Goal: Download file/media

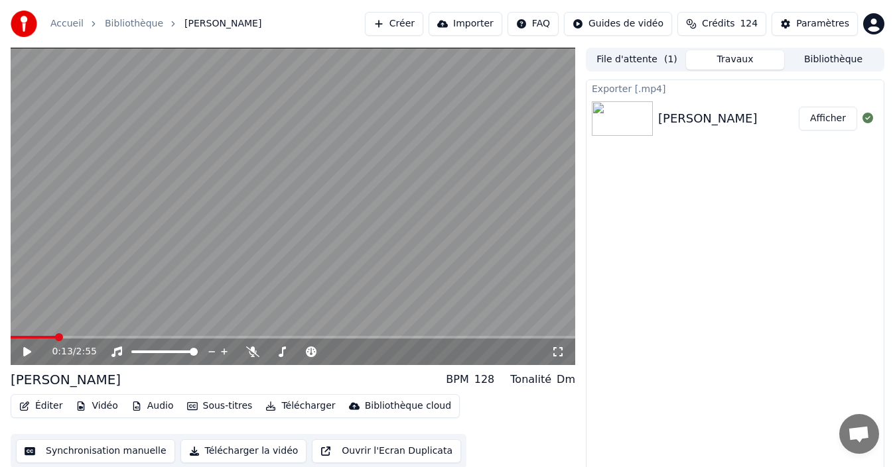
click at [835, 113] on button "Afficher" at bounding box center [827, 119] width 58 height 24
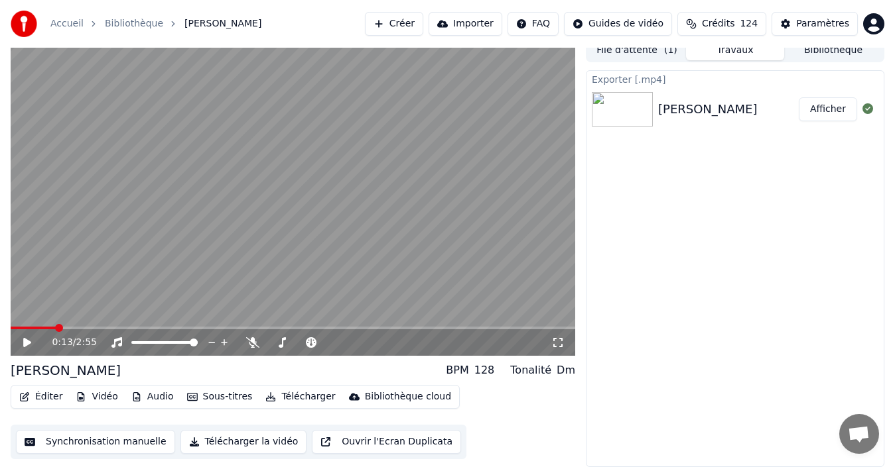
click at [690, 124] on div "Chanson Fennec Afficher" at bounding box center [734, 109] width 297 height 45
click at [115, 442] on button "Synchronisation manuelle" at bounding box center [95, 442] width 159 height 24
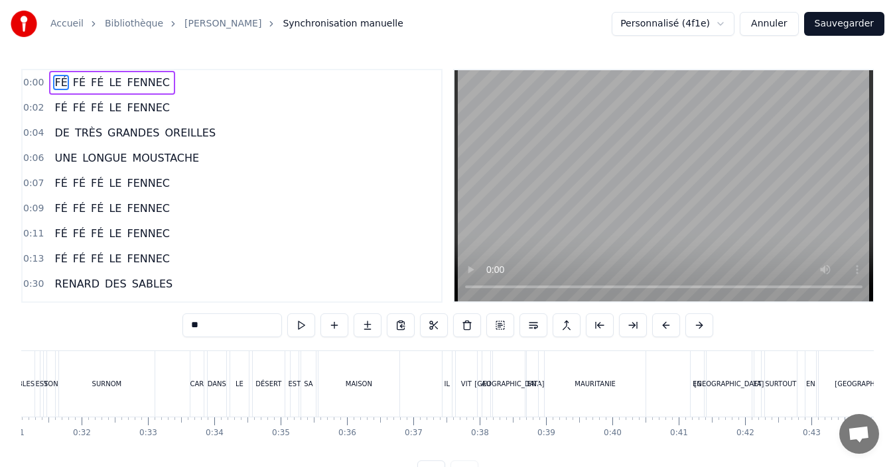
scroll to position [0, 2070]
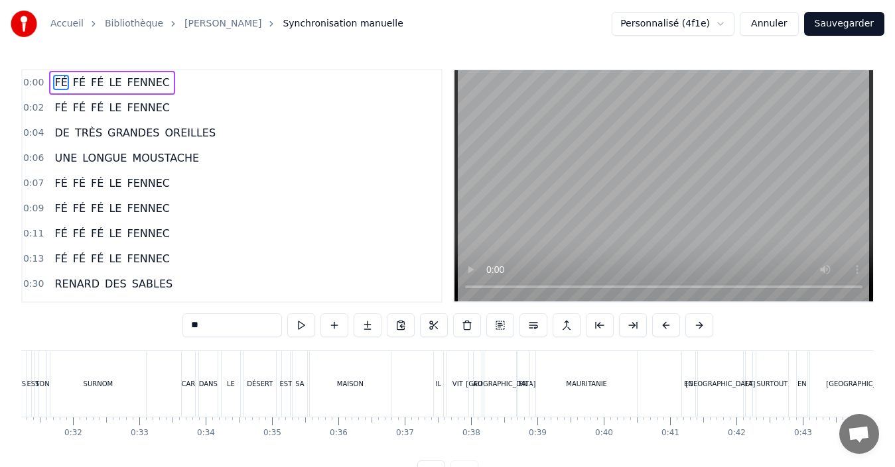
click at [436, 389] on div "IL" at bounding box center [439, 384] width 6 height 10
type input "**"
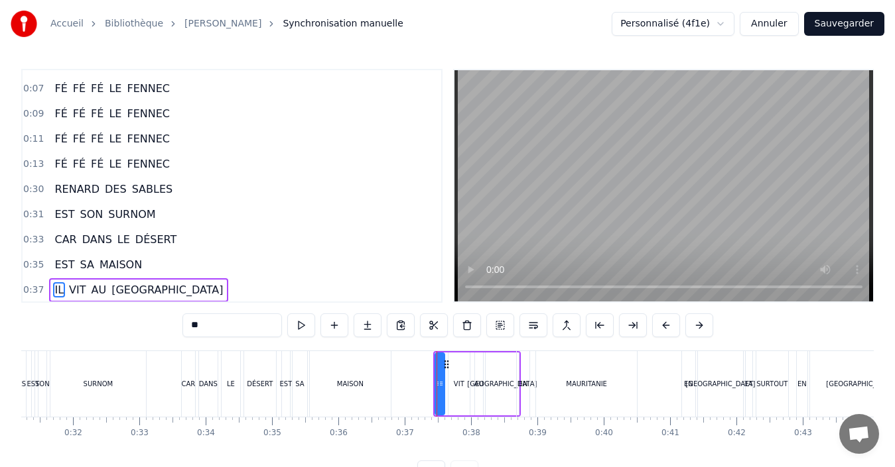
scroll to position [199, 0]
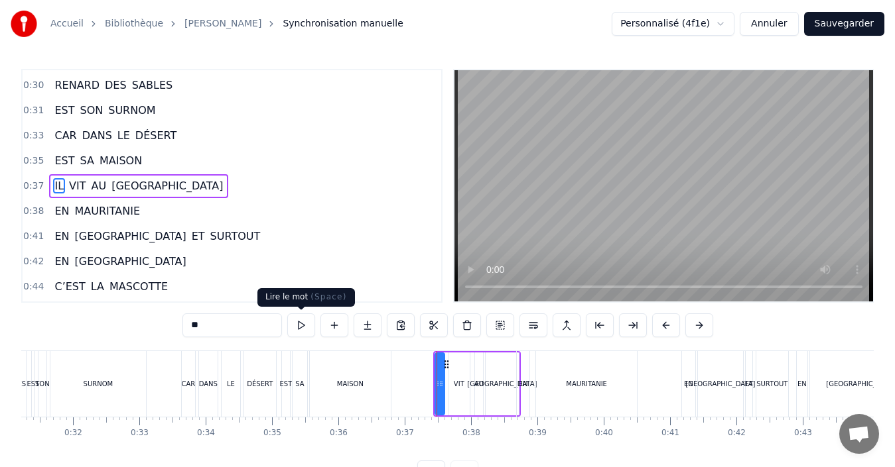
click at [304, 332] on button at bounding box center [301, 326] width 28 height 24
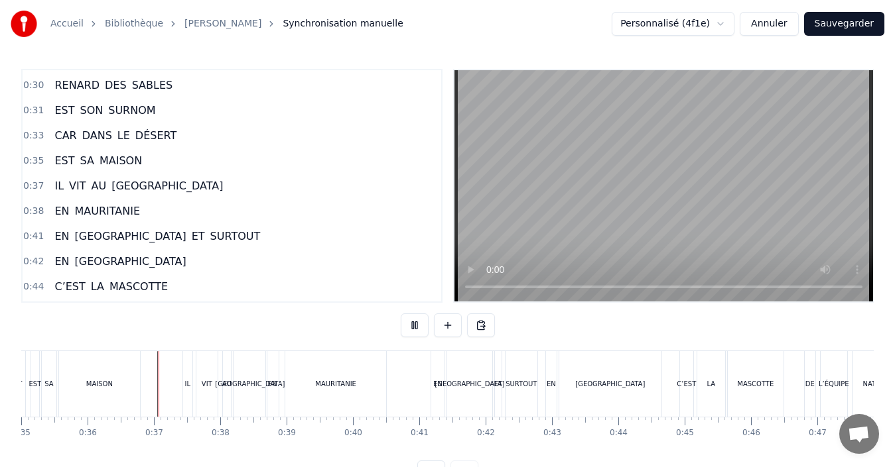
scroll to position [50, 0]
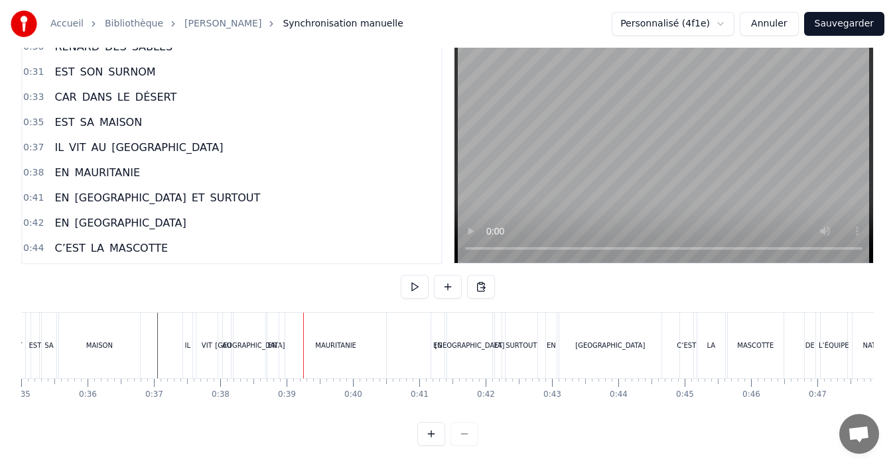
click at [270, 341] on div "EN" at bounding box center [272, 346] width 9 height 10
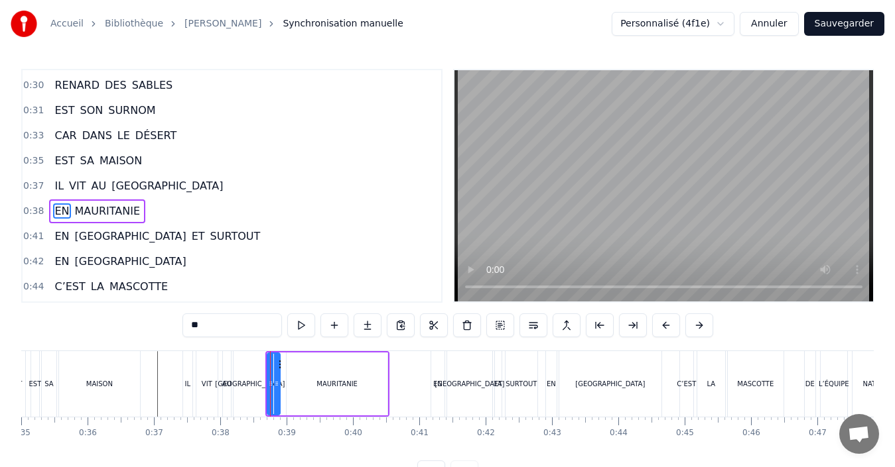
scroll to position [224, 0]
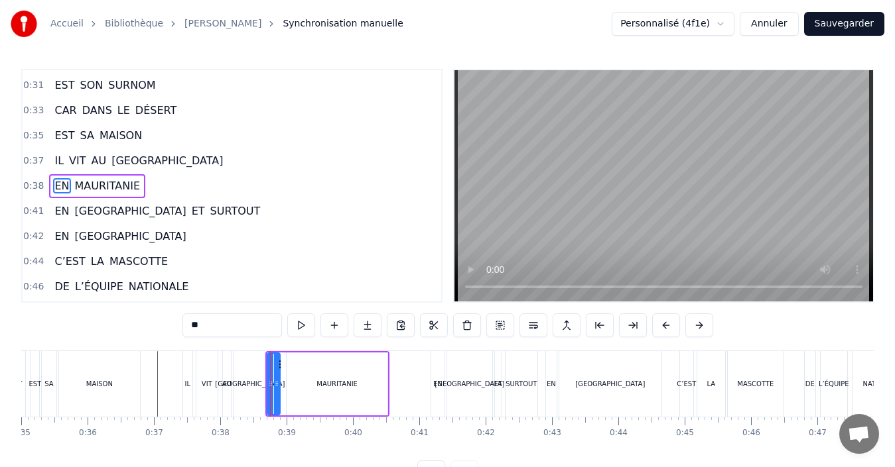
click at [286, 376] on div "MAURITANIE" at bounding box center [337, 384] width 103 height 63
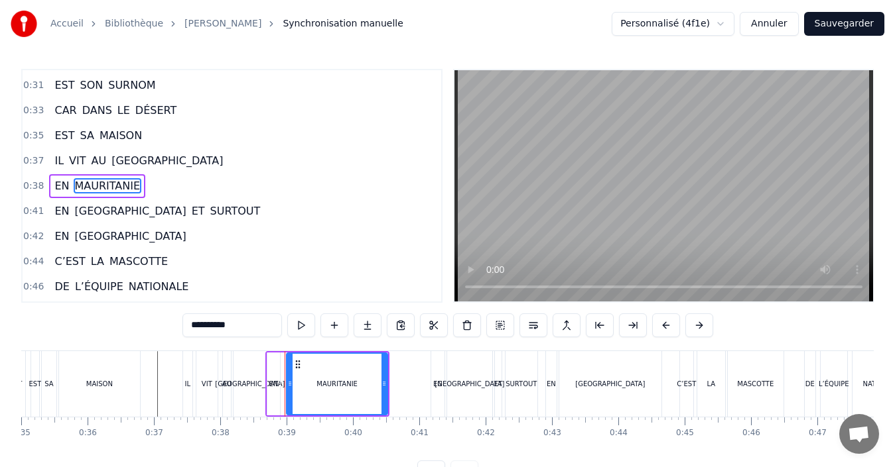
click at [268, 385] on div "EN" at bounding box center [273, 384] width 13 height 63
type input "**"
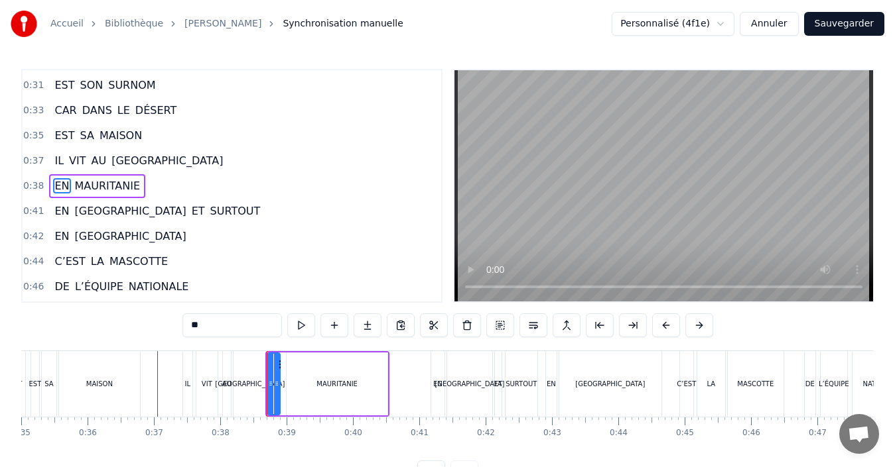
click at [284, 385] on div "EN MAURITANIE" at bounding box center [327, 384] width 125 height 66
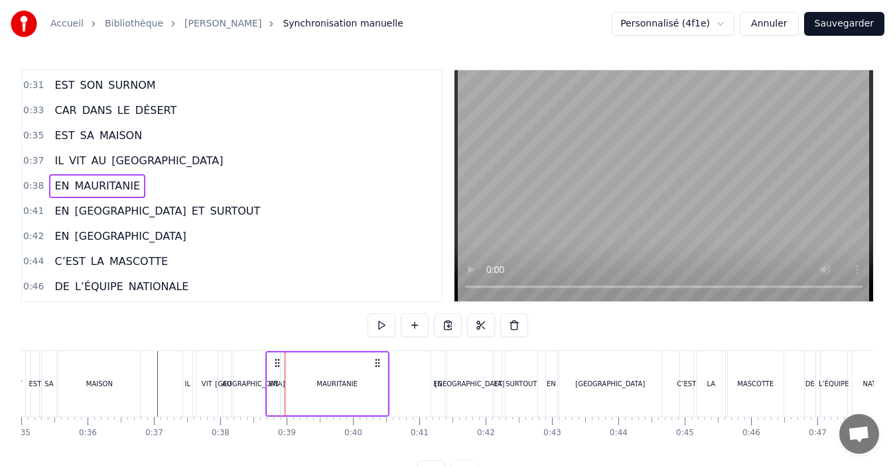
click at [273, 387] on div "EN" at bounding box center [273, 384] width 9 height 10
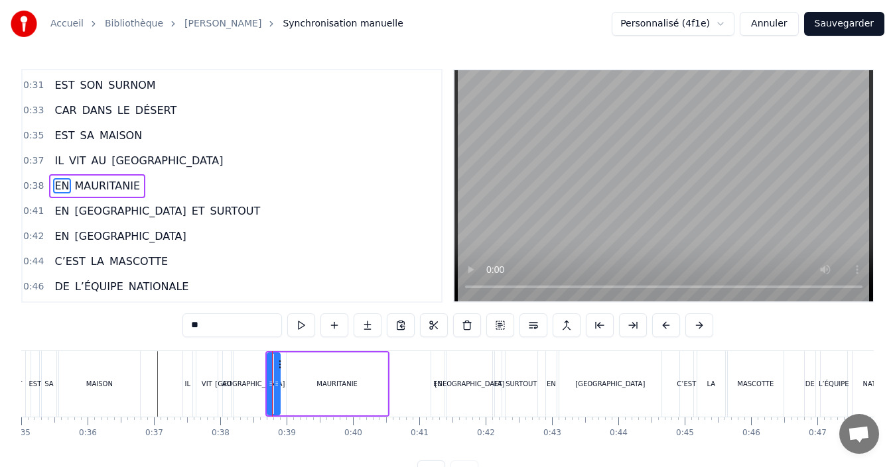
click at [256, 384] on div "[GEOGRAPHIC_DATA]" at bounding box center [250, 384] width 70 height 10
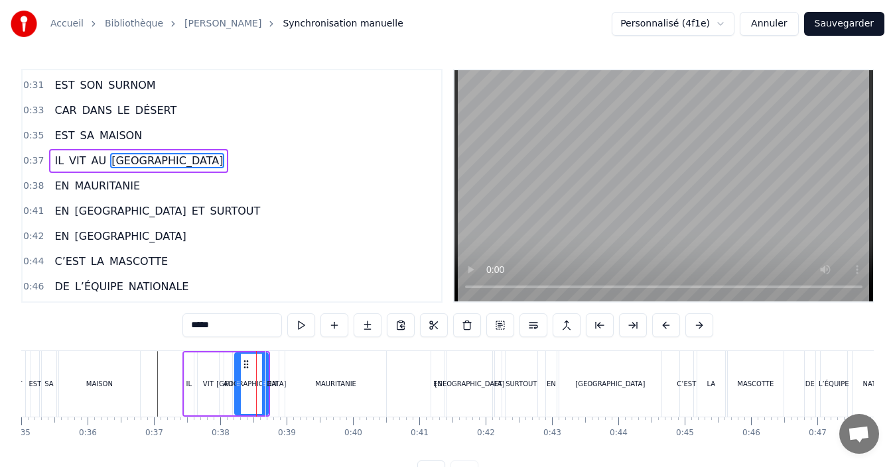
scroll to position [199, 0]
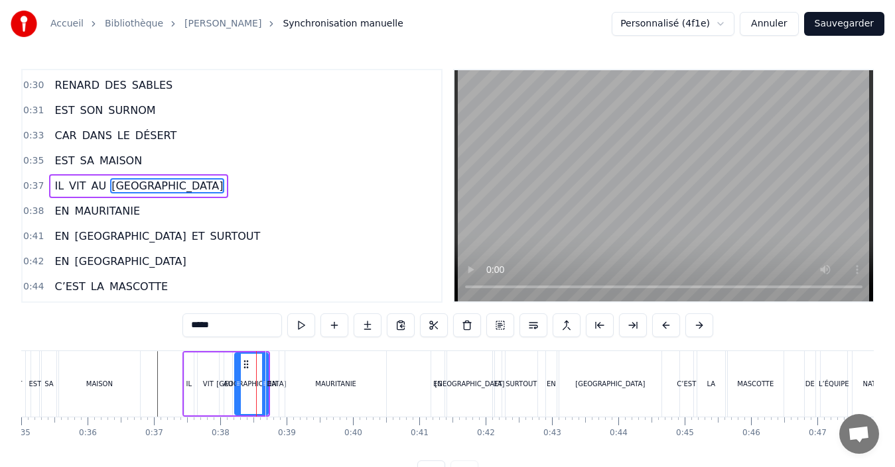
click at [247, 388] on div "[GEOGRAPHIC_DATA]" at bounding box center [251, 384] width 70 height 10
click at [275, 385] on div "EN" at bounding box center [272, 384] width 9 height 10
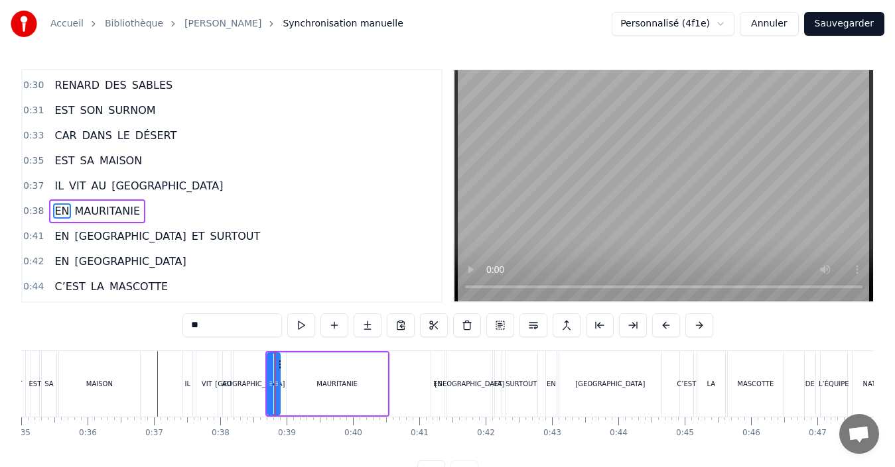
scroll to position [224, 0]
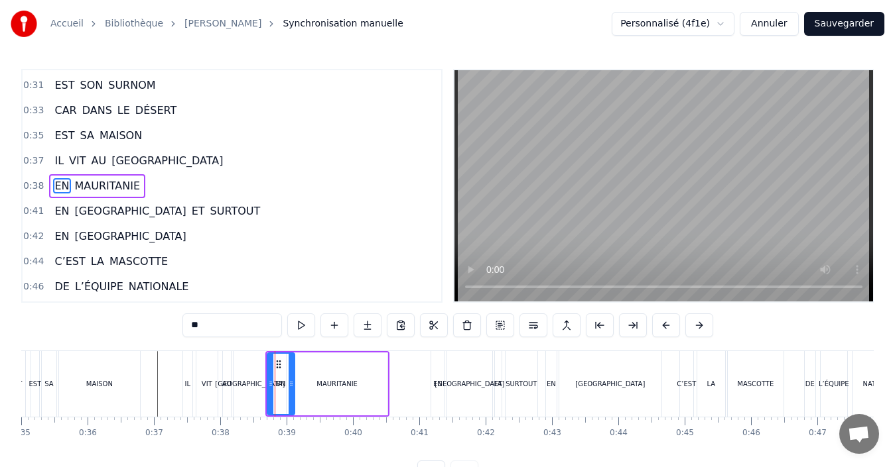
drag, startPoint x: 277, startPoint y: 388, endPoint x: 291, endPoint y: 388, distance: 14.6
click at [291, 388] on icon at bounding box center [290, 384] width 5 height 11
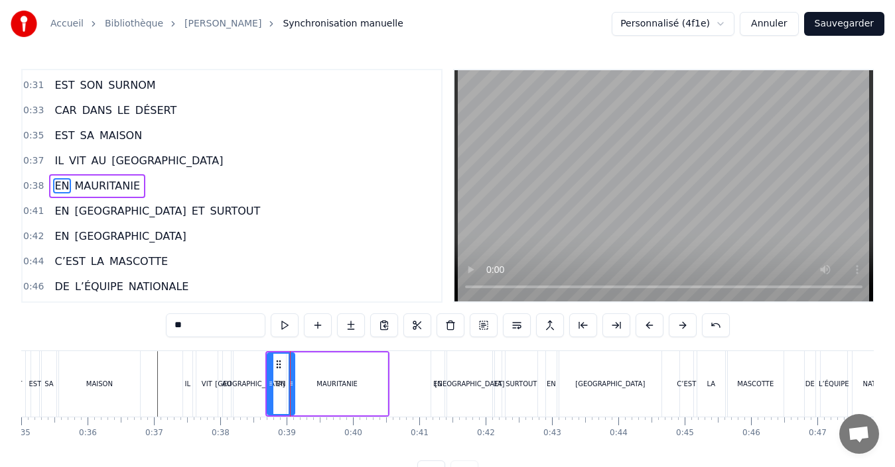
click at [257, 383] on div "[GEOGRAPHIC_DATA]" at bounding box center [250, 384] width 70 height 10
type input "*****"
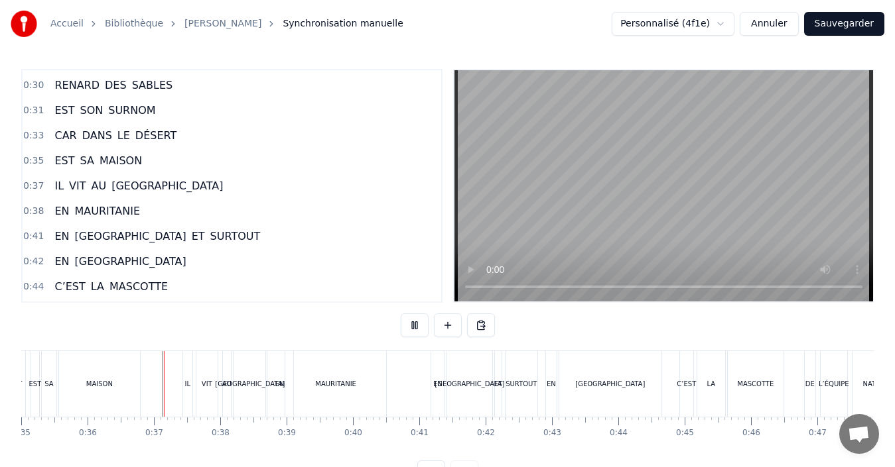
scroll to position [50, 0]
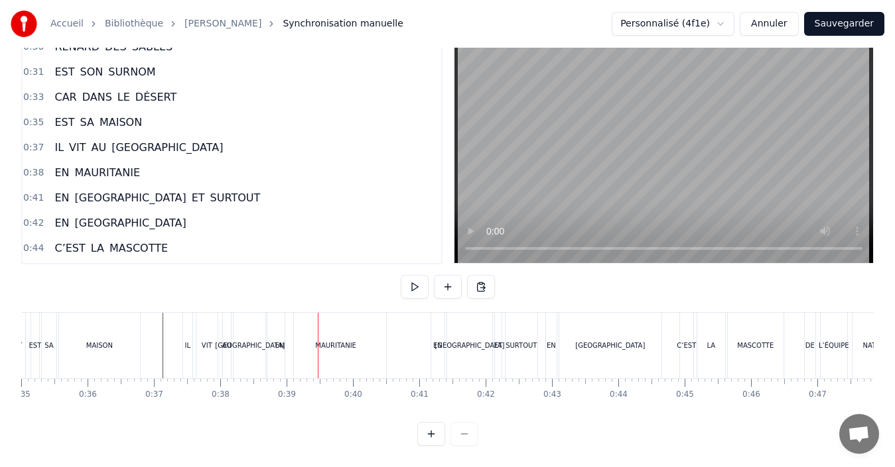
click at [292, 347] on div "MAURITANIE" at bounding box center [335, 346] width 101 height 66
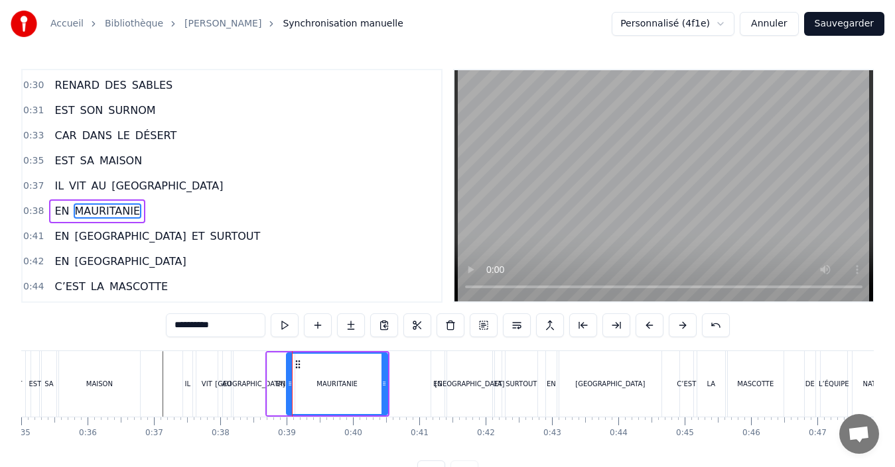
scroll to position [224, 0]
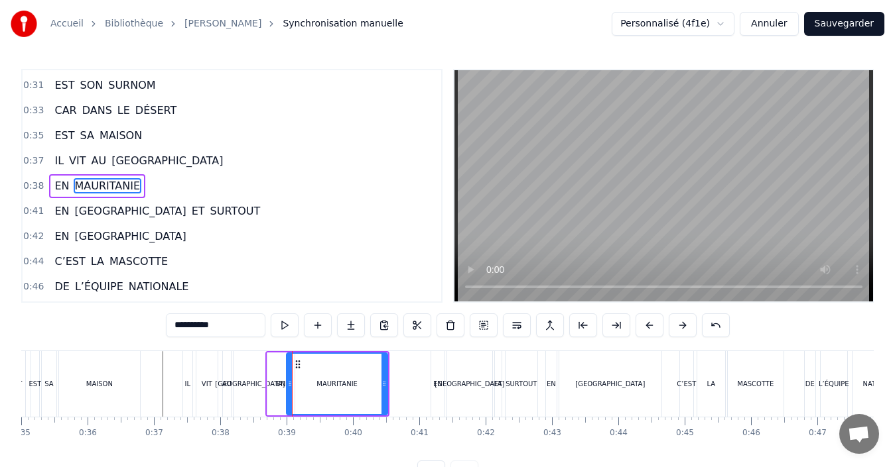
click at [321, 373] on div "MAURITANIE" at bounding box center [337, 384] width 100 height 60
drag, startPoint x: 288, startPoint y: 383, endPoint x: 300, endPoint y: 385, distance: 12.1
click at [300, 385] on icon at bounding box center [301, 384] width 5 height 11
click at [278, 390] on div "EN" at bounding box center [280, 384] width 27 height 63
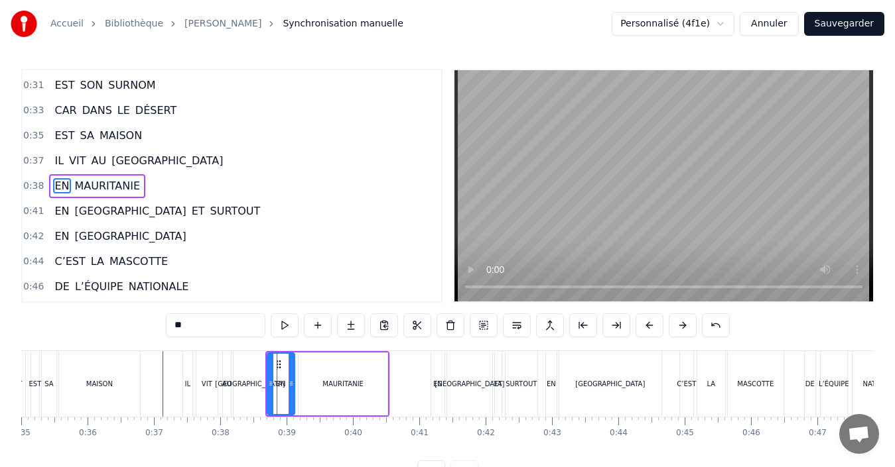
click at [255, 385] on div "[GEOGRAPHIC_DATA]" at bounding box center [250, 384] width 70 height 10
type input "*****"
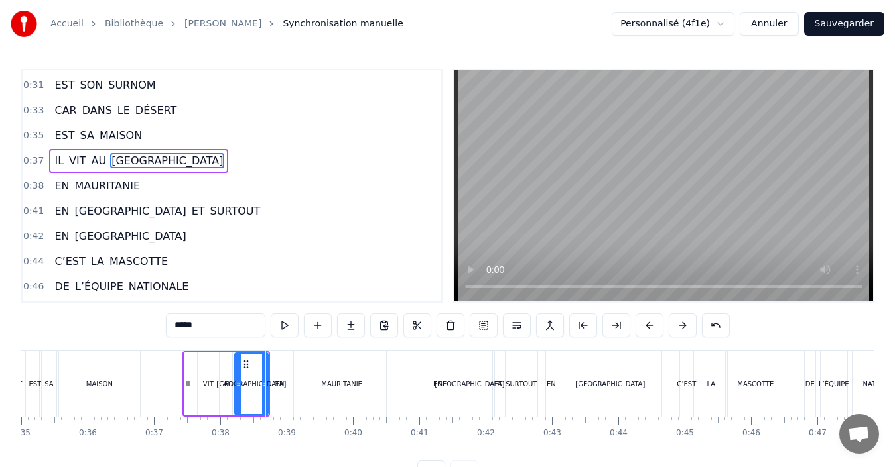
scroll to position [199, 0]
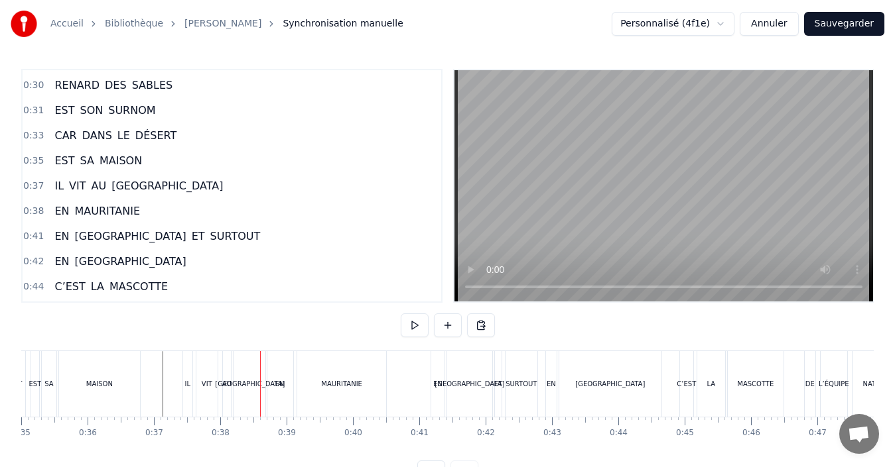
click at [255, 387] on div "[GEOGRAPHIC_DATA]" at bounding box center [250, 384] width 70 height 10
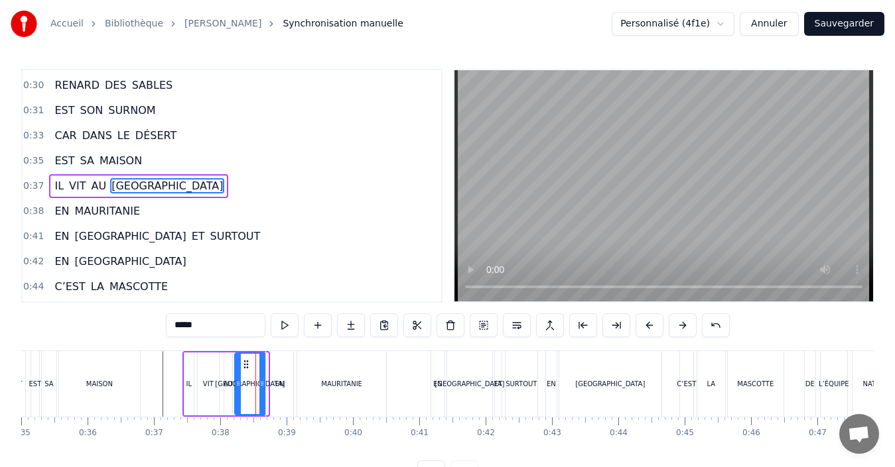
click at [261, 391] on div at bounding box center [261, 384] width 5 height 60
drag, startPoint x: 235, startPoint y: 395, endPoint x: 223, endPoint y: 395, distance: 11.9
click at [223, 395] on div at bounding box center [225, 384] width 5 height 60
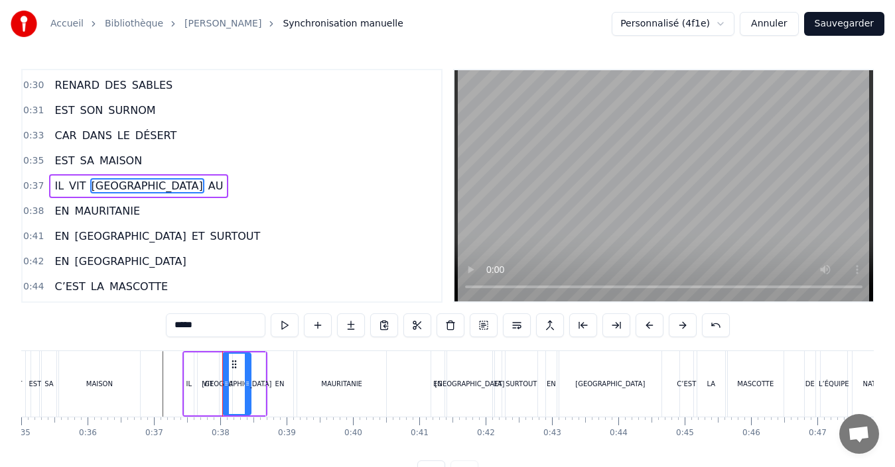
drag, startPoint x: 263, startPoint y: 390, endPoint x: 249, endPoint y: 391, distance: 14.6
click at [249, 391] on div at bounding box center [247, 384] width 5 height 60
click at [288, 393] on div "EN" at bounding box center [279, 384] width 27 height 66
type input "**"
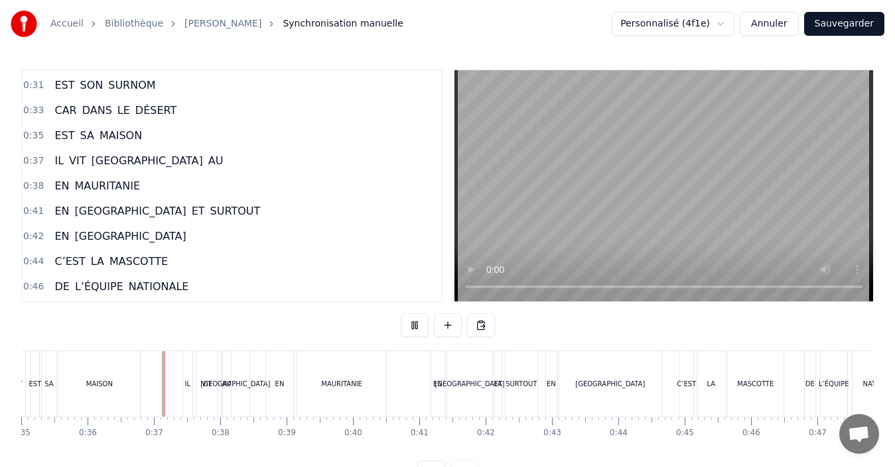
scroll to position [50, 0]
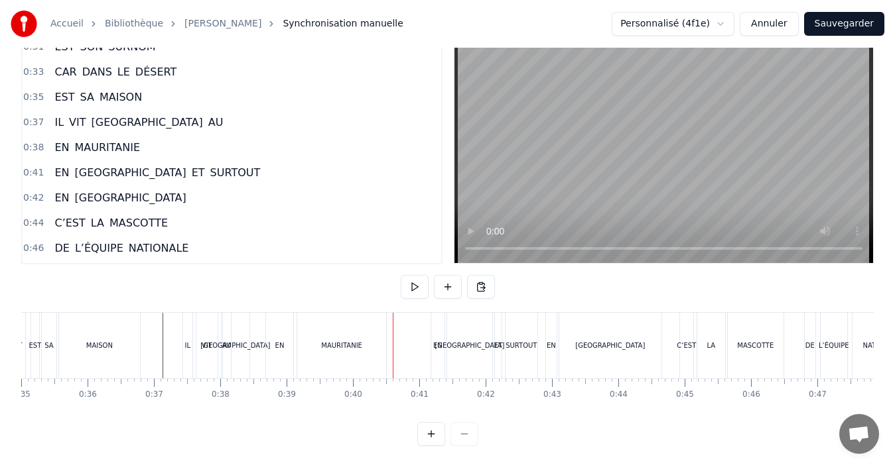
click at [233, 341] on div "[GEOGRAPHIC_DATA]" at bounding box center [235, 346] width 70 height 10
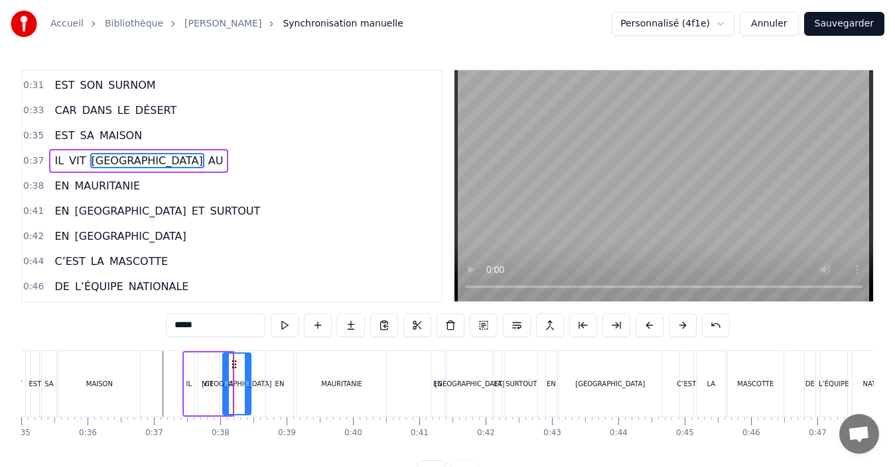
scroll to position [199, 0]
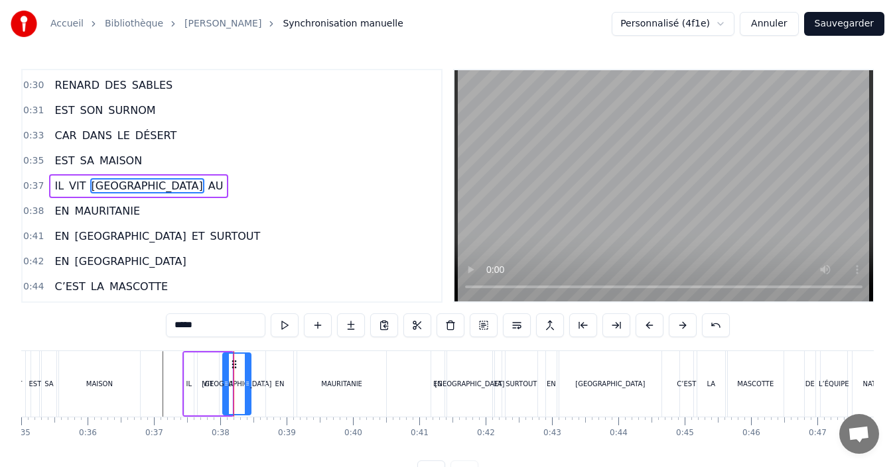
click at [275, 384] on div "EN" at bounding box center [279, 384] width 27 height 66
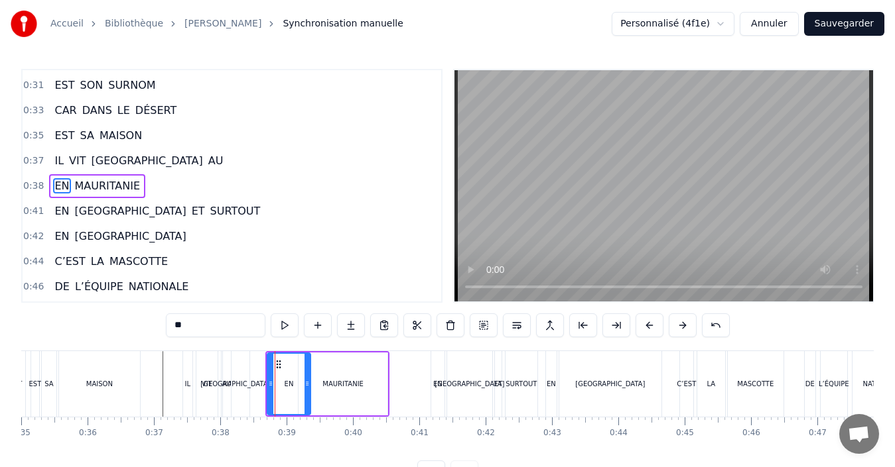
drag, startPoint x: 292, startPoint y: 387, endPoint x: 308, endPoint y: 387, distance: 15.9
click at [308, 387] on icon at bounding box center [306, 384] width 5 height 11
click at [278, 383] on div "EN" at bounding box center [289, 384] width 42 height 60
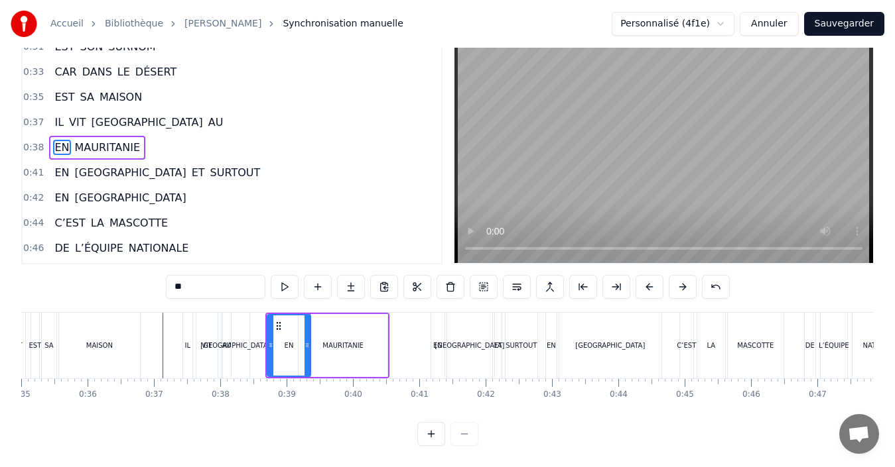
click at [277, 339] on div "EN" at bounding box center [289, 346] width 42 height 60
click at [298, 343] on div at bounding box center [298, 346] width 5 height 60
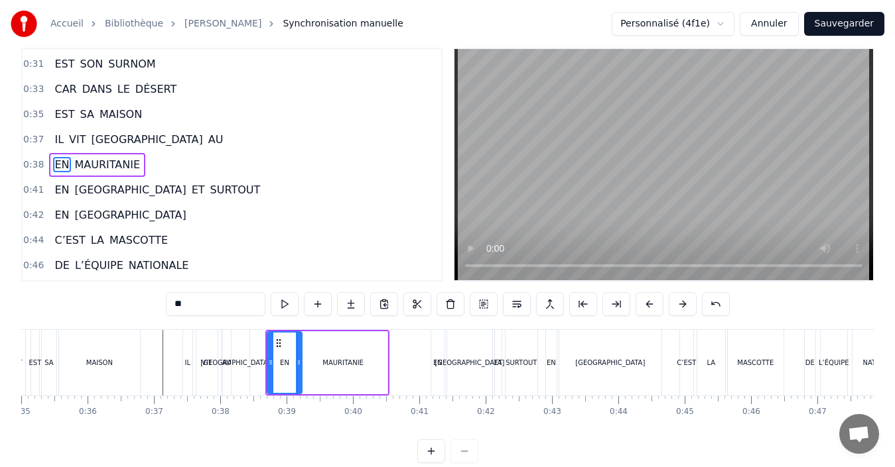
scroll to position [0, 0]
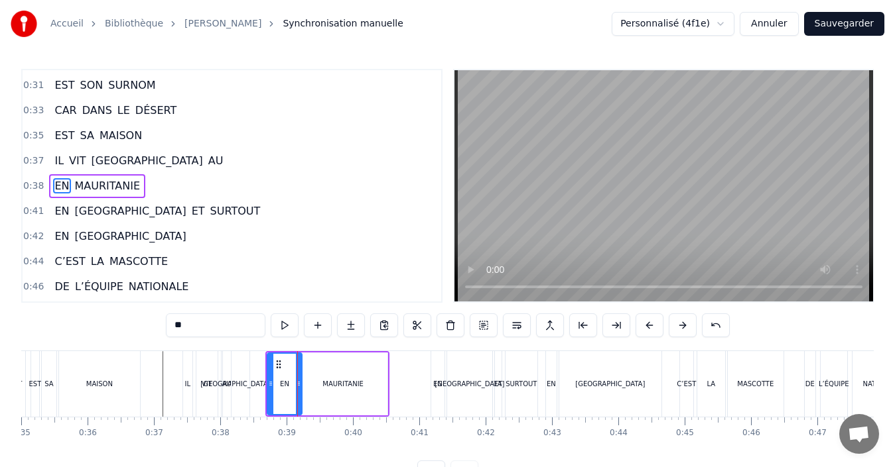
click at [277, 391] on div "EN" at bounding box center [284, 384] width 33 height 60
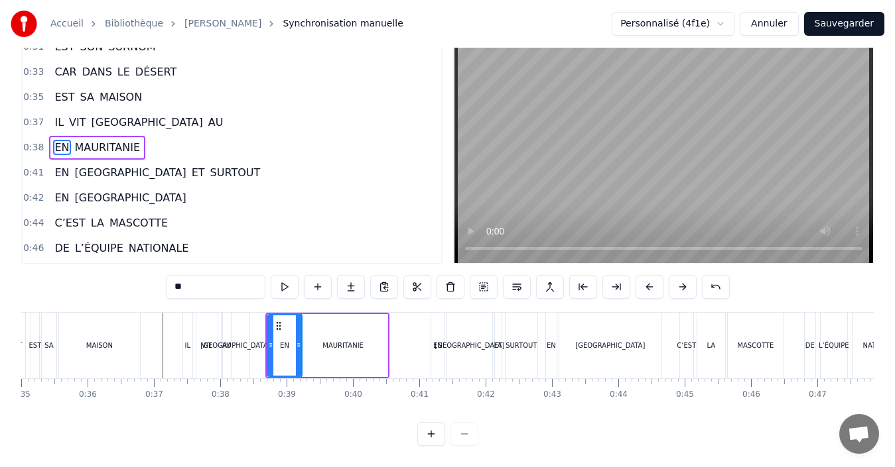
click at [311, 340] on div "MAURITANIE" at bounding box center [343, 345] width 90 height 63
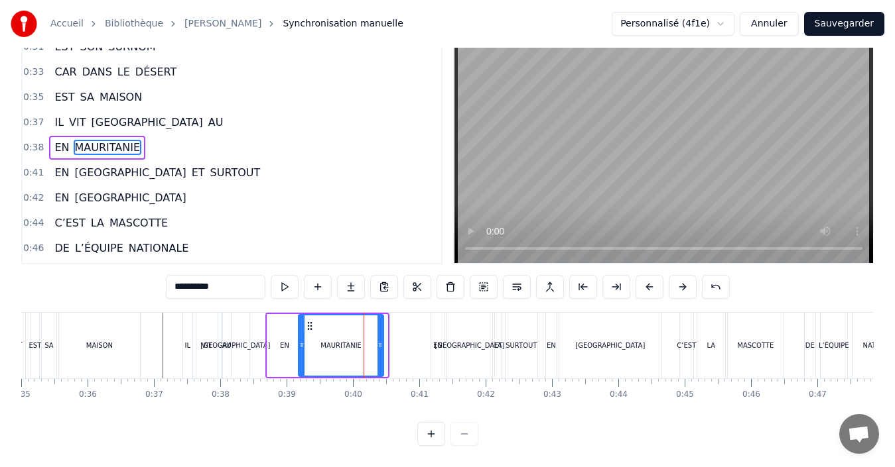
click at [379, 340] on div at bounding box center [379, 346] width 5 height 60
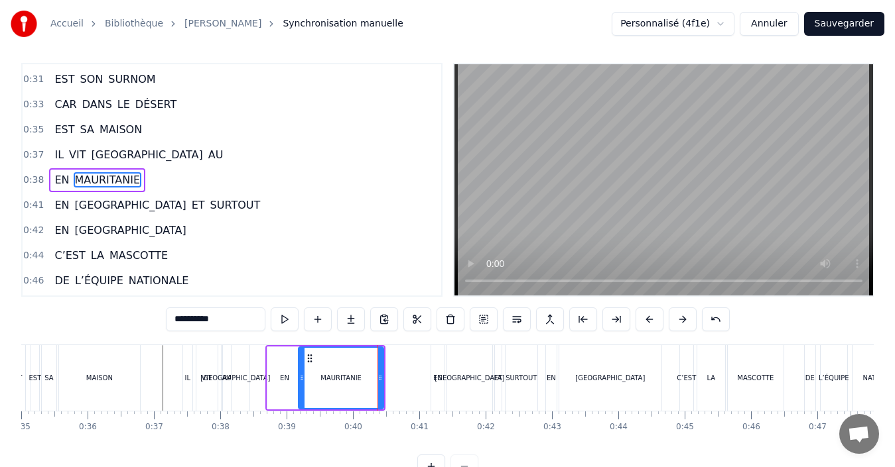
scroll to position [0, 0]
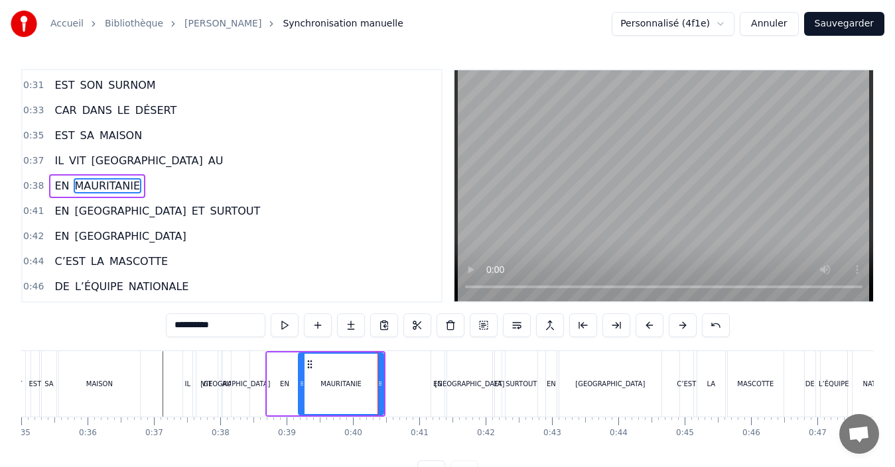
click at [305, 392] on div "MAURITANIE" at bounding box center [341, 384] width 84 height 60
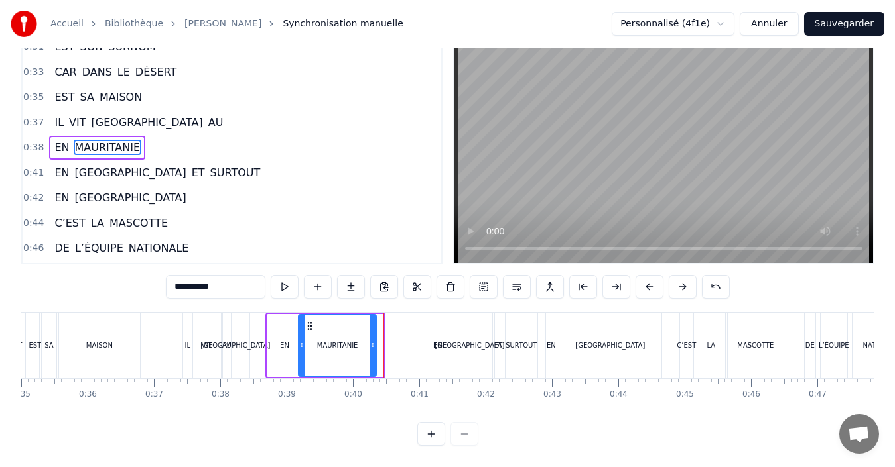
drag, startPoint x: 381, startPoint y: 334, endPoint x: 373, endPoint y: 334, distance: 7.3
click at [373, 345] on circle at bounding box center [373, 345] width 1 height 1
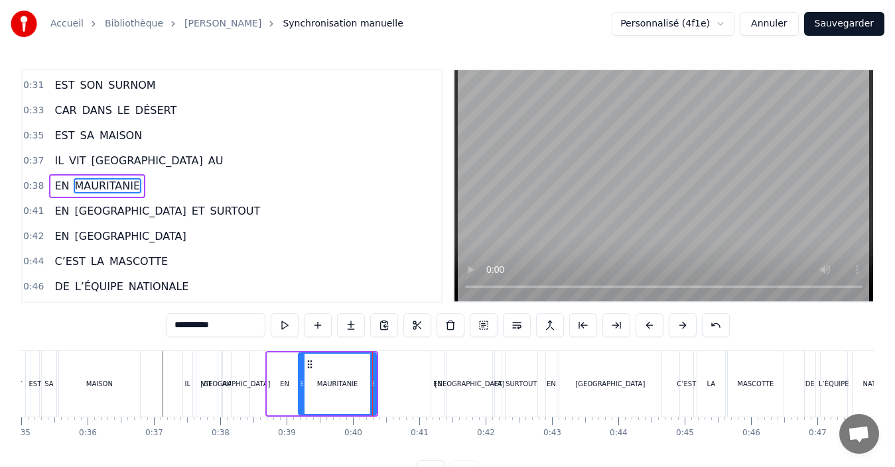
click at [306, 383] on div "MAURITANIE" at bounding box center [337, 384] width 77 height 60
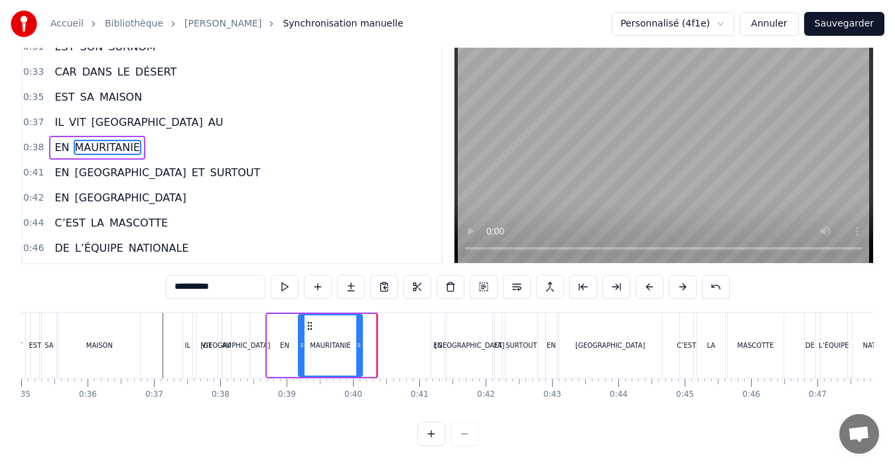
drag, startPoint x: 373, startPoint y: 338, endPoint x: 359, endPoint y: 336, distance: 14.0
click at [359, 340] on icon at bounding box center [358, 345] width 5 height 11
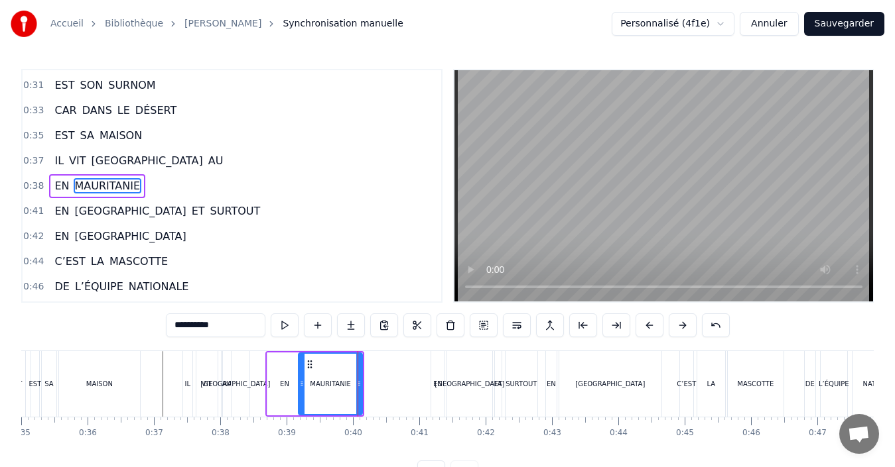
click at [307, 393] on div "MAURITANIE" at bounding box center [330, 384] width 63 height 60
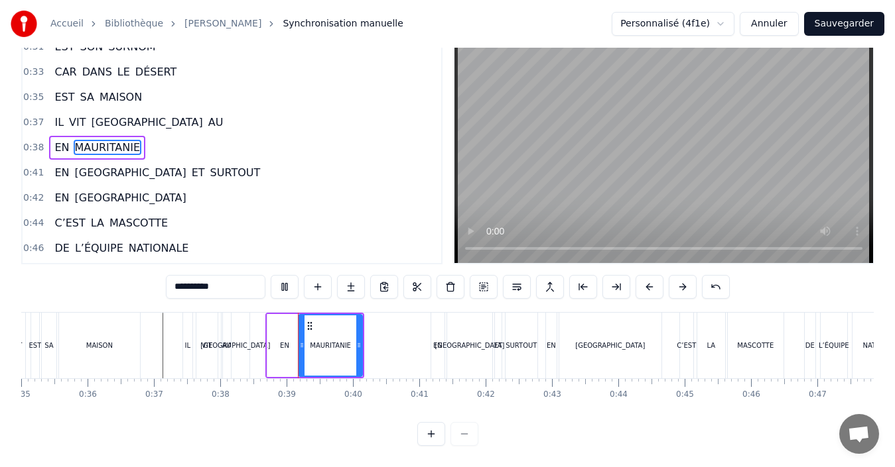
scroll to position [50, 0]
drag, startPoint x: 357, startPoint y: 340, endPoint x: 346, endPoint y: 338, distance: 10.7
click at [346, 338] on div at bounding box center [348, 346] width 5 height 60
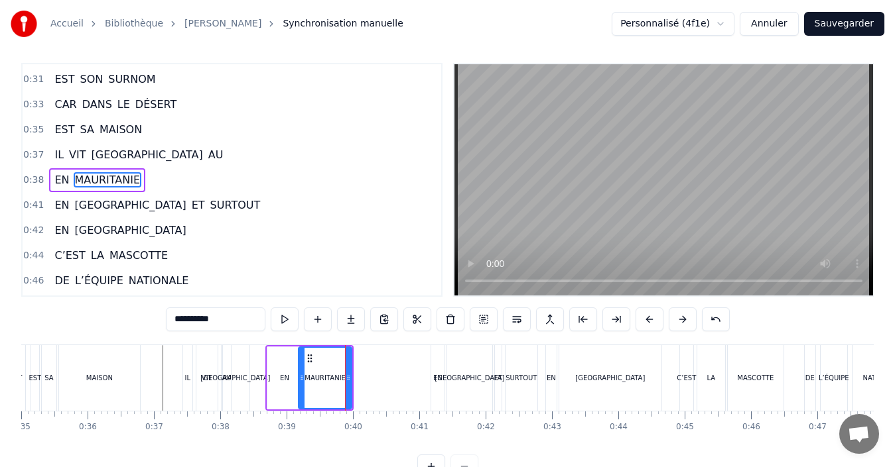
scroll to position [0, 0]
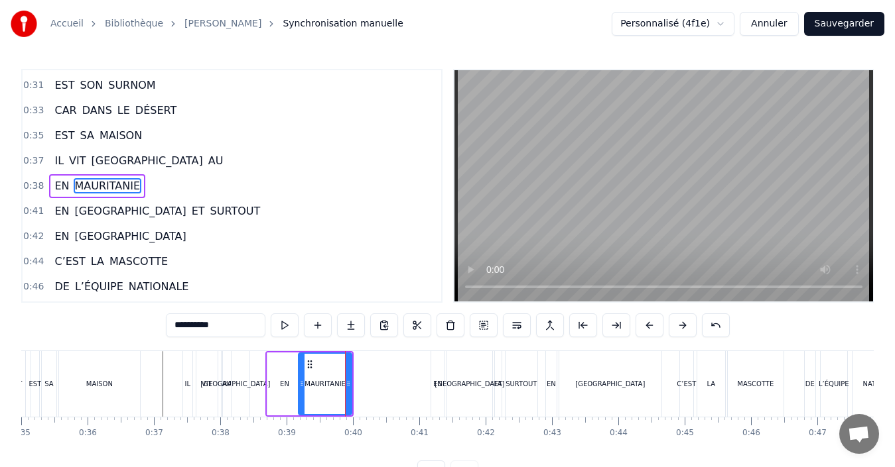
click at [306, 386] on div "MAURITANIE" at bounding box center [324, 384] width 41 height 10
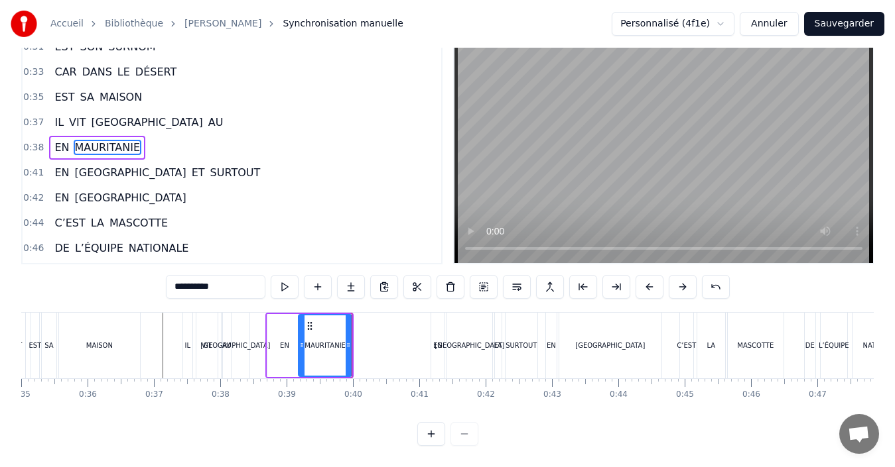
click at [282, 351] on div "EN" at bounding box center [284, 345] width 34 height 63
type input "**"
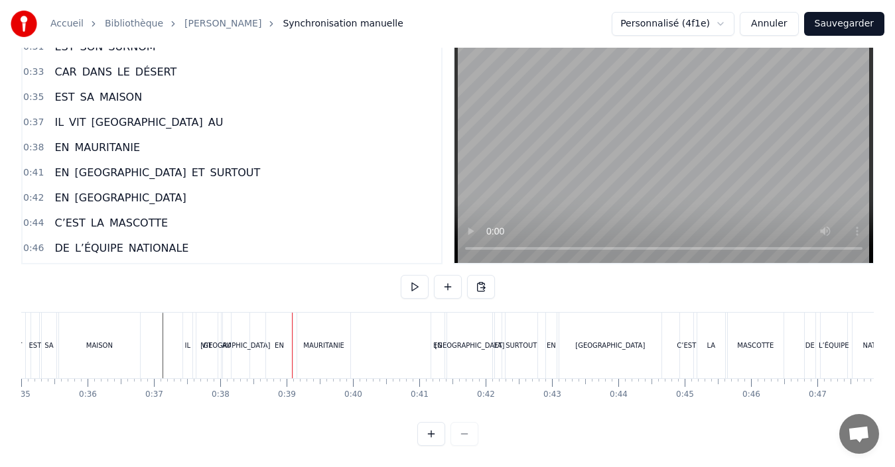
click at [306, 342] on div "MAURITANIE" at bounding box center [324, 346] width 54 height 66
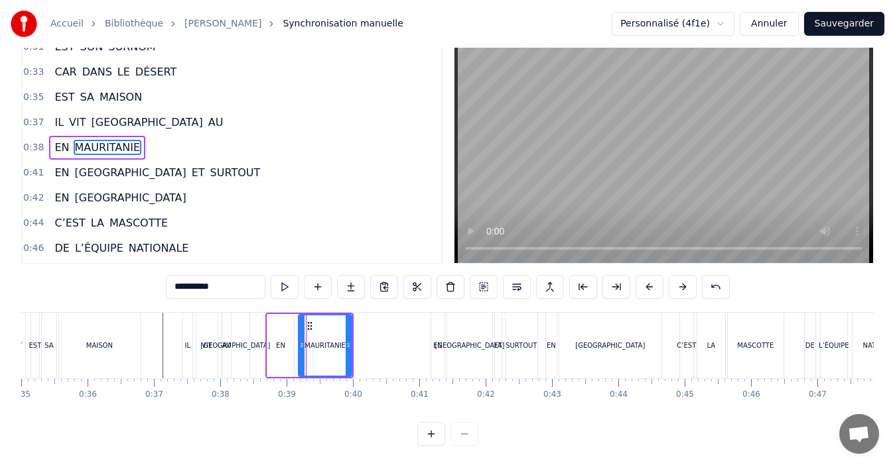
scroll to position [0, 0]
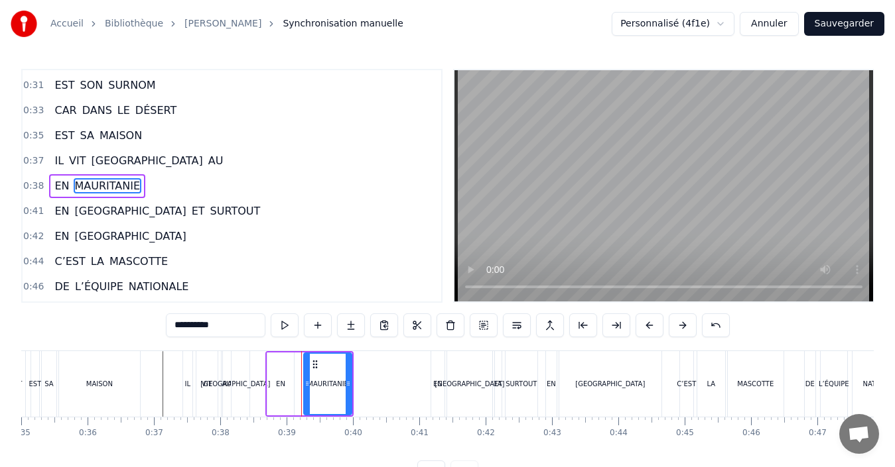
click at [306, 381] on icon at bounding box center [306, 384] width 5 height 11
click at [288, 383] on div "EN" at bounding box center [280, 384] width 27 height 63
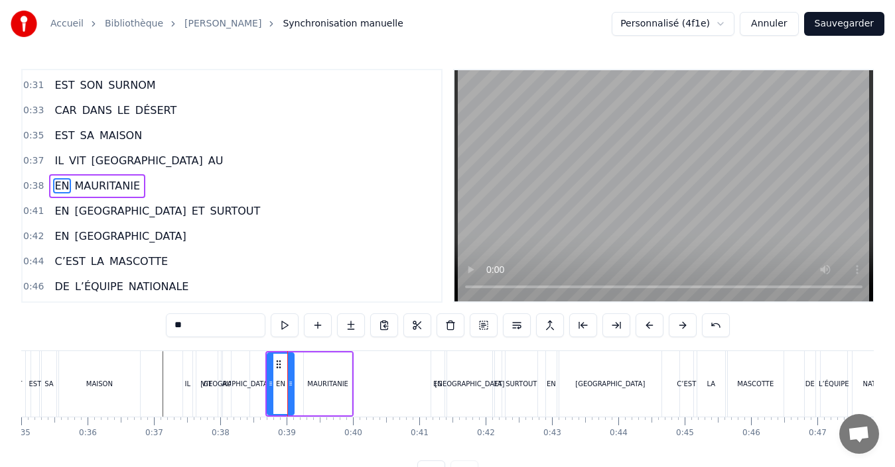
click at [306, 388] on div "MAURITANIE" at bounding box center [328, 384] width 48 height 63
type input "**********"
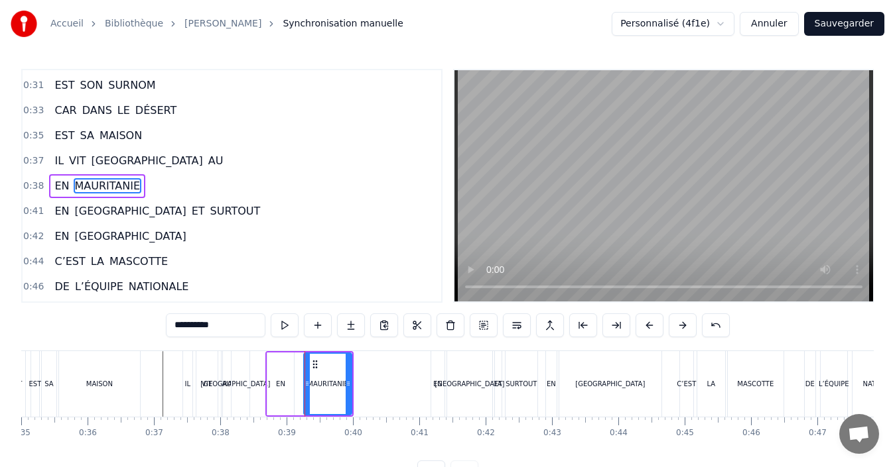
drag, startPoint x: 305, startPoint y: 388, endPoint x: 297, endPoint y: 387, distance: 8.0
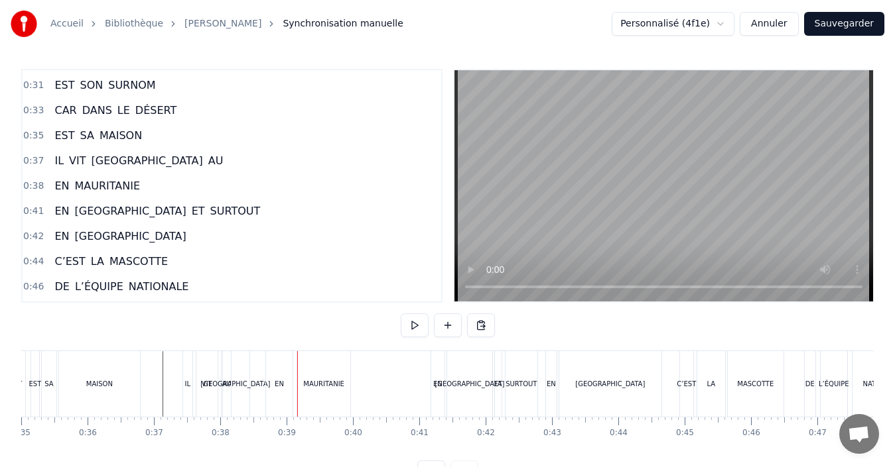
click at [282, 386] on div "EN" at bounding box center [279, 384] width 9 height 10
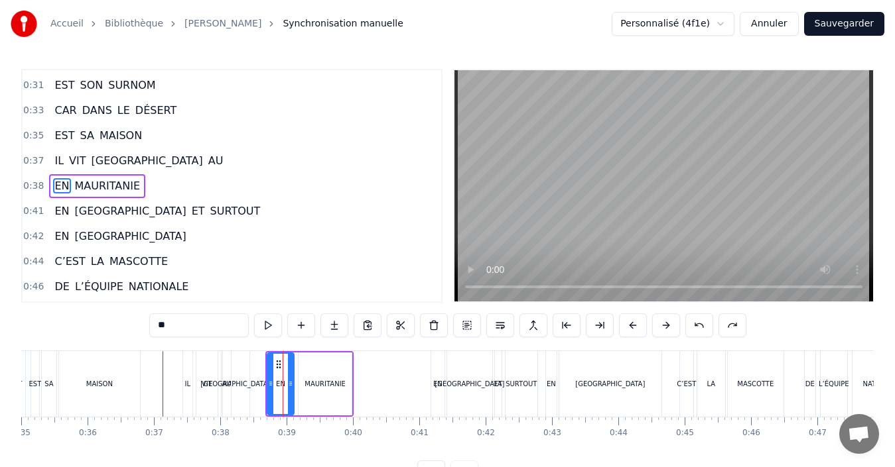
click at [312, 390] on div "MAURITANIE" at bounding box center [325, 384] width 54 height 63
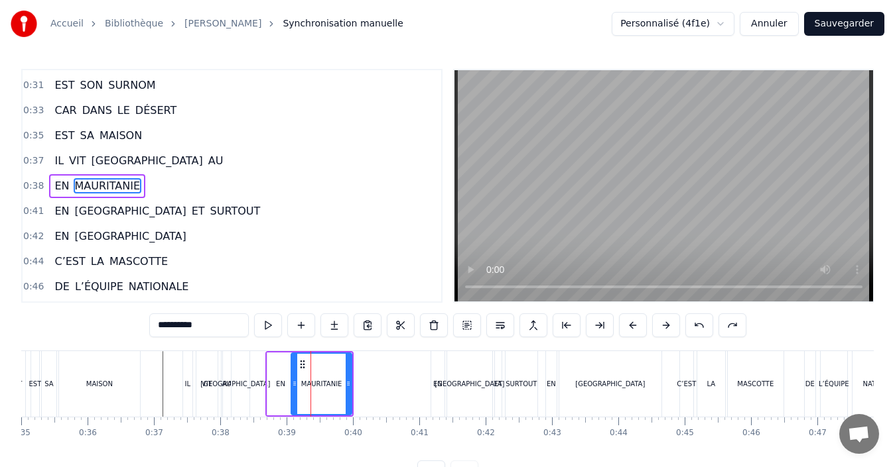
drag, startPoint x: 301, startPoint y: 388, endPoint x: 294, endPoint y: 387, distance: 7.4
click at [294, 387] on icon at bounding box center [294, 384] width 5 height 11
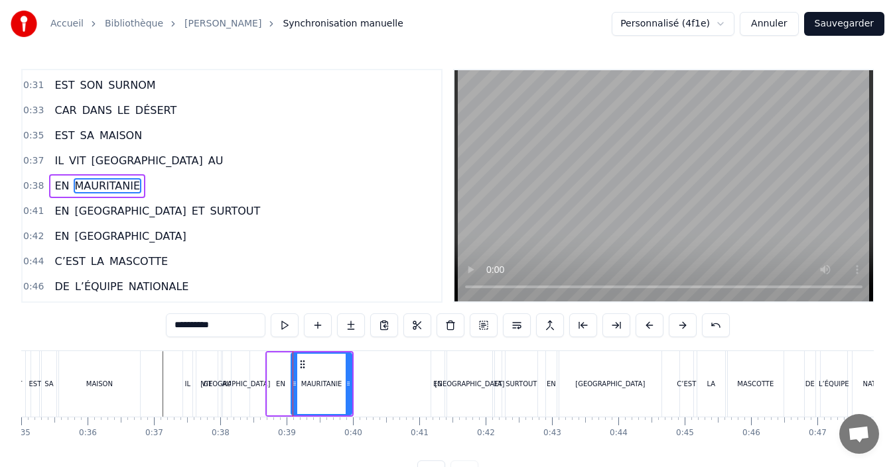
click at [280, 389] on div "EN" at bounding box center [280, 384] width 9 height 10
type input "**"
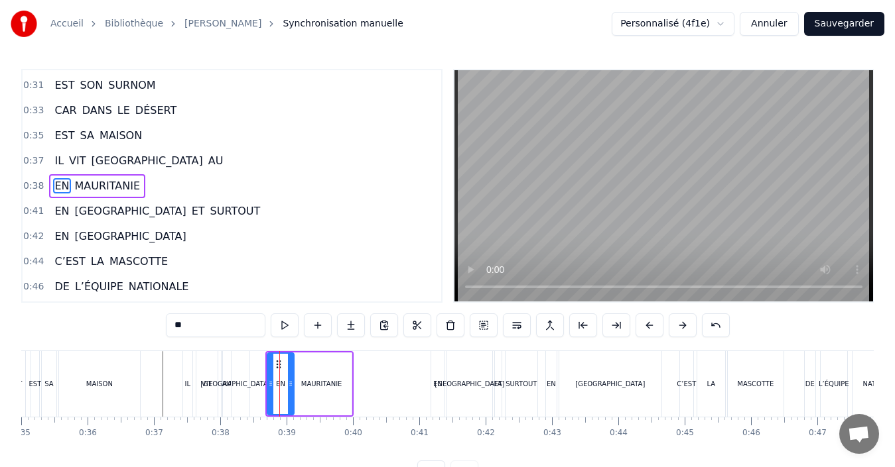
click at [271, 391] on div at bounding box center [270, 384] width 5 height 60
click at [275, 393] on div "EN" at bounding box center [280, 384] width 25 height 60
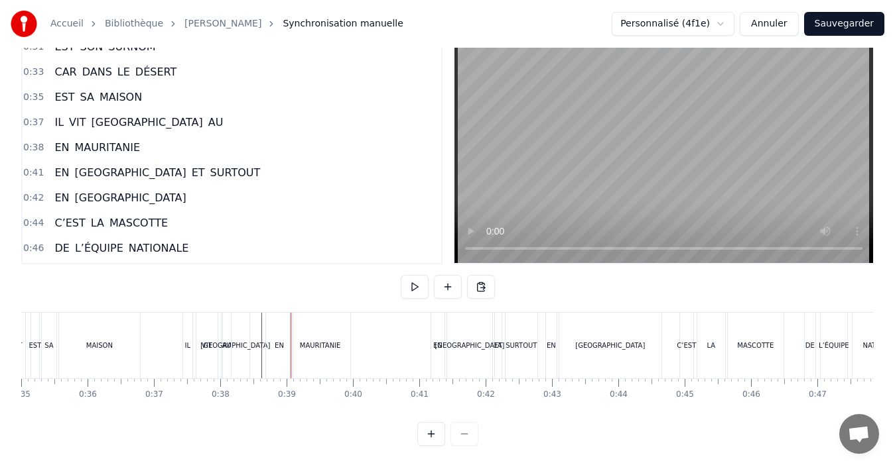
click at [282, 347] on div "EN" at bounding box center [279, 346] width 27 height 66
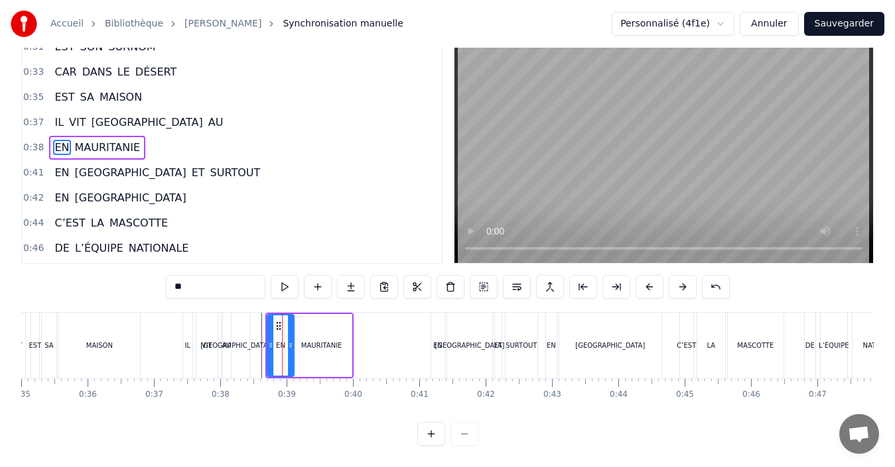
scroll to position [0, 0]
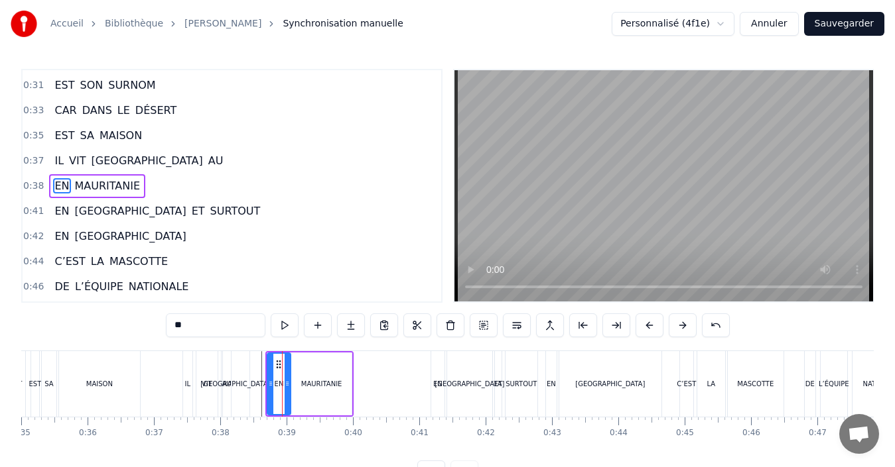
click at [285, 379] on icon at bounding box center [286, 384] width 5 height 11
click at [306, 381] on div "MAURITANIE" at bounding box center [321, 384] width 41 height 10
type input "**********"
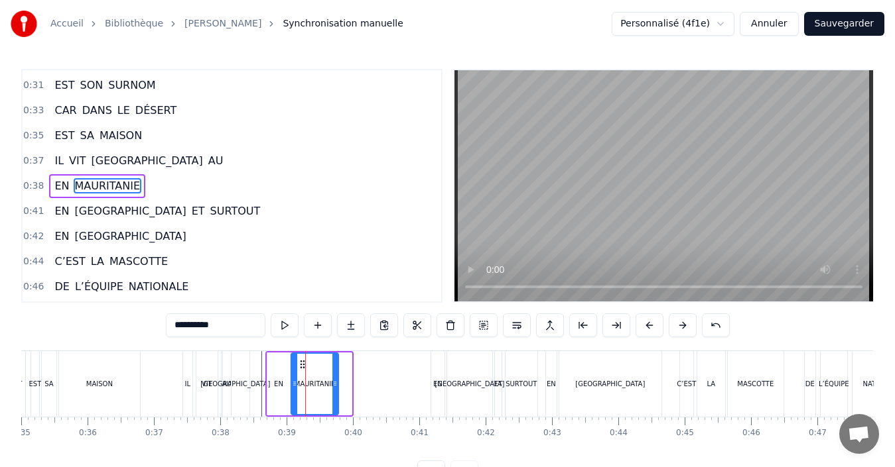
drag, startPoint x: 347, startPoint y: 387, endPoint x: 334, endPoint y: 387, distance: 13.3
click at [334, 387] on icon at bounding box center [334, 384] width 5 height 11
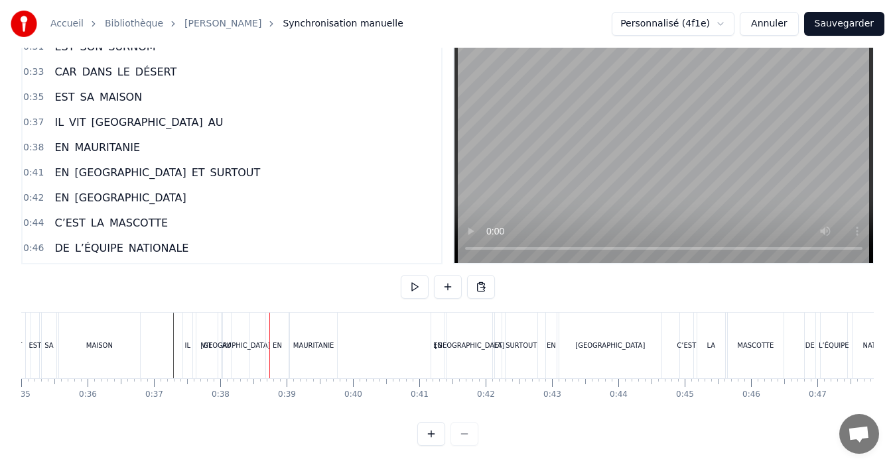
click at [235, 341] on div "[GEOGRAPHIC_DATA]" at bounding box center [235, 346] width 70 height 10
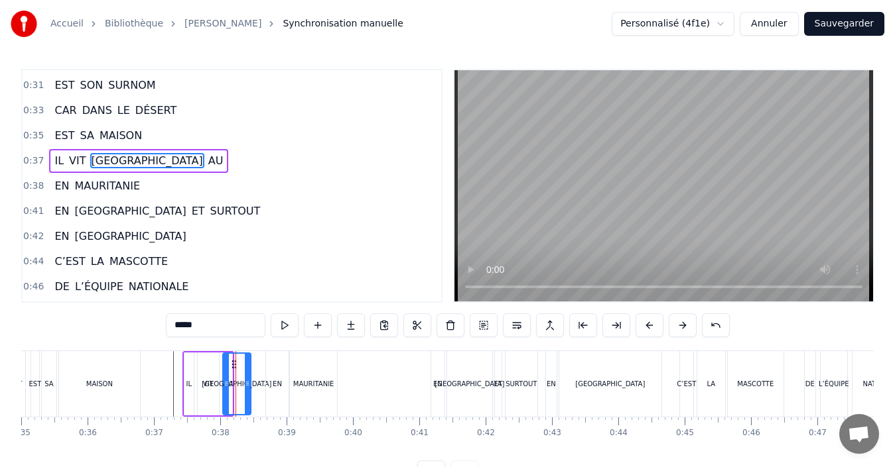
scroll to position [199, 0]
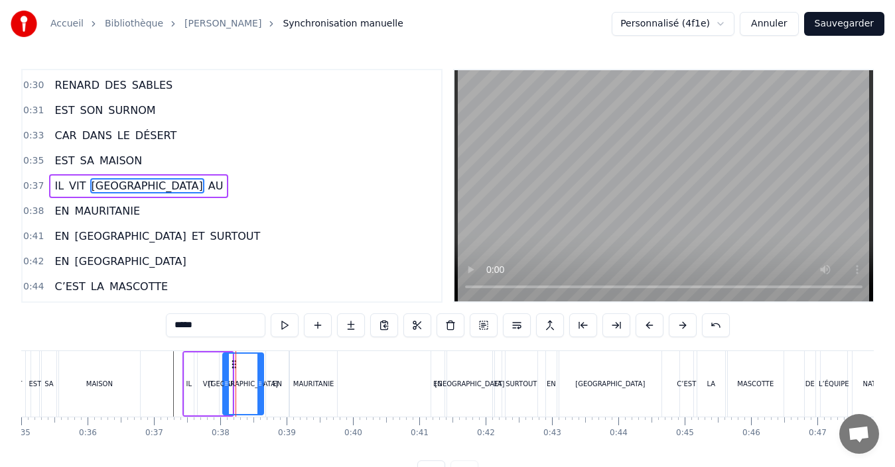
drag, startPoint x: 248, startPoint y: 384, endPoint x: 261, endPoint y: 386, distance: 12.8
click at [261, 386] on icon at bounding box center [259, 384] width 5 height 11
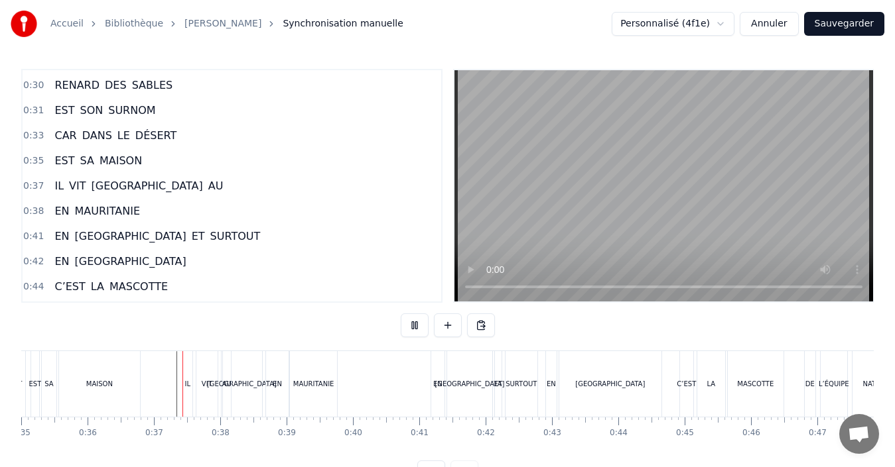
scroll to position [50, 0]
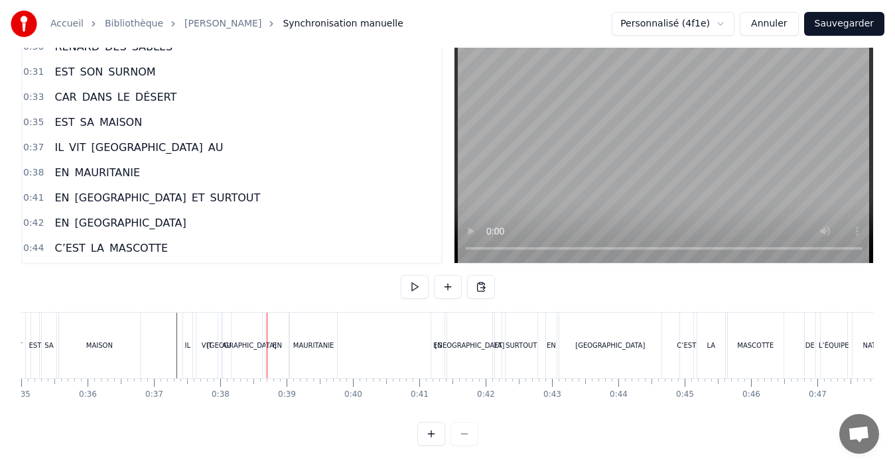
click at [192, 351] on div "IL" at bounding box center [187, 346] width 11 height 66
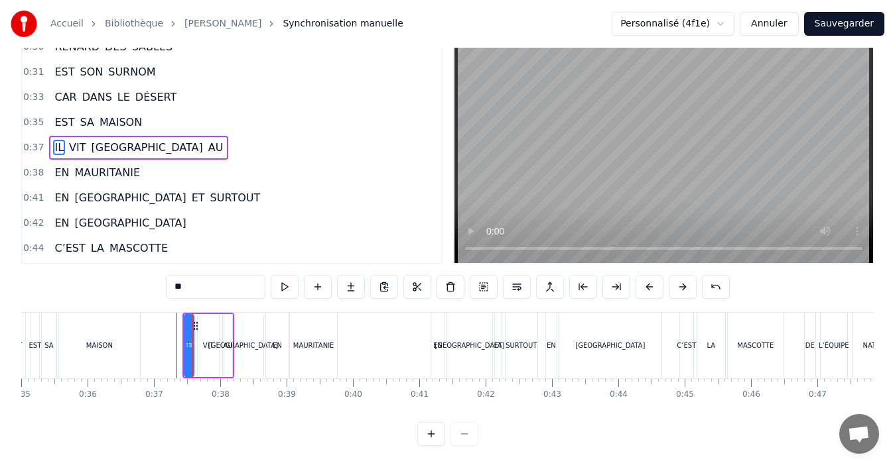
scroll to position [0, 0]
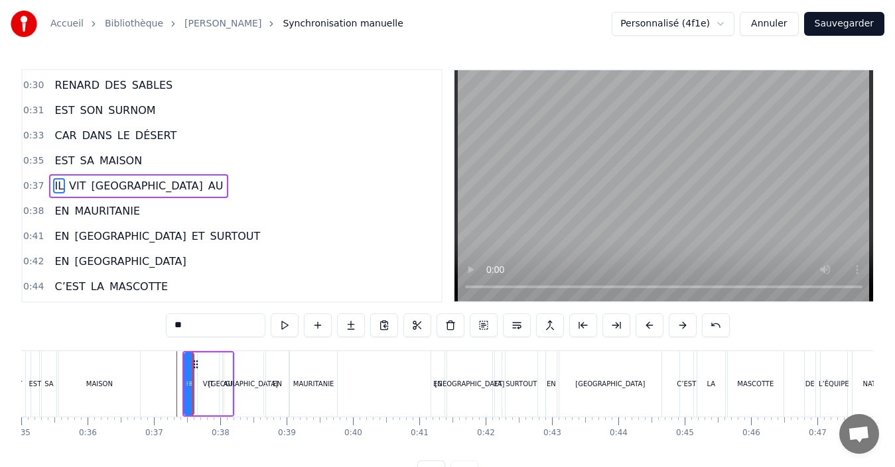
click at [229, 379] on div "AU" at bounding box center [227, 384] width 9 height 10
click at [237, 385] on div "[GEOGRAPHIC_DATA]" at bounding box center [243, 384] width 70 height 10
type input "*****"
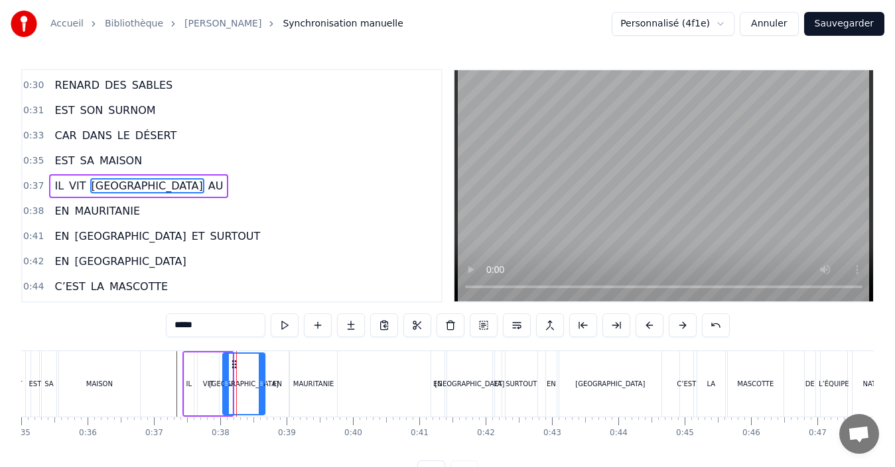
click at [261, 385] on icon at bounding box center [261, 384] width 5 height 11
drag, startPoint x: 224, startPoint y: 383, endPoint x: 237, endPoint y: 387, distance: 13.2
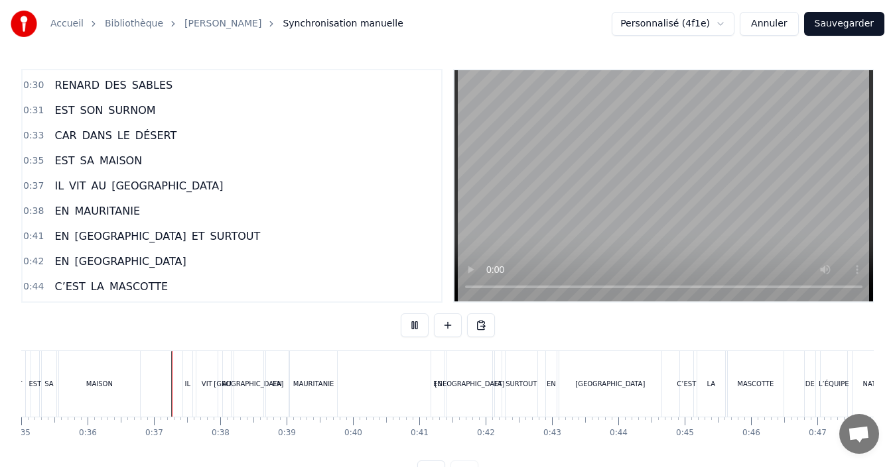
scroll to position [50, 0]
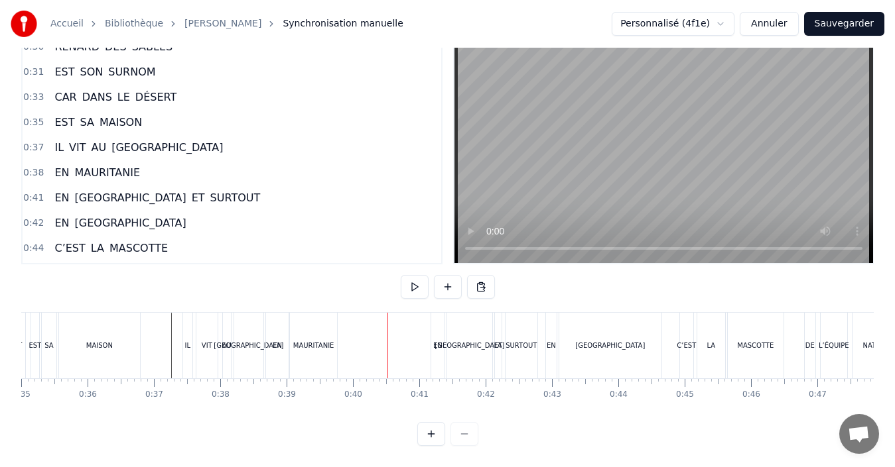
click at [274, 341] on div "EN" at bounding box center [277, 346] width 9 height 10
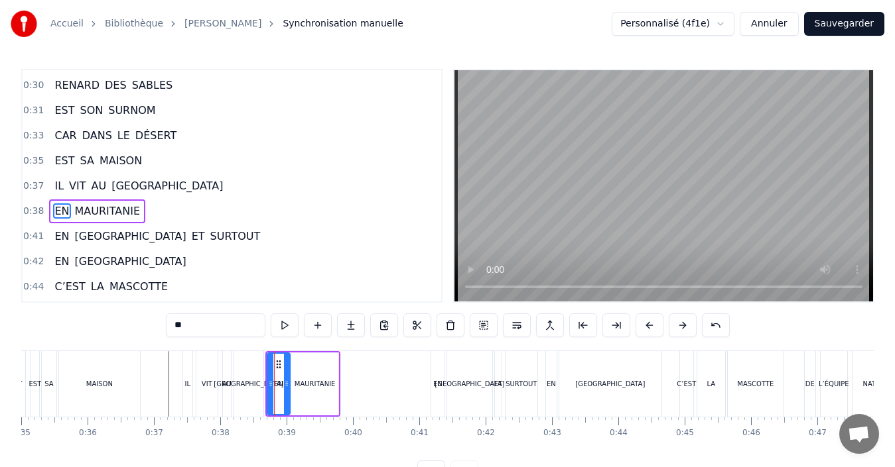
scroll to position [224, 0]
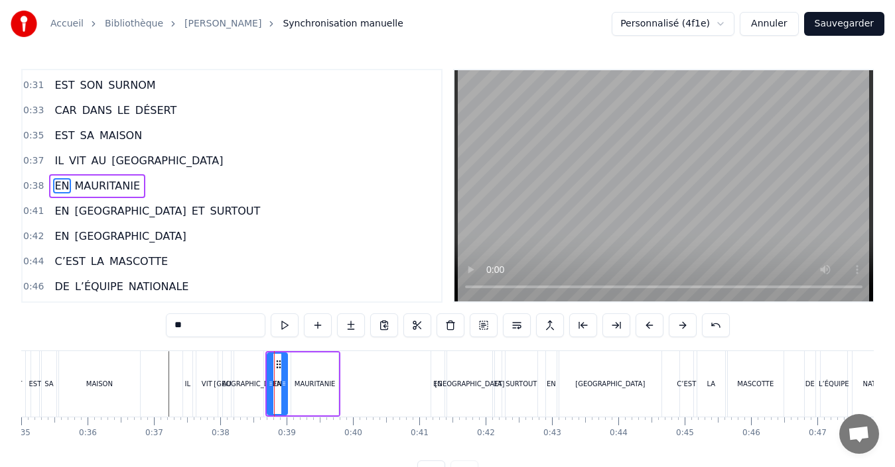
click at [284, 388] on icon at bounding box center [283, 384] width 5 height 11
click at [255, 391] on div "[GEOGRAPHIC_DATA]" at bounding box center [248, 384] width 29 height 66
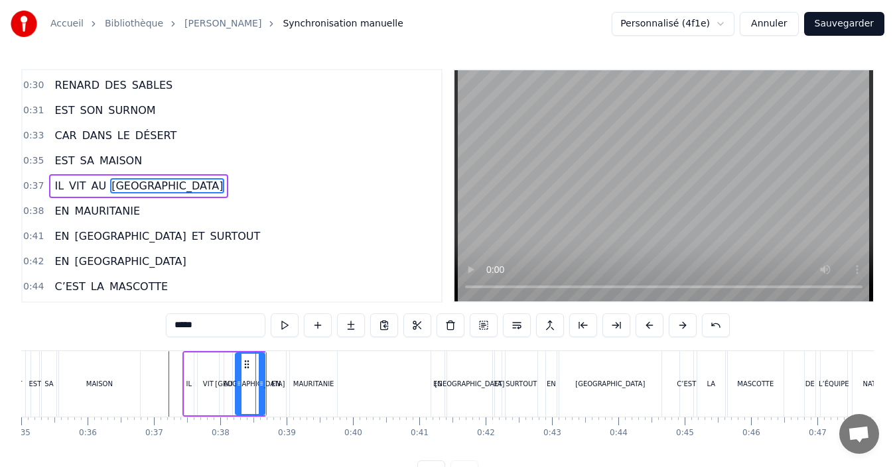
click at [271, 391] on div "EN" at bounding box center [276, 384] width 20 height 66
type input "**"
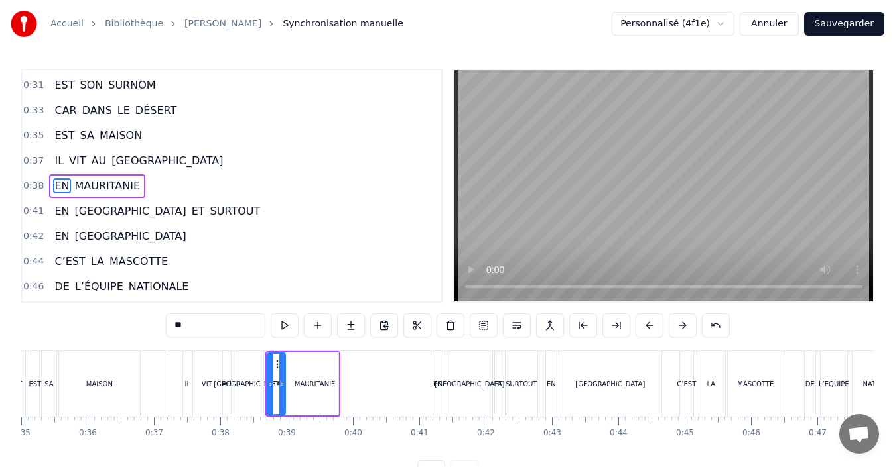
click at [279, 387] on icon at bounding box center [281, 384] width 5 height 11
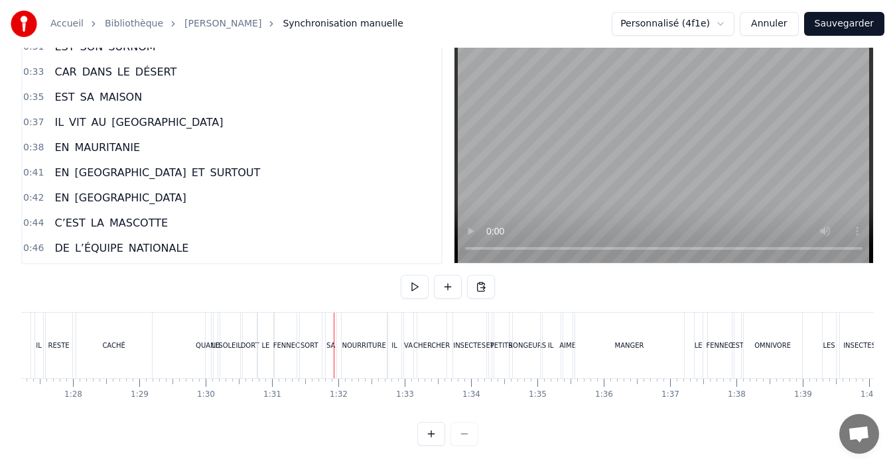
scroll to position [0, 5718]
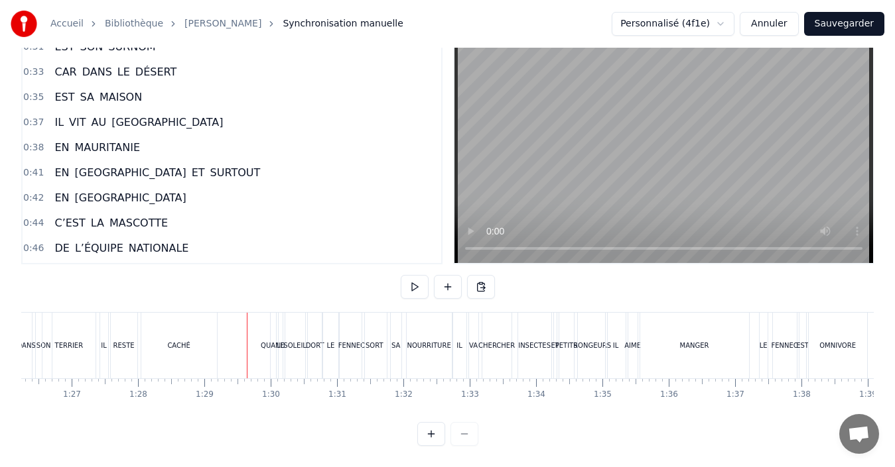
click at [261, 341] on div "QUAND" at bounding box center [273, 346] width 25 height 10
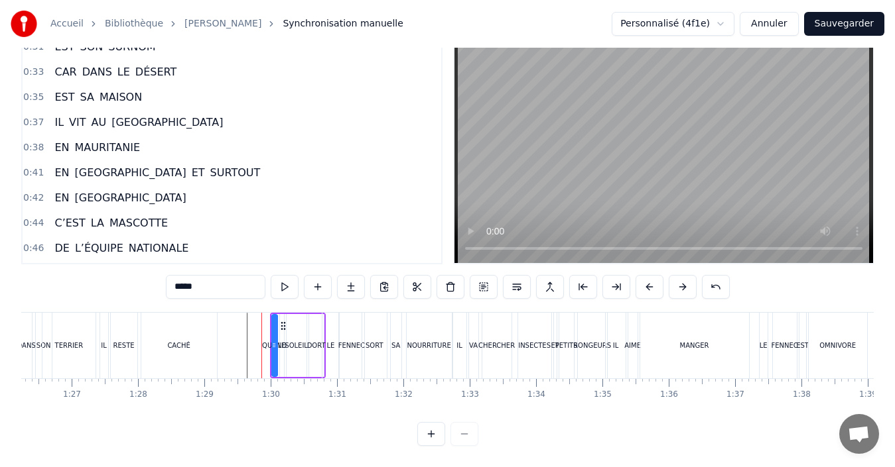
scroll to position [0, 0]
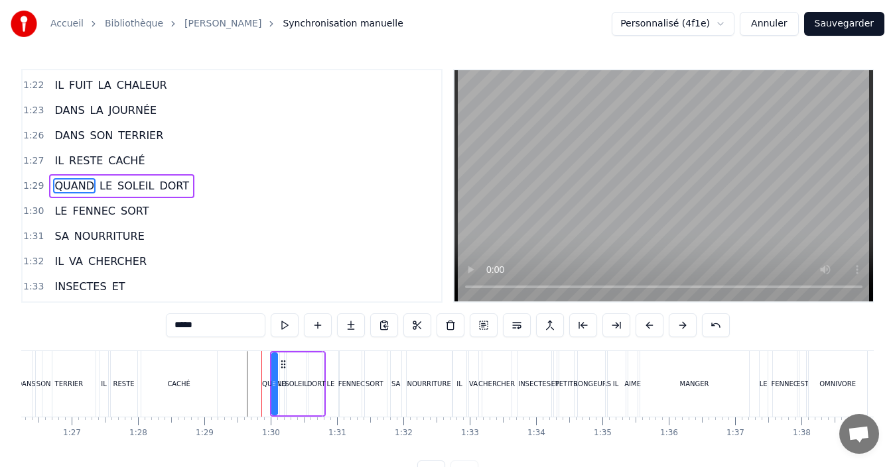
click at [334, 394] on div "LE" at bounding box center [330, 384] width 16 height 66
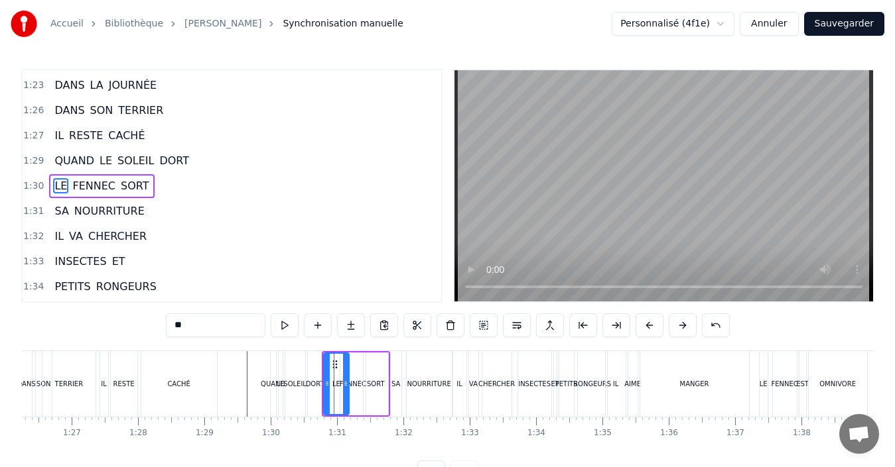
drag, startPoint x: 337, startPoint y: 385, endPoint x: 345, endPoint y: 388, distance: 9.2
click at [345, 388] on icon at bounding box center [345, 384] width 5 height 11
click at [371, 384] on div "SORT" at bounding box center [376, 384] width 18 height 10
type input "****"
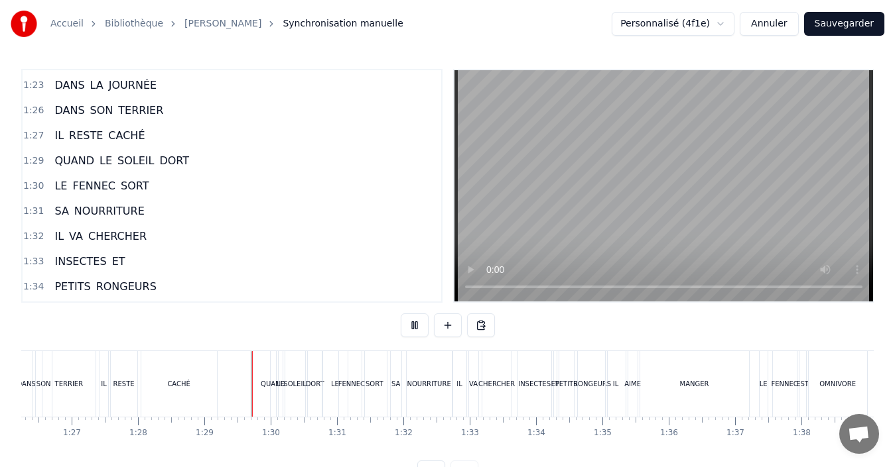
scroll to position [50, 0]
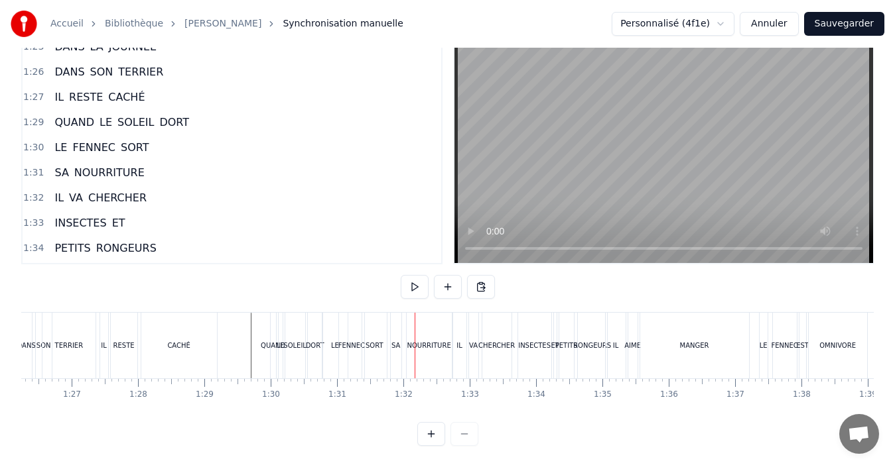
click at [374, 345] on div "SORT" at bounding box center [374, 346] width 25 height 66
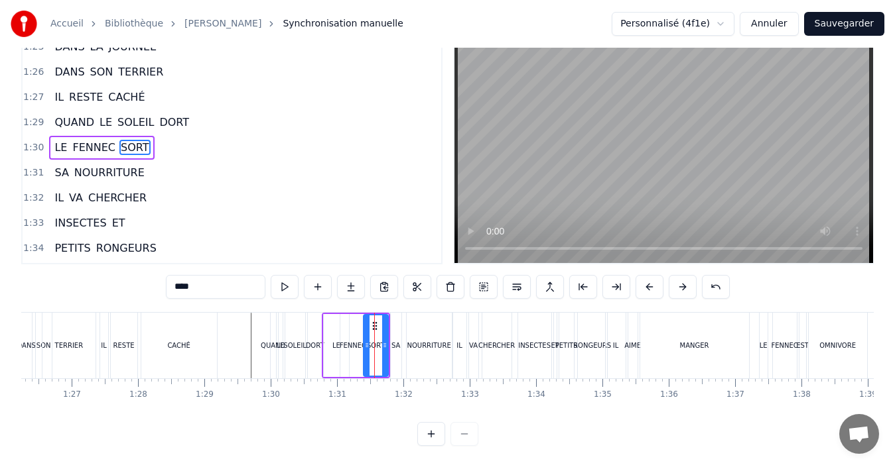
scroll to position [0, 0]
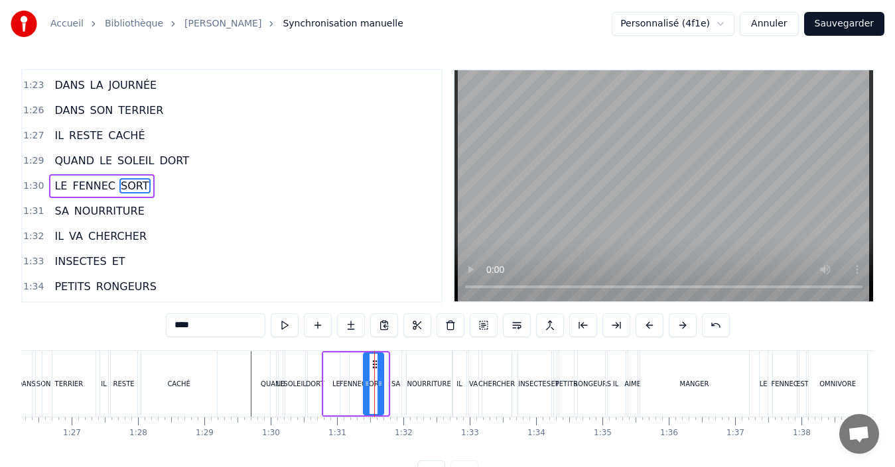
click at [378, 379] on icon at bounding box center [379, 384] width 5 height 11
click at [243, 385] on div at bounding box center [109, 384] width 11612 height 66
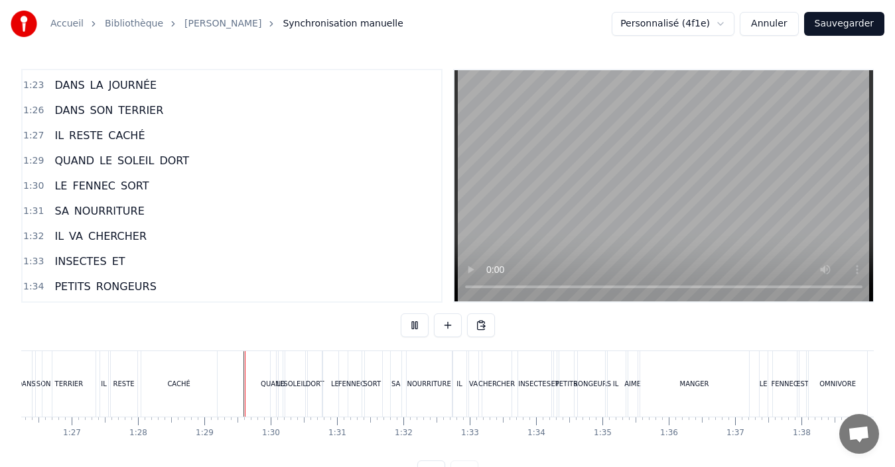
scroll to position [50, 0]
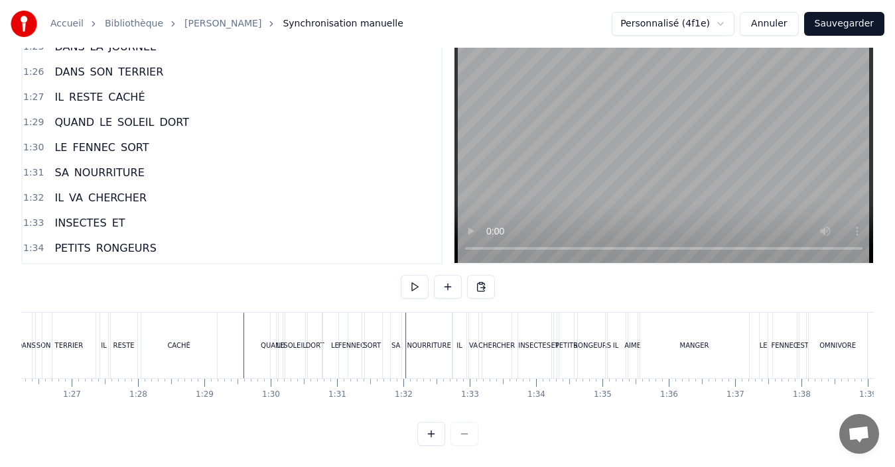
click at [371, 340] on div "SORT" at bounding box center [372, 346] width 20 height 66
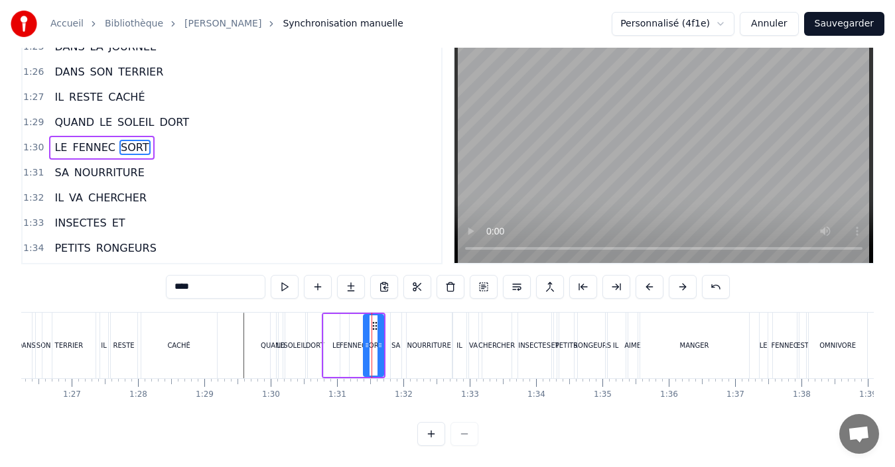
scroll to position [0, 0]
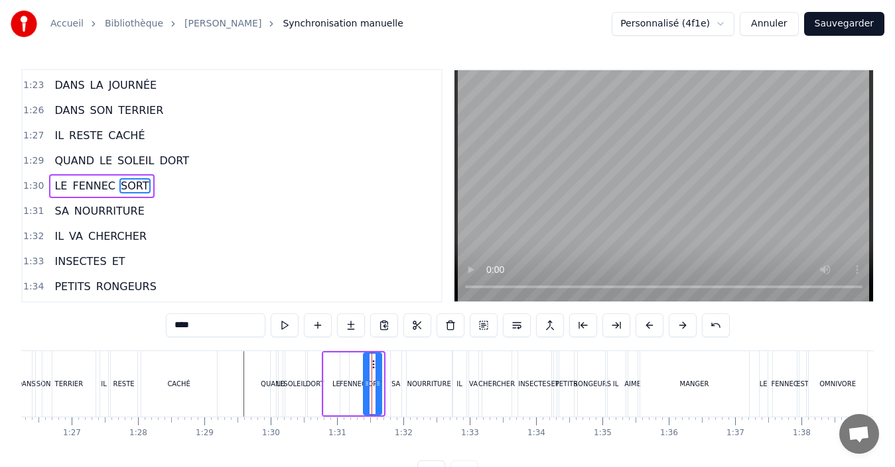
click at [377, 383] on icon at bounding box center [377, 384] width 5 height 11
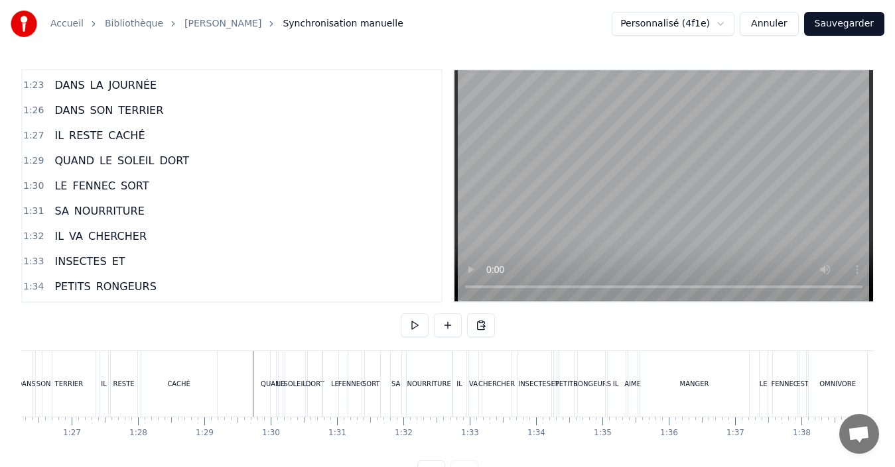
click at [377, 385] on div "SORT" at bounding box center [371, 384] width 18 height 10
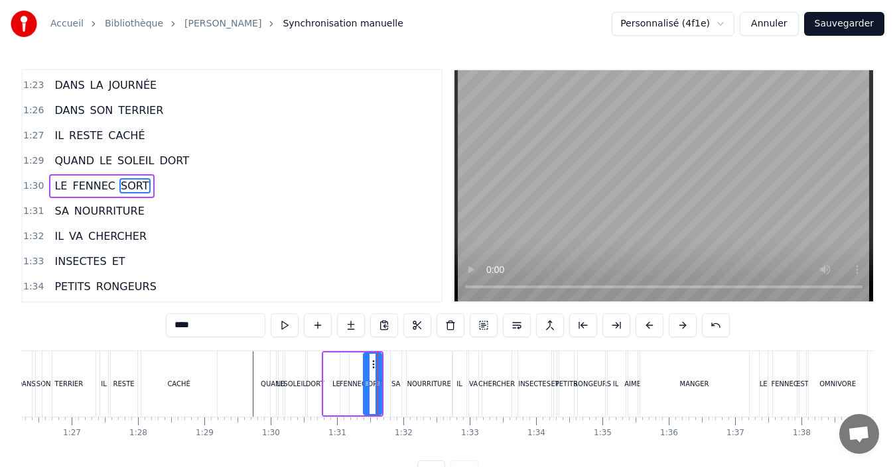
click at [351, 393] on div "FENNEC" at bounding box center [352, 384] width 25 height 63
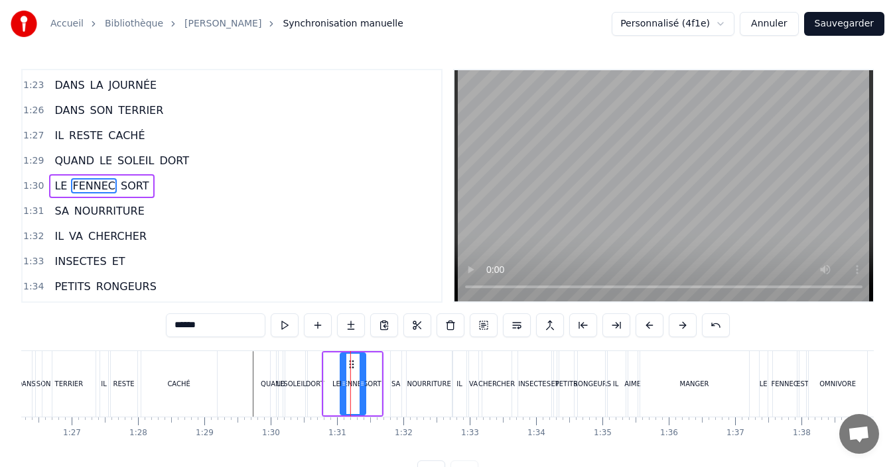
click at [326, 385] on div "LE" at bounding box center [336, 384] width 25 height 63
click at [340, 389] on icon at bounding box center [340, 384] width 5 height 11
click at [351, 386] on div "FENNEC" at bounding box center [353, 384] width 27 height 10
click at [359, 387] on icon at bounding box center [357, 384] width 5 height 11
click at [373, 382] on div "SORT" at bounding box center [372, 384] width 18 height 10
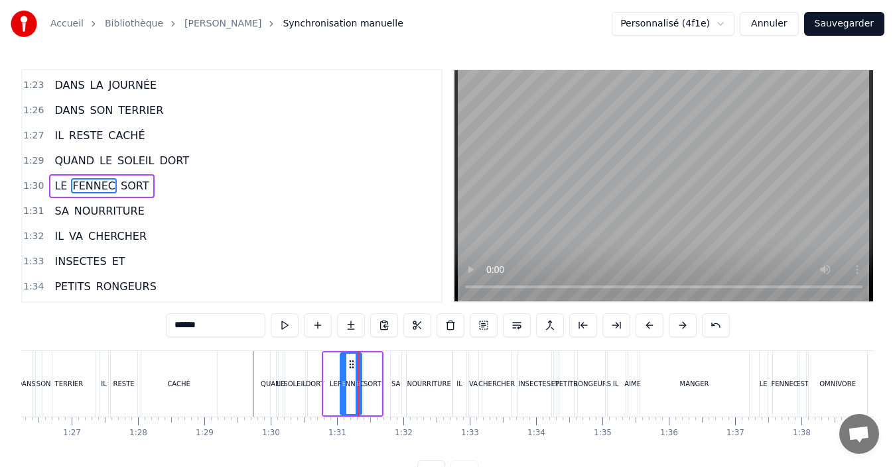
type input "****"
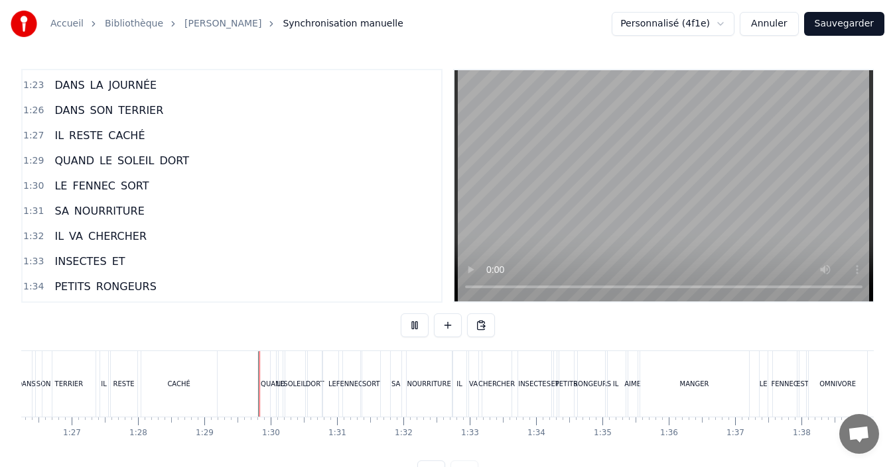
scroll to position [50, 0]
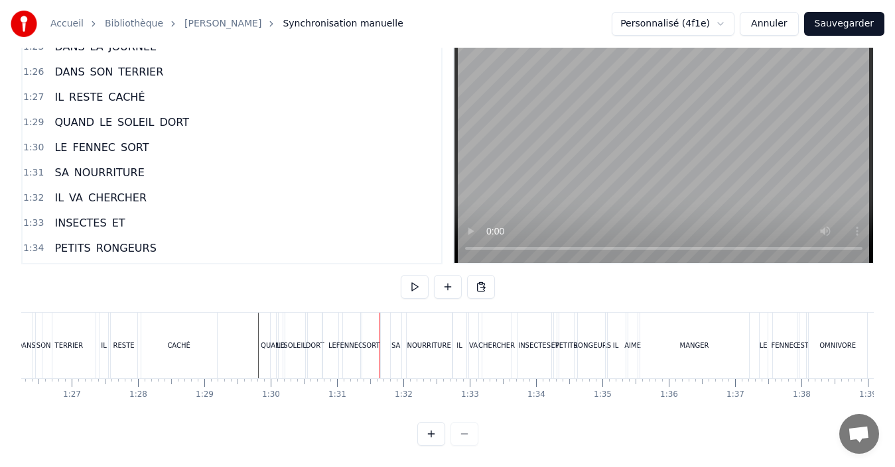
click at [310, 341] on div "DORT" at bounding box center [315, 346] width 15 height 66
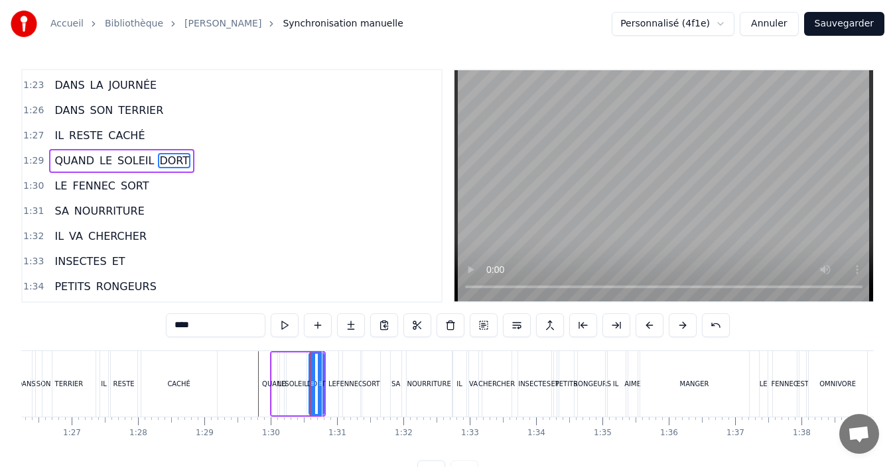
scroll to position [703, 0]
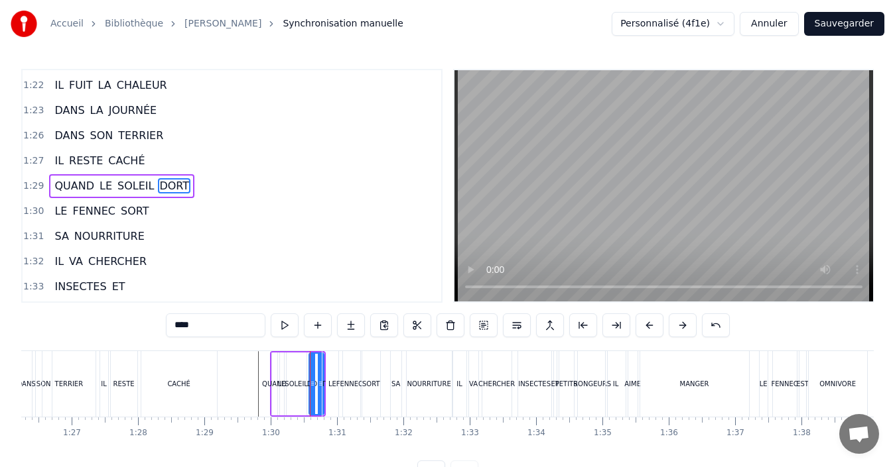
click at [332, 380] on div "LE" at bounding box center [332, 384] width 8 height 10
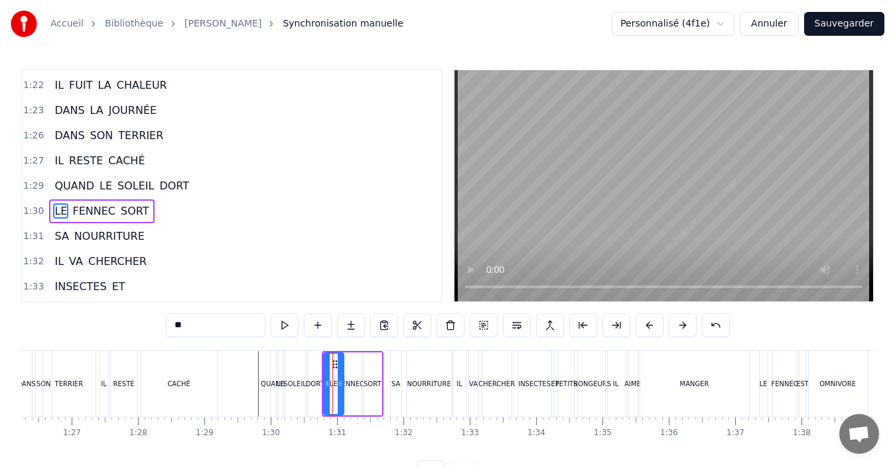
scroll to position [728, 0]
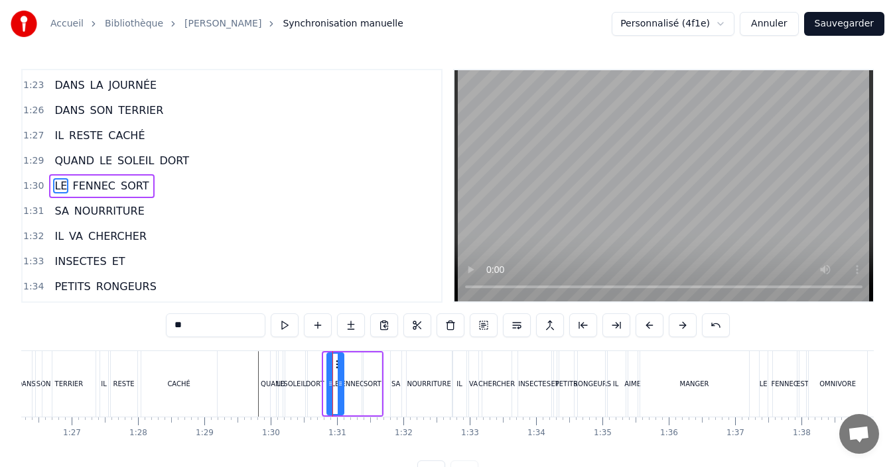
click at [328, 383] on icon at bounding box center [330, 384] width 5 height 11
click at [352, 383] on div "FENNEC" at bounding box center [351, 384] width 27 height 10
click at [372, 381] on div "SORT" at bounding box center [372, 384] width 18 height 10
type input "****"
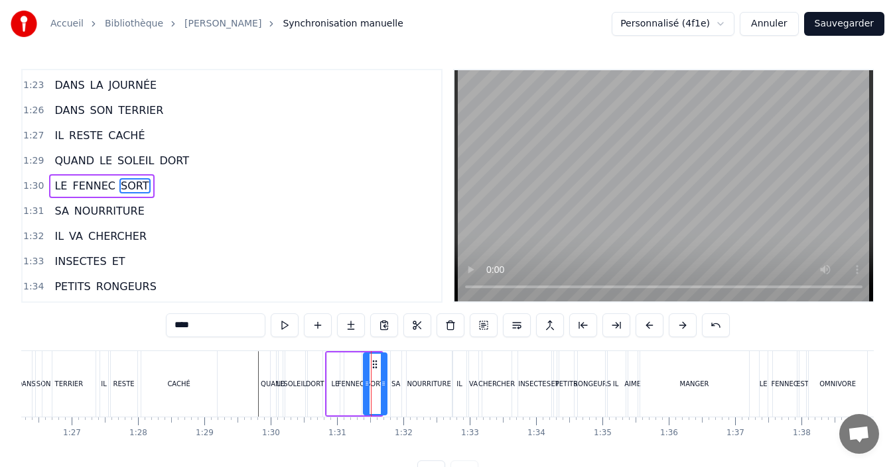
click at [383, 383] on icon at bounding box center [383, 384] width 5 height 11
click at [251, 382] on div at bounding box center [109, 384] width 11612 height 66
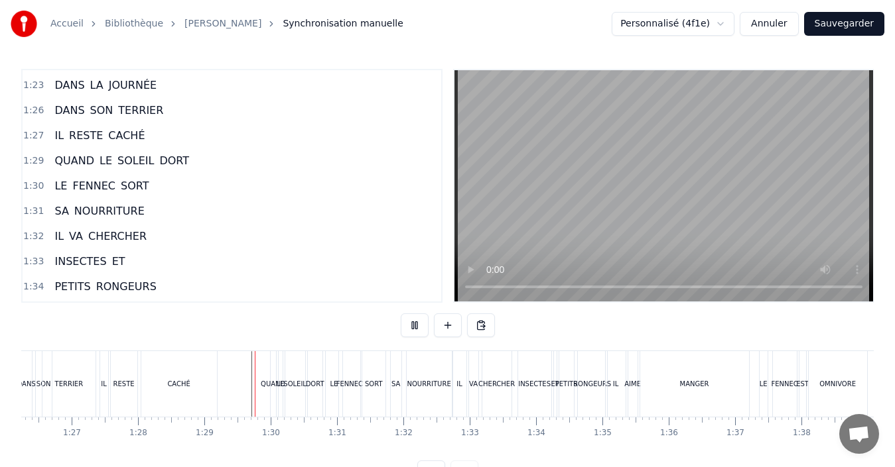
scroll to position [50, 0]
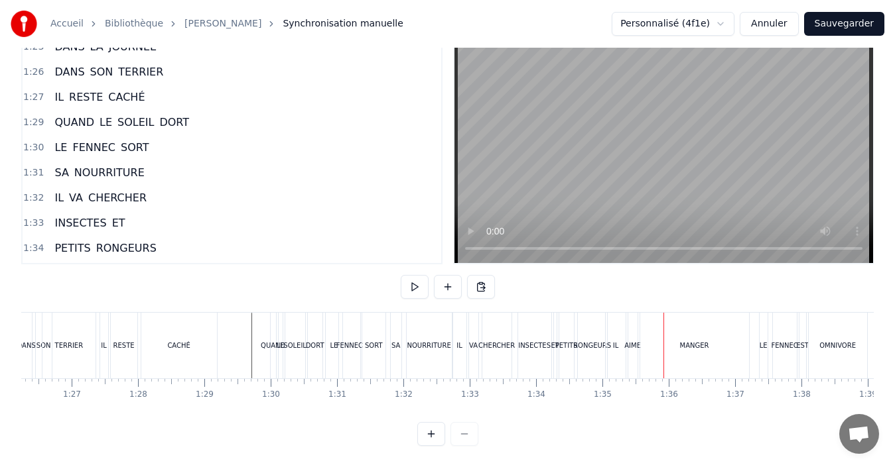
click at [582, 341] on div "RONGEURS" at bounding box center [592, 346] width 38 height 10
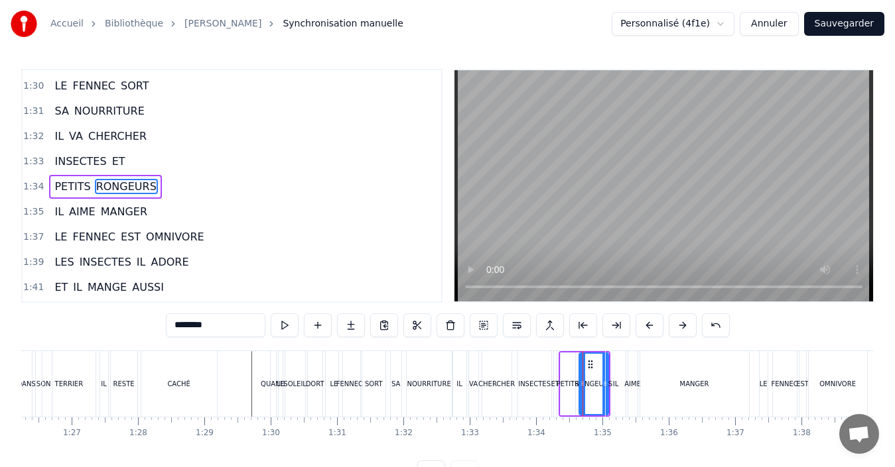
scroll to position [829, 0]
click at [249, 396] on div at bounding box center [109, 384] width 11612 height 66
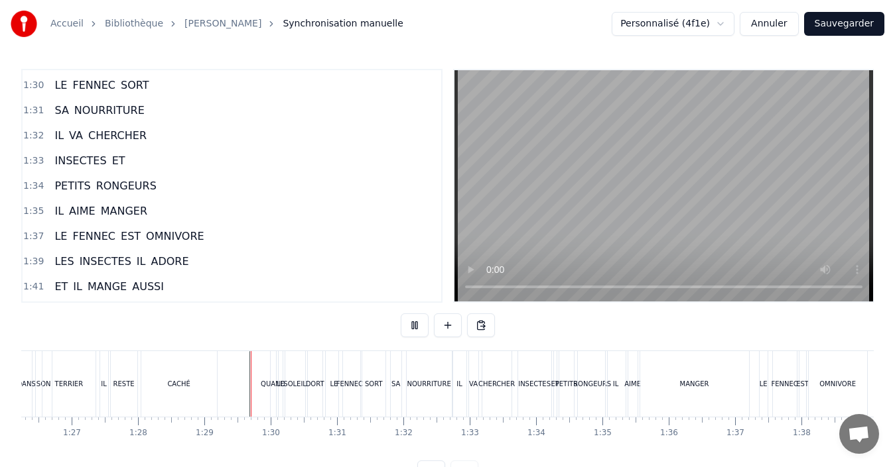
scroll to position [50, 0]
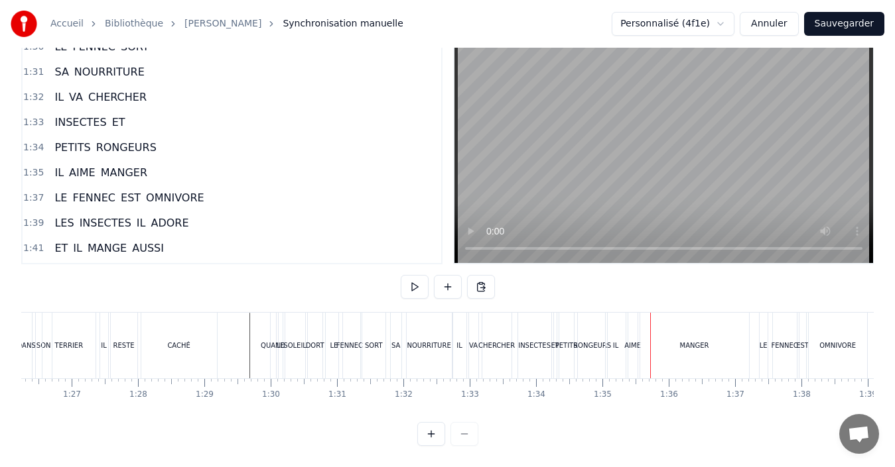
click at [619, 337] on div "IL" at bounding box center [614, 346] width 19 height 66
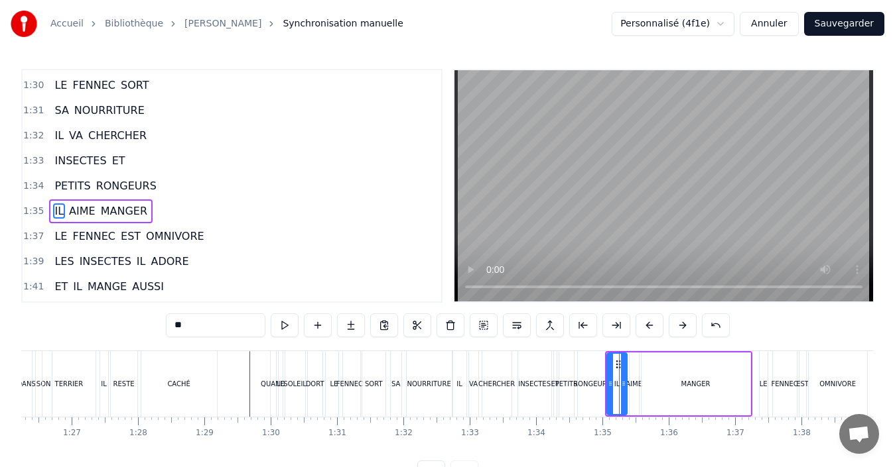
scroll to position [854, 0]
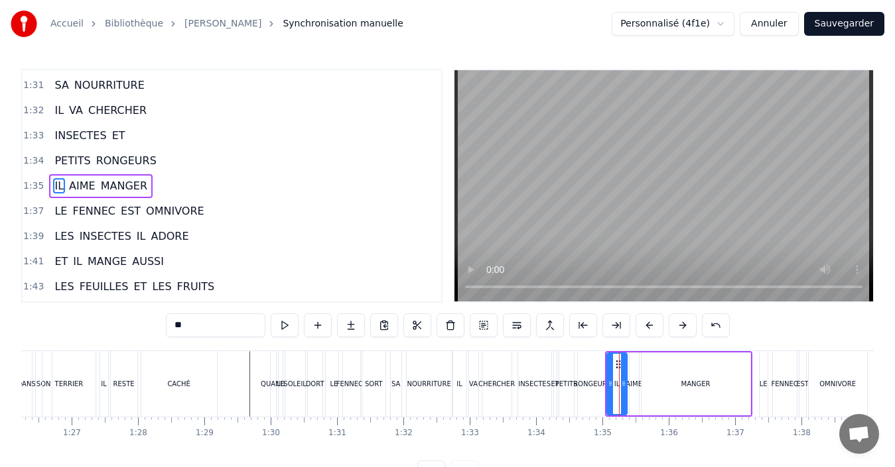
click at [664, 383] on div "MANGER" at bounding box center [695, 384] width 109 height 63
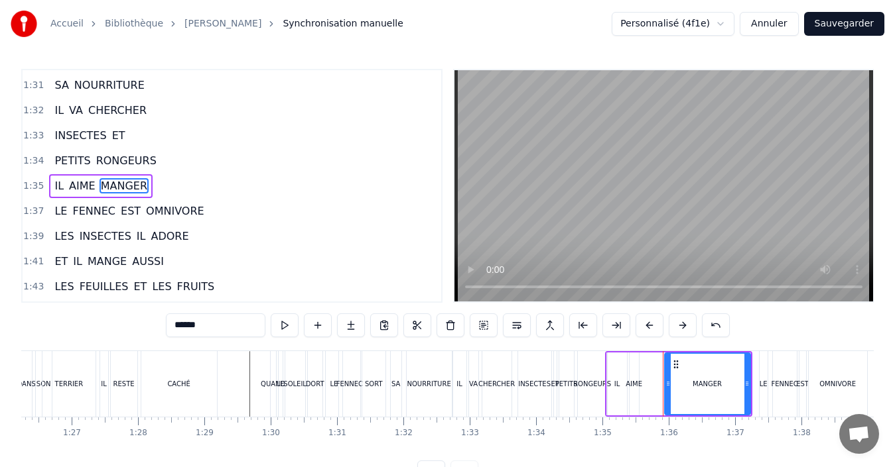
drag, startPoint x: 647, startPoint y: 383, endPoint x: 670, endPoint y: 387, distance: 23.4
click at [670, 387] on icon at bounding box center [667, 384] width 5 height 11
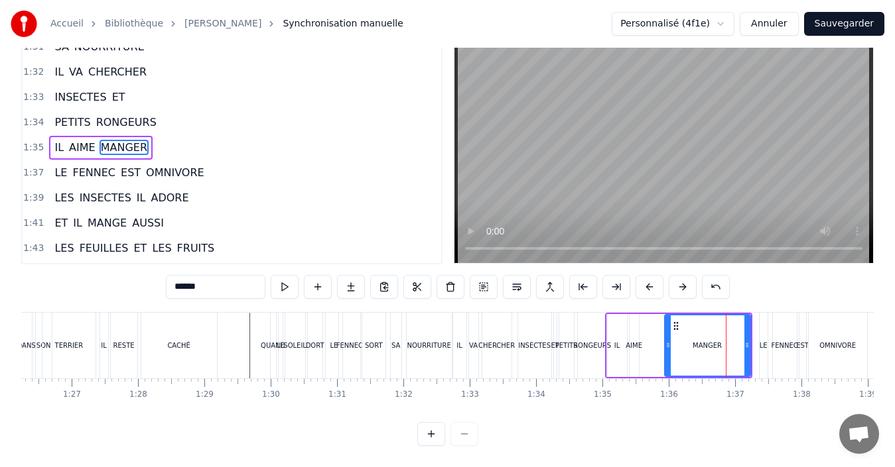
click at [614, 341] on div "IL" at bounding box center [617, 346] width 6 height 10
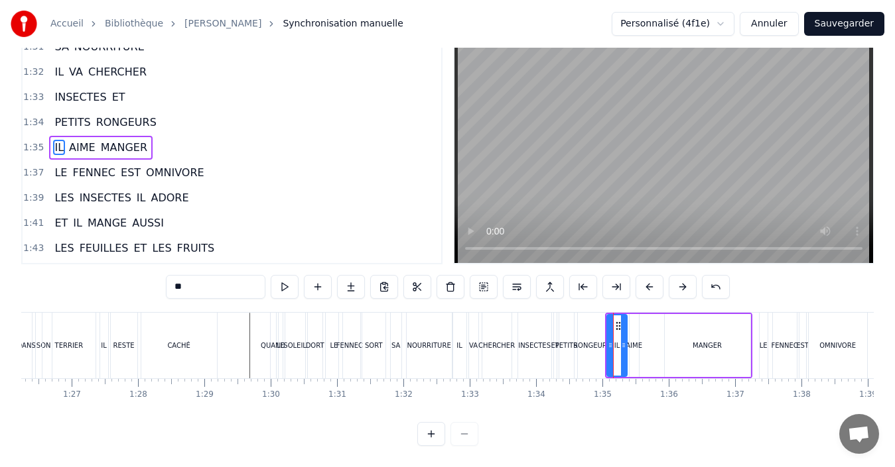
scroll to position [0, 0]
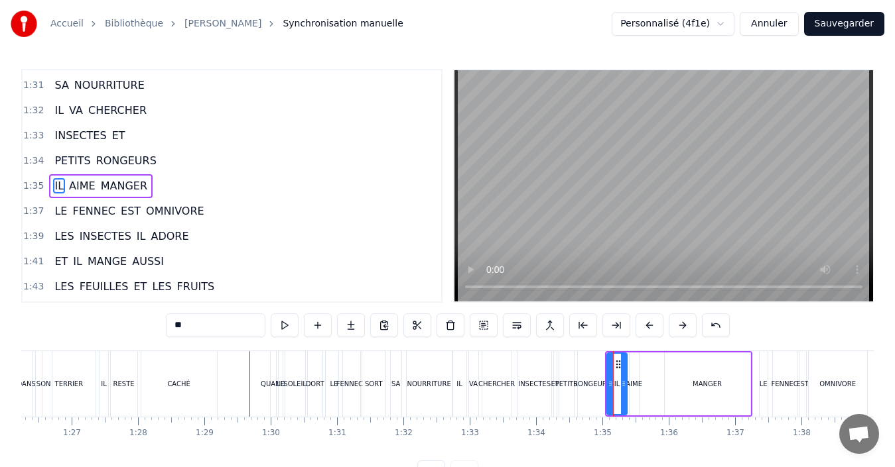
click at [635, 370] on div "AIME" at bounding box center [633, 384] width 9 height 63
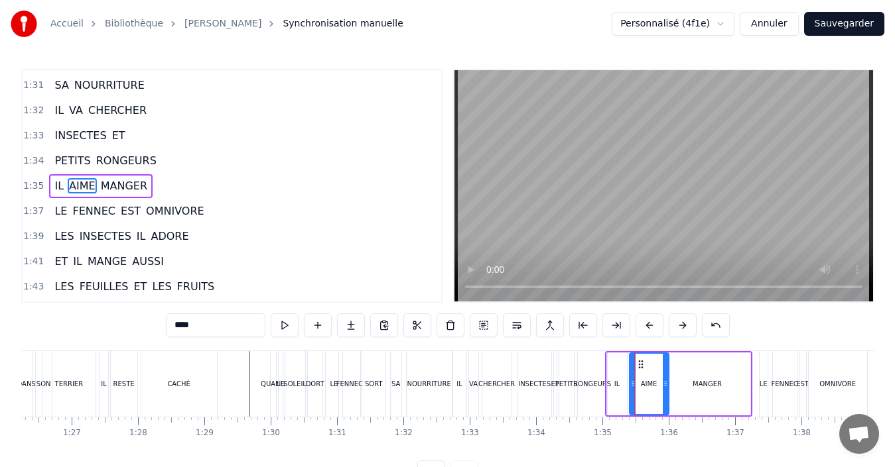
drag, startPoint x: 637, startPoint y: 381, endPoint x: 672, endPoint y: 382, distance: 34.5
click at [668, 382] on icon at bounding box center [664, 384] width 5 height 11
drag, startPoint x: 632, startPoint y: 386, endPoint x: 641, endPoint y: 386, distance: 8.6
click at [641, 386] on icon at bounding box center [641, 384] width 5 height 11
click at [622, 388] on div "IL" at bounding box center [616, 384] width 19 height 63
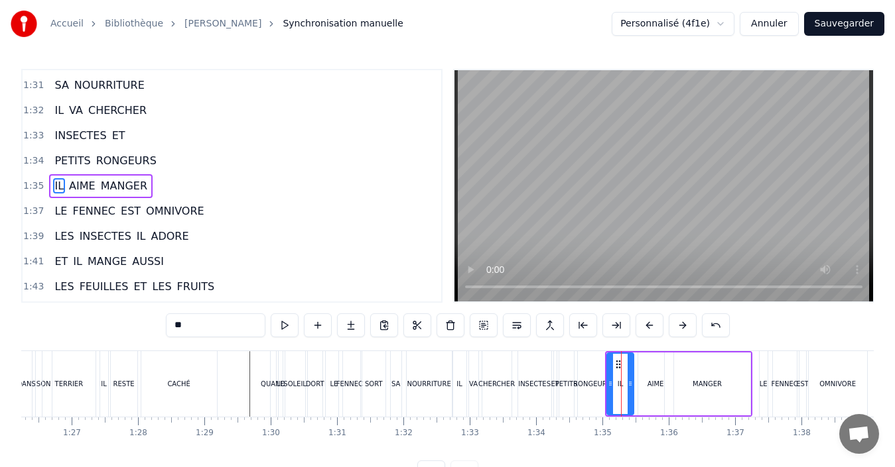
click at [632, 388] on icon at bounding box center [629, 384] width 5 height 11
click at [615, 387] on icon at bounding box center [615, 384] width 5 height 11
click at [594, 391] on div "RONGEURS" at bounding box center [592, 384] width 29 height 66
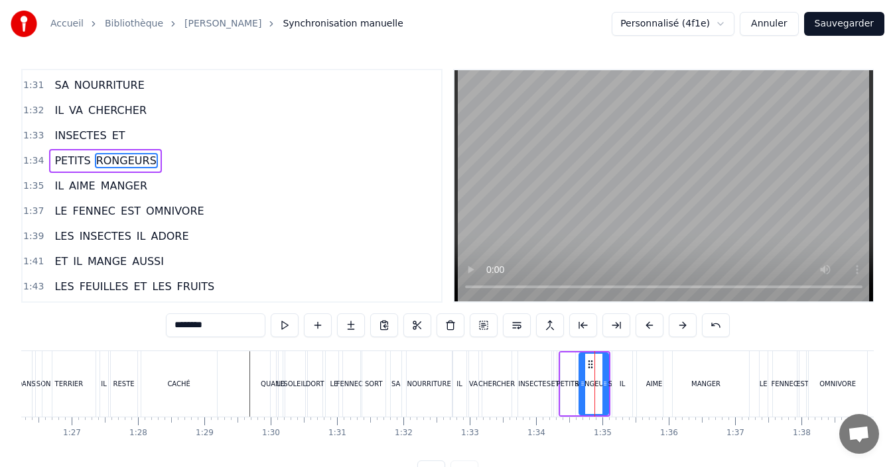
scroll to position [829, 0]
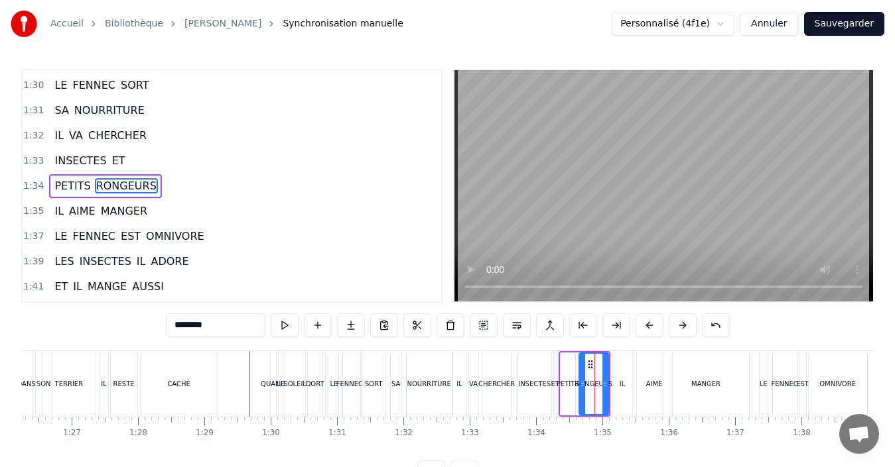
click at [616, 393] on div "IL" at bounding box center [621, 384] width 19 height 66
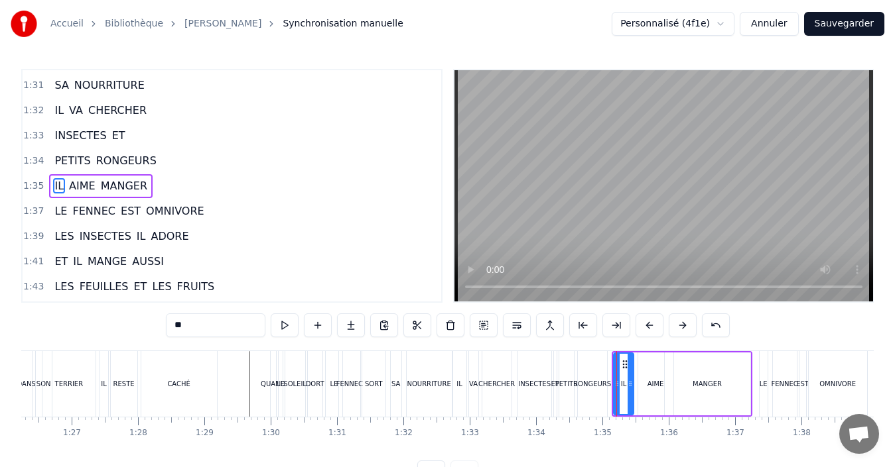
scroll to position [50, 0]
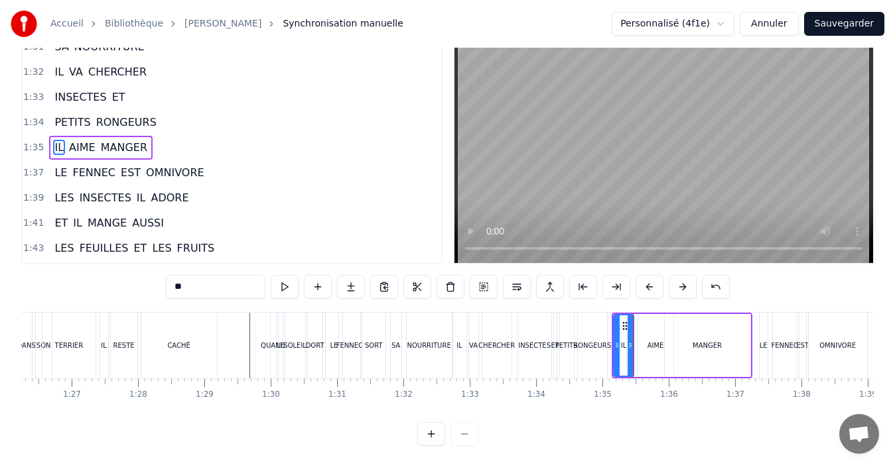
click at [653, 341] on div "AIME" at bounding box center [655, 345] width 35 height 63
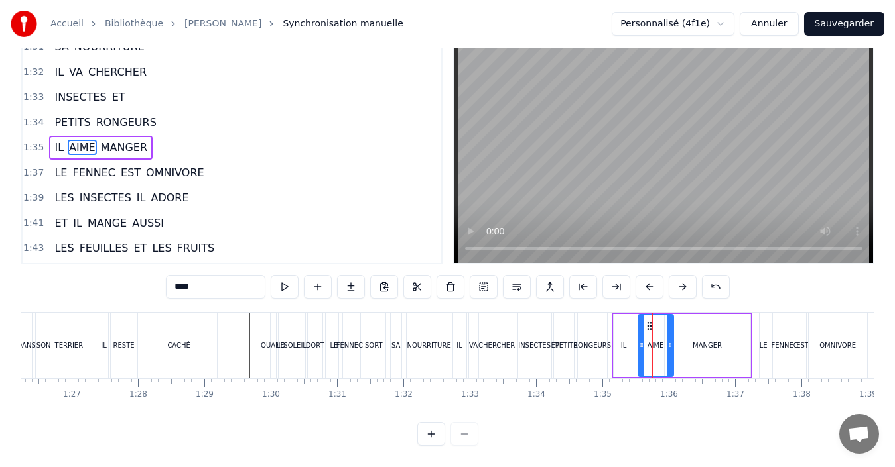
scroll to position [0, 0]
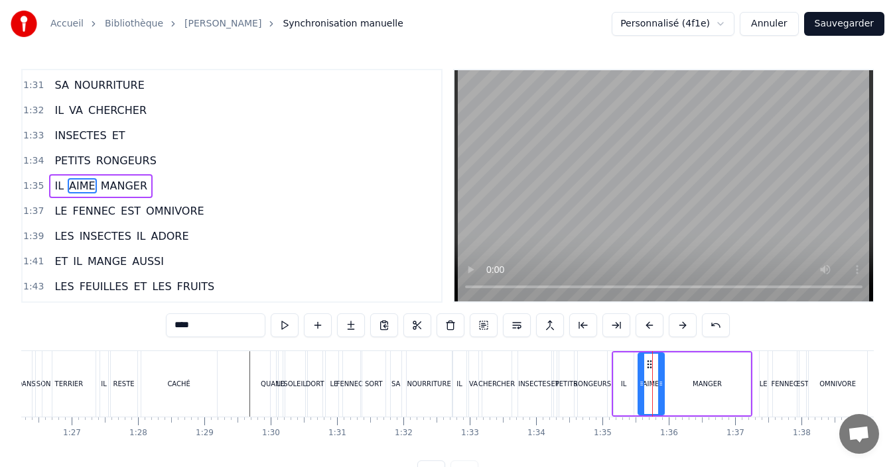
drag, startPoint x: 669, startPoint y: 392, endPoint x: 660, endPoint y: 392, distance: 8.6
click at [660, 392] on div at bounding box center [660, 384] width 5 height 60
click at [714, 391] on div "MANGER" at bounding box center [707, 384] width 86 height 63
type input "******"
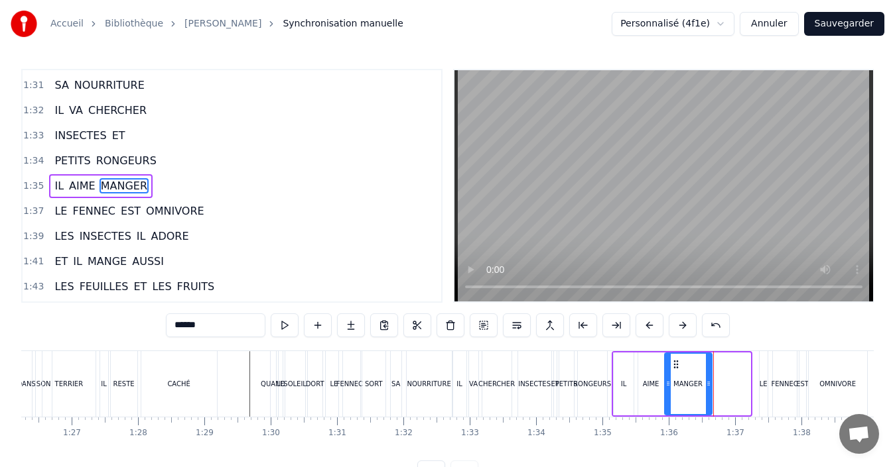
drag, startPoint x: 744, startPoint y: 385, endPoint x: 706, endPoint y: 389, distance: 38.7
click at [706, 389] on div at bounding box center [708, 384] width 5 height 60
click at [608, 414] on div "PETITS RONGEURS" at bounding box center [584, 384] width 52 height 66
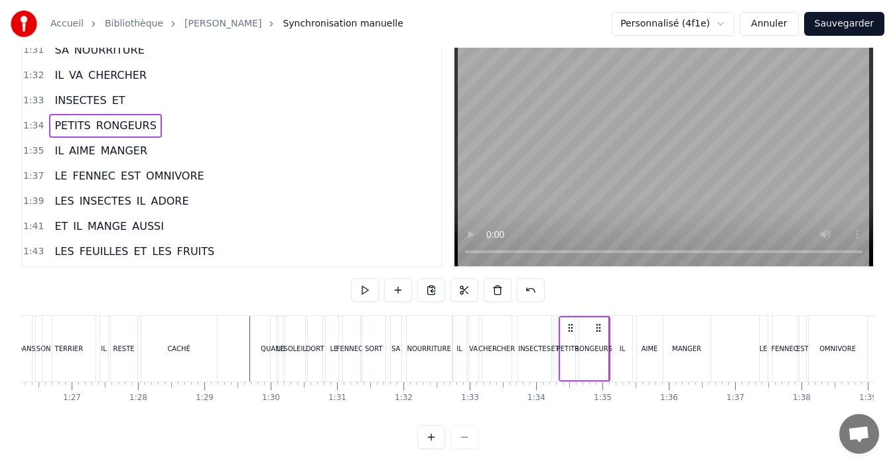
scroll to position [50, 0]
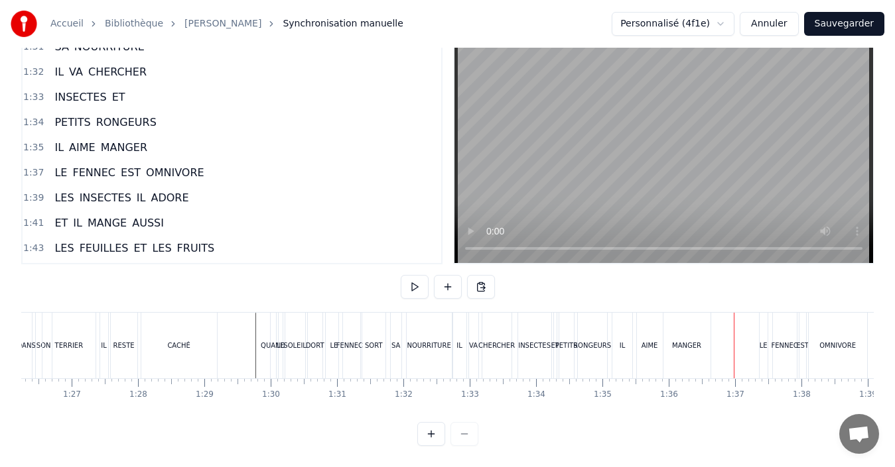
click at [683, 343] on div "MANGER" at bounding box center [686, 346] width 47 height 66
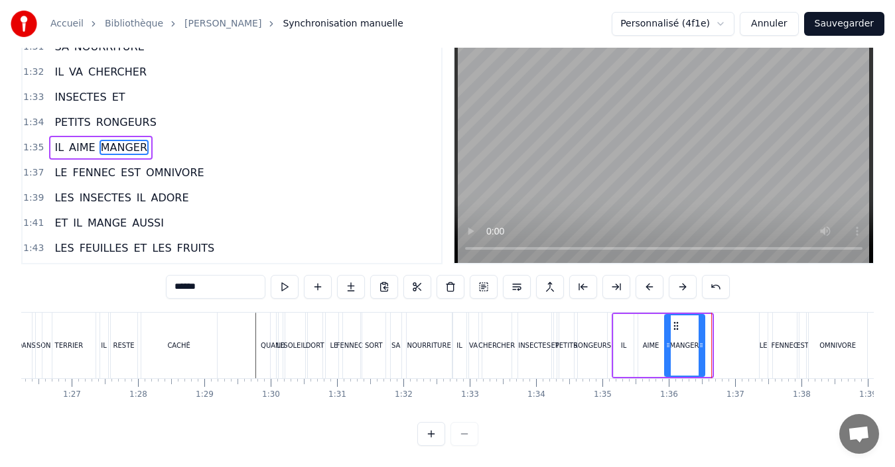
drag, startPoint x: 708, startPoint y: 345, endPoint x: 700, endPoint y: 343, distance: 7.4
click at [700, 343] on div at bounding box center [700, 346] width 5 height 60
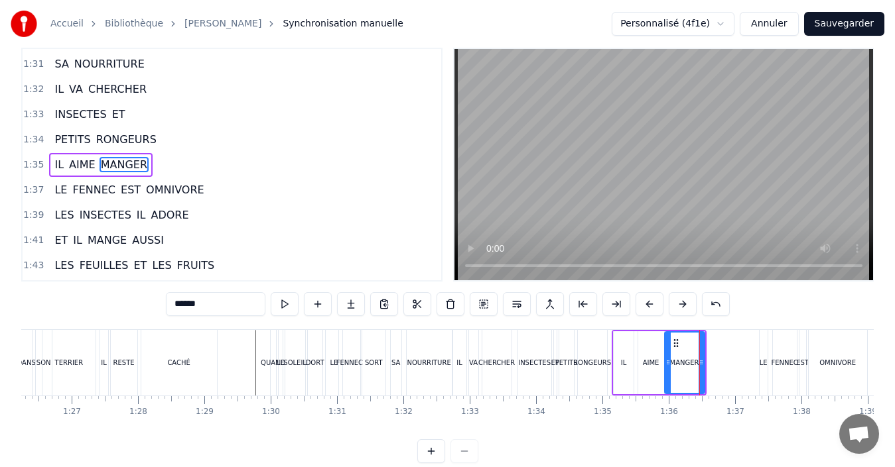
scroll to position [0, 0]
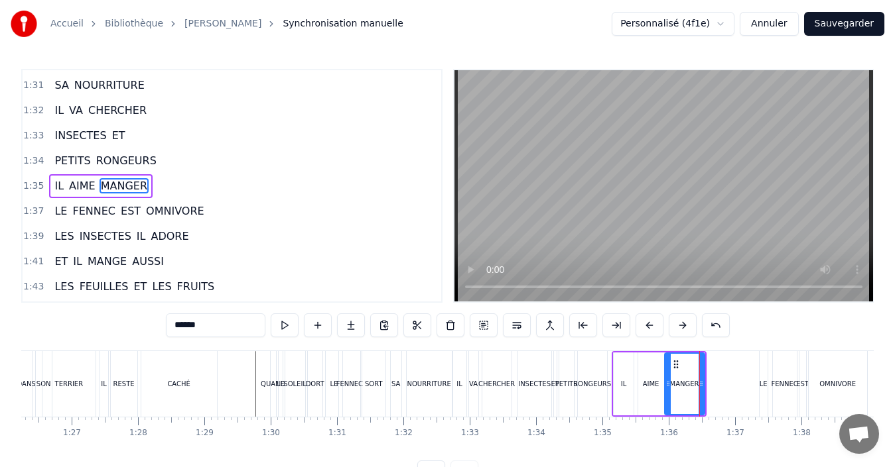
click at [673, 393] on div "MANGER" at bounding box center [684, 384] width 38 height 60
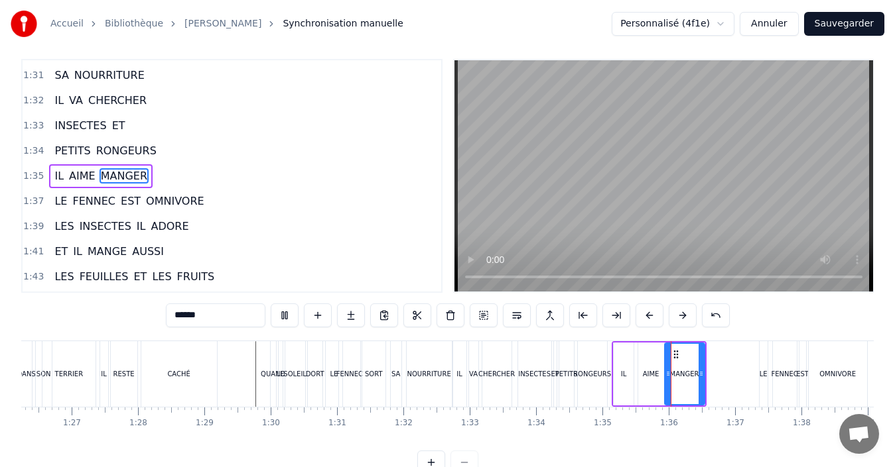
scroll to position [50, 0]
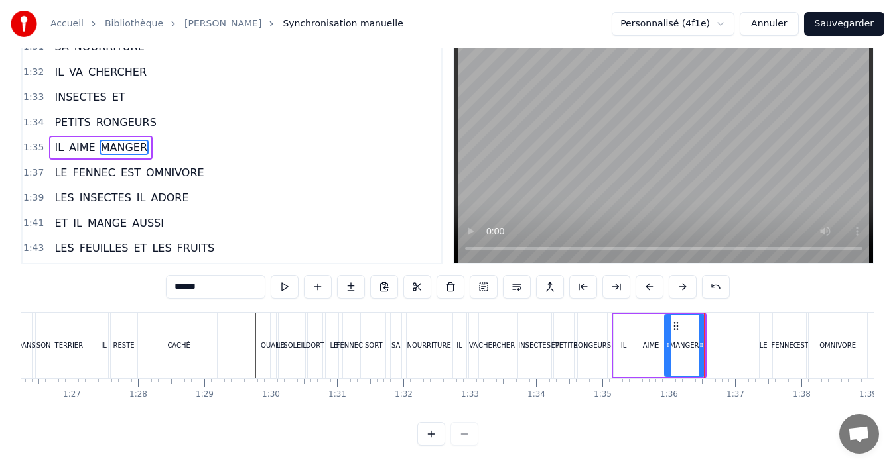
click at [645, 345] on div "AIME" at bounding box center [651, 345] width 26 height 63
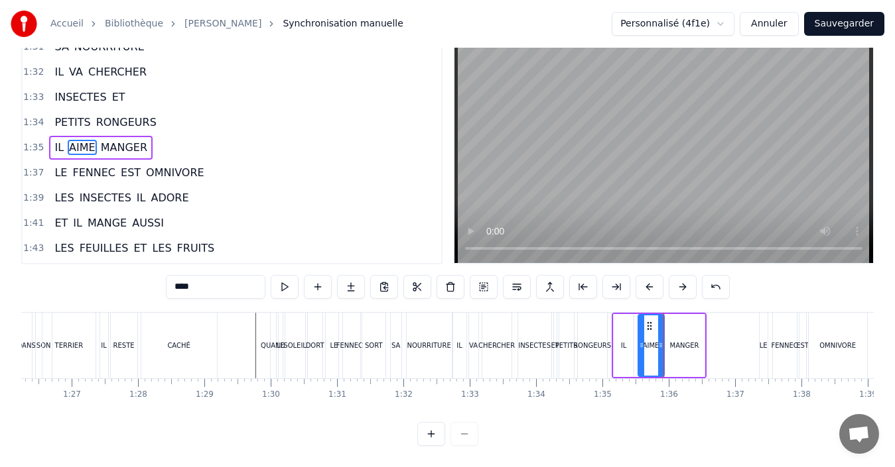
click at [615, 344] on div "IL" at bounding box center [622, 345] width 19 height 63
type input "**"
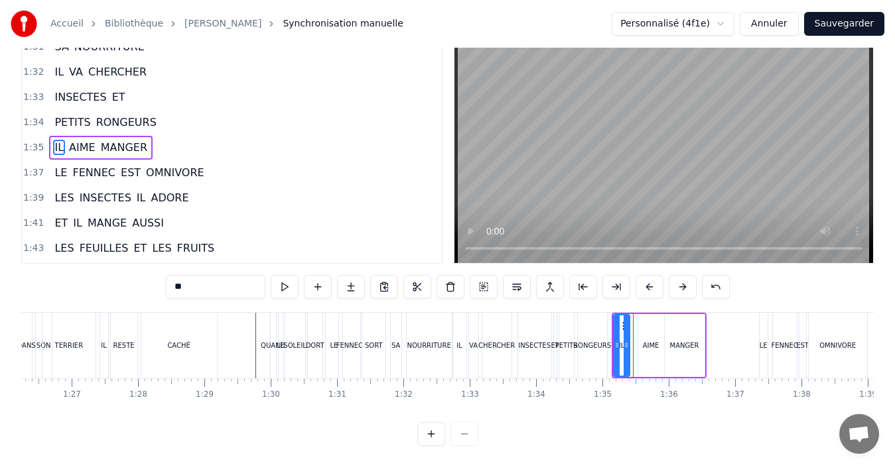
click at [626, 340] on icon at bounding box center [625, 345] width 5 height 11
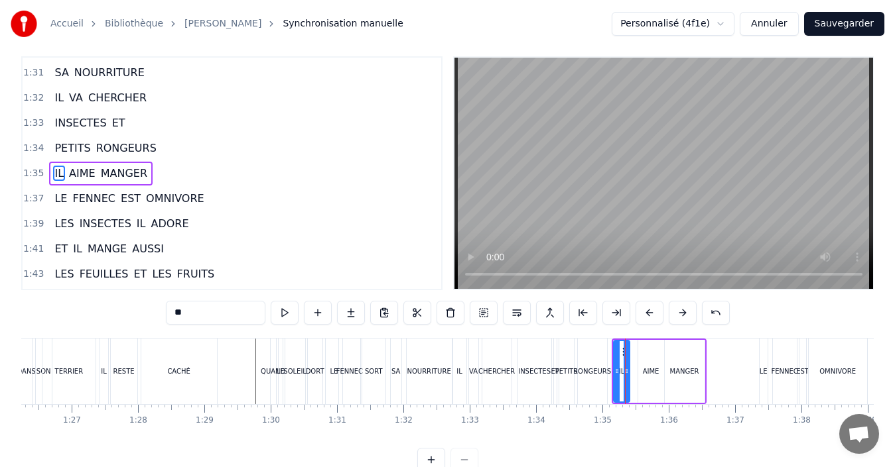
scroll to position [0, 0]
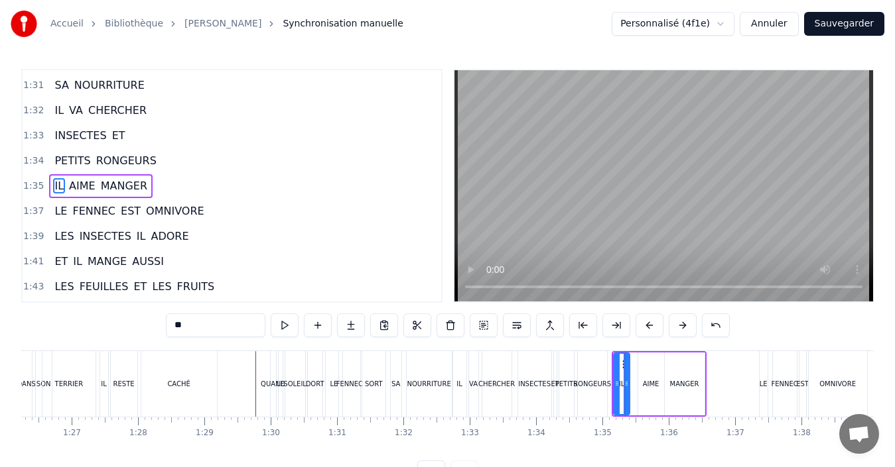
click at [635, 387] on div "IL AIME MANGER" at bounding box center [658, 384] width 94 height 66
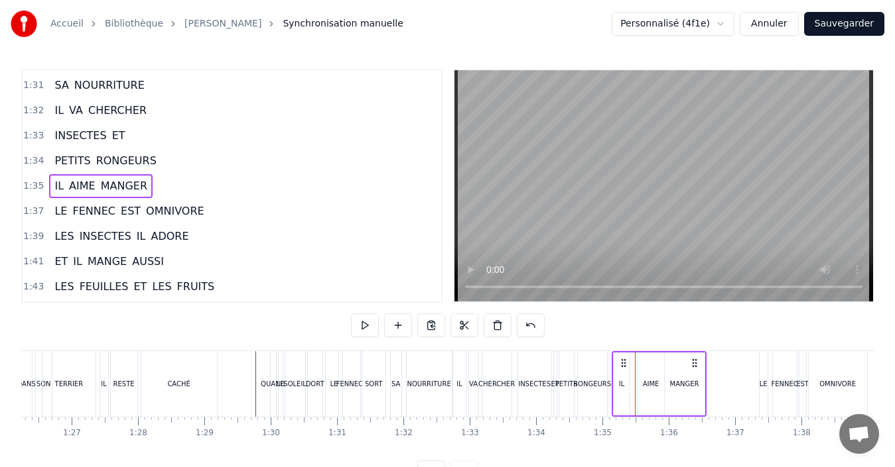
click at [643, 389] on div "AIME" at bounding box center [651, 384] width 26 height 63
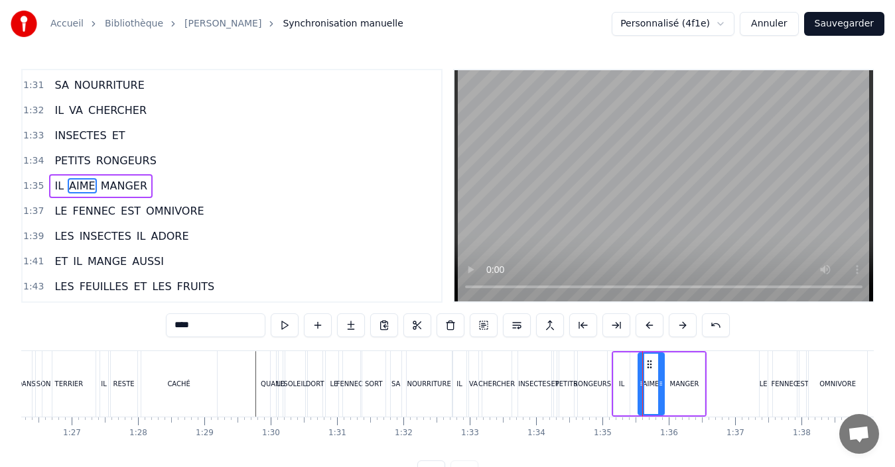
click at [633, 386] on div "IL AIME MANGER" at bounding box center [658, 384] width 94 height 66
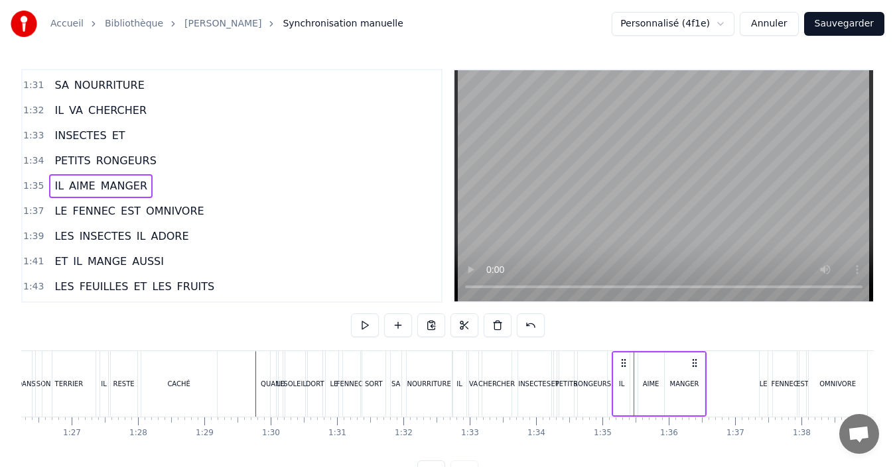
click at [623, 386] on div "IL" at bounding box center [622, 384] width 6 height 10
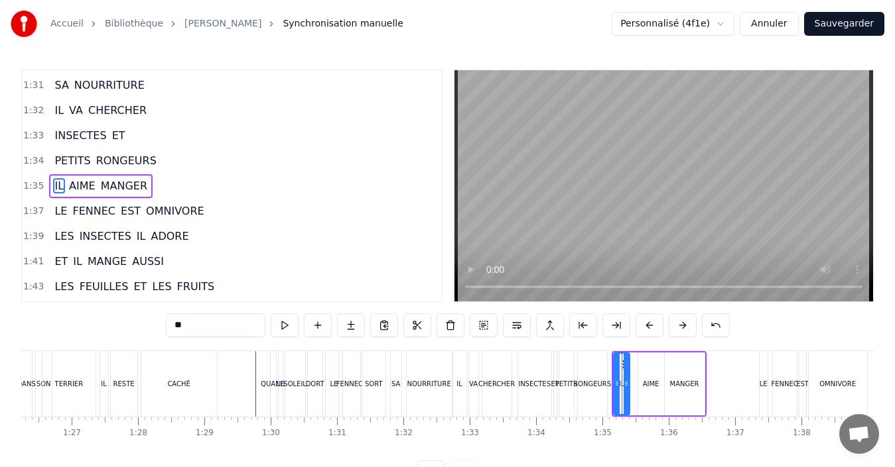
click at [633, 385] on div "IL AIME MANGER" at bounding box center [658, 384] width 94 height 66
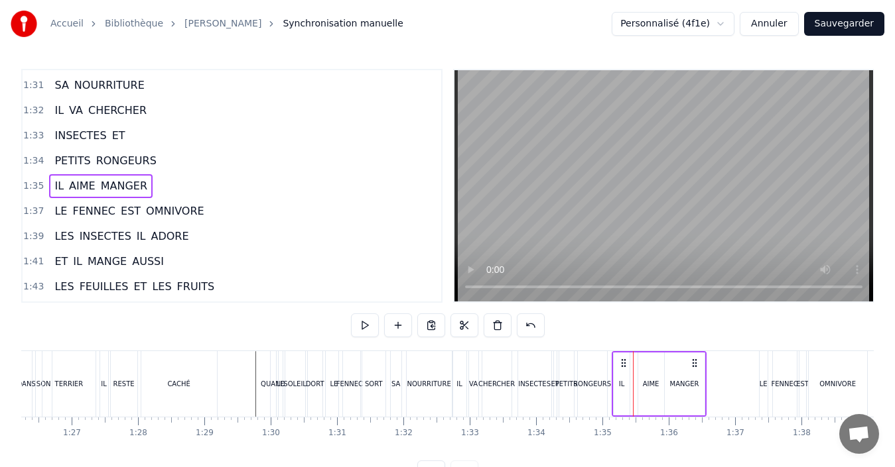
click at [645, 387] on div "AIME" at bounding box center [651, 384] width 17 height 10
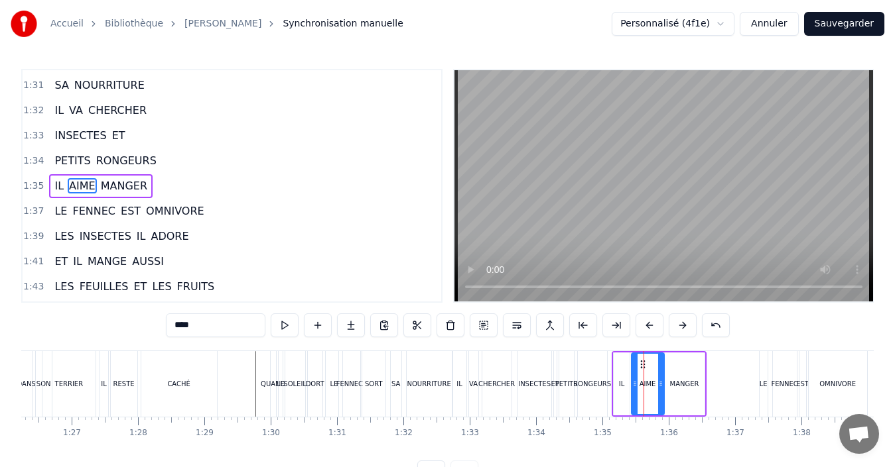
drag, startPoint x: 639, startPoint y: 383, endPoint x: 633, endPoint y: 382, distance: 6.8
click at [633, 382] on icon at bounding box center [634, 384] width 5 height 11
click at [654, 385] on icon at bounding box center [654, 384] width 5 height 11
click at [609, 397] on div "PETITS RONGEURS" at bounding box center [584, 384] width 52 height 66
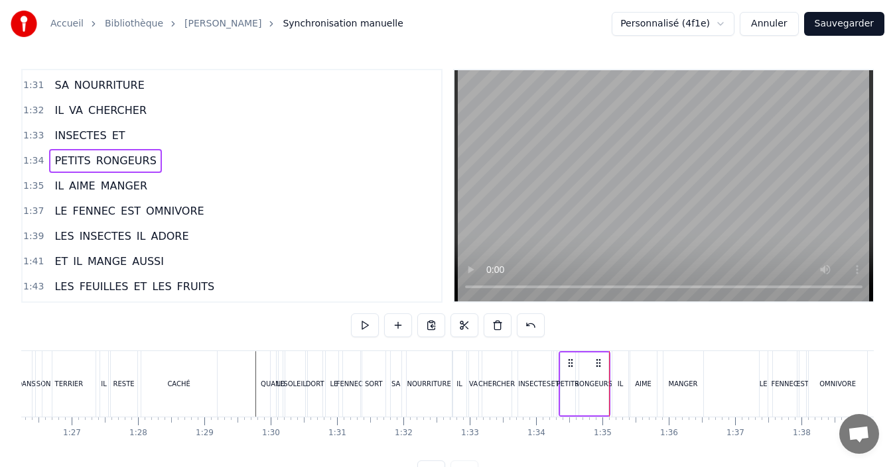
scroll to position [50, 0]
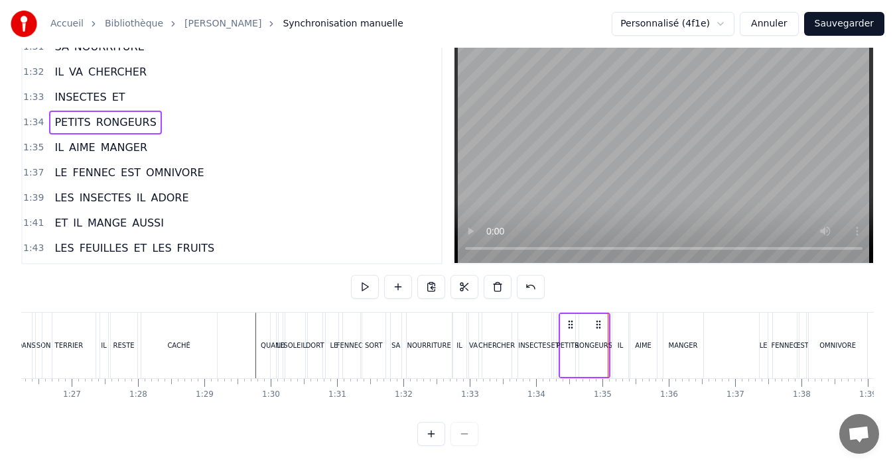
click at [613, 341] on div "IL" at bounding box center [619, 346] width 15 height 66
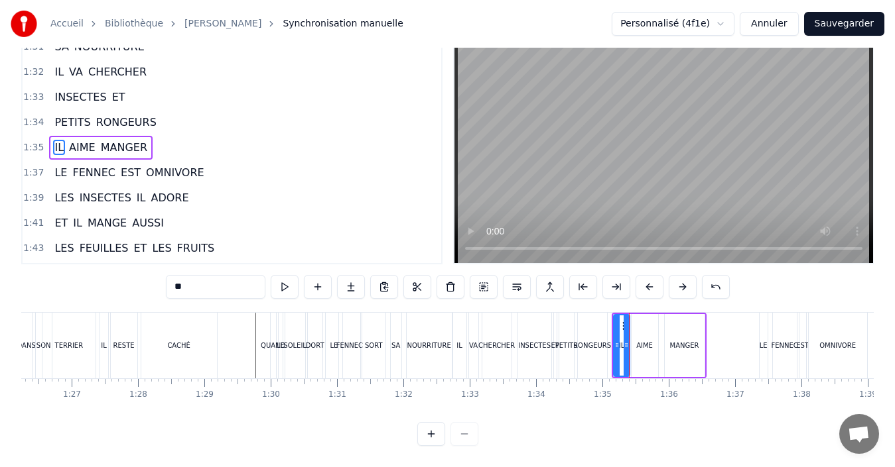
click at [634, 344] on div "AIME" at bounding box center [644, 345] width 27 height 63
click at [647, 343] on div at bounding box center [649, 346] width 5 height 60
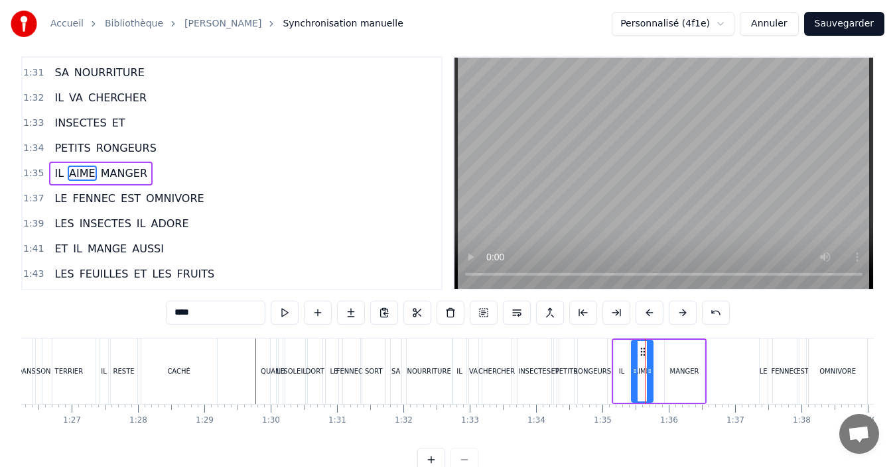
scroll to position [0, 0]
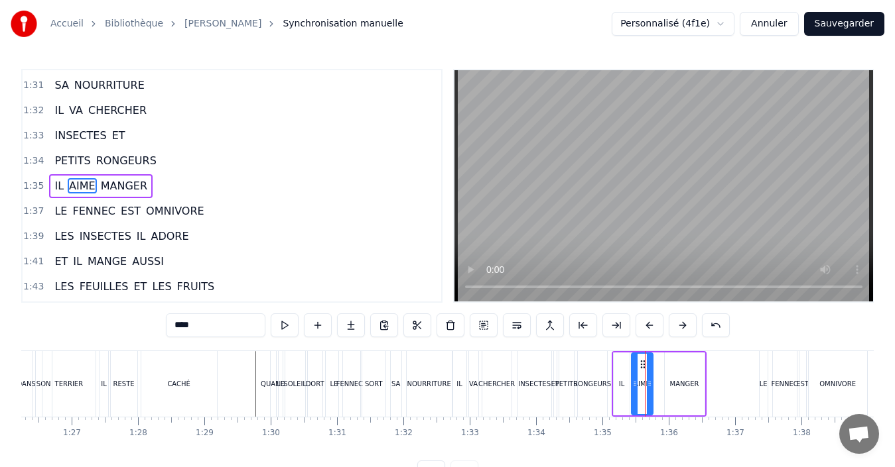
click at [665, 389] on div "MANGER" at bounding box center [684, 384] width 40 height 63
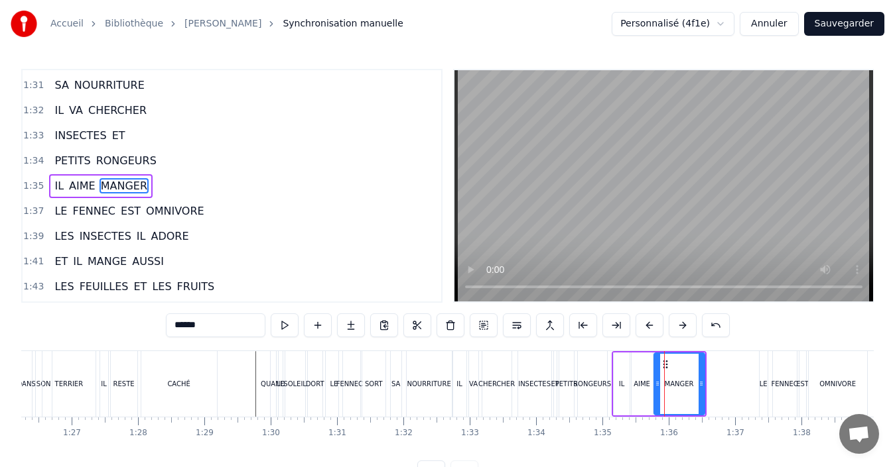
drag, startPoint x: 667, startPoint y: 387, endPoint x: 656, endPoint y: 387, distance: 10.6
click at [656, 387] on icon at bounding box center [656, 384] width 5 height 11
click at [639, 390] on div "AIME" at bounding box center [641, 384] width 21 height 63
type input "****"
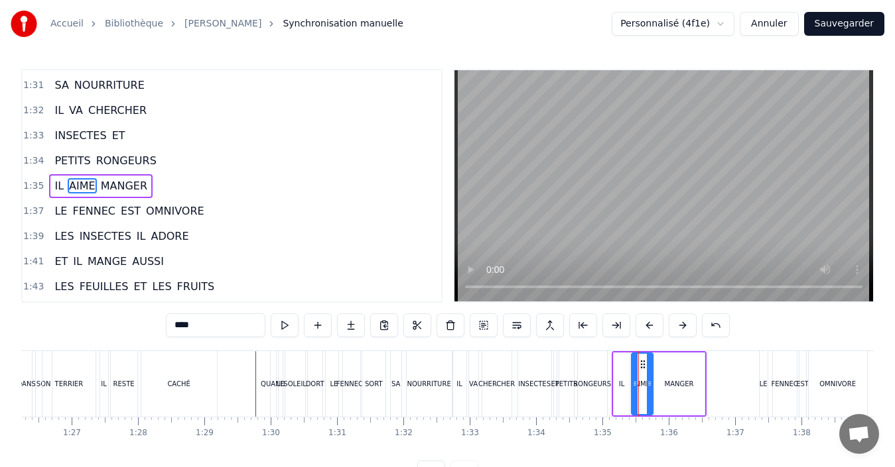
click at [705, 385] on div "IL AIME MANGER" at bounding box center [658, 384] width 94 height 66
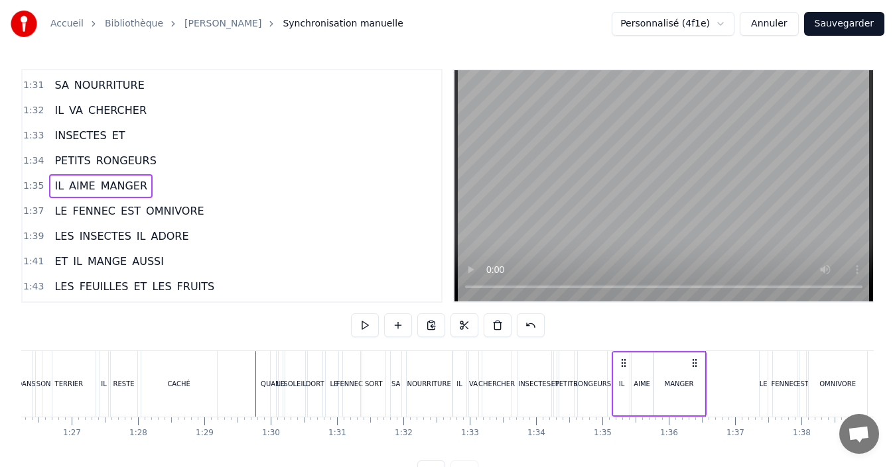
click at [691, 383] on div "MANGER" at bounding box center [678, 384] width 29 height 10
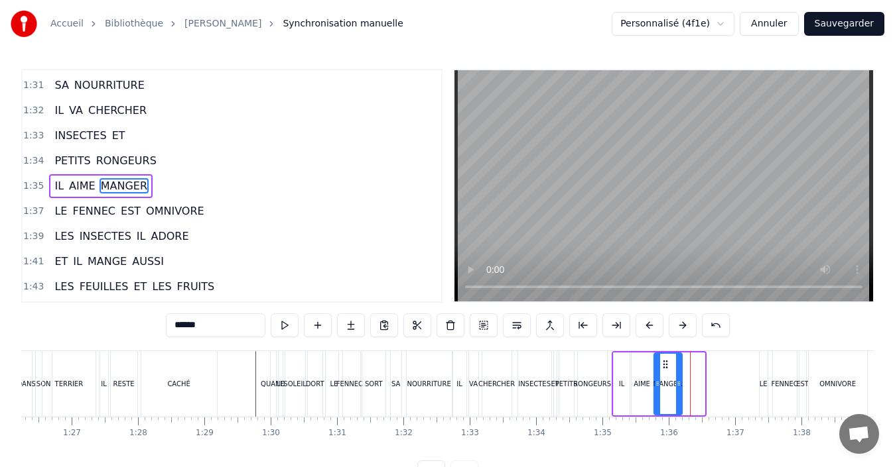
drag, startPoint x: 700, startPoint y: 389, endPoint x: 677, endPoint y: 389, distance: 22.5
click at [677, 389] on icon at bounding box center [678, 384] width 5 height 11
click at [617, 389] on div "IL" at bounding box center [620, 384] width 15 height 63
type input "**"
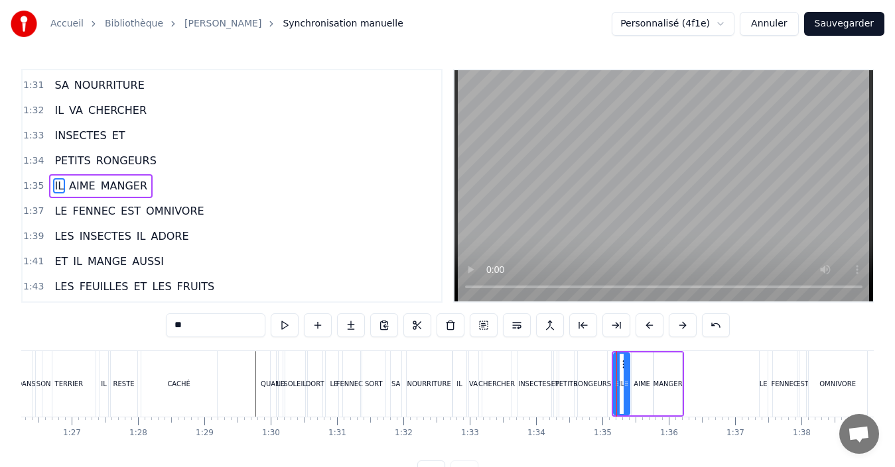
scroll to position [50, 0]
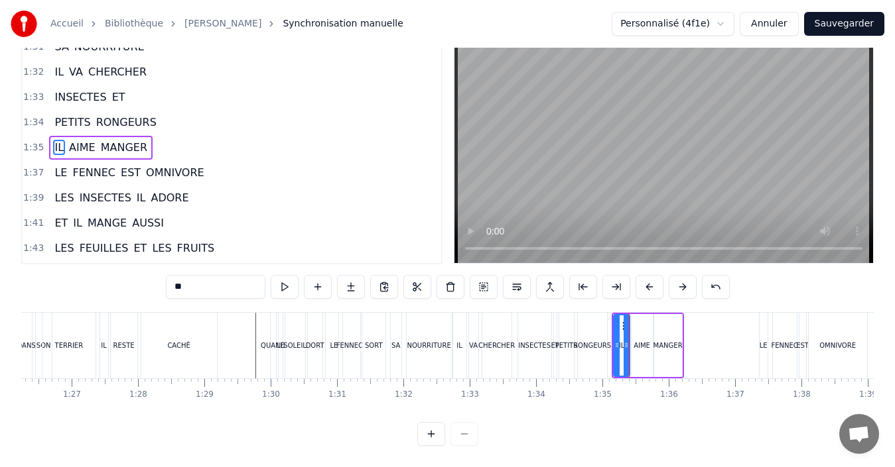
click at [249, 350] on div at bounding box center [109, 346] width 11612 height 66
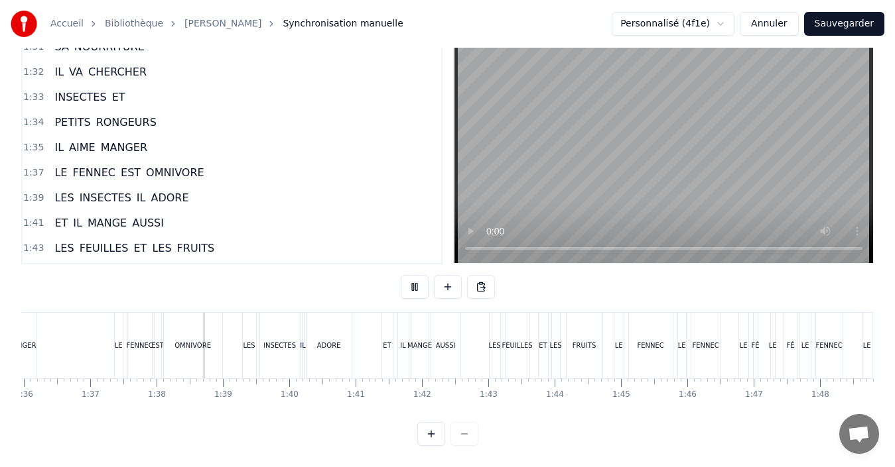
scroll to position [0, 6447]
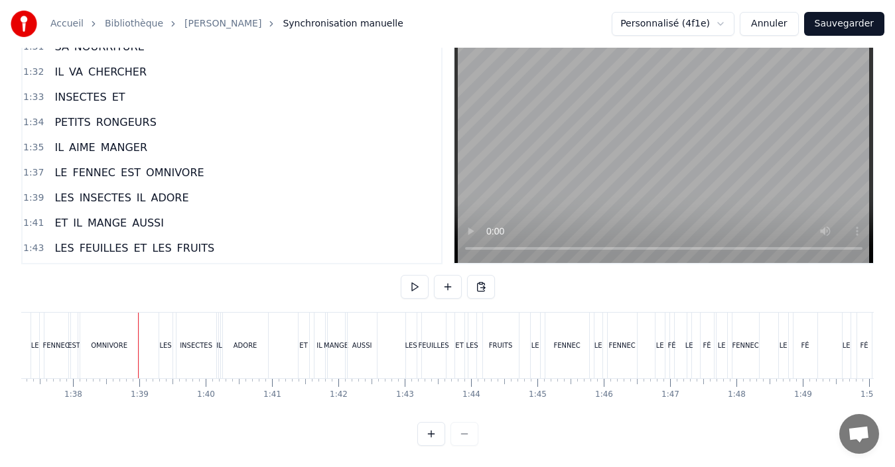
click at [101, 343] on div "OMNIVORE" at bounding box center [109, 346] width 58 height 66
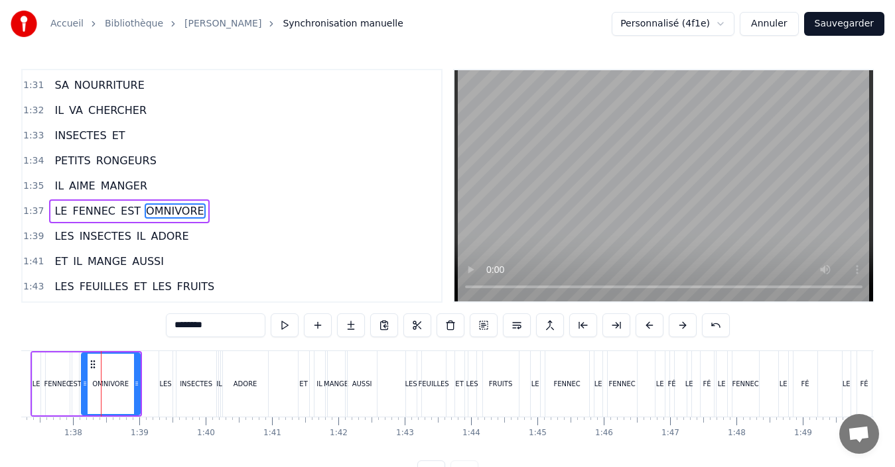
scroll to position [879, 0]
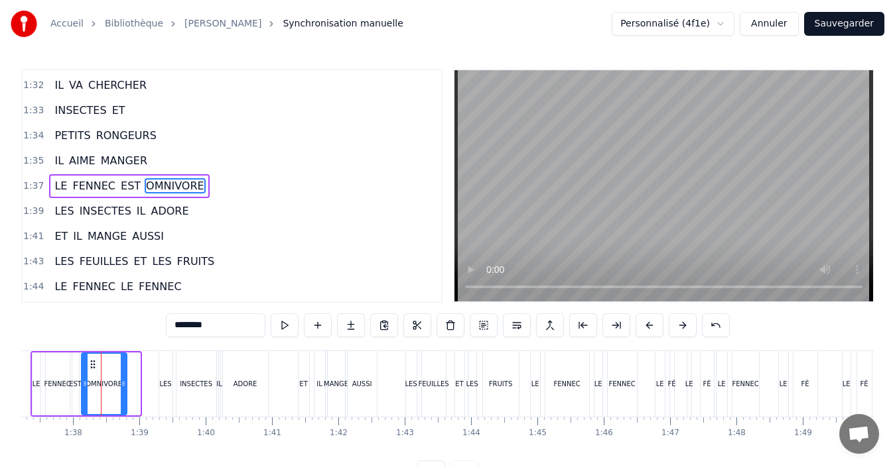
drag, startPoint x: 134, startPoint y: 385, endPoint x: 121, endPoint y: 383, distance: 13.5
click at [121, 383] on icon at bounding box center [123, 384] width 5 height 11
click at [20, 389] on div "Accueil Bibliothèque Chanson Fennec Synchronisation manuelle Personnalisé (4f1e…" at bounding box center [447, 242] width 895 height 485
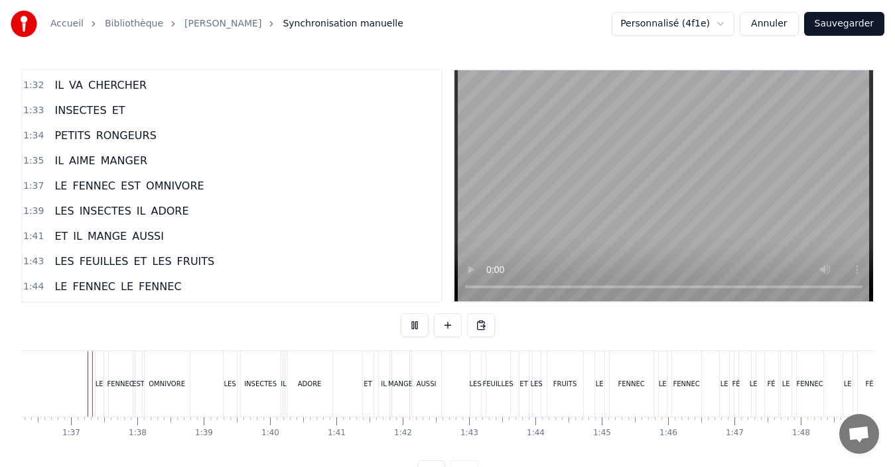
scroll to position [50, 0]
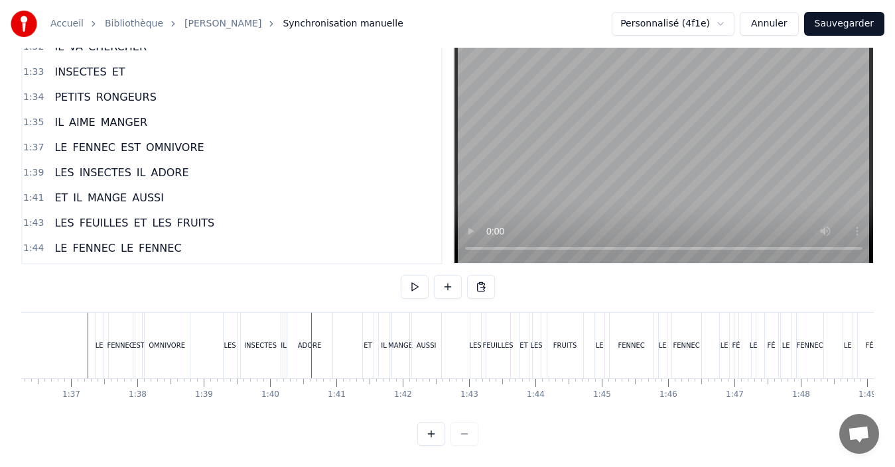
click at [314, 341] on div "ADORE" at bounding box center [309, 346] width 45 height 66
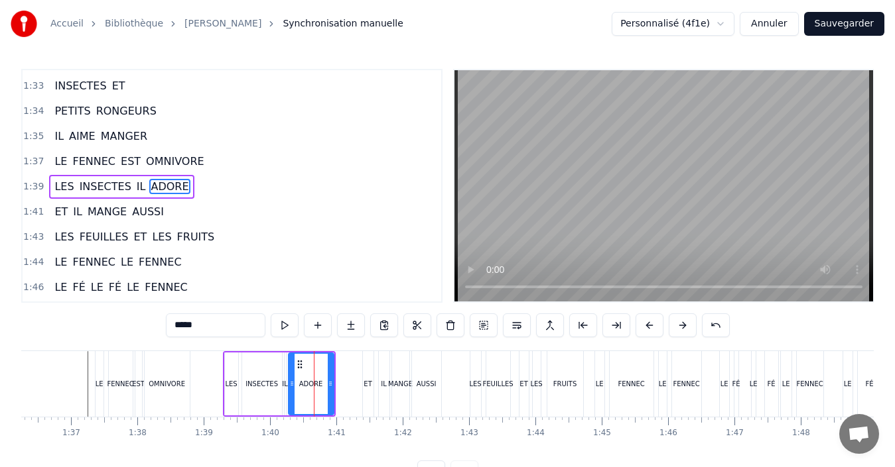
scroll to position [904, 0]
drag, startPoint x: 330, startPoint y: 385, endPoint x: 322, endPoint y: 385, distance: 8.6
click at [322, 385] on icon at bounding box center [321, 384] width 5 height 11
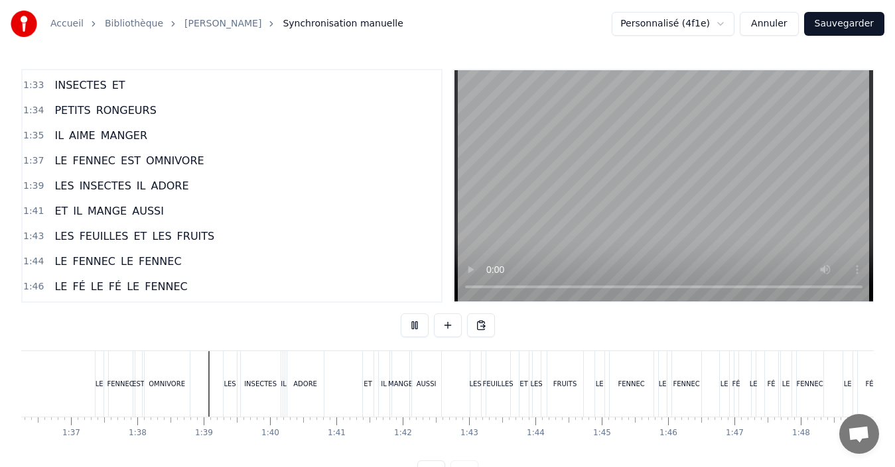
scroll to position [50, 0]
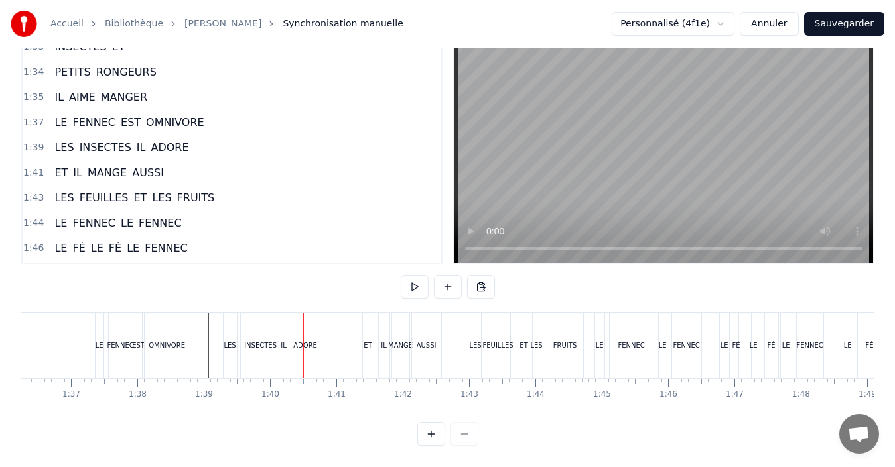
click at [267, 346] on div "INSECTES" at bounding box center [261, 346] width 40 height 66
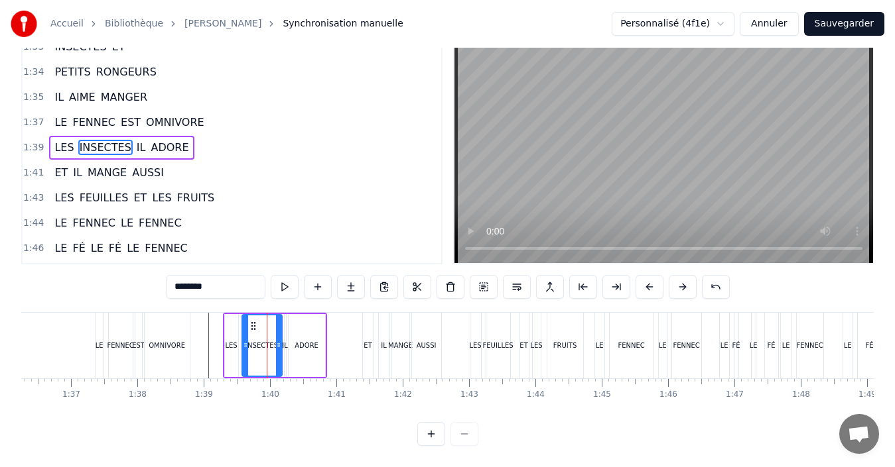
scroll to position [0, 0]
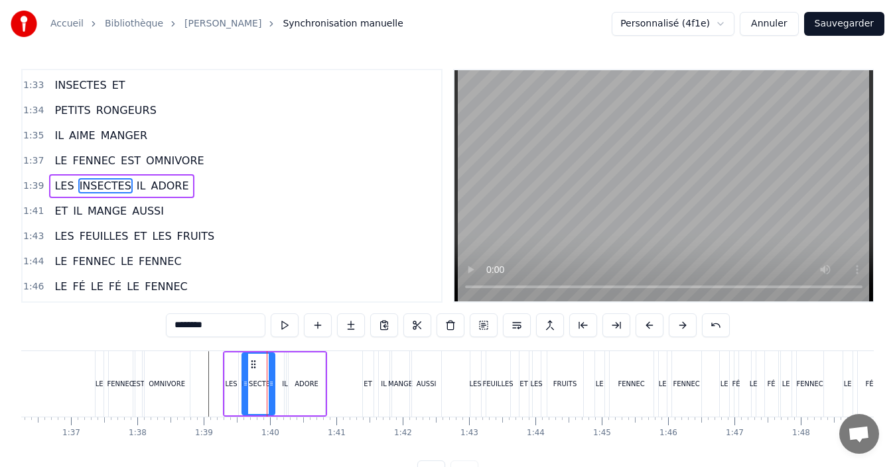
drag, startPoint x: 279, startPoint y: 381, endPoint x: 272, endPoint y: 381, distance: 7.3
click at [272, 381] on icon at bounding box center [271, 384] width 5 height 11
click at [279, 387] on div "LES INSECTES IL ADORE" at bounding box center [275, 384] width 104 height 66
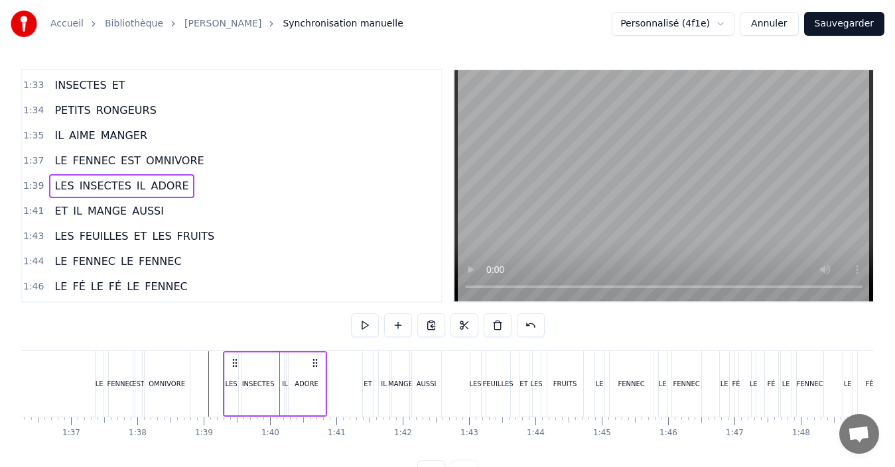
click at [282, 387] on div "IL" at bounding box center [285, 384] width 6 height 10
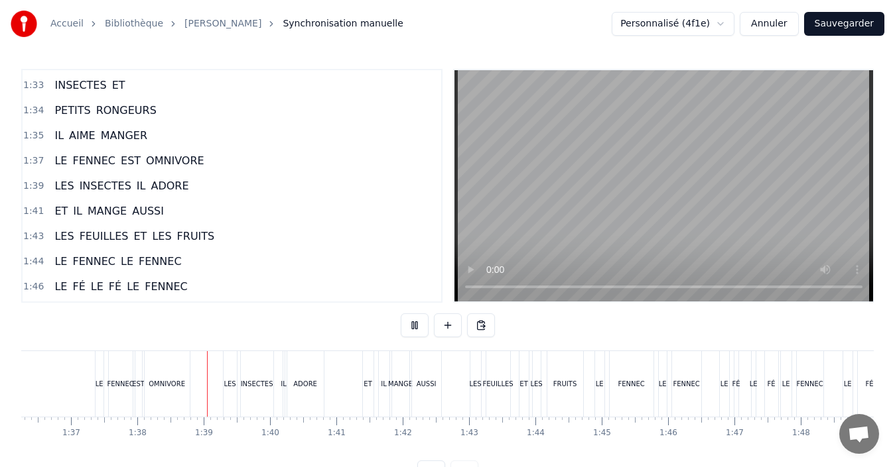
scroll to position [50, 0]
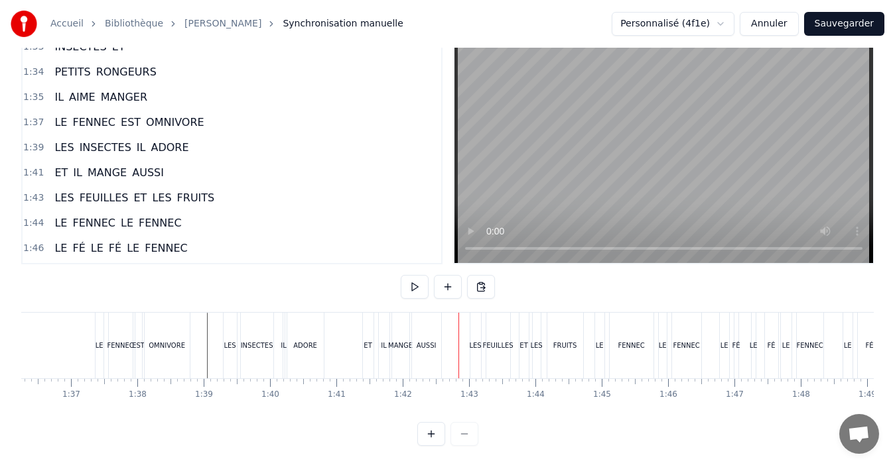
click at [420, 341] on div "AUSSI" at bounding box center [426, 346] width 29 height 66
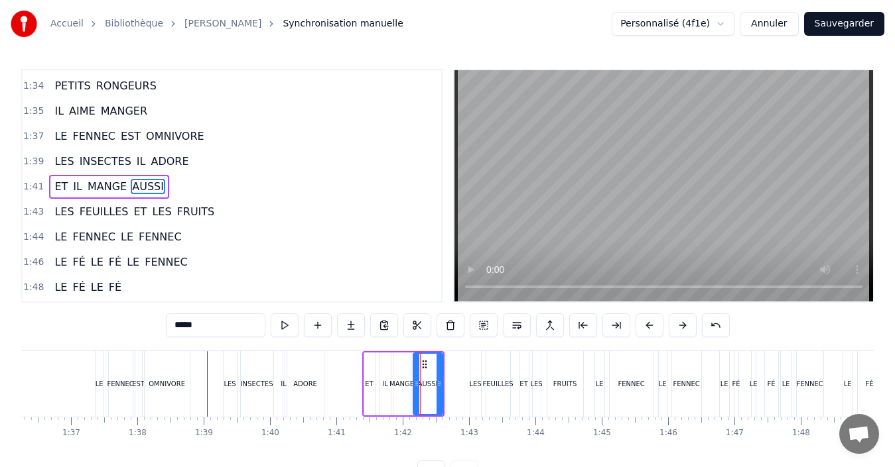
scroll to position [930, 0]
click at [436, 392] on div at bounding box center [434, 384] width 5 height 60
click at [395, 391] on div "MANGE" at bounding box center [401, 384] width 17 height 63
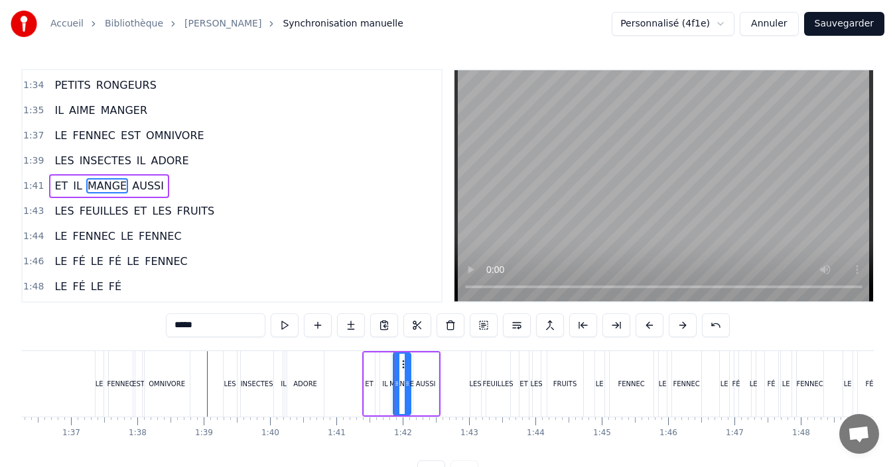
click at [383, 390] on div "IL" at bounding box center [385, 384] width 11 height 63
type input "**"
click at [375, 389] on div "ET IL MANGE AUSSI" at bounding box center [401, 384] width 78 height 66
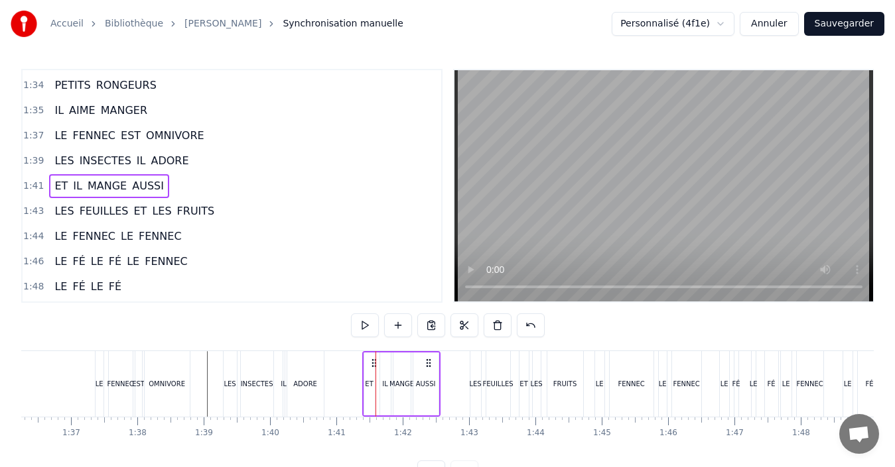
click at [369, 389] on div "ET" at bounding box center [369, 384] width 8 height 10
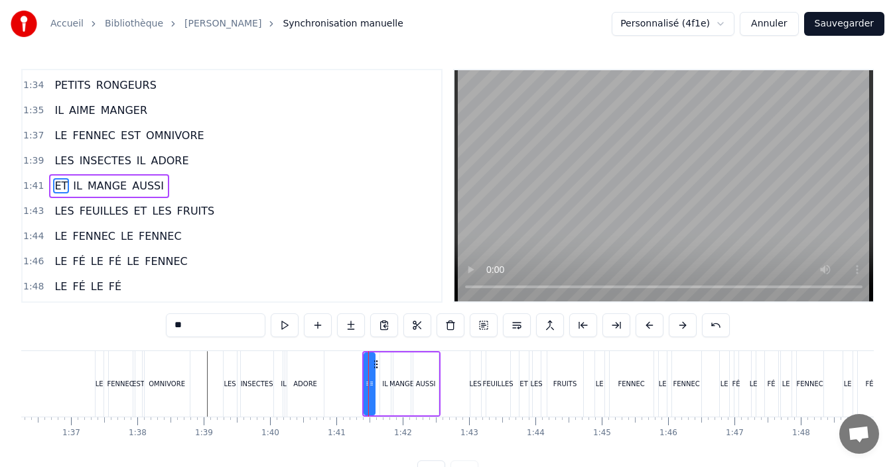
click at [381, 390] on div "IL" at bounding box center [385, 384] width 11 height 63
type input "**"
click at [376, 390] on div at bounding box center [378, 384] width 5 height 60
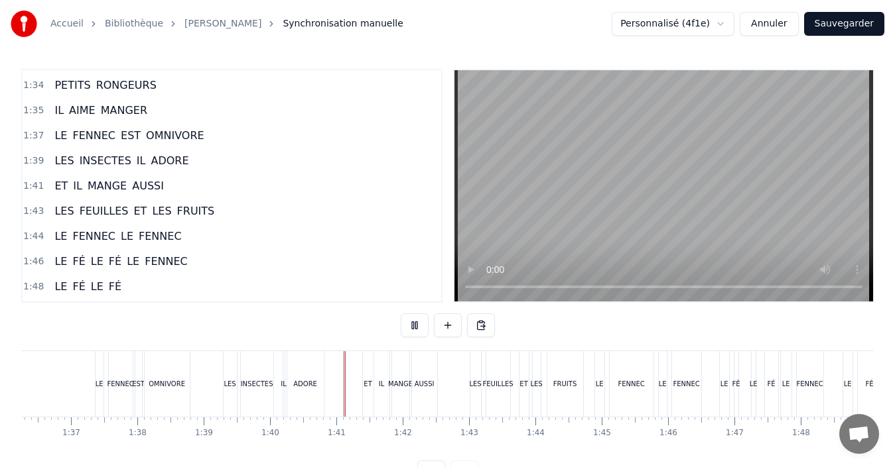
scroll to position [50, 0]
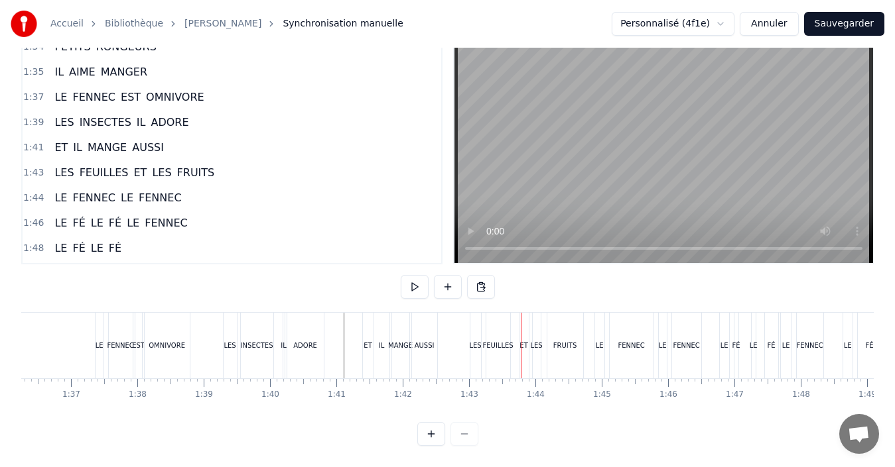
click at [422, 345] on div "AUSSI" at bounding box center [424, 346] width 25 height 66
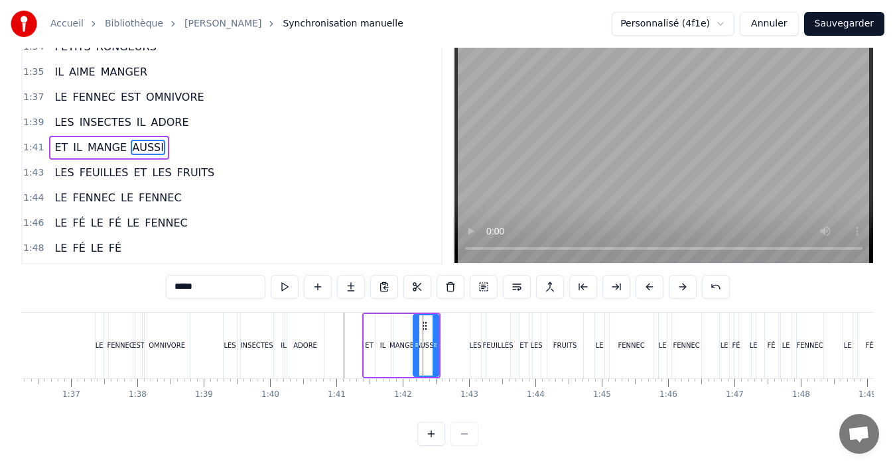
scroll to position [0, 0]
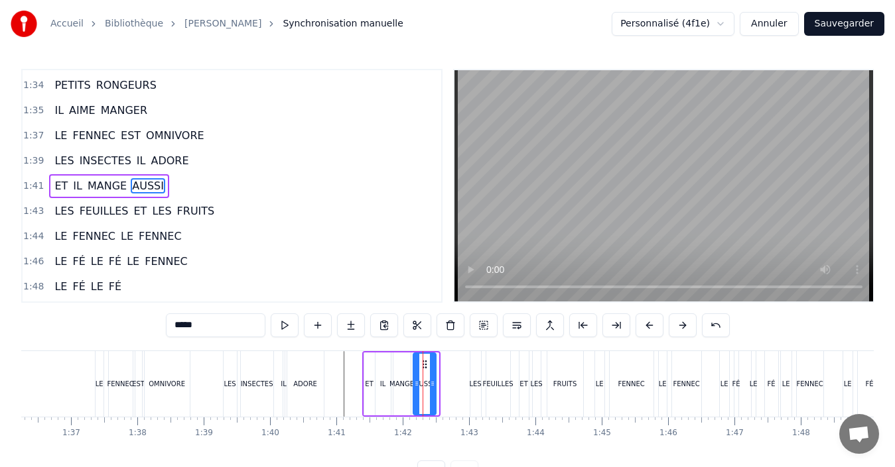
click at [430, 373] on div at bounding box center [432, 384] width 5 height 60
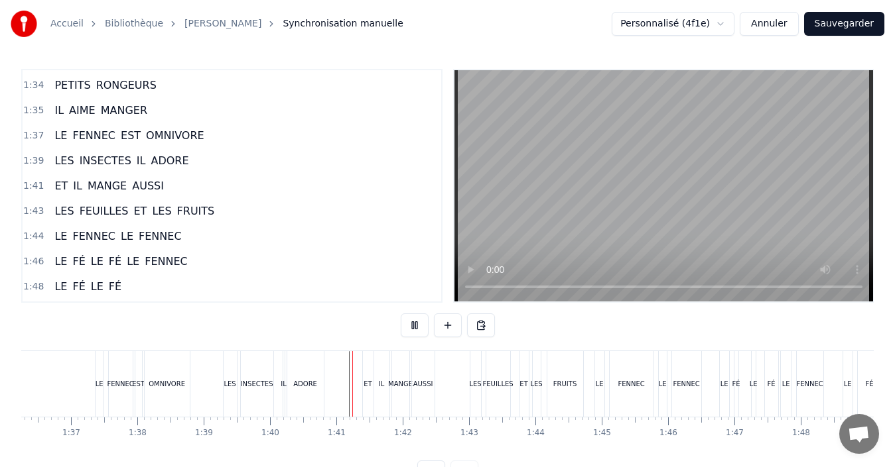
scroll to position [50, 0]
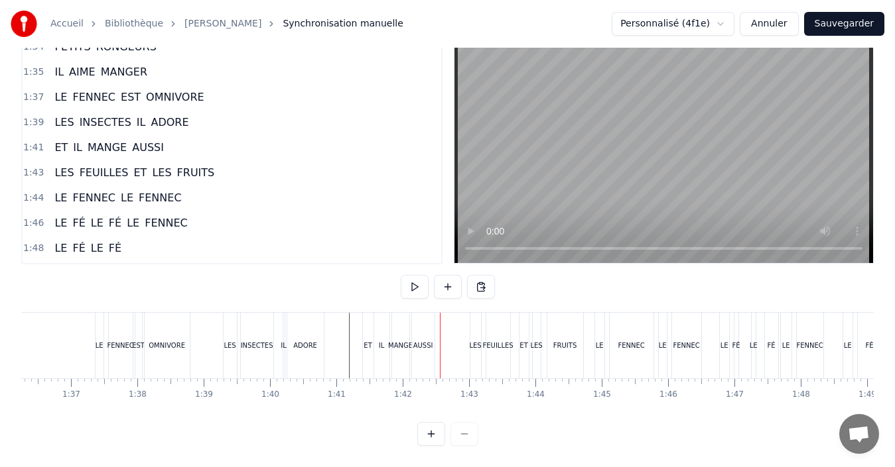
click at [385, 343] on div "IL" at bounding box center [381, 346] width 15 height 66
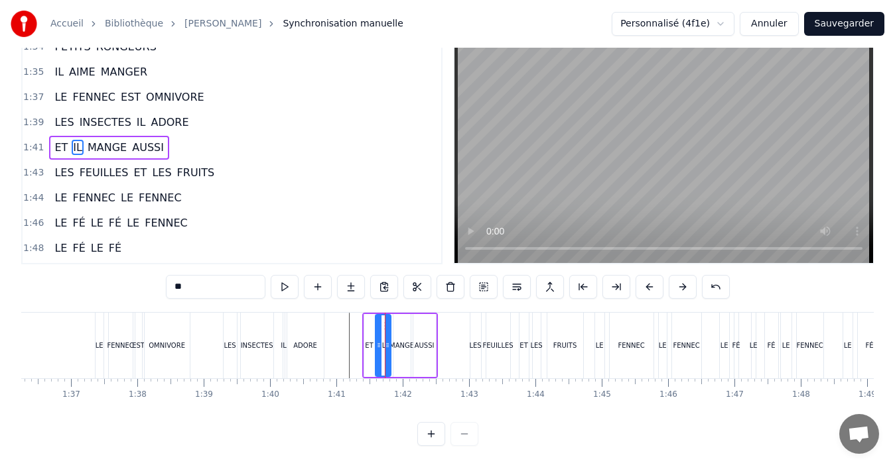
scroll to position [0, 0]
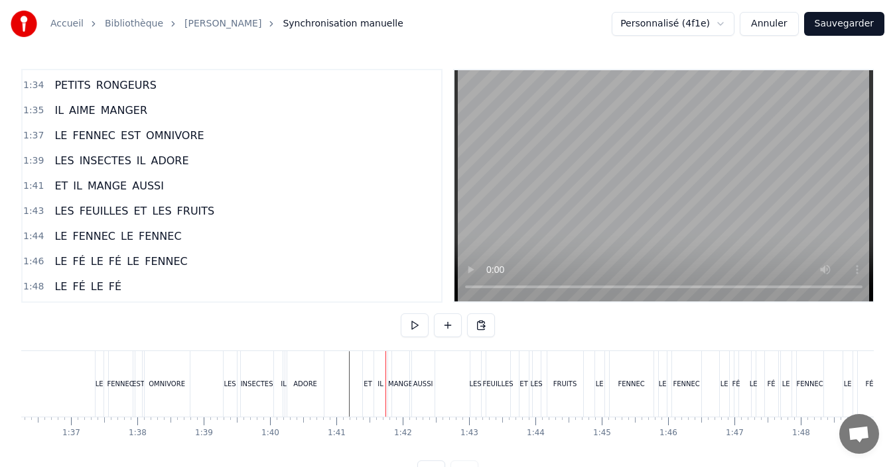
click at [397, 388] on div "MANGE" at bounding box center [400, 384] width 25 height 10
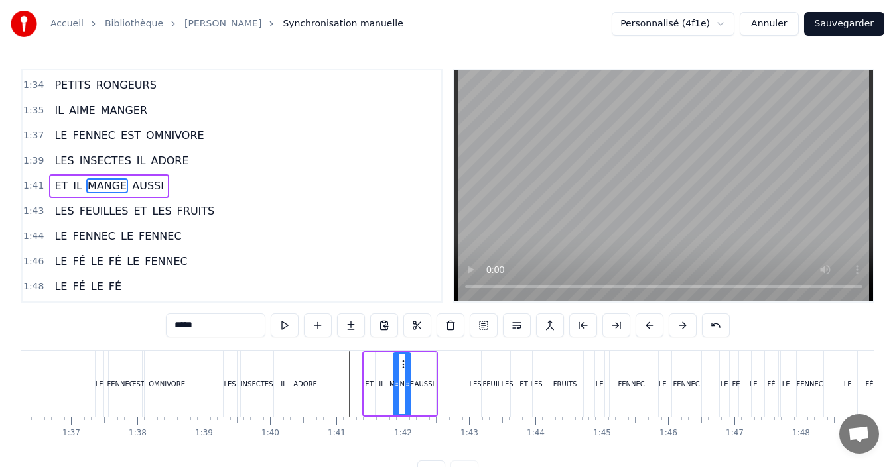
click at [306, 390] on div "ADORE" at bounding box center [305, 384] width 36 height 66
type input "*****"
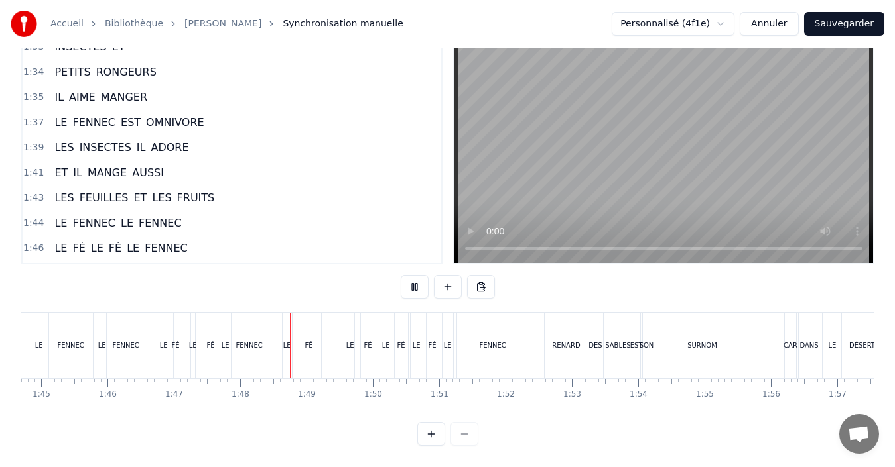
scroll to position [0, 7106]
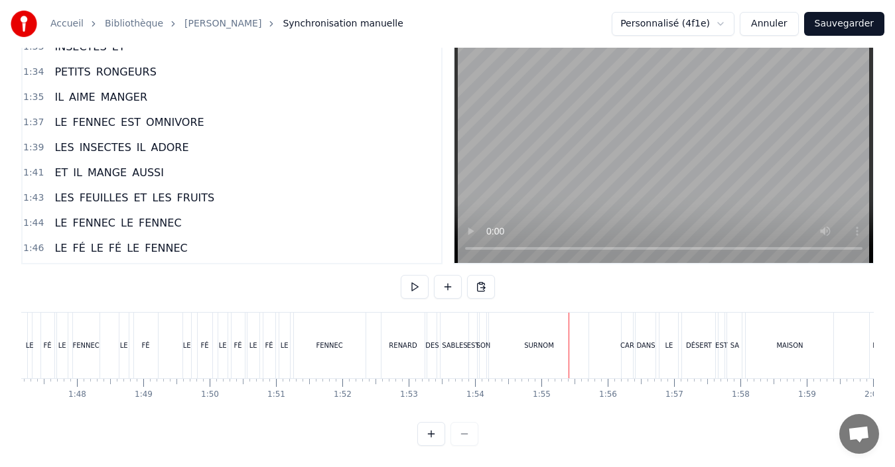
click at [479, 340] on div "SON" at bounding box center [483, 346] width 8 height 66
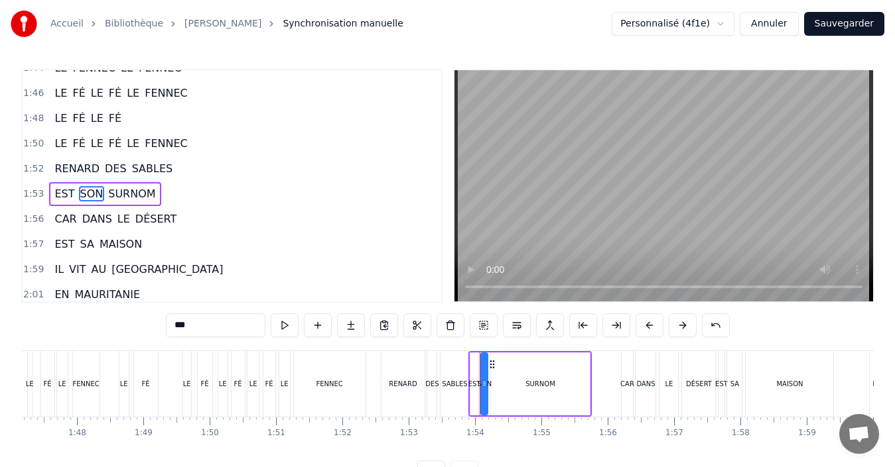
scroll to position [1106, 0]
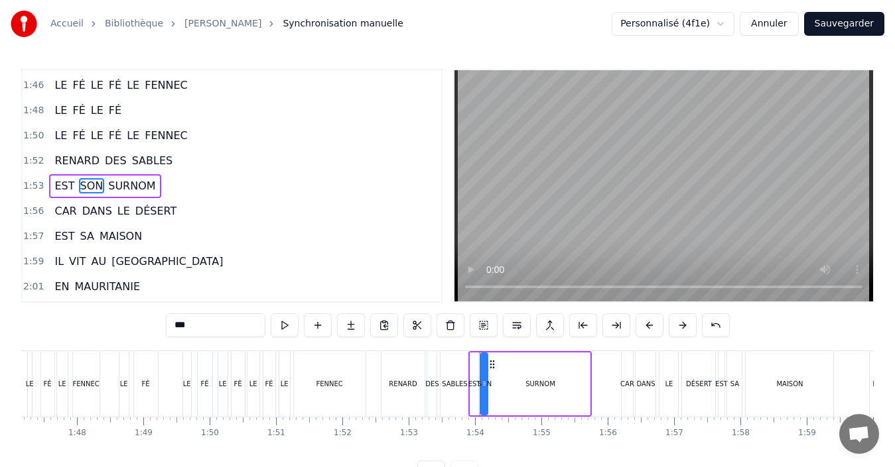
click at [528, 369] on div "SURNOM" at bounding box center [539, 384] width 99 height 63
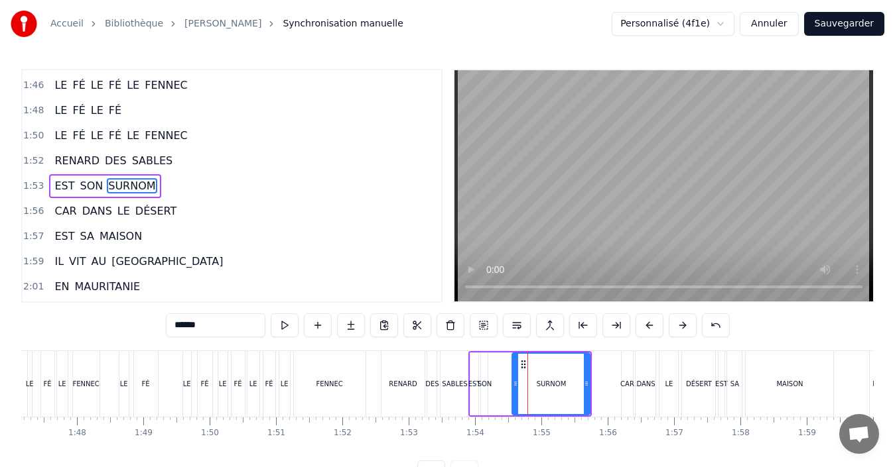
drag, startPoint x: 495, startPoint y: 385, endPoint x: 525, endPoint y: 385, distance: 29.2
click at [518, 385] on icon at bounding box center [515, 384] width 5 height 11
click at [481, 383] on div "SON" at bounding box center [484, 384] width 15 height 10
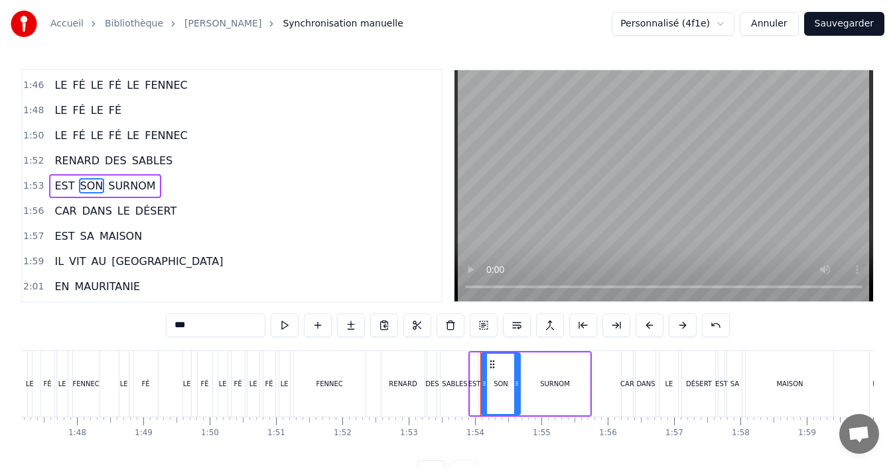
drag, startPoint x: 485, startPoint y: 383, endPoint x: 517, endPoint y: 386, distance: 32.6
click at [517, 386] on icon at bounding box center [516, 384] width 5 height 11
drag, startPoint x: 486, startPoint y: 385, endPoint x: 495, endPoint y: 385, distance: 9.3
click at [495, 385] on icon at bounding box center [493, 384] width 5 height 11
click at [475, 386] on div "EST" at bounding box center [474, 384] width 13 height 10
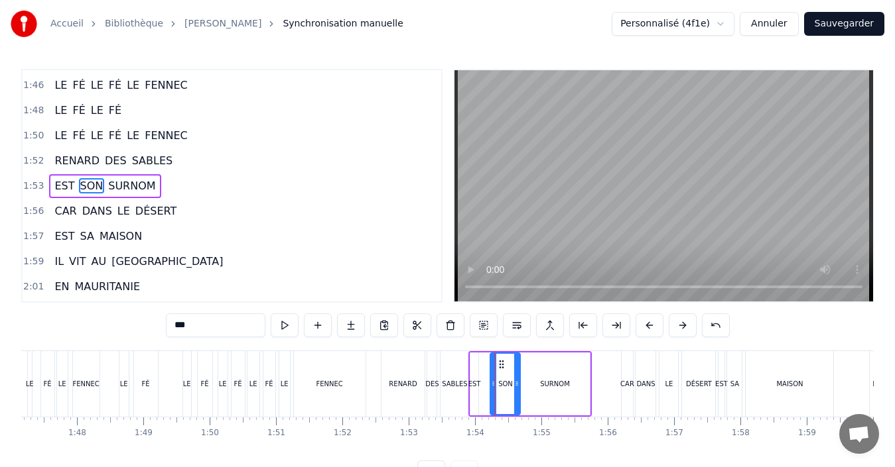
type input "***"
drag, startPoint x: 474, startPoint y: 380, endPoint x: 488, endPoint y: 383, distance: 14.3
click at [488, 383] on icon at bounding box center [488, 384] width 5 height 11
click at [477, 387] on icon at bounding box center [478, 384] width 5 height 11
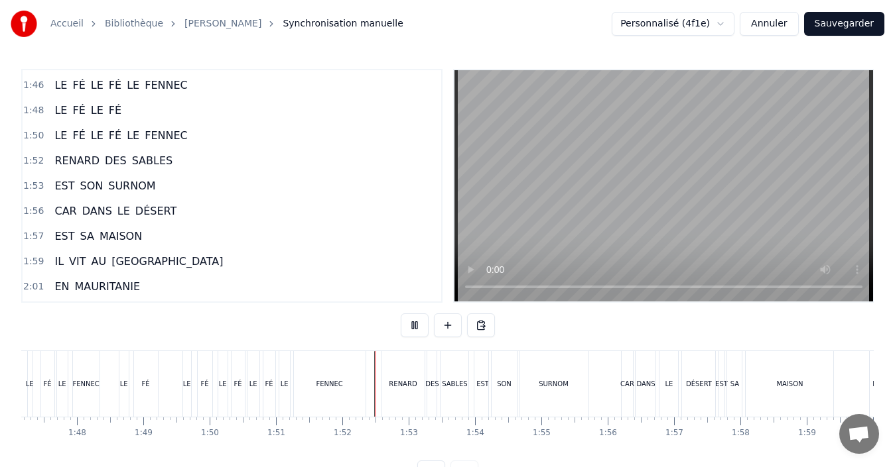
scroll to position [50, 0]
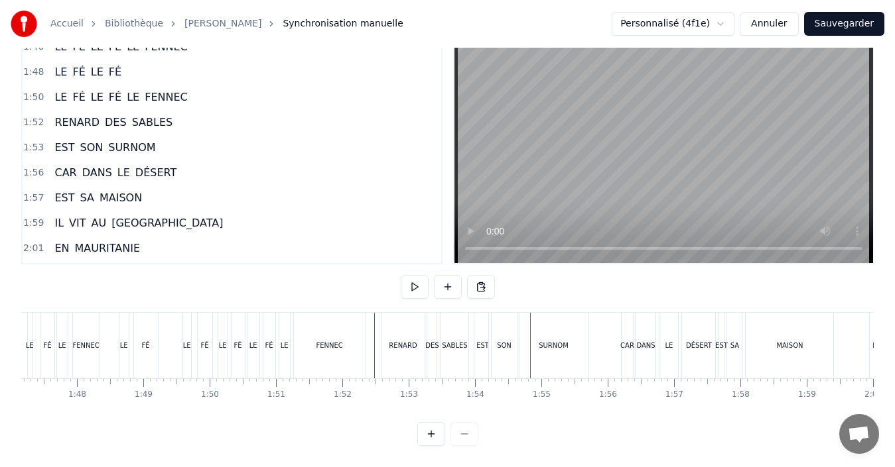
click at [508, 341] on div "SON" at bounding box center [504, 346] width 15 height 10
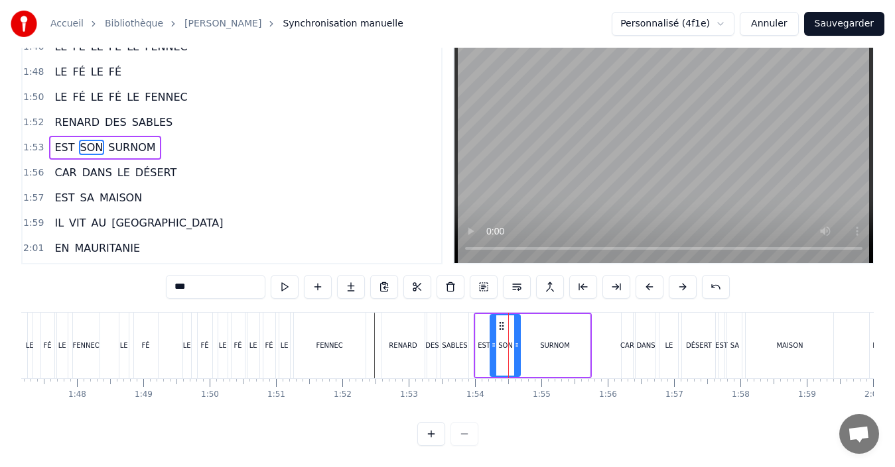
scroll to position [0, 0]
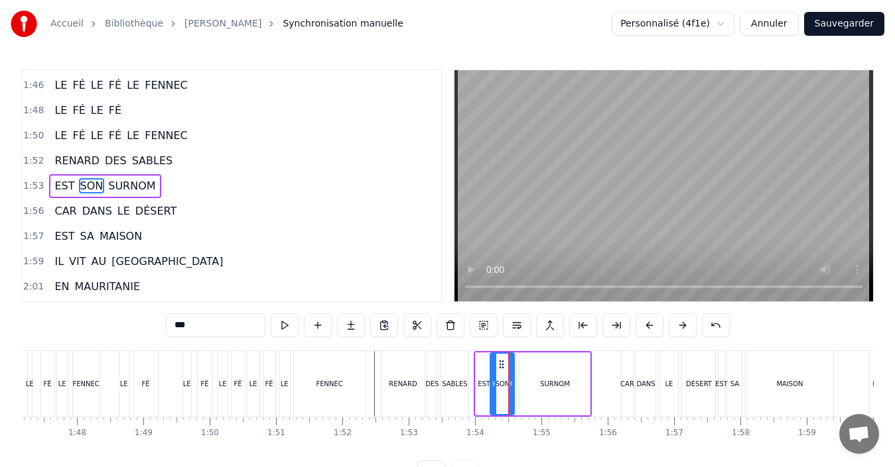
click at [512, 381] on icon at bounding box center [510, 384] width 5 height 11
click at [534, 383] on div "SURNOM" at bounding box center [554, 384] width 70 height 63
type input "******"
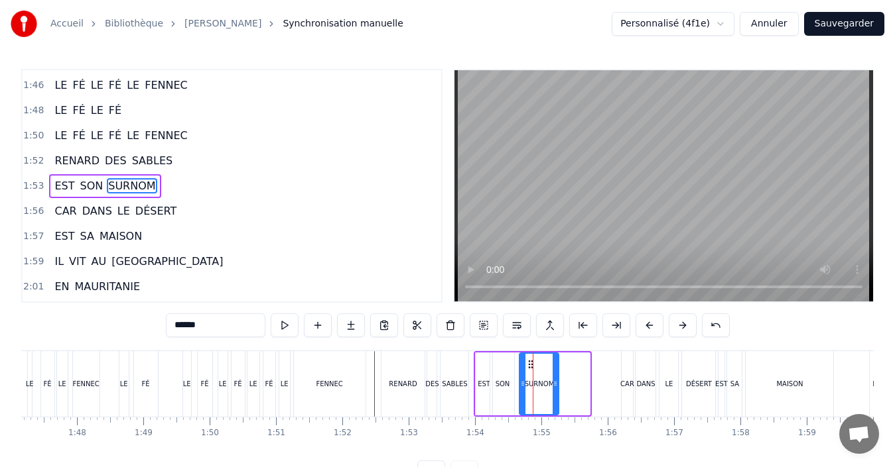
drag, startPoint x: 587, startPoint y: 385, endPoint x: 556, endPoint y: 385, distance: 31.8
click at [556, 385] on icon at bounding box center [554, 384] width 5 height 11
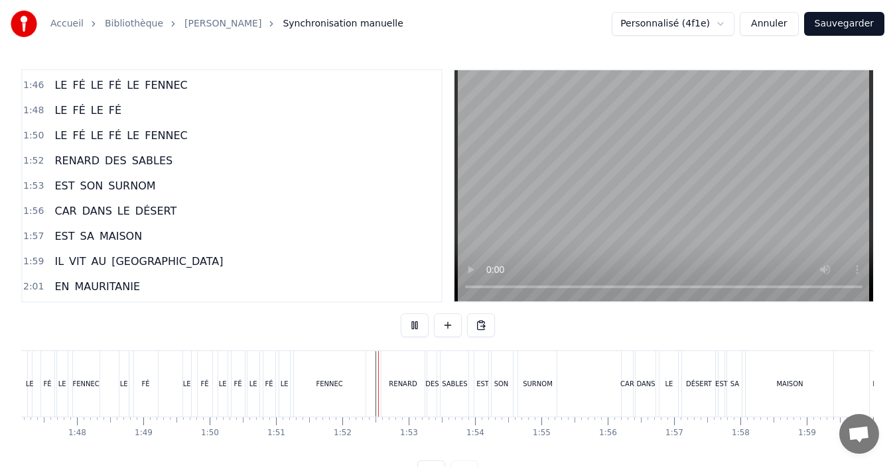
scroll to position [50, 0]
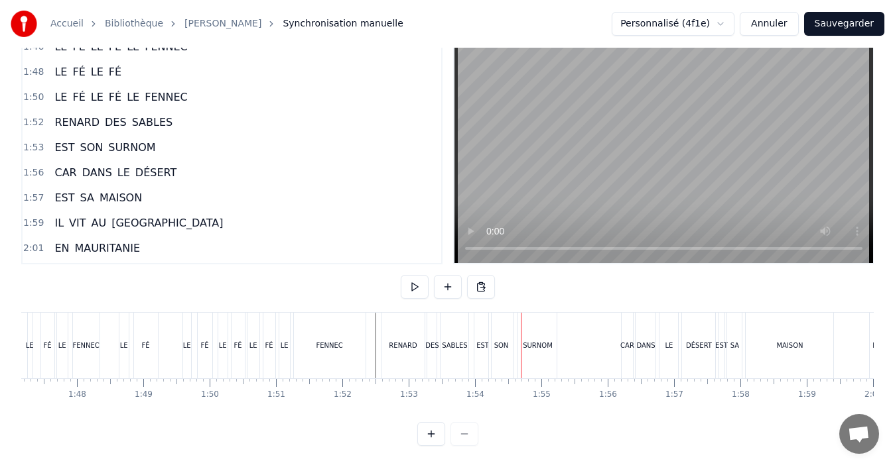
click at [479, 345] on div "EST" at bounding box center [482, 346] width 17 height 66
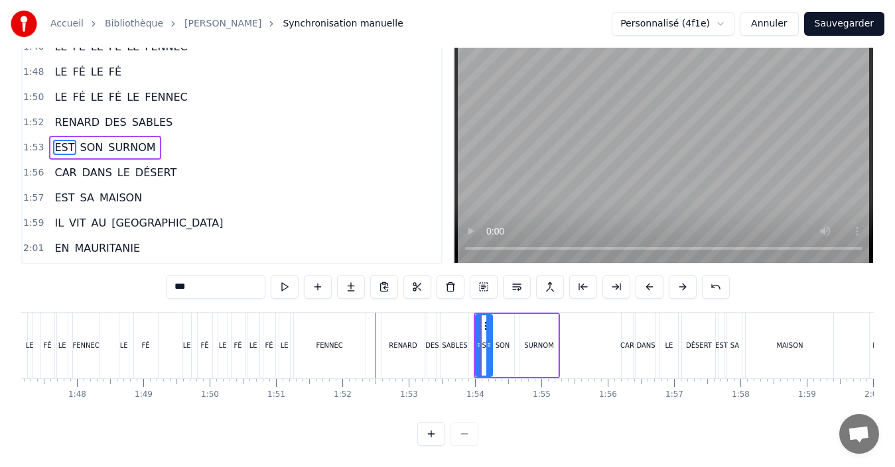
scroll to position [0, 0]
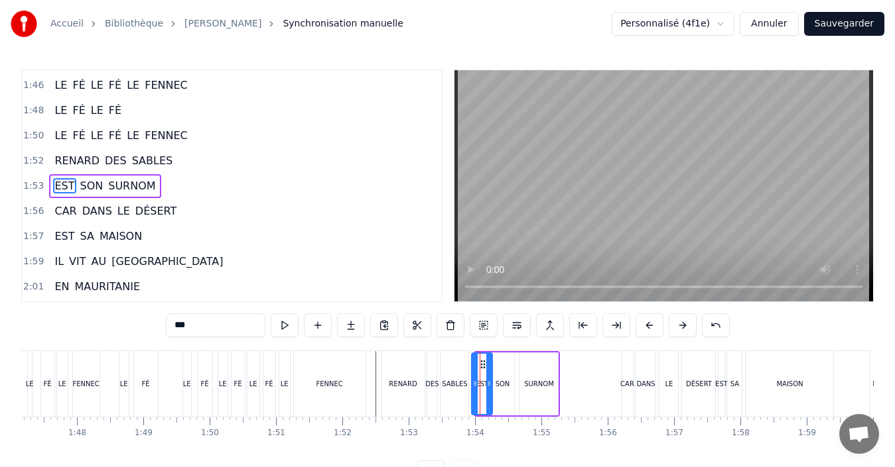
click at [472, 390] on div at bounding box center [474, 384] width 5 height 60
click at [486, 389] on icon at bounding box center [485, 384] width 5 height 11
click at [496, 389] on div "SON" at bounding box center [502, 384] width 15 height 10
click at [508, 383] on circle at bounding box center [508, 382] width 1 height 1
click at [526, 385] on div "SURNOM" at bounding box center [539, 384] width 30 height 10
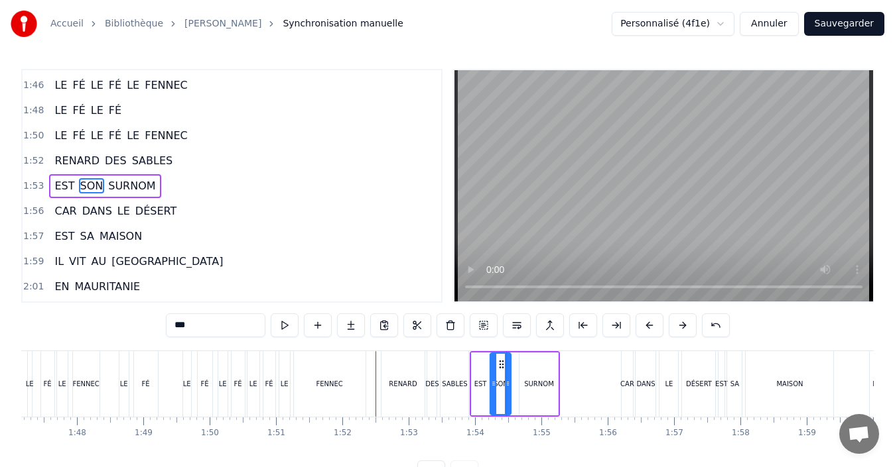
type input "******"
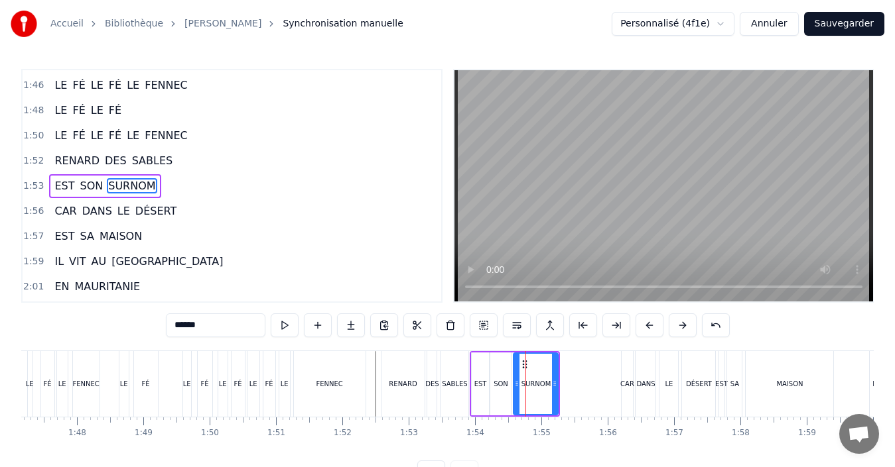
click at [516, 387] on icon at bounding box center [516, 384] width 5 height 11
drag, startPoint x: 554, startPoint y: 384, endPoint x: 543, endPoint y: 386, distance: 11.4
click at [543, 386] on icon at bounding box center [542, 384] width 5 height 11
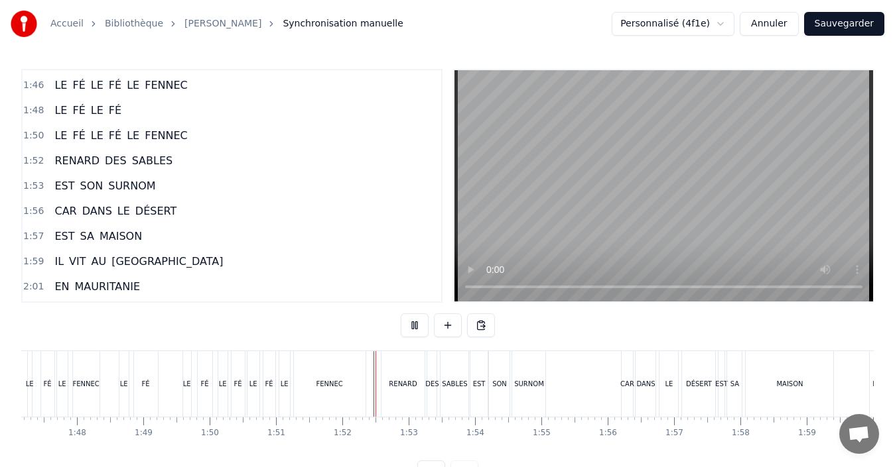
scroll to position [50, 0]
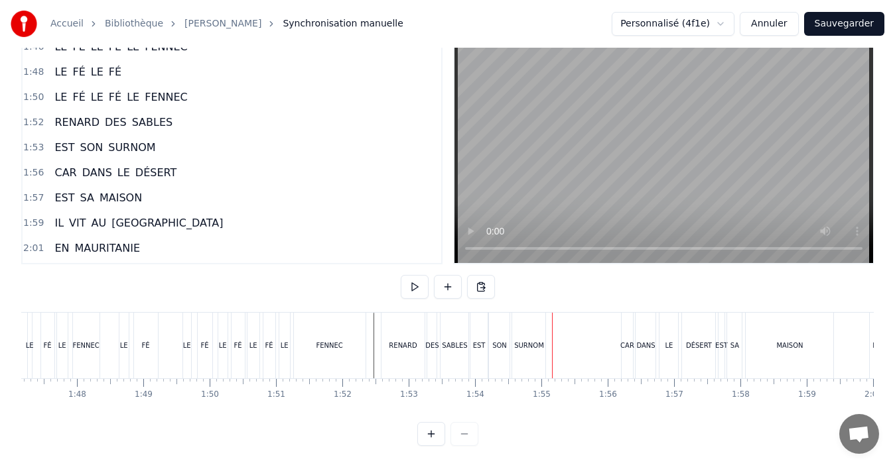
click at [454, 341] on div "SABLES" at bounding box center [454, 346] width 25 height 10
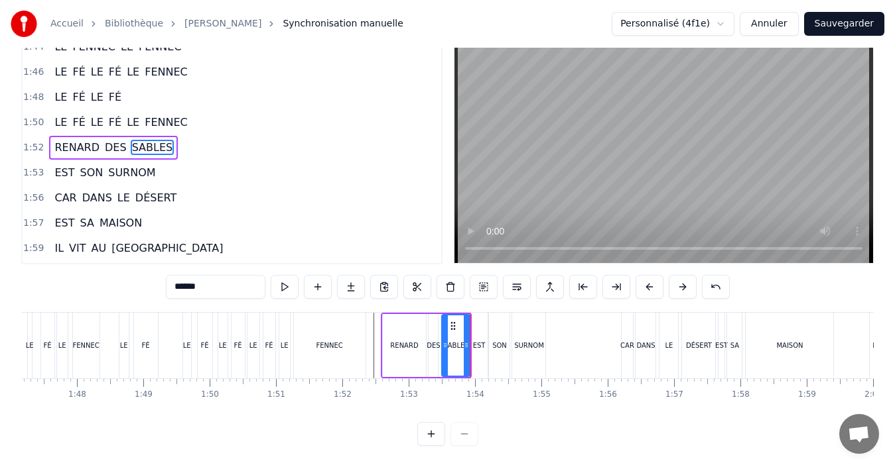
click at [418, 345] on div "RENARD" at bounding box center [405, 345] width 44 height 63
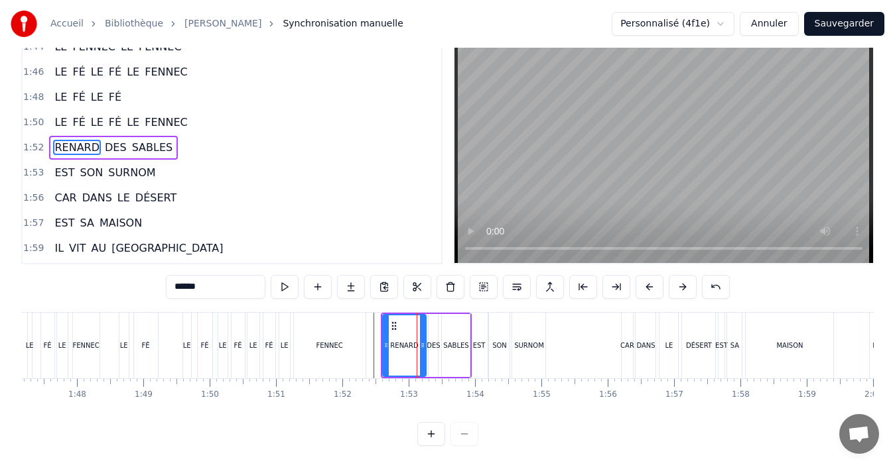
scroll to position [0, 0]
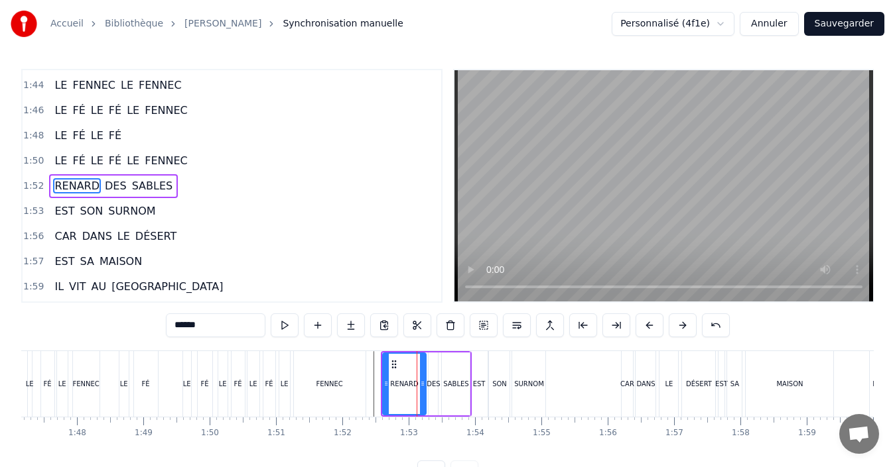
click at [386, 392] on div at bounding box center [385, 384] width 5 height 60
click at [391, 394] on div "RENARD" at bounding box center [404, 384] width 42 height 60
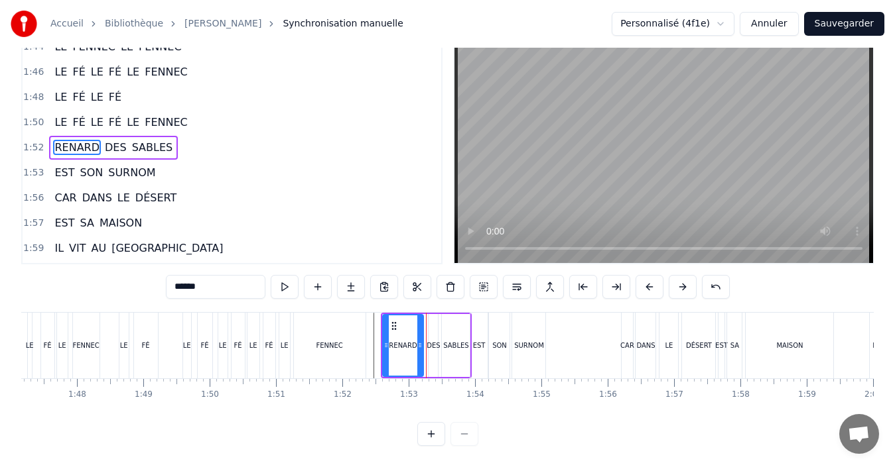
click at [418, 350] on div at bounding box center [419, 346] width 5 height 60
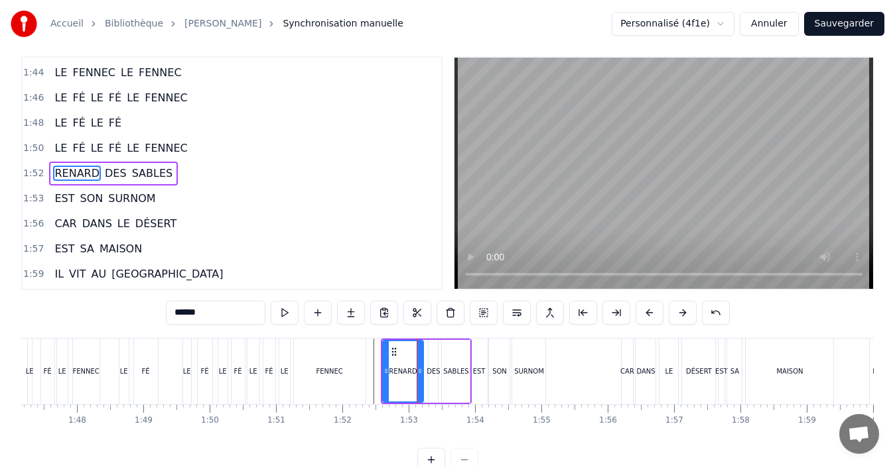
scroll to position [0, 0]
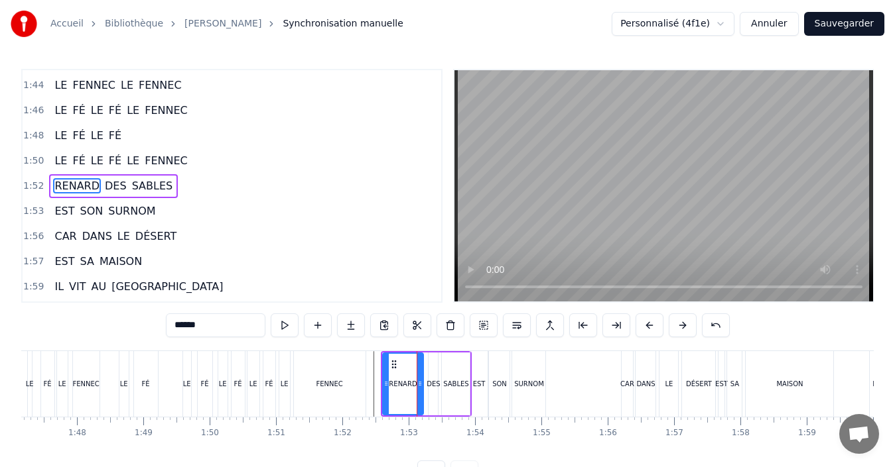
click at [432, 381] on div "DES" at bounding box center [432, 384] width 13 height 10
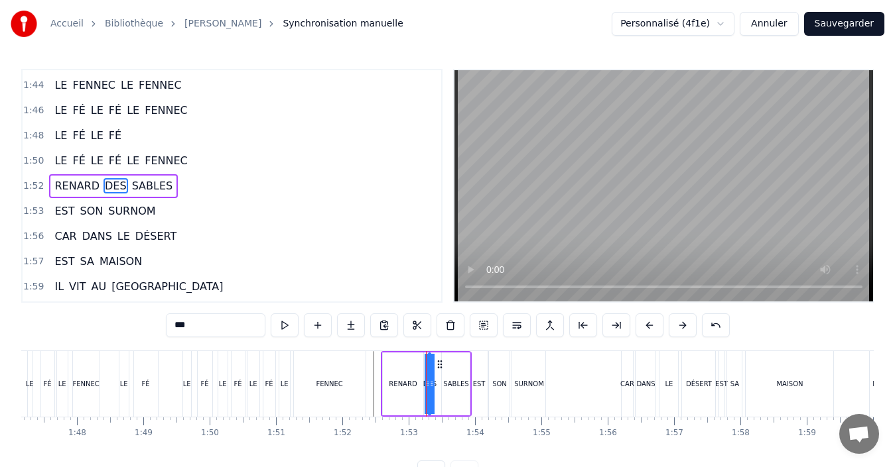
drag, startPoint x: 432, startPoint y: 398, endPoint x: 424, endPoint y: 397, distance: 7.4
click at [424, 397] on div at bounding box center [426, 384] width 5 height 60
click at [452, 393] on div "SABLES" at bounding box center [456, 384] width 28 height 63
type input "******"
click at [440, 391] on div at bounding box center [438, 384] width 5 height 60
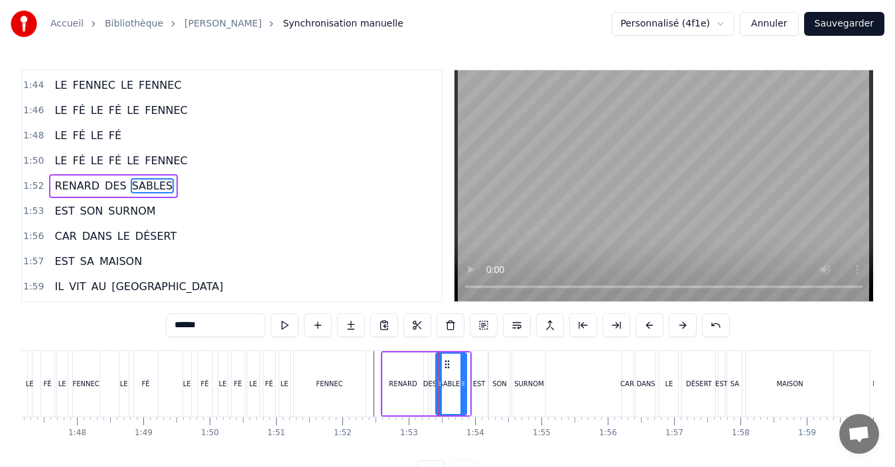
click at [463, 393] on div at bounding box center [462, 384] width 5 height 60
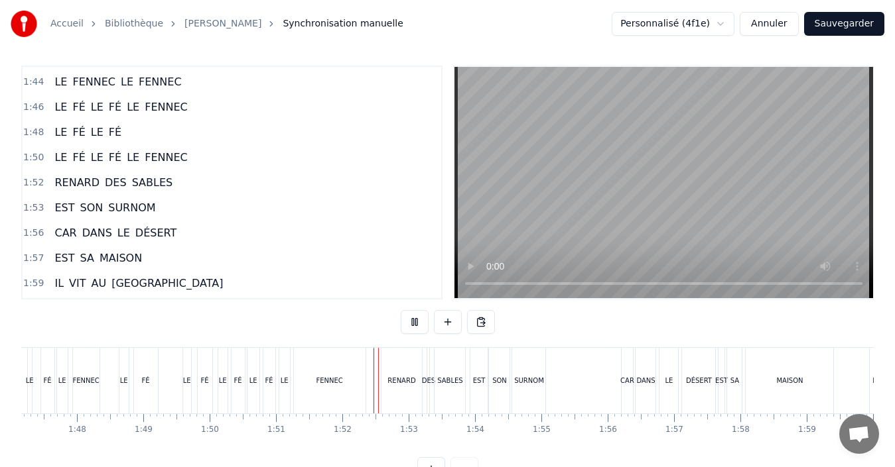
scroll to position [50, 0]
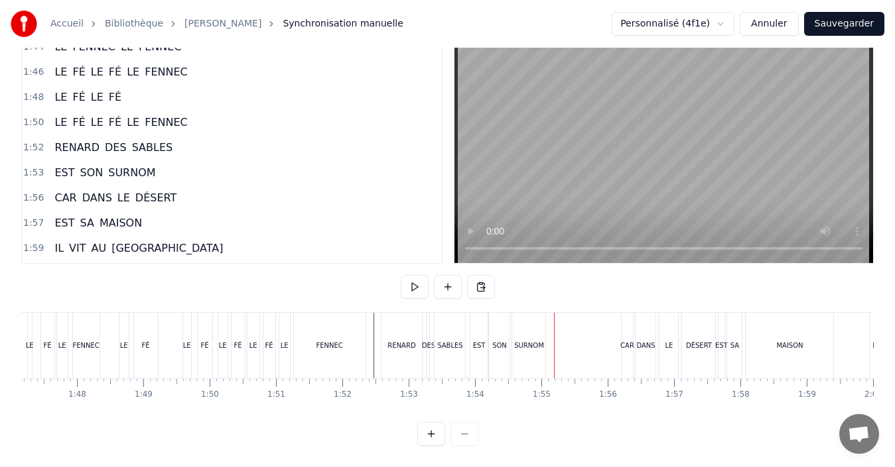
click at [478, 362] on div "EST" at bounding box center [479, 346] width 18 height 66
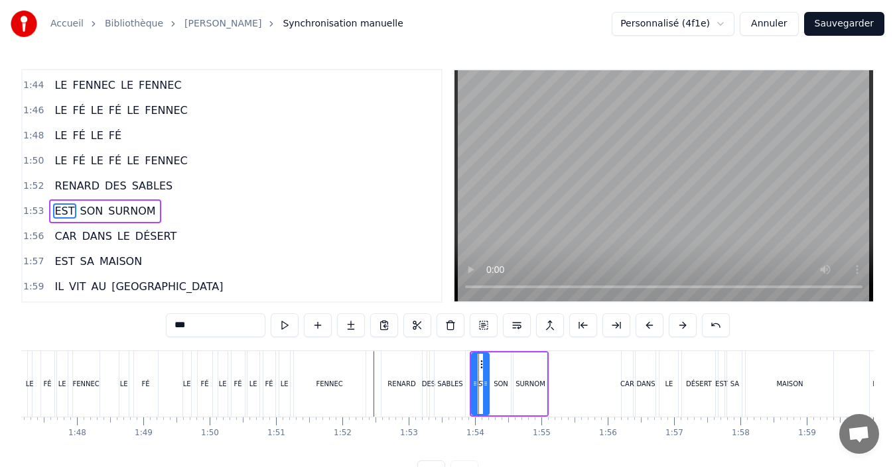
scroll to position [1106, 0]
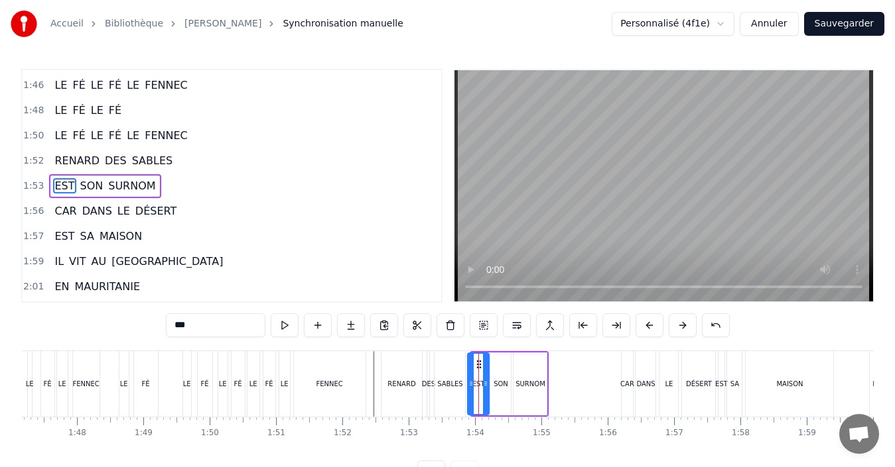
click at [471, 385] on circle at bounding box center [471, 385] width 1 height 1
click at [484, 387] on icon at bounding box center [482, 384] width 5 height 11
click at [499, 389] on div "SON" at bounding box center [500, 384] width 21 height 63
click at [489, 389] on div at bounding box center [489, 384] width 5 height 60
click at [505, 391] on div at bounding box center [501, 384] width 5 height 60
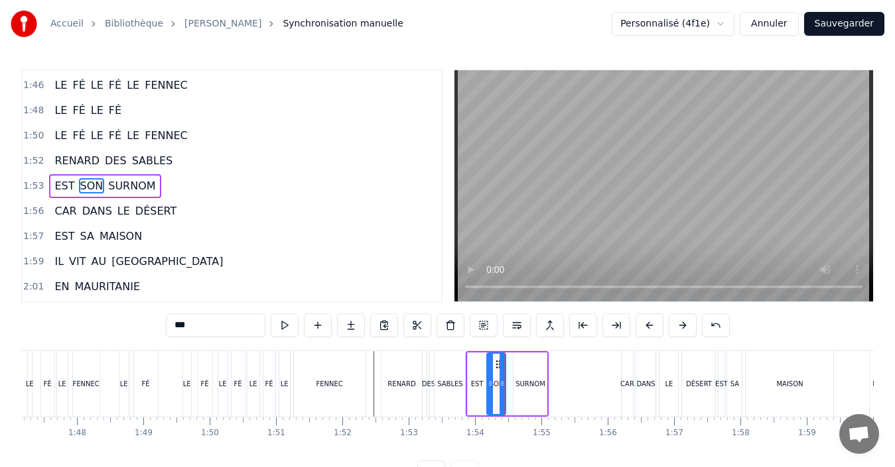
click at [520, 391] on div "SURNOM" at bounding box center [529, 384] width 33 height 63
type input "******"
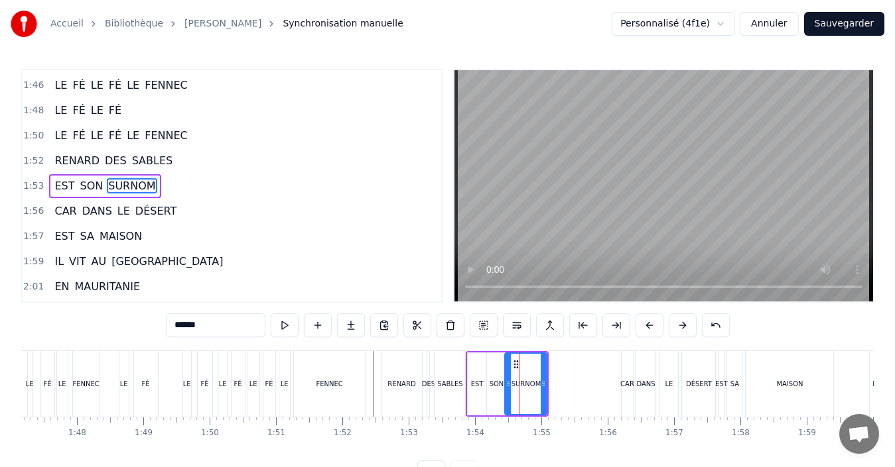
drag, startPoint x: 517, startPoint y: 389, endPoint x: 509, endPoint y: 389, distance: 8.6
click at [509, 389] on div at bounding box center [507, 384] width 5 height 60
drag, startPoint x: 543, startPoint y: 389, endPoint x: 536, endPoint y: 391, distance: 7.6
click at [536, 391] on div at bounding box center [535, 384] width 5 height 60
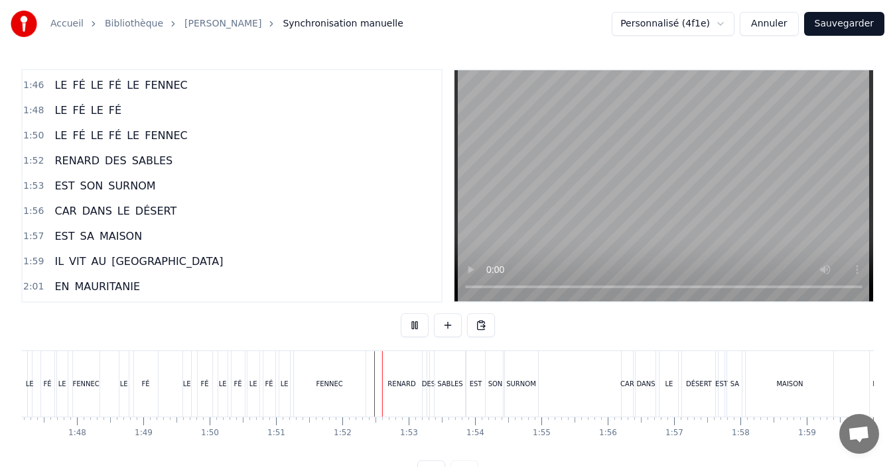
scroll to position [50, 0]
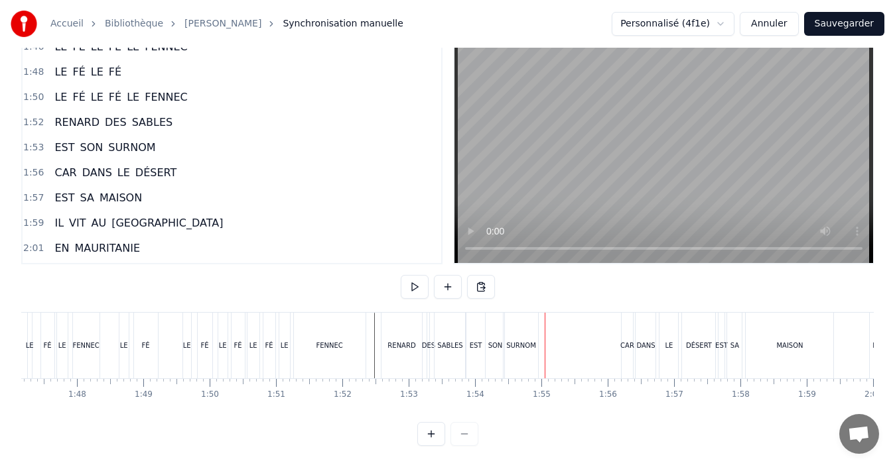
click at [473, 341] on div "EST" at bounding box center [475, 346] width 13 height 10
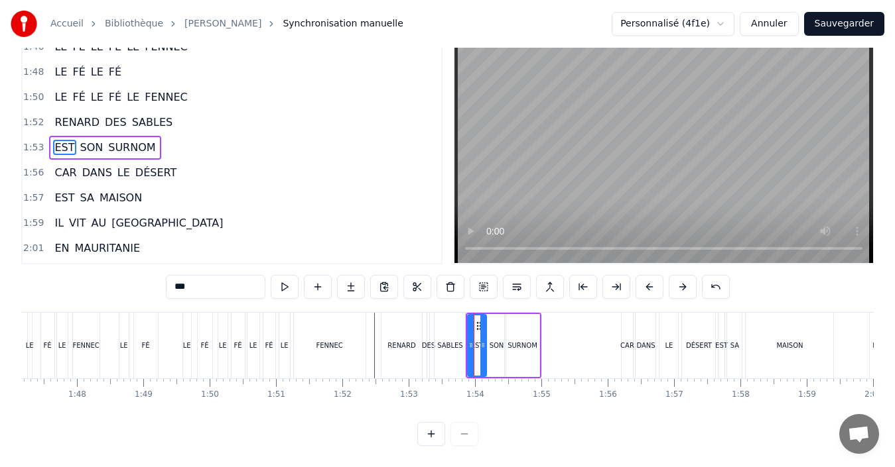
scroll to position [0, 0]
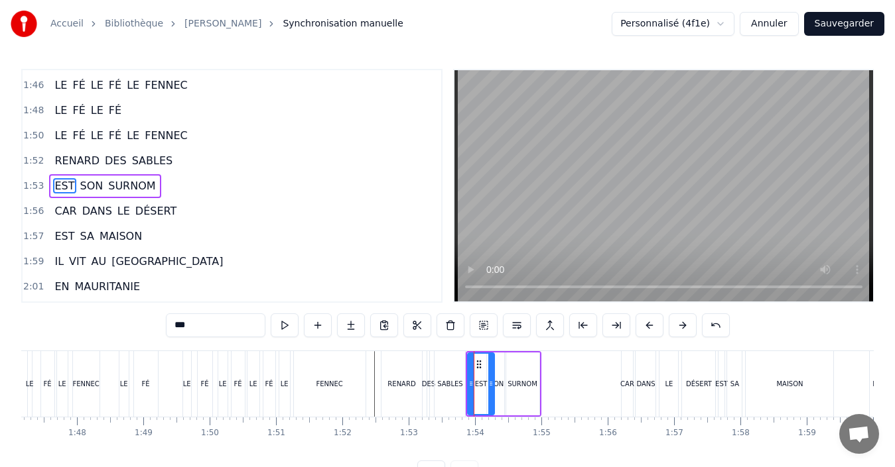
drag, startPoint x: 484, startPoint y: 385, endPoint x: 492, endPoint y: 385, distance: 8.0
click at [492, 385] on circle at bounding box center [491, 385] width 1 height 1
click at [535, 386] on div "SURNOM" at bounding box center [522, 384] width 30 height 10
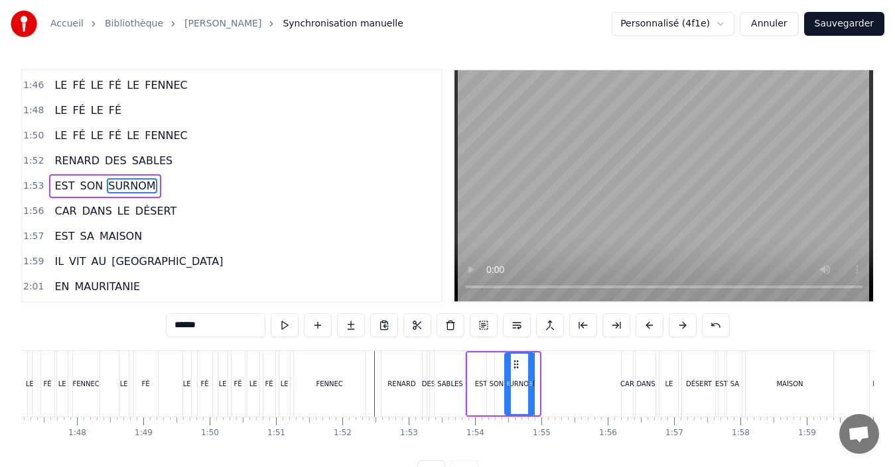
click at [530, 387] on icon at bounding box center [530, 384] width 5 height 11
click at [381, 384] on div "RENARD" at bounding box center [402, 384] width 42 height 66
type input "******"
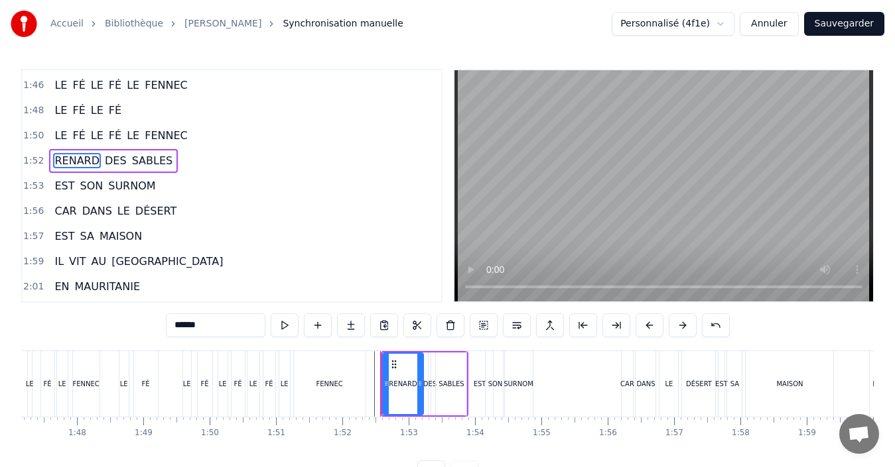
scroll to position [1081, 0]
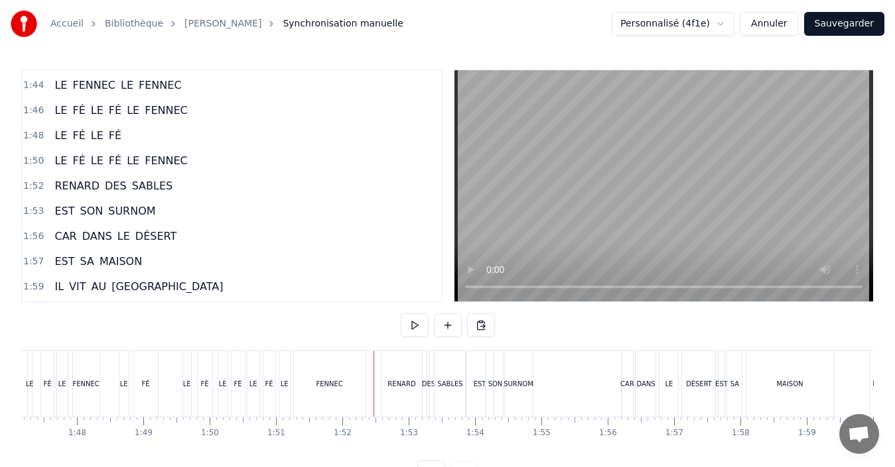
scroll to position [50, 0]
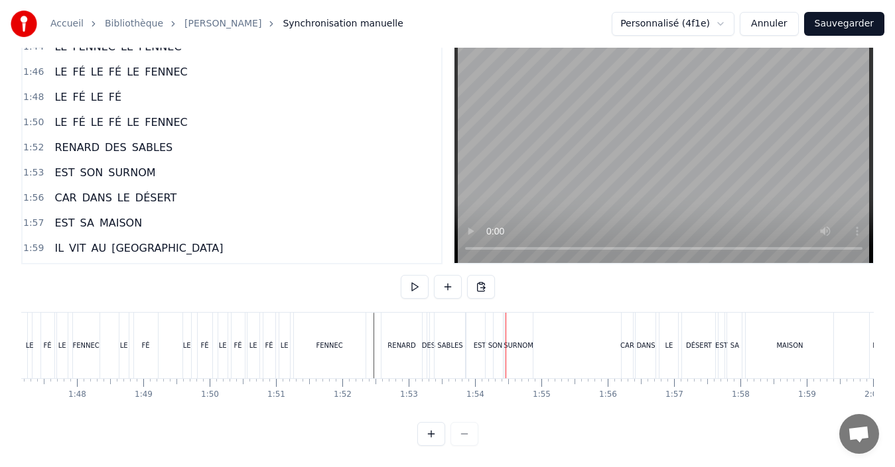
click at [519, 353] on div "SURNOM" at bounding box center [517, 346] width 29 height 66
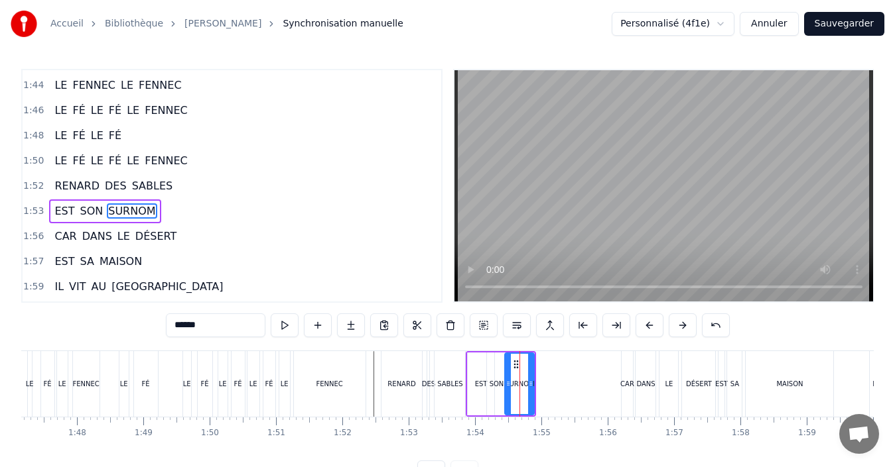
scroll to position [1106, 0]
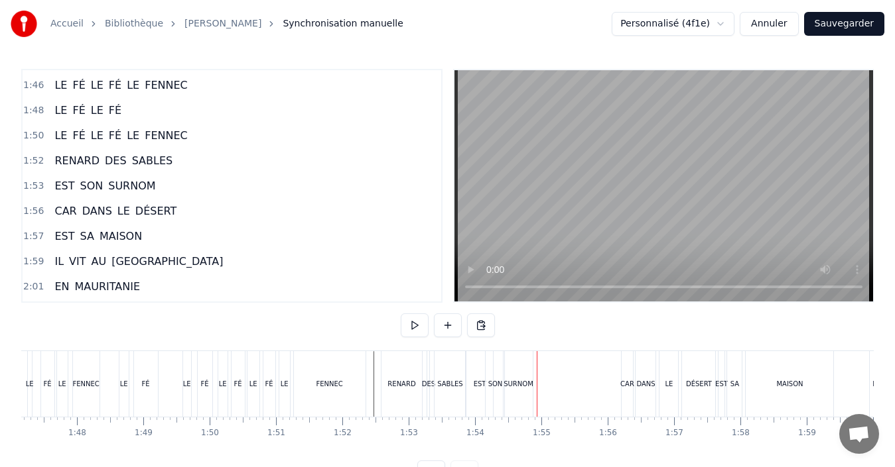
click at [526, 385] on div "SURNOM" at bounding box center [518, 384] width 30 height 10
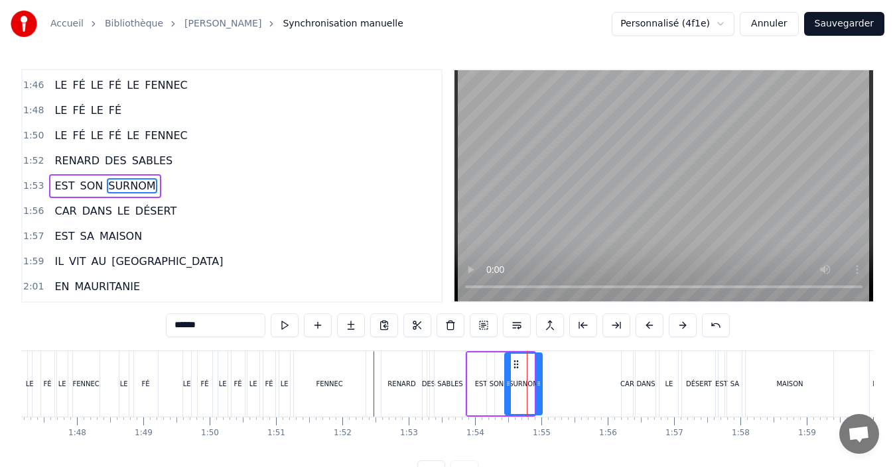
drag, startPoint x: 532, startPoint y: 387, endPoint x: 540, endPoint y: 388, distance: 8.1
click at [540, 388] on icon at bounding box center [538, 384] width 5 height 11
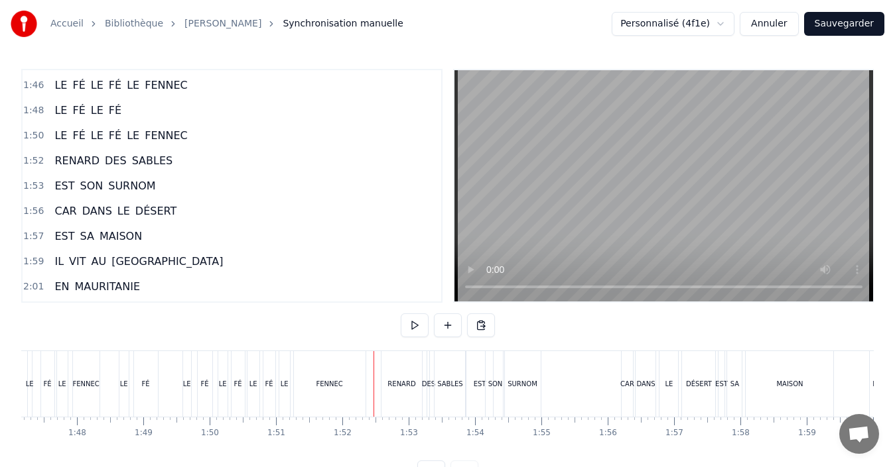
scroll to position [50, 0]
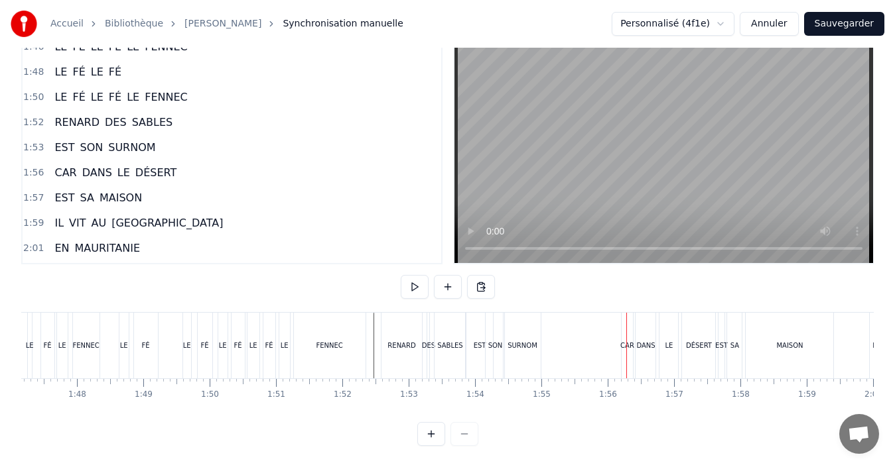
click at [519, 341] on div "SURNOM" at bounding box center [522, 346] width 30 height 10
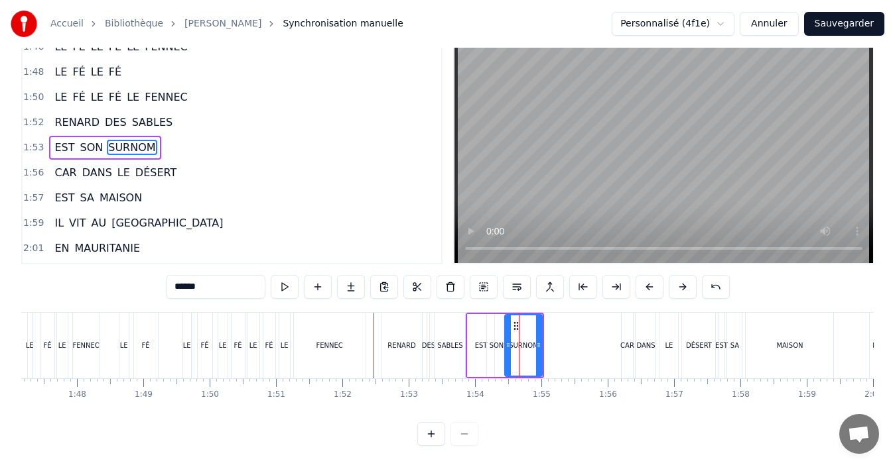
scroll to position [0, 0]
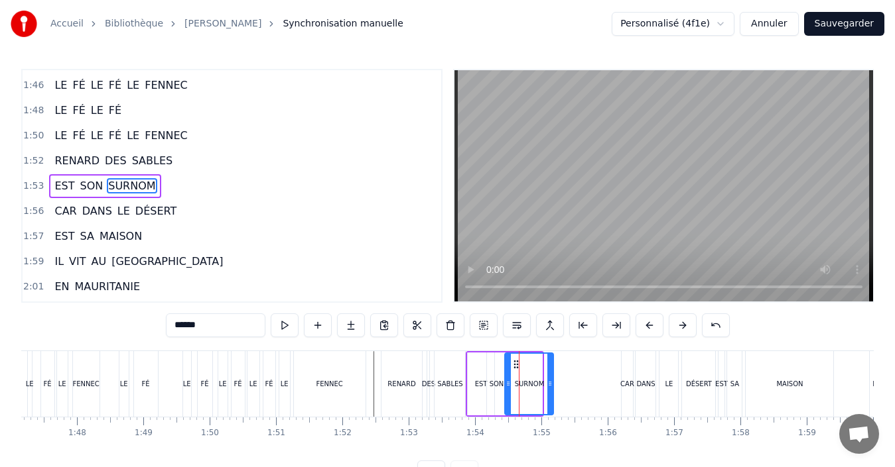
drag, startPoint x: 539, startPoint y: 381, endPoint x: 550, endPoint y: 381, distance: 11.3
click at [550, 381] on icon at bounding box center [549, 384] width 5 height 11
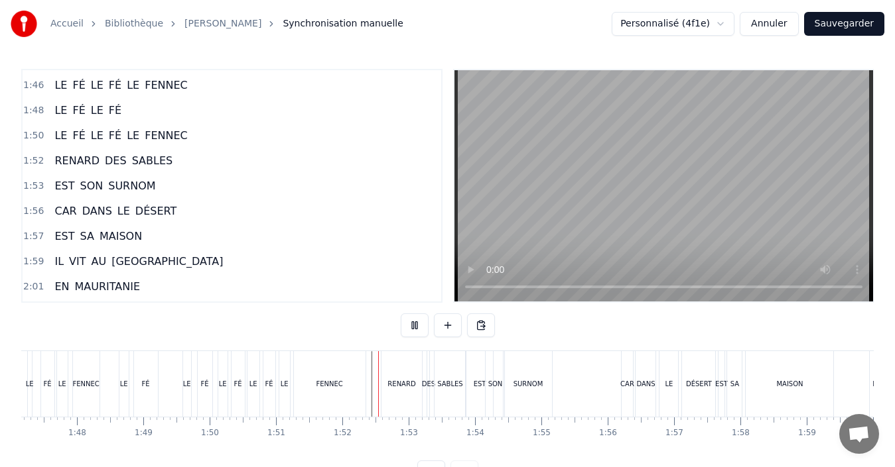
scroll to position [50, 0]
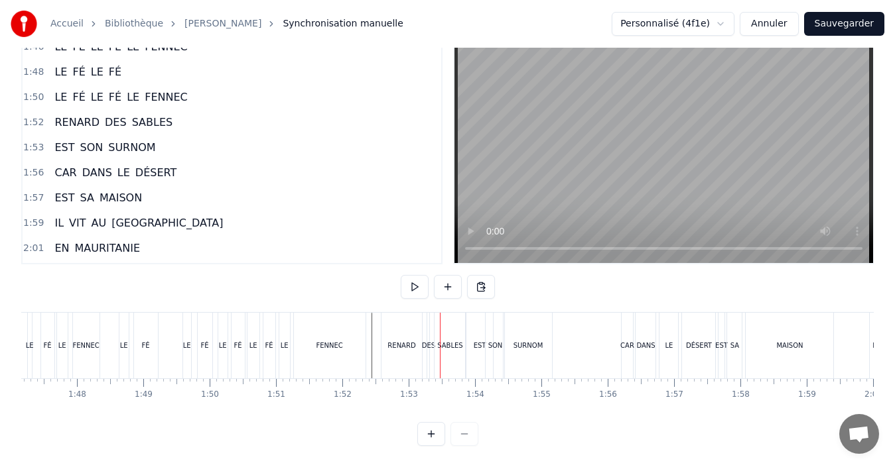
click at [385, 350] on div "RENARD" at bounding box center [401, 346] width 41 height 66
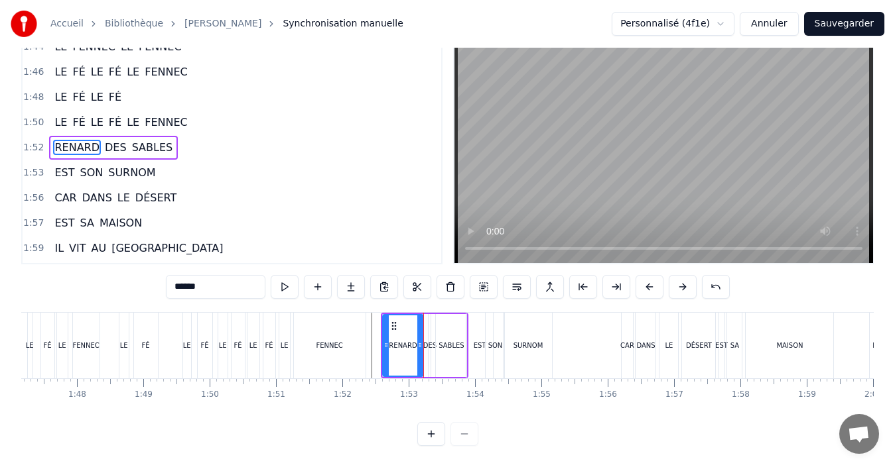
click at [361, 332] on div "FENNEC" at bounding box center [330, 346] width 72 height 66
type input "******"
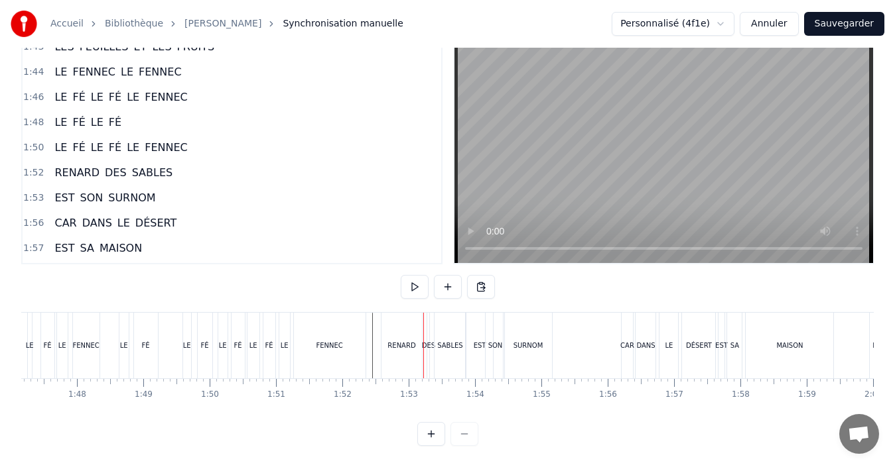
click at [367, 348] on div "LE FÉ LE FÉ LE FENNEC" at bounding box center [292, 346] width 151 height 66
click at [479, 341] on div "EST" at bounding box center [479, 346] width 13 height 10
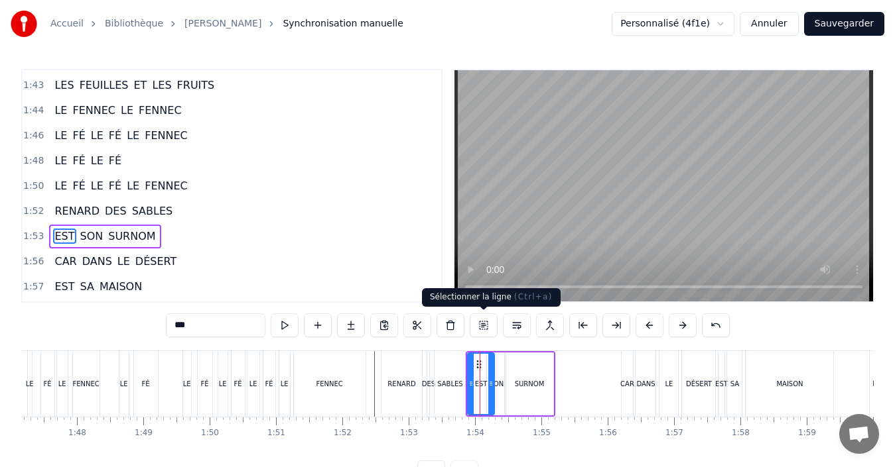
scroll to position [1106, 0]
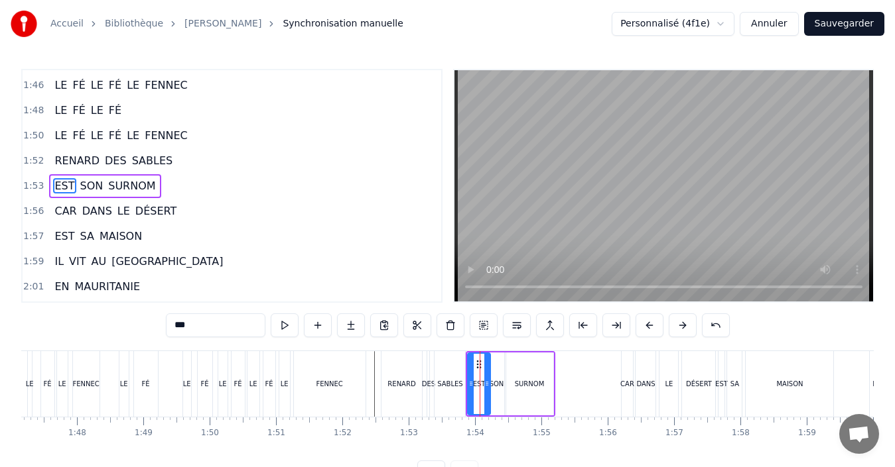
drag, startPoint x: 493, startPoint y: 388, endPoint x: 509, endPoint y: 383, distance: 16.6
click at [488, 389] on icon at bounding box center [486, 384] width 5 height 11
click at [497, 388] on div "SON" at bounding box center [496, 384] width 15 height 10
click at [536, 383] on div "SURNOM" at bounding box center [530, 384] width 30 height 10
type input "******"
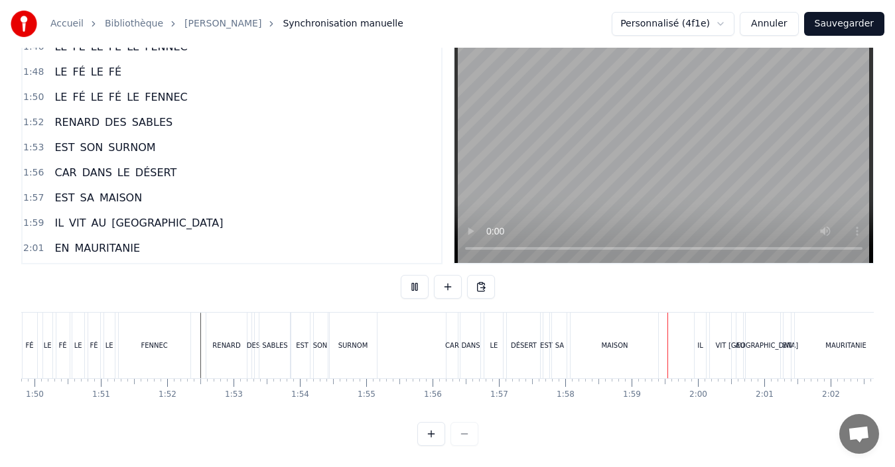
scroll to position [0, 7831]
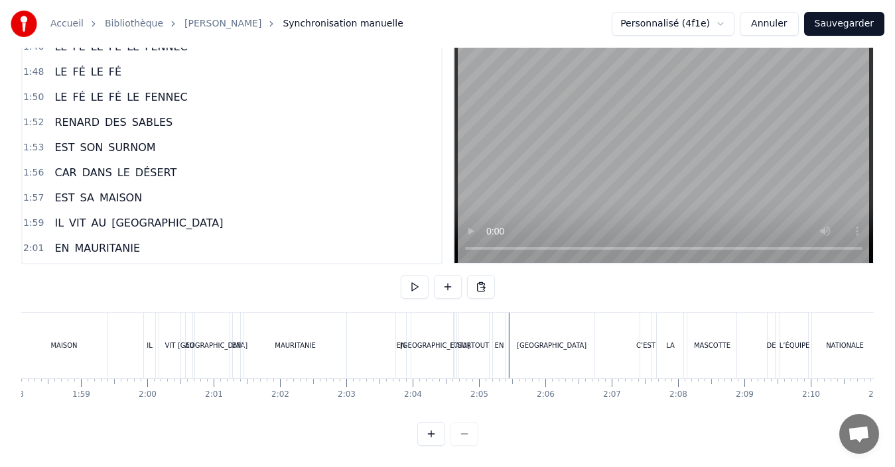
click at [428, 340] on div "[GEOGRAPHIC_DATA]" at bounding box center [434, 346] width 46 height 66
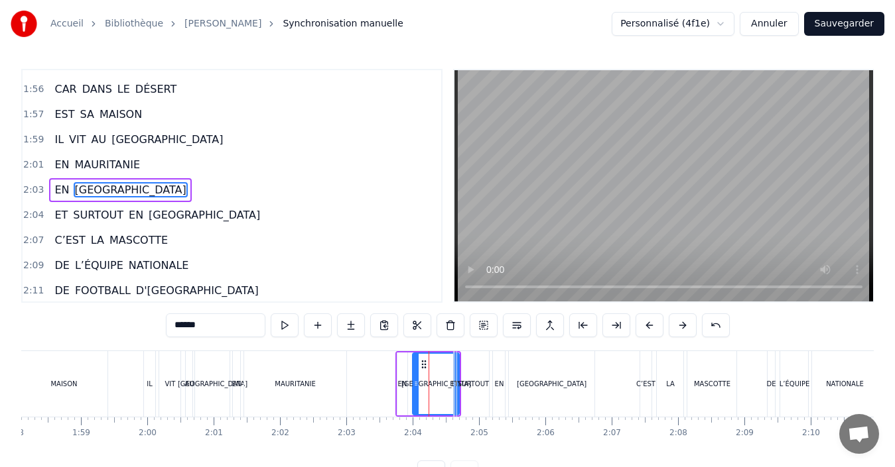
scroll to position [1232, 0]
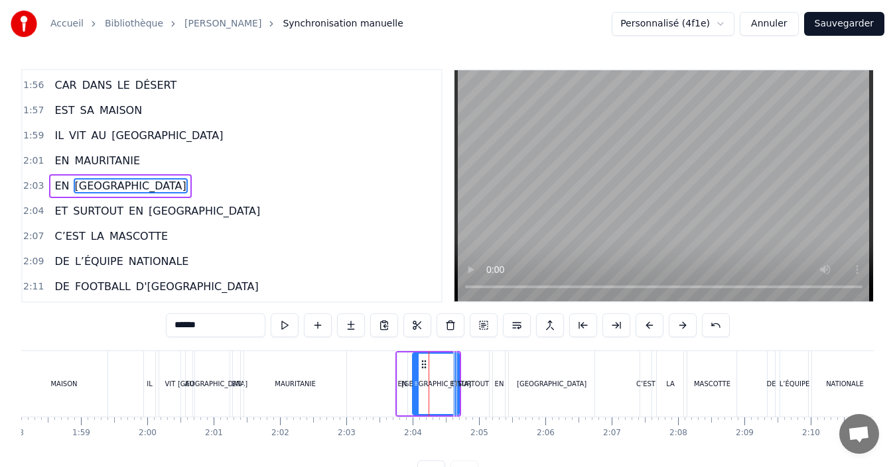
click at [395, 391] on div "EN [GEOGRAPHIC_DATA]" at bounding box center [428, 384] width 66 height 66
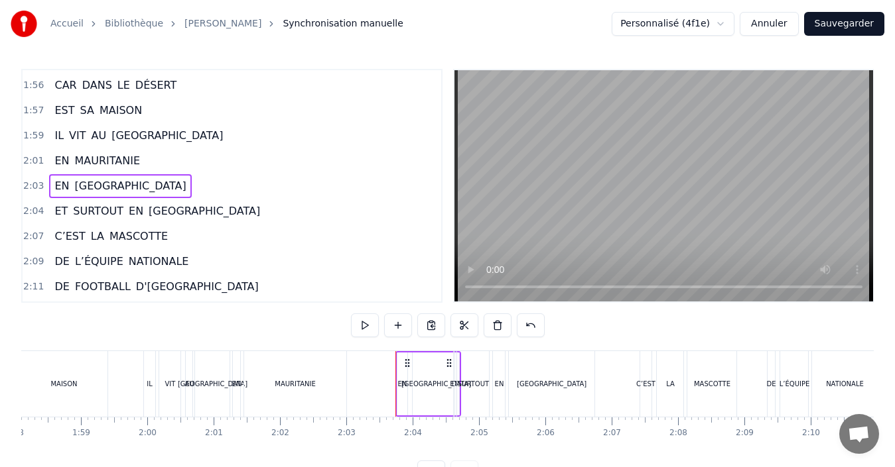
click at [395, 383] on div at bounding box center [395, 384] width 1 height 66
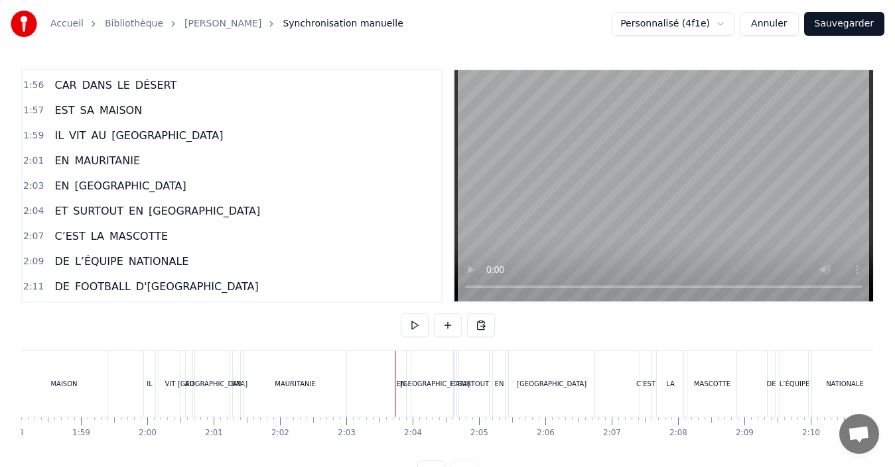
click at [399, 383] on div "EN" at bounding box center [401, 384] width 9 height 10
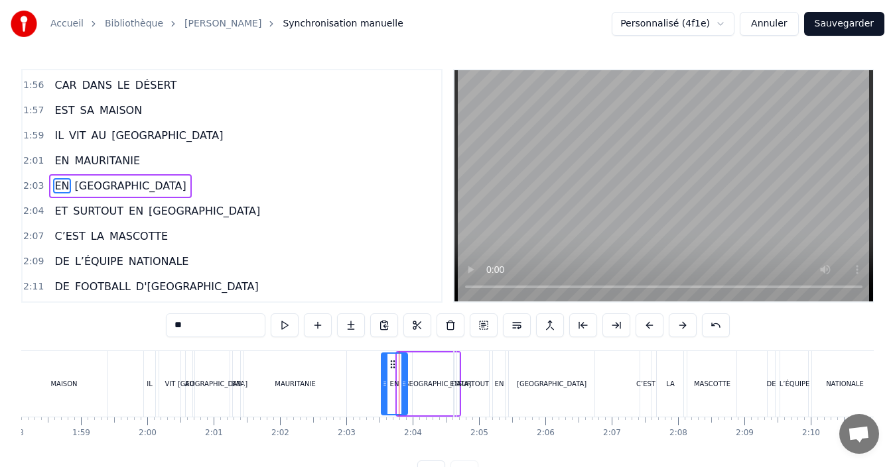
drag, startPoint x: 398, startPoint y: 387, endPoint x: 382, endPoint y: 389, distance: 16.0
click at [382, 389] on icon at bounding box center [384, 384] width 5 height 11
drag, startPoint x: 403, startPoint y: 388, endPoint x: 395, endPoint y: 389, distance: 8.1
click at [395, 389] on div at bounding box center [395, 384] width 5 height 60
click at [415, 387] on div "[GEOGRAPHIC_DATA]" at bounding box center [435, 384] width 46 height 63
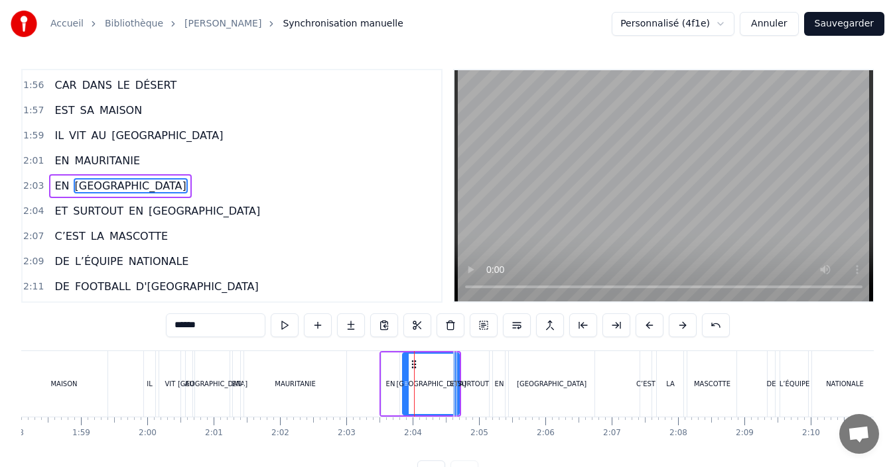
drag, startPoint x: 416, startPoint y: 389, endPoint x: 406, endPoint y: 389, distance: 10.0
click at [406, 389] on div at bounding box center [405, 384] width 5 height 60
click at [456, 388] on div "SURTOUT" at bounding box center [472, 384] width 33 height 66
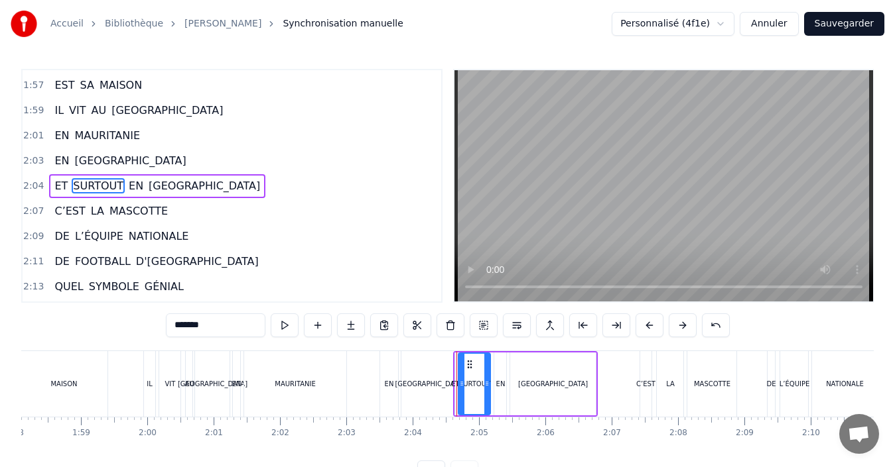
click at [442, 385] on div "[GEOGRAPHIC_DATA]" at bounding box center [429, 384] width 56 height 66
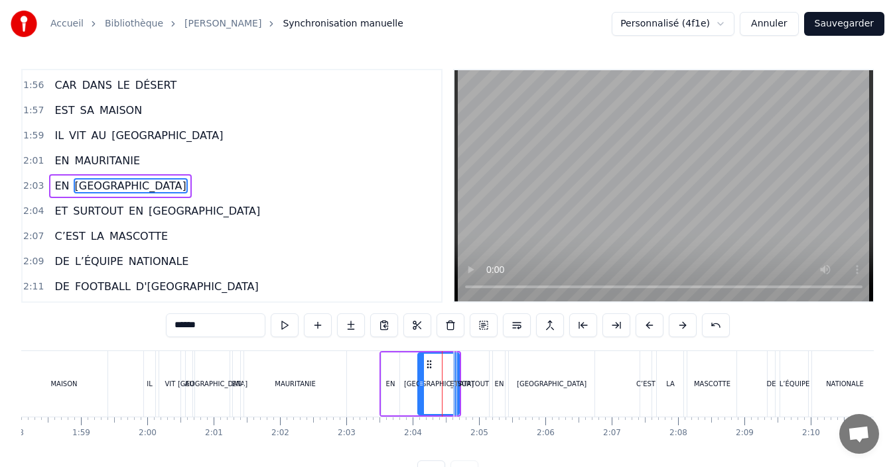
drag, startPoint x: 406, startPoint y: 383, endPoint x: 421, endPoint y: 393, distance: 18.2
click at [421, 393] on div at bounding box center [420, 384] width 5 height 60
click at [394, 378] on div "EN" at bounding box center [390, 384] width 19 height 63
type input "**"
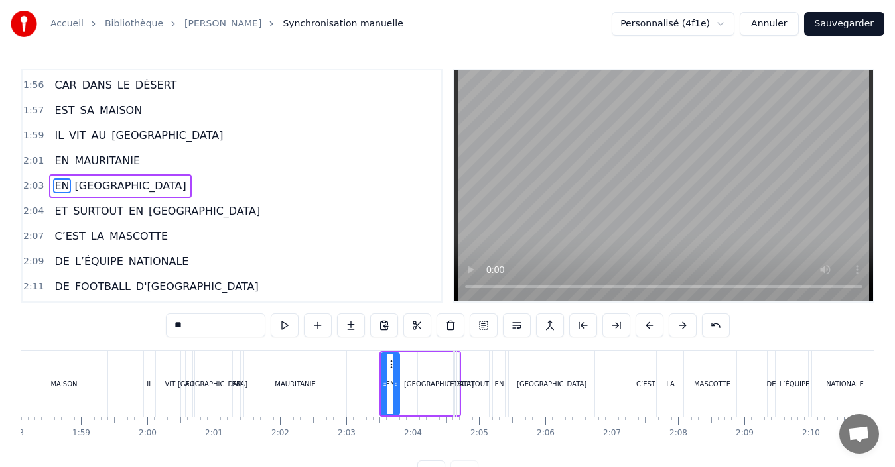
click at [410, 385] on div "EN [GEOGRAPHIC_DATA]" at bounding box center [420, 384] width 82 height 66
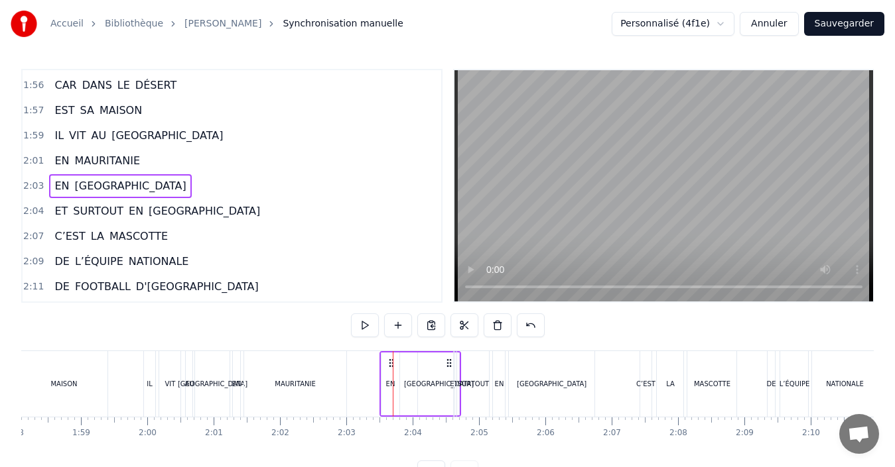
click at [419, 385] on div "[GEOGRAPHIC_DATA]" at bounding box center [438, 384] width 41 height 63
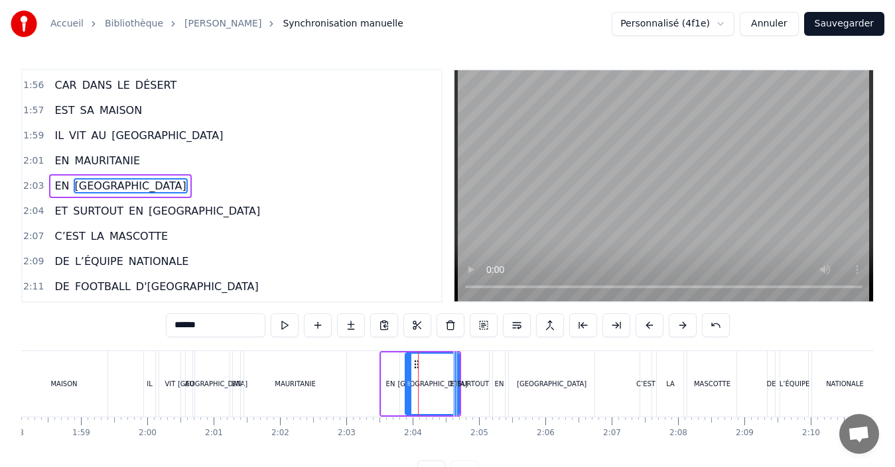
drag, startPoint x: 420, startPoint y: 385, endPoint x: 408, endPoint y: 385, distance: 12.6
click at [408, 385] on icon at bounding box center [408, 384] width 5 height 11
click at [457, 397] on div "SURTOUT" at bounding box center [472, 384] width 33 height 66
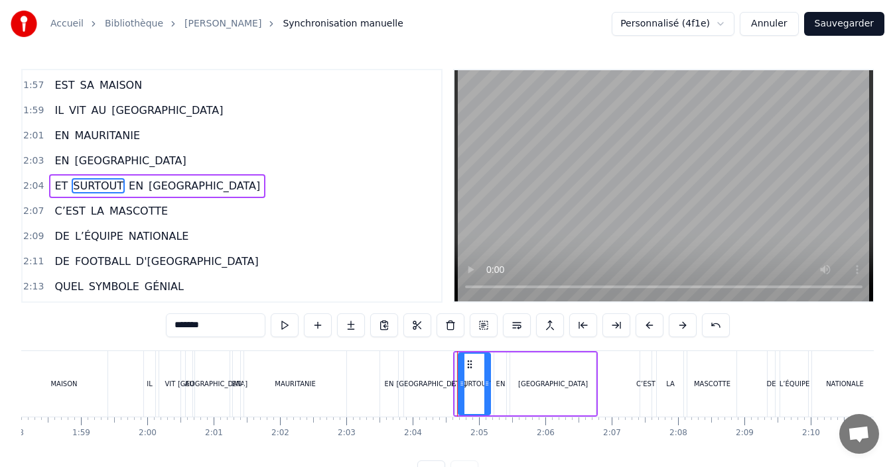
click at [588, 385] on div "[GEOGRAPHIC_DATA]" at bounding box center [552, 384] width 85 height 63
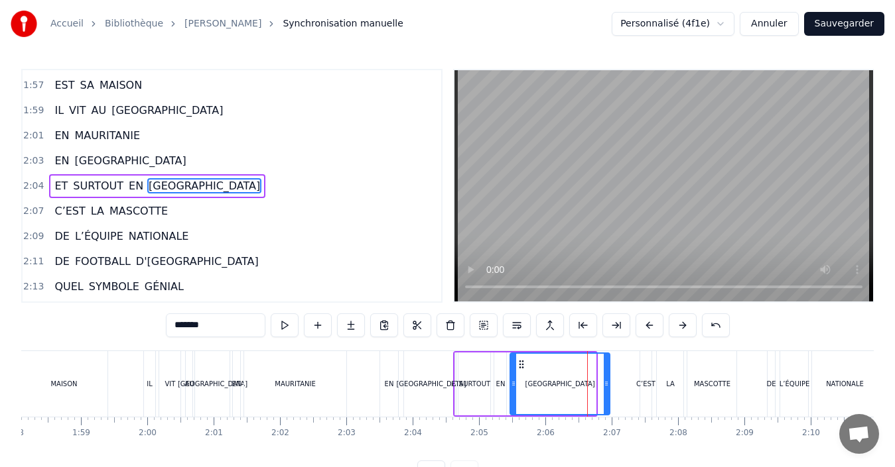
drag, startPoint x: 594, startPoint y: 389, endPoint x: 609, endPoint y: 387, distance: 14.7
click at [609, 387] on icon at bounding box center [605, 384] width 5 height 11
drag, startPoint x: 513, startPoint y: 387, endPoint x: 537, endPoint y: 388, distance: 23.9
click at [535, 388] on icon at bounding box center [532, 384] width 5 height 11
click at [498, 388] on div "EN" at bounding box center [500, 384] width 9 height 10
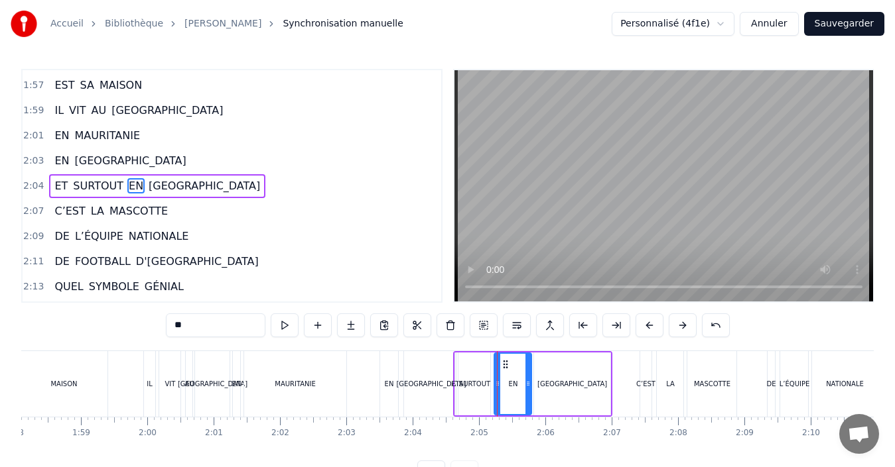
drag, startPoint x: 498, startPoint y: 388, endPoint x: 528, endPoint y: 389, distance: 29.8
click at [528, 389] on icon at bounding box center [527, 384] width 5 height 11
drag, startPoint x: 497, startPoint y: 390, endPoint x: 475, endPoint y: 387, distance: 21.5
click at [511, 391] on div at bounding box center [510, 384] width 5 height 60
click at [471, 386] on div "SURTOUT" at bounding box center [474, 384] width 31 height 10
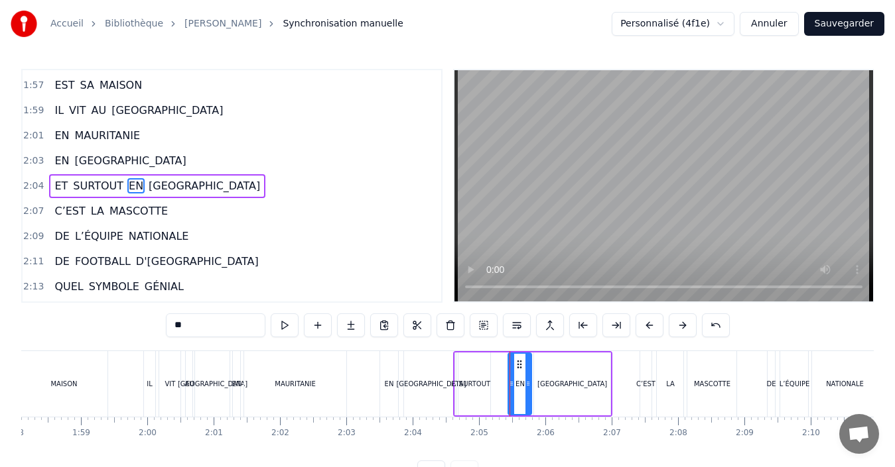
type input "*******"
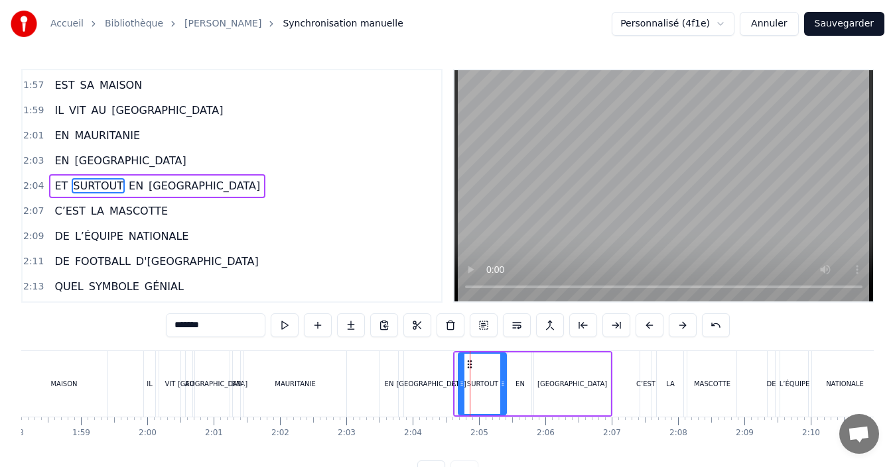
drag, startPoint x: 487, startPoint y: 388, endPoint x: 505, endPoint y: 389, distance: 18.0
click at [505, 389] on div at bounding box center [502, 384] width 5 height 60
drag, startPoint x: 460, startPoint y: 386, endPoint x: 475, endPoint y: 389, distance: 15.6
click at [475, 389] on div at bounding box center [476, 384] width 5 height 60
click at [462, 385] on div "ET SURTOUT EN [GEOGRAPHIC_DATA]" at bounding box center [532, 384] width 159 height 66
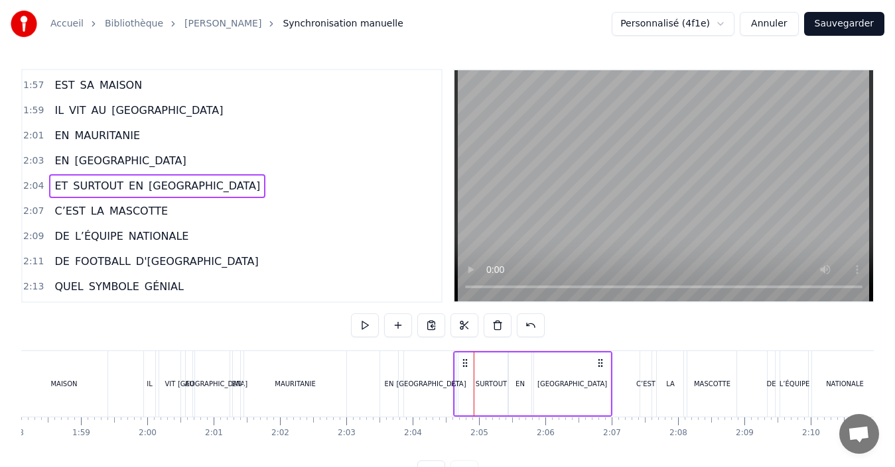
click at [455, 385] on div "ET" at bounding box center [455, 384] width 8 height 10
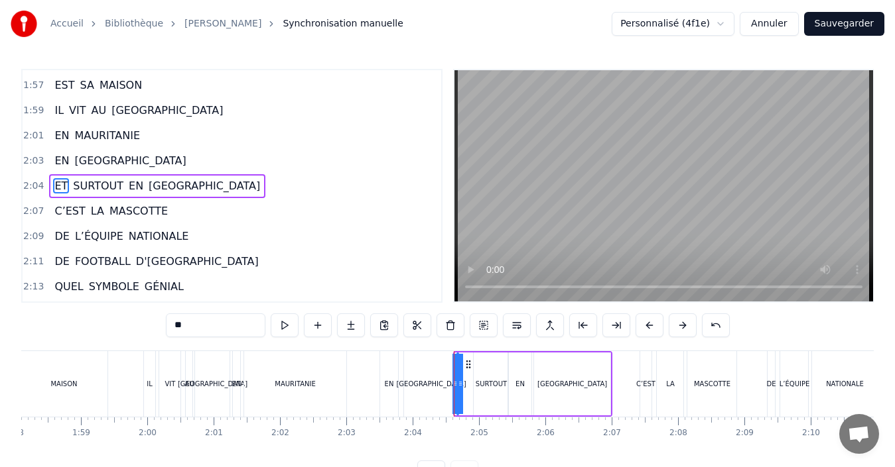
drag, startPoint x: 456, startPoint y: 387, endPoint x: 475, endPoint y: 391, distance: 19.6
click at [475, 391] on div "ET SURTOUT EN [GEOGRAPHIC_DATA]" at bounding box center [532, 384] width 159 height 66
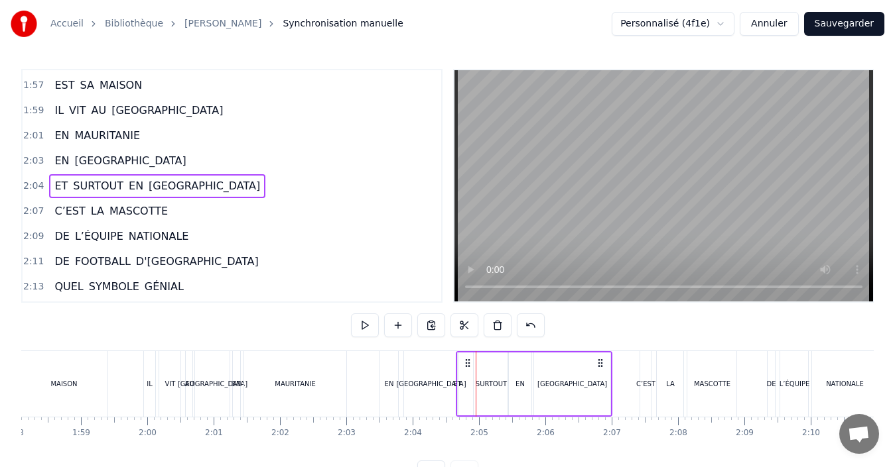
click at [459, 385] on div "ET" at bounding box center [457, 384] width 8 height 10
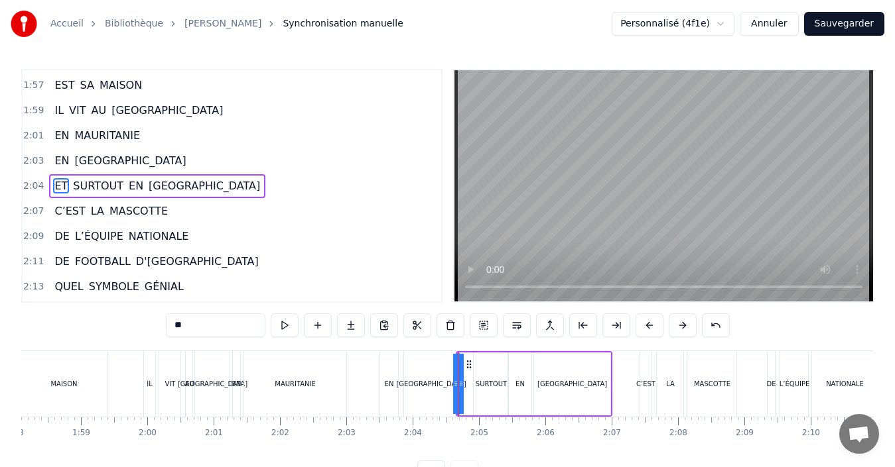
drag, startPoint x: 459, startPoint y: 385, endPoint x: 471, endPoint y: 382, distance: 12.9
click at [471, 382] on div "ET SURTOUT EN [GEOGRAPHIC_DATA]" at bounding box center [534, 384] width 156 height 66
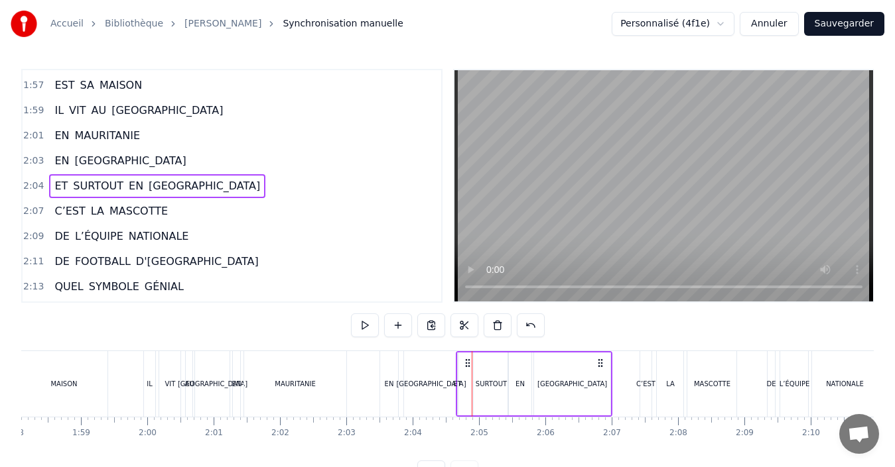
click at [460, 381] on div "ET" at bounding box center [457, 384] width 8 height 10
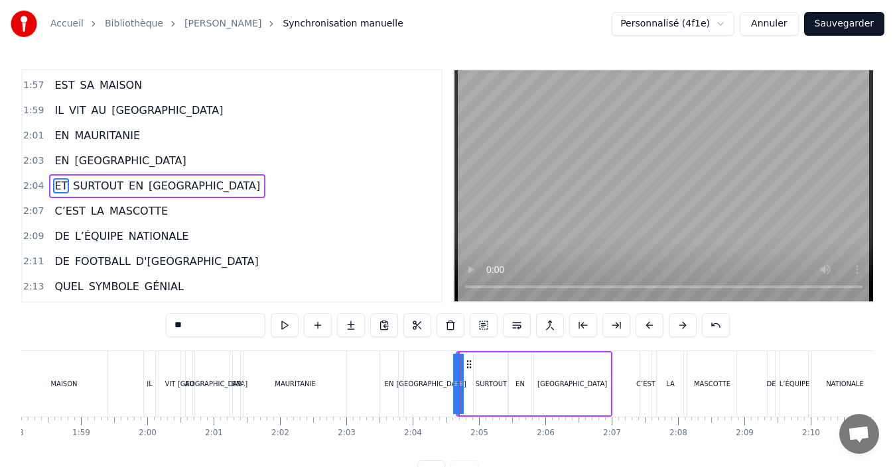
drag, startPoint x: 462, startPoint y: 387, endPoint x: 471, endPoint y: 387, distance: 9.3
click at [471, 387] on div "ET SURTOUT EN [GEOGRAPHIC_DATA]" at bounding box center [534, 384] width 156 height 66
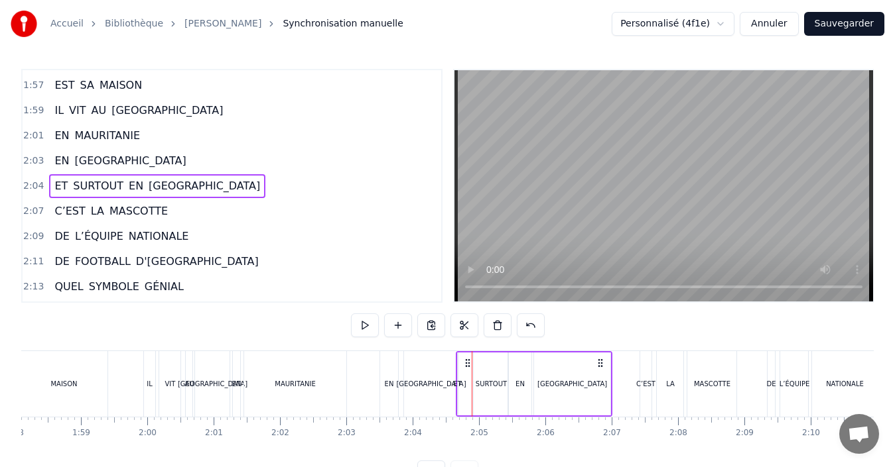
click at [458, 386] on div "ET" at bounding box center [457, 384] width 8 height 10
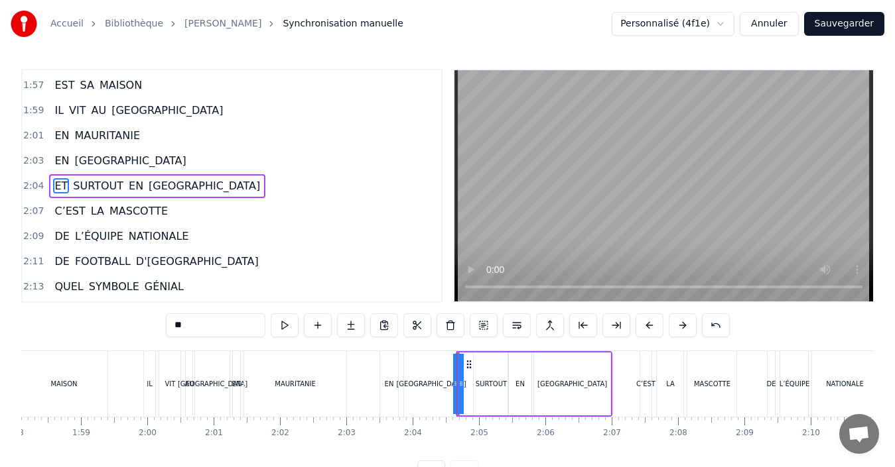
drag, startPoint x: 463, startPoint y: 386, endPoint x: 469, endPoint y: 387, distance: 6.7
click at [469, 387] on div "ET SURTOUT EN [GEOGRAPHIC_DATA]" at bounding box center [534, 384] width 156 height 66
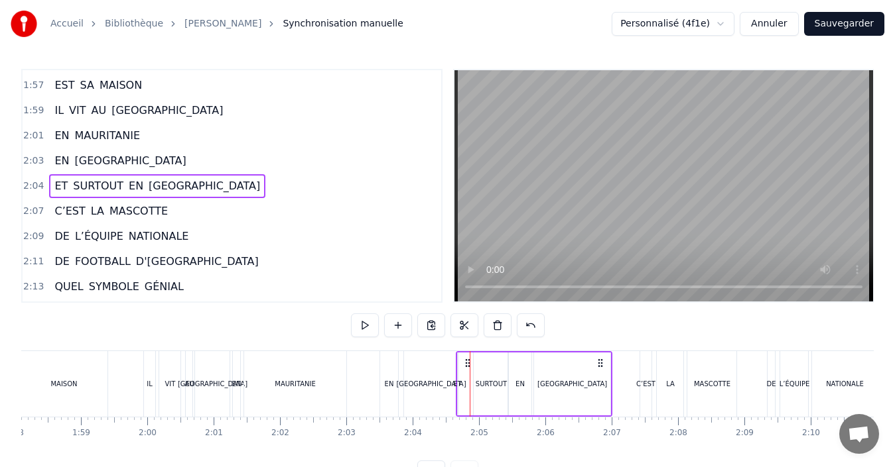
click at [453, 387] on div "[GEOGRAPHIC_DATA]" at bounding box center [431, 384] width 54 height 66
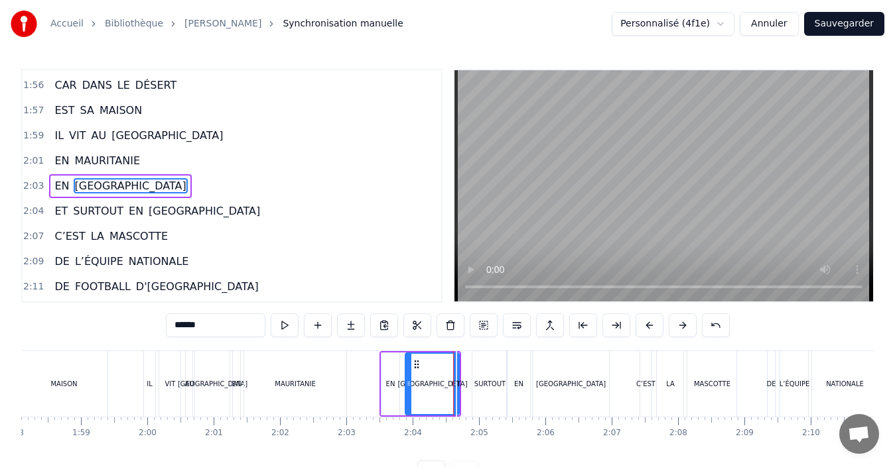
click at [458, 386] on div "ET" at bounding box center [456, 384] width 8 height 10
type input "**"
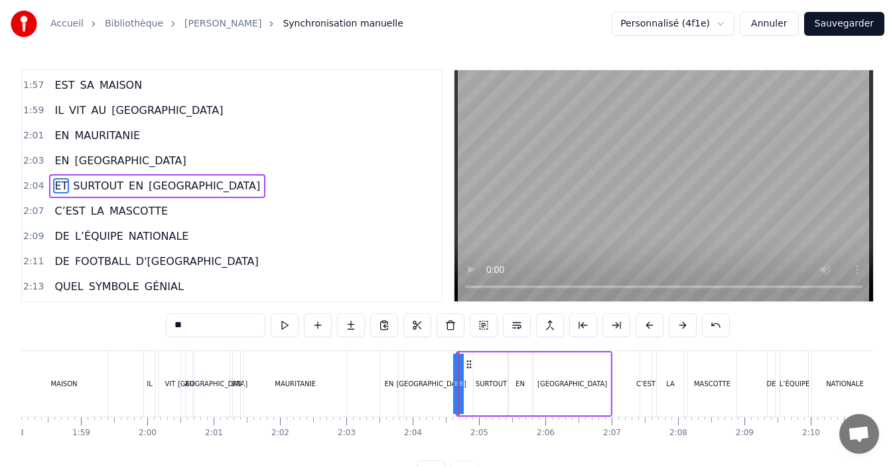
drag, startPoint x: 452, startPoint y: 387, endPoint x: 442, endPoint y: 391, distance: 11.1
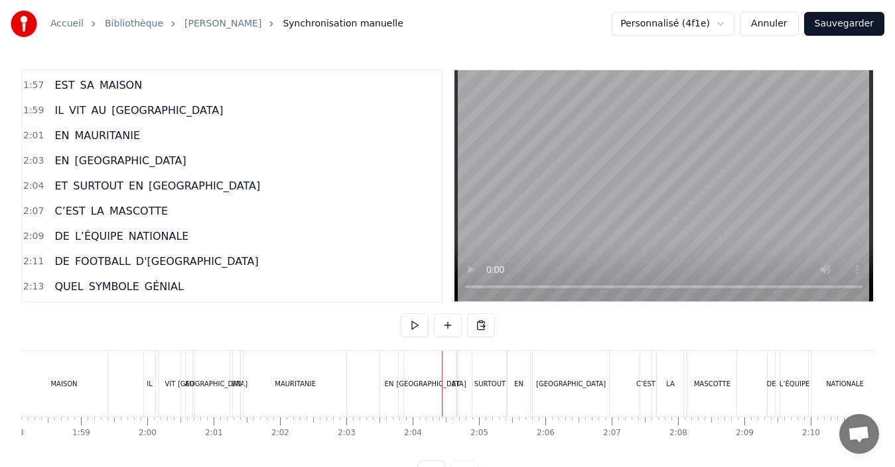
click at [432, 392] on div "[GEOGRAPHIC_DATA]" at bounding box center [431, 384] width 54 height 66
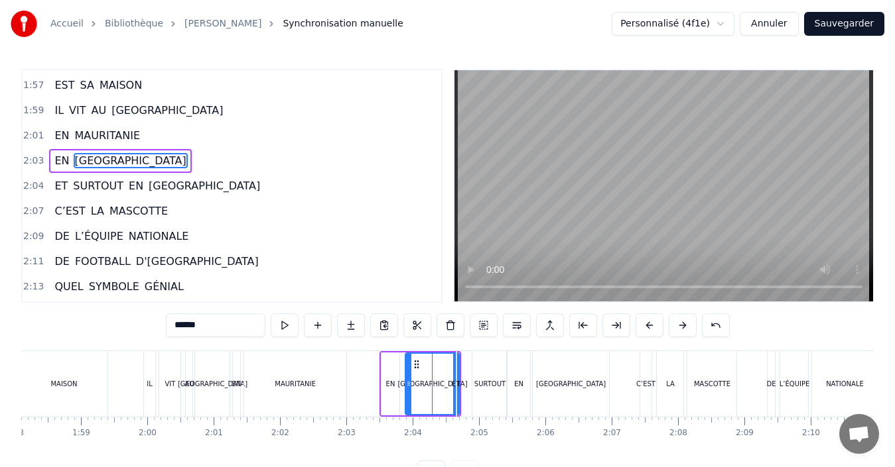
scroll to position [1232, 0]
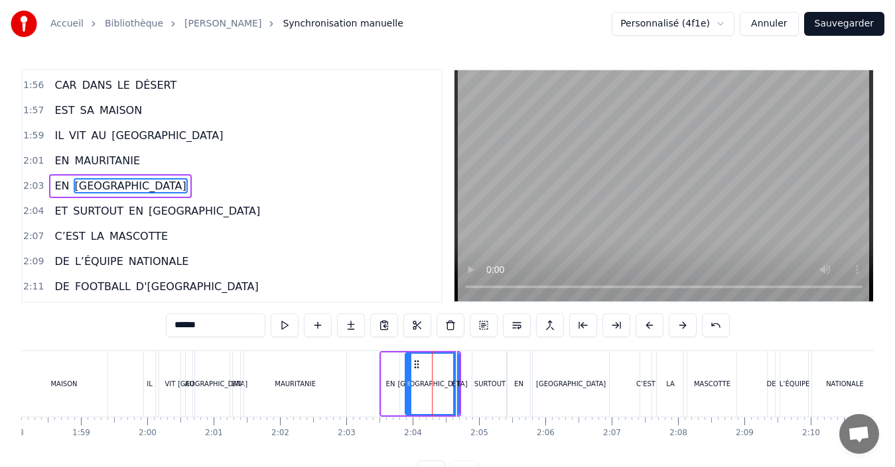
click at [456, 394] on div "ET" at bounding box center [456, 384] width 1 height 66
type input "**"
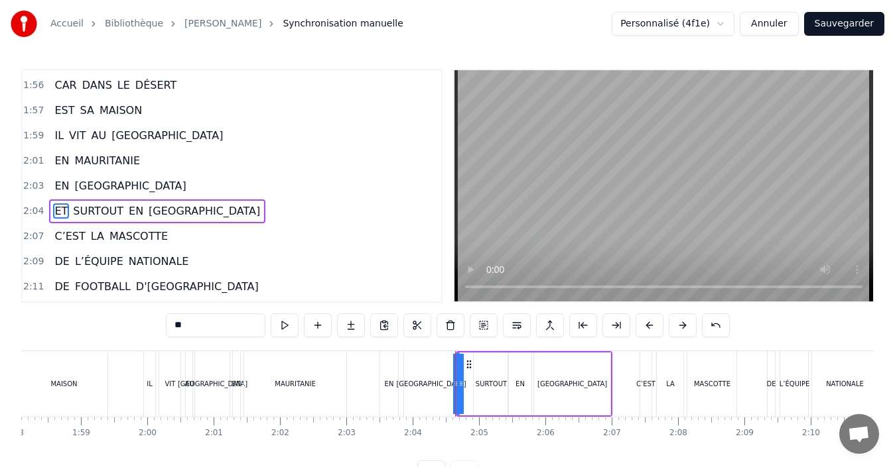
scroll to position [1257, 0]
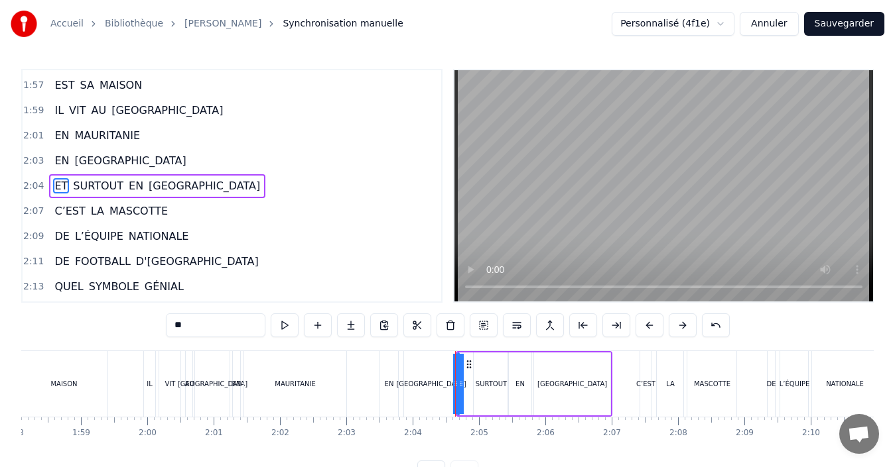
drag, startPoint x: 462, startPoint y: 394, endPoint x: 469, endPoint y: 395, distance: 8.1
click at [471, 395] on div "ET SURTOUT EN [GEOGRAPHIC_DATA]" at bounding box center [534, 384] width 156 height 66
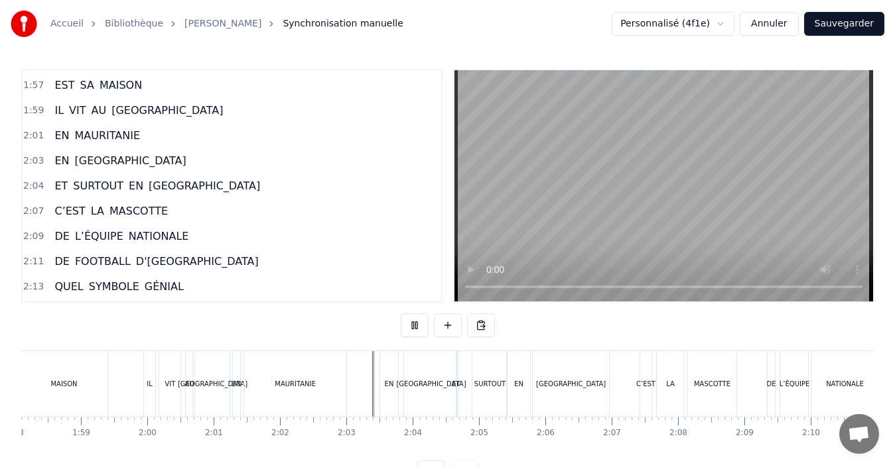
scroll to position [50, 0]
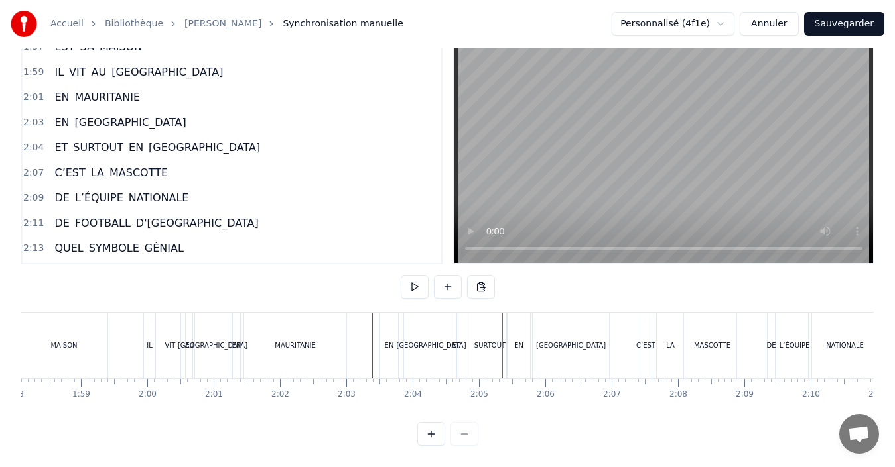
click at [488, 356] on div "SURTOUT" at bounding box center [489, 346] width 34 height 66
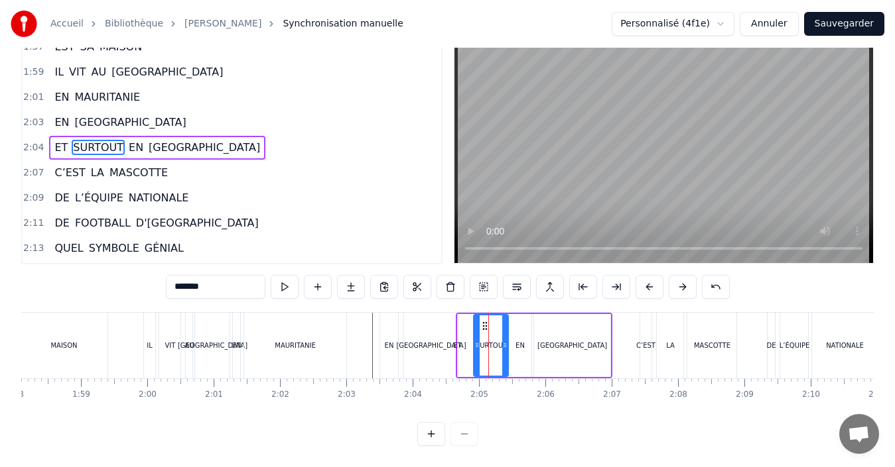
scroll to position [0, 0]
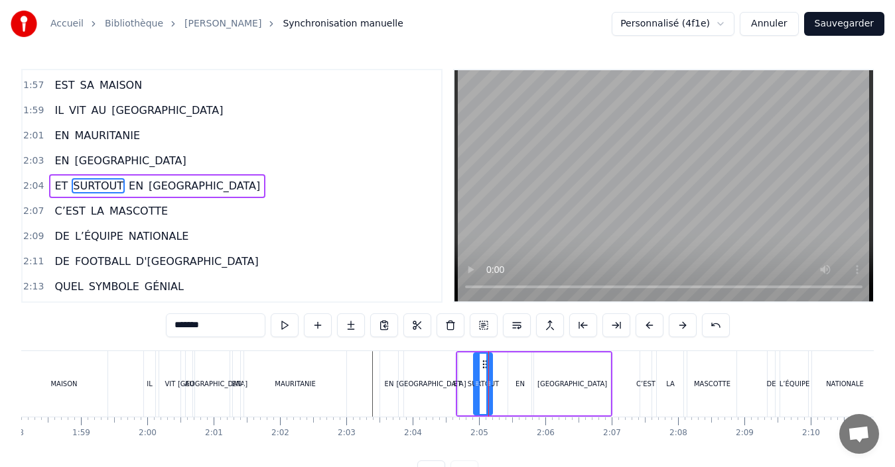
drag, startPoint x: 503, startPoint y: 383, endPoint x: 487, endPoint y: 385, distance: 16.0
click at [487, 385] on icon at bounding box center [488, 384] width 5 height 11
drag, startPoint x: 487, startPoint y: 385, endPoint x: 498, endPoint y: 393, distance: 13.8
click at [487, 385] on icon at bounding box center [488, 384] width 5 height 11
click at [379, 392] on div "EN" at bounding box center [389, 384] width 20 height 66
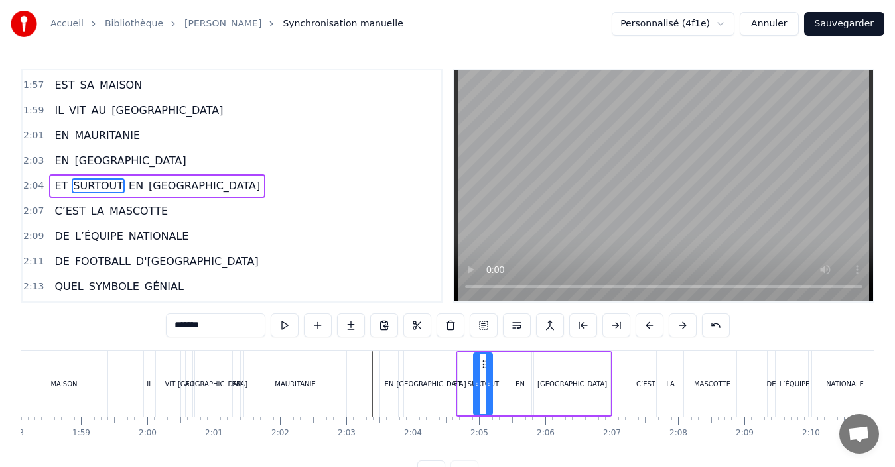
type input "**"
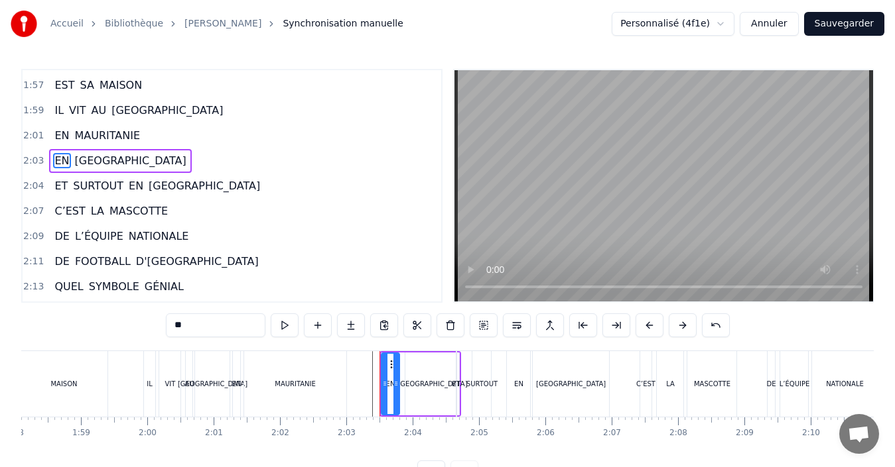
scroll to position [1232, 0]
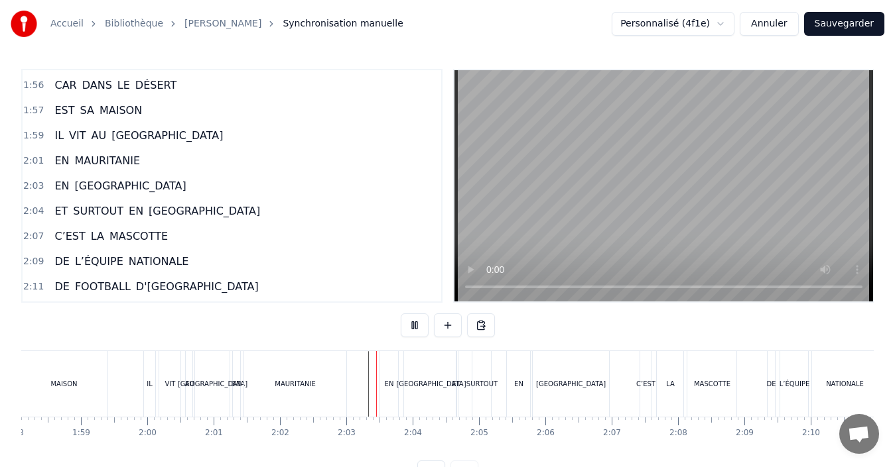
scroll to position [50, 0]
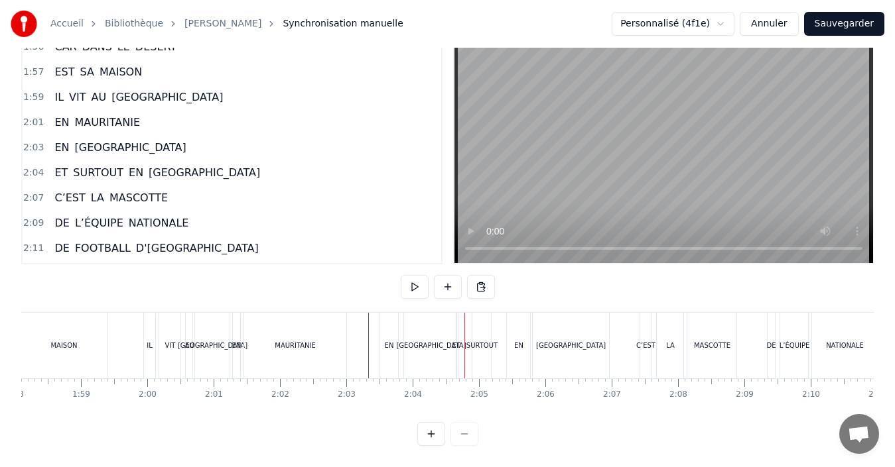
click at [336, 349] on div "MAURITANIE" at bounding box center [294, 346] width 101 height 66
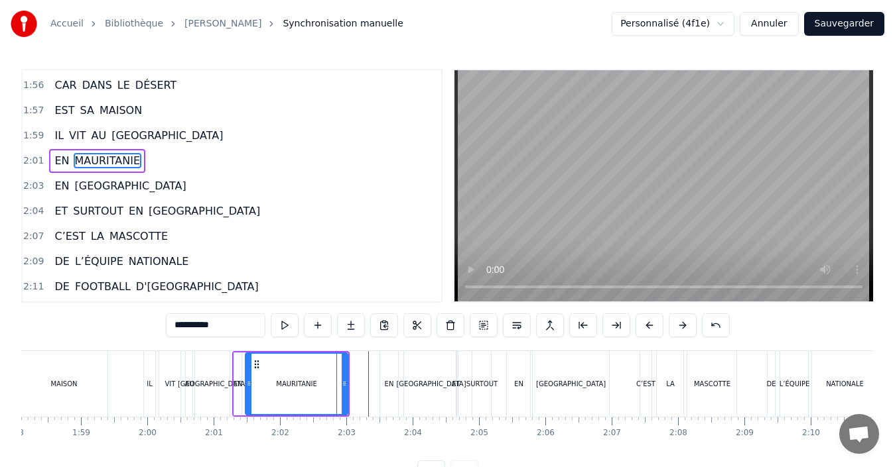
scroll to position [1207, 0]
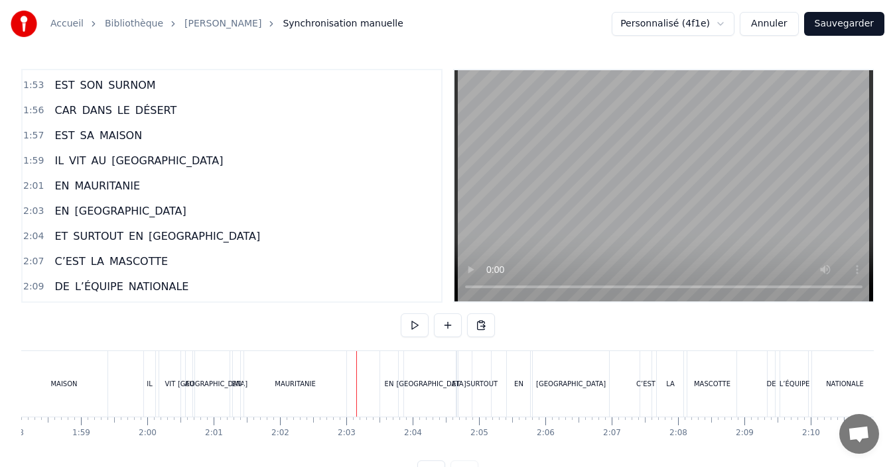
scroll to position [50, 0]
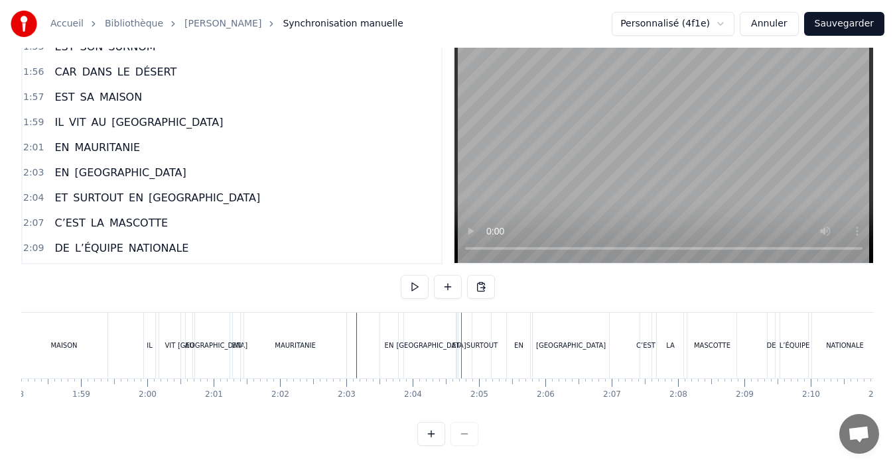
click at [442, 347] on div "[GEOGRAPHIC_DATA]" at bounding box center [431, 346] width 54 height 66
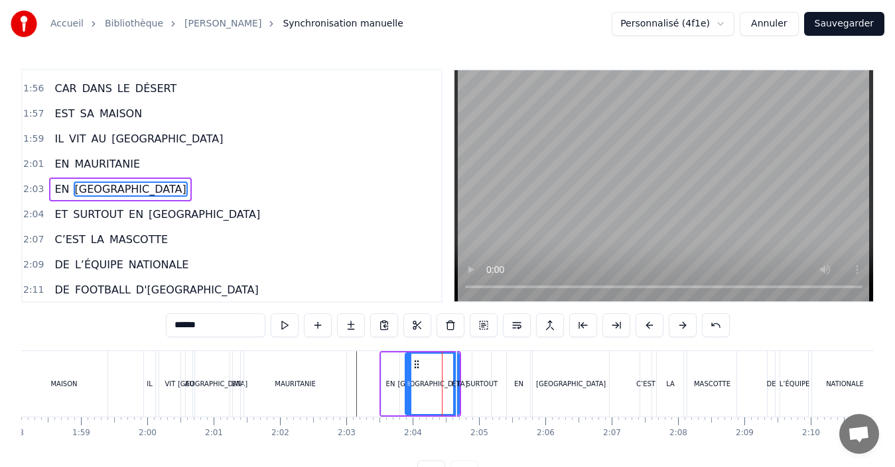
scroll to position [1232, 0]
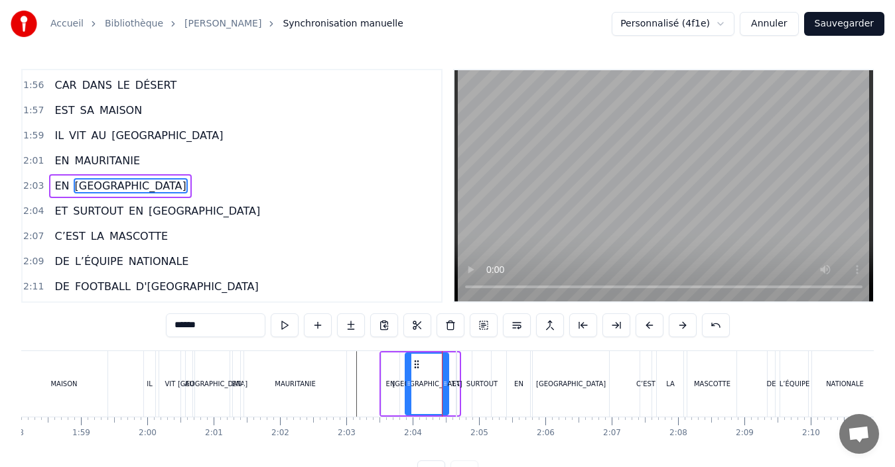
drag, startPoint x: 454, startPoint y: 396, endPoint x: 443, endPoint y: 394, distance: 10.8
click at [443, 394] on div at bounding box center [444, 384] width 5 height 60
click at [457, 402] on div "ET" at bounding box center [456, 384] width 1 height 66
type input "**"
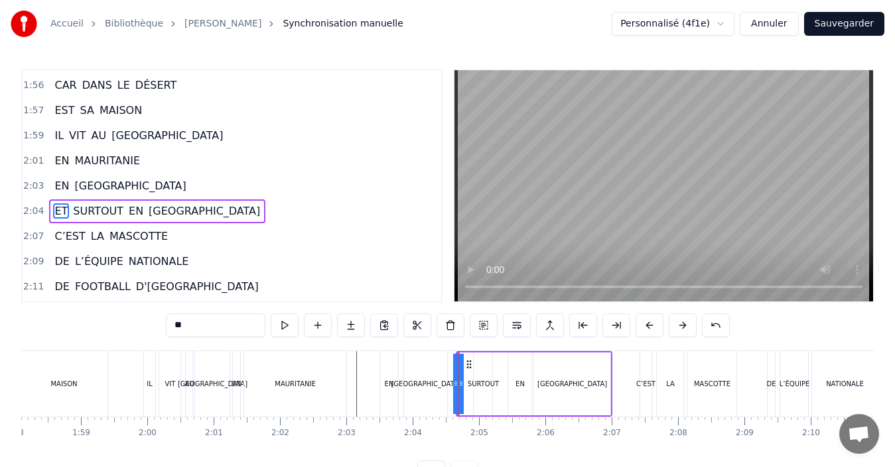
scroll to position [1257, 0]
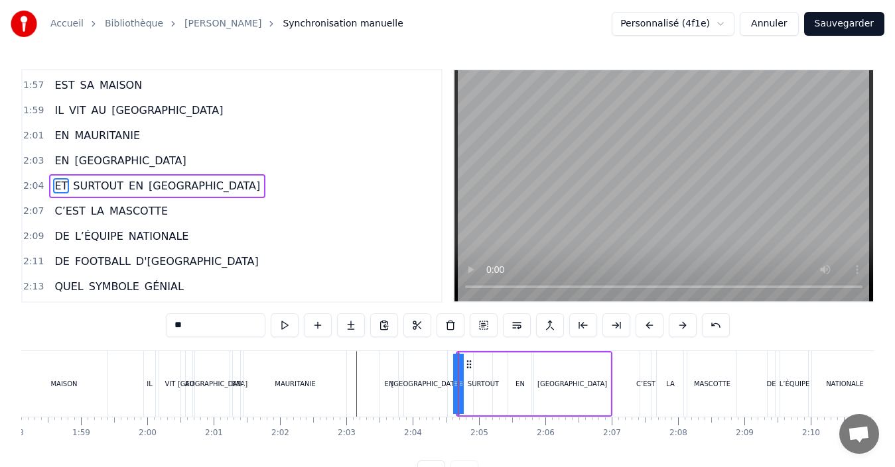
drag, startPoint x: 462, startPoint y: 401, endPoint x: 472, endPoint y: 402, distance: 10.0
click at [472, 402] on div "ET SURTOUT EN [GEOGRAPHIC_DATA]" at bounding box center [534, 384] width 156 height 66
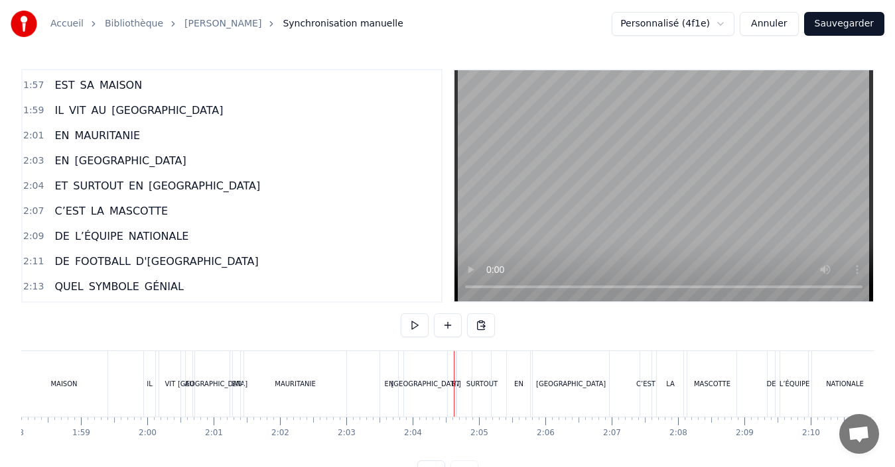
click at [457, 399] on div "ET" at bounding box center [456, 384] width 1 height 66
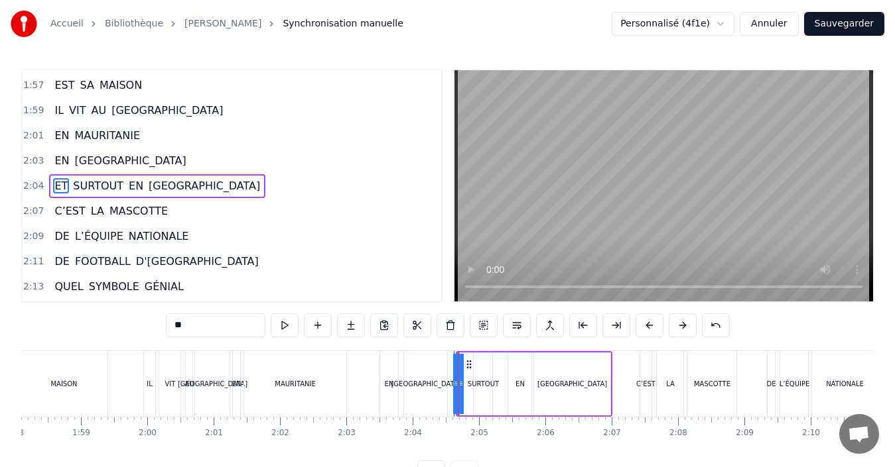
drag, startPoint x: 462, startPoint y: 391, endPoint x: 471, endPoint y: 387, distance: 10.5
click at [471, 391] on div "ET SURTOUT EN [GEOGRAPHIC_DATA]" at bounding box center [534, 384] width 156 height 66
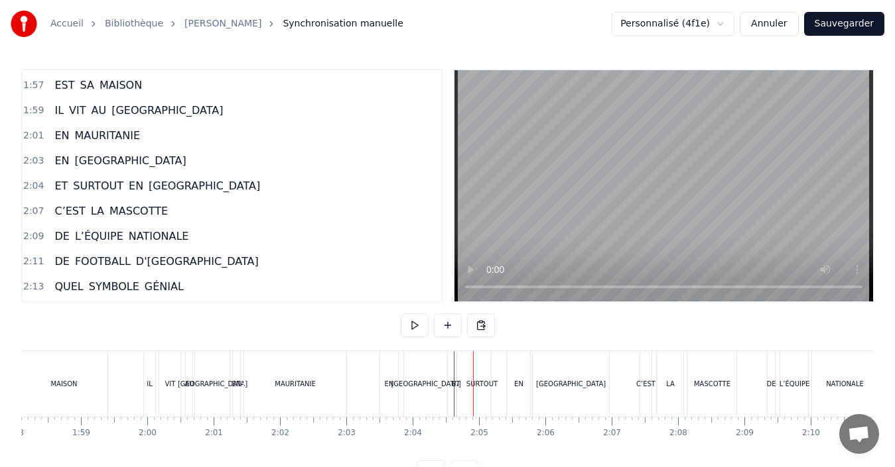
click at [485, 388] on div "SURTOUT" at bounding box center [481, 384] width 31 height 10
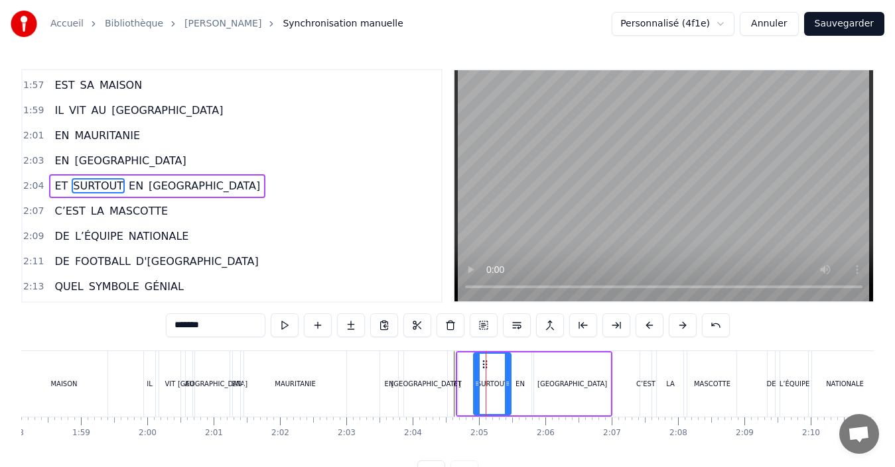
drag, startPoint x: 491, startPoint y: 387, endPoint x: 510, endPoint y: 387, distance: 18.6
click at [510, 387] on icon at bounding box center [507, 384] width 5 height 11
drag, startPoint x: 477, startPoint y: 391, endPoint x: 489, endPoint y: 389, distance: 11.4
click at [489, 389] on div at bounding box center [487, 384] width 5 height 60
click at [457, 391] on div "ET" at bounding box center [457, 384] width 1 height 63
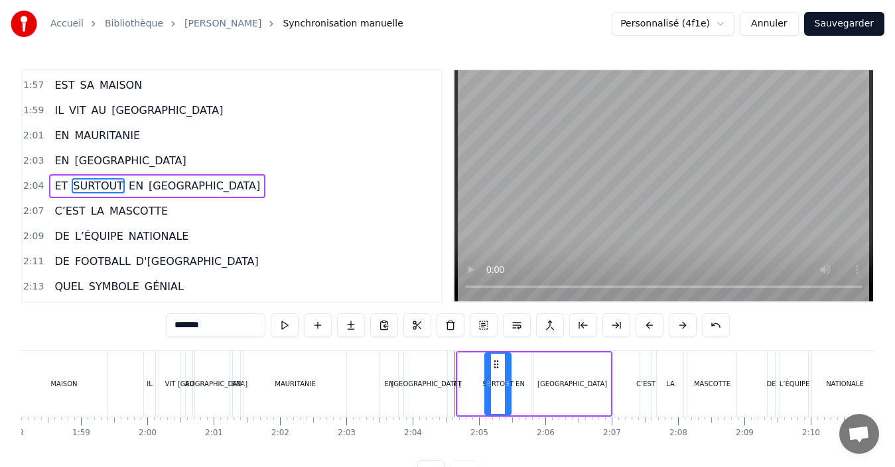
type input "**"
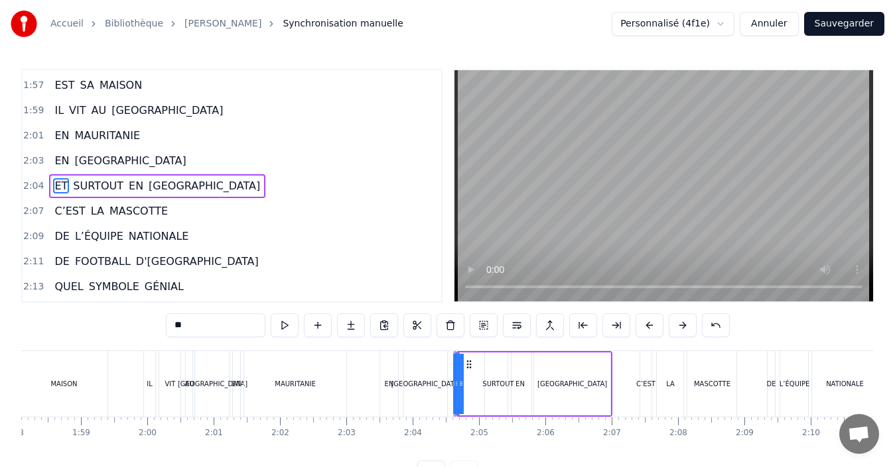
click at [467, 389] on div "ET SURTOUT EN [GEOGRAPHIC_DATA]" at bounding box center [534, 384] width 156 height 66
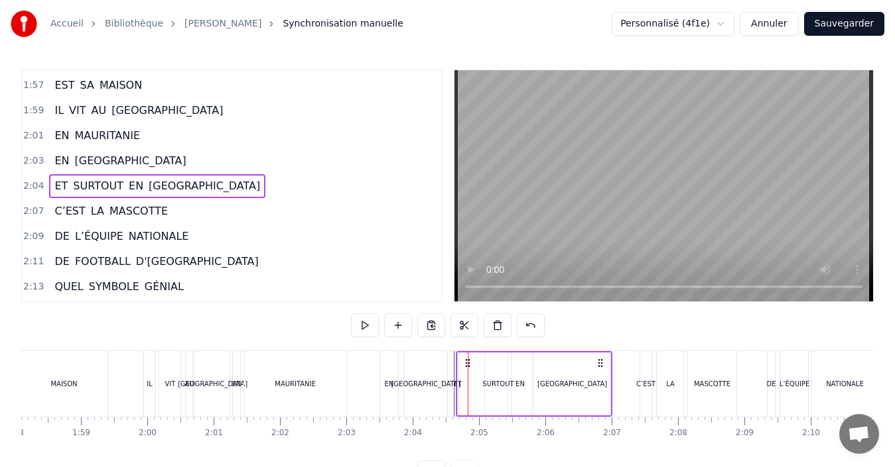
click at [458, 385] on div "ET" at bounding box center [457, 384] width 8 height 10
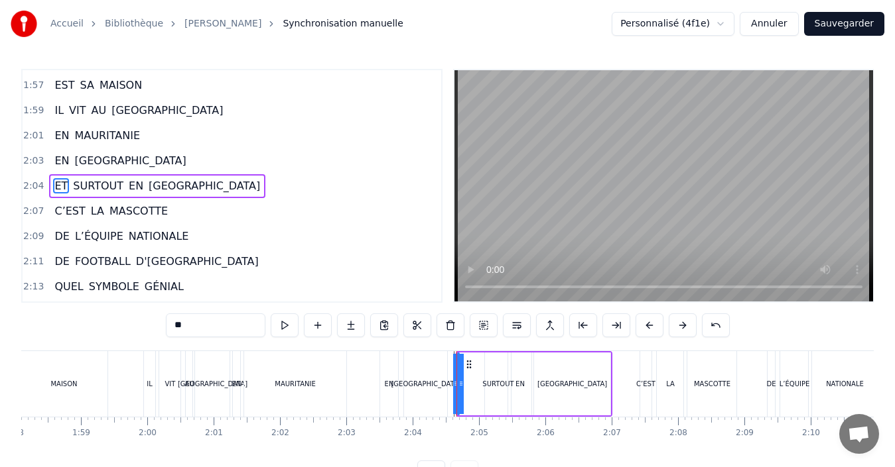
click at [468, 385] on div "ET SURTOUT EN [GEOGRAPHIC_DATA]" at bounding box center [534, 384] width 156 height 66
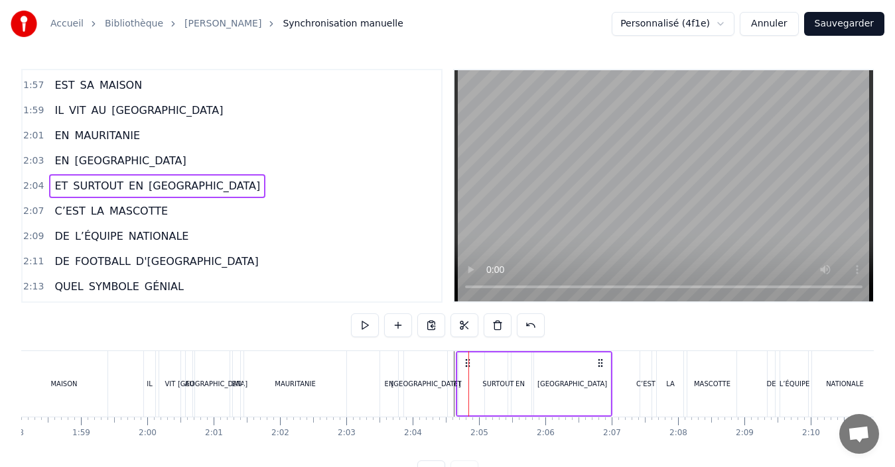
click at [456, 386] on div "ET" at bounding box center [457, 384] width 8 height 10
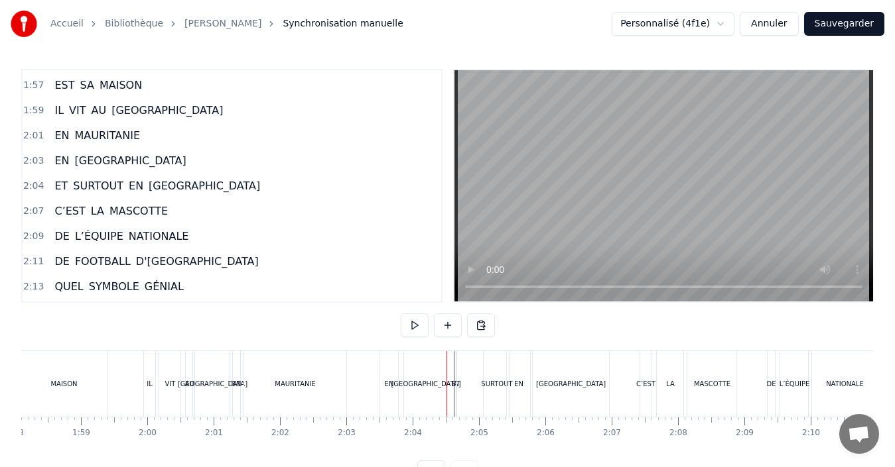
click at [455, 385] on div "ET" at bounding box center [456, 384] width 8 height 10
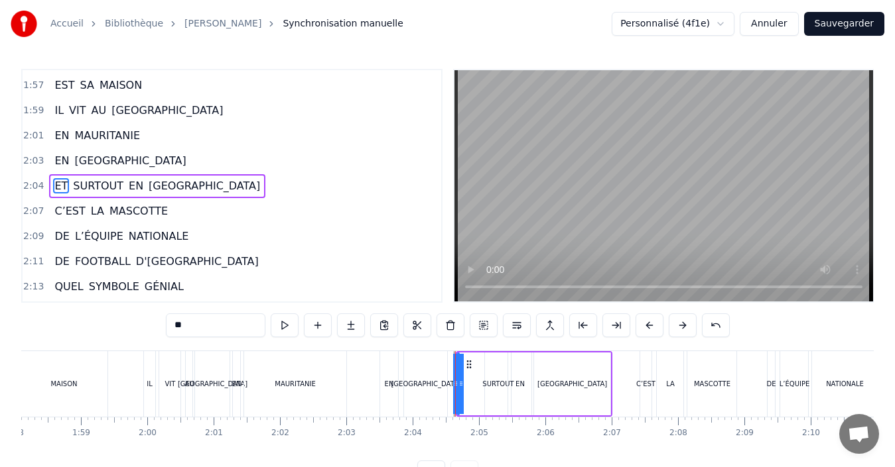
drag, startPoint x: 462, startPoint y: 385, endPoint x: 471, endPoint y: 385, distance: 9.3
click at [471, 385] on div "ET SURTOUT EN [GEOGRAPHIC_DATA]" at bounding box center [534, 384] width 156 height 66
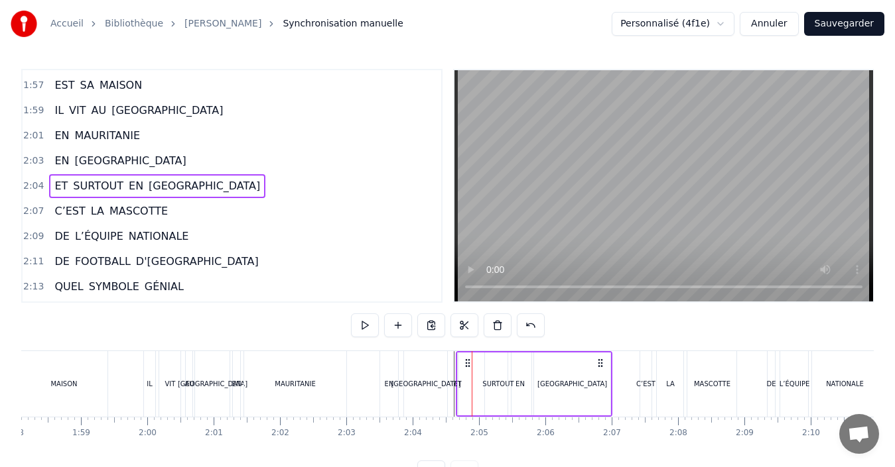
click at [495, 383] on div "SURTOUT" at bounding box center [497, 384] width 31 height 10
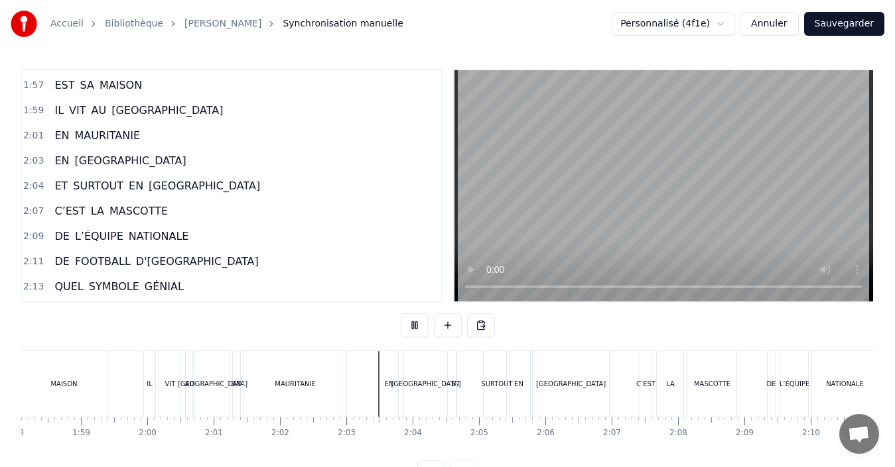
scroll to position [50, 0]
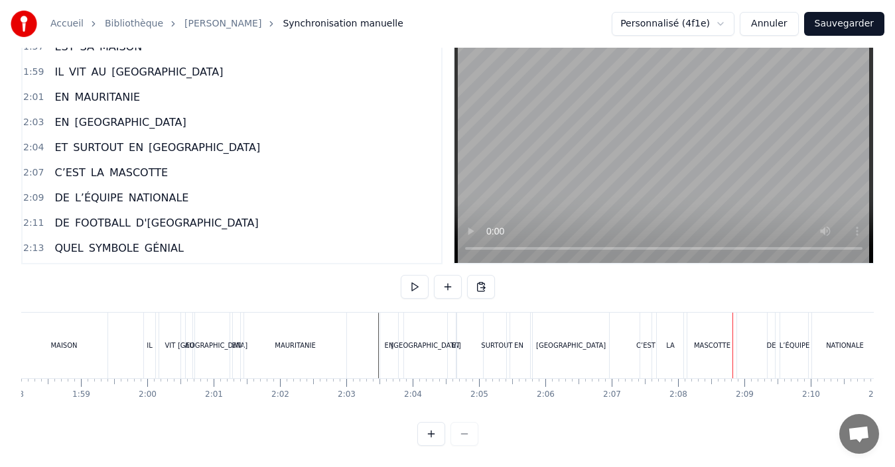
click at [495, 341] on div "SURTOUT" at bounding box center [496, 346] width 31 height 10
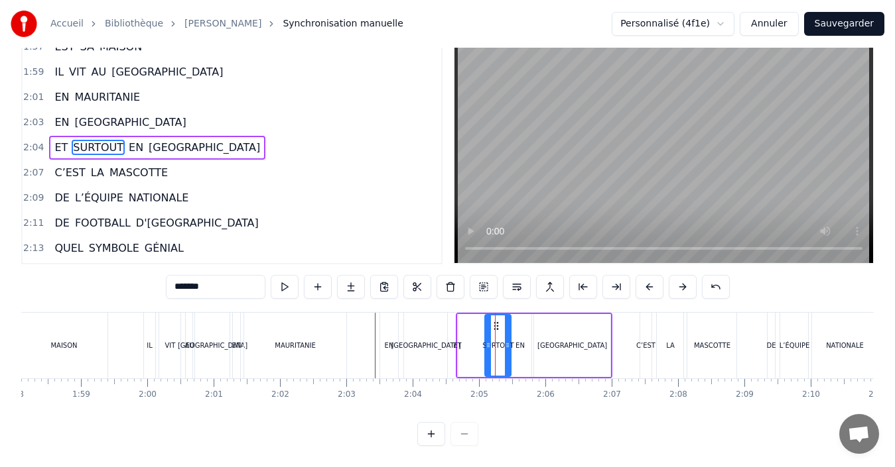
scroll to position [0, 0]
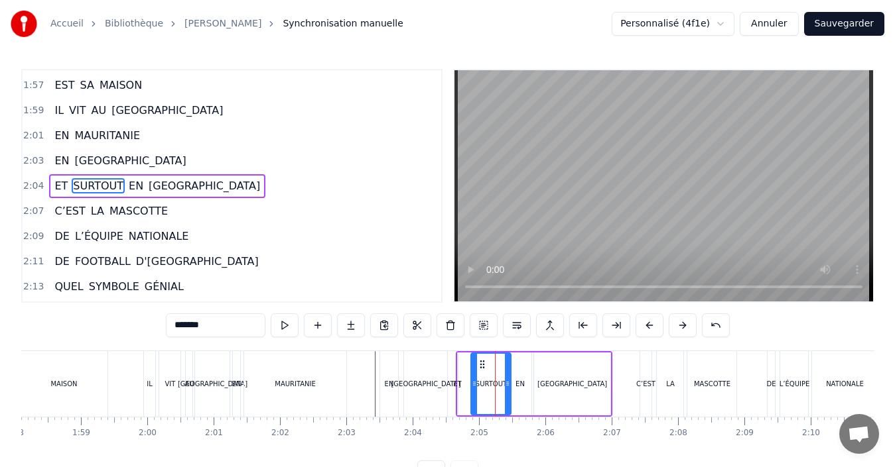
drag, startPoint x: 486, startPoint y: 385, endPoint x: 472, endPoint y: 385, distance: 13.9
click at [472, 385] on icon at bounding box center [473, 384] width 5 height 11
drag, startPoint x: 507, startPoint y: 389, endPoint x: 498, endPoint y: 389, distance: 9.3
click at [498, 389] on div at bounding box center [497, 384] width 5 height 60
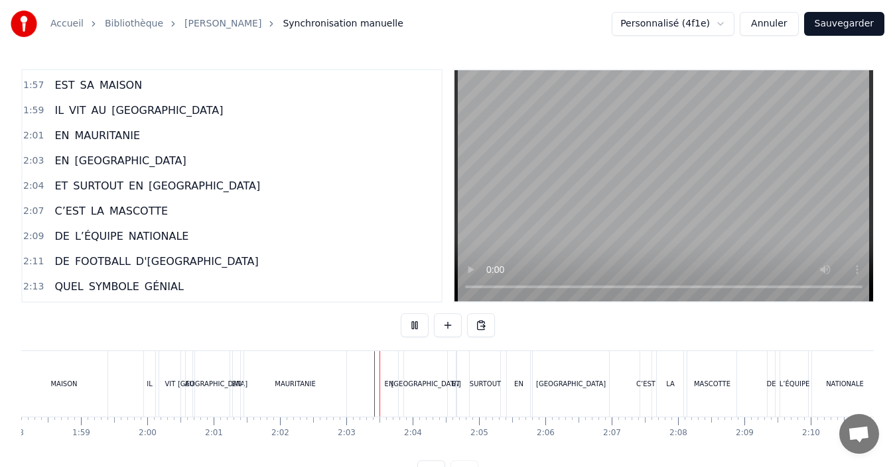
scroll to position [50, 0]
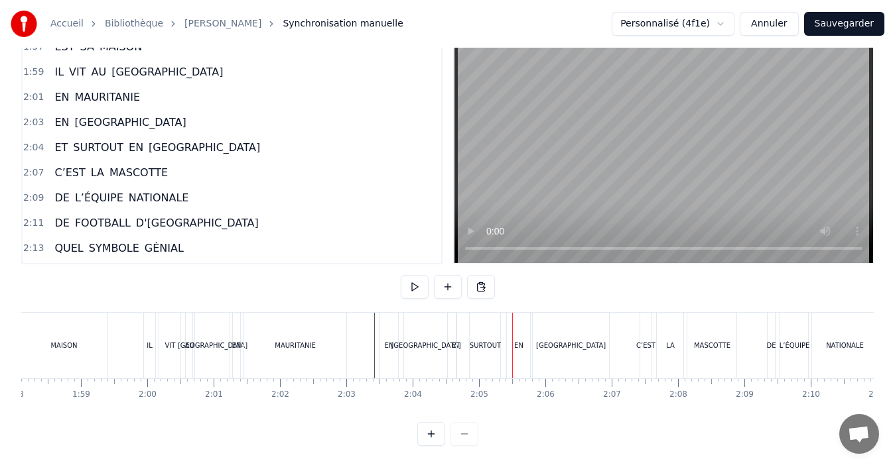
click at [484, 357] on div "SURTOUT" at bounding box center [484, 346] width 31 height 66
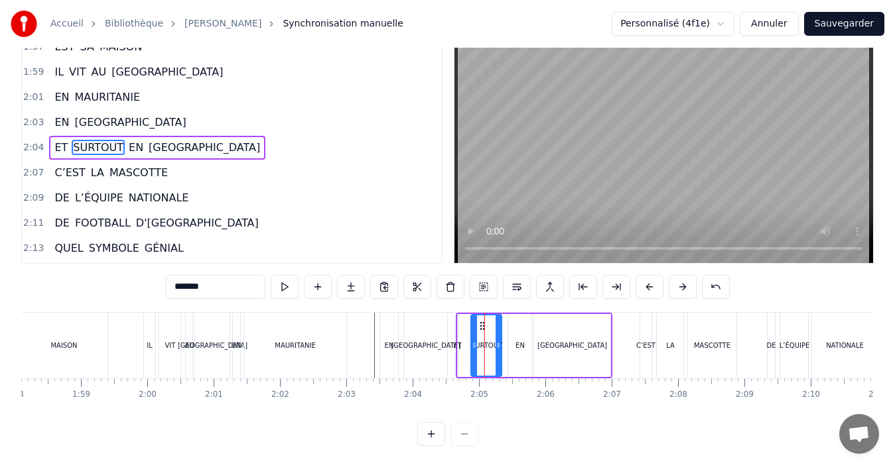
scroll to position [0, 0]
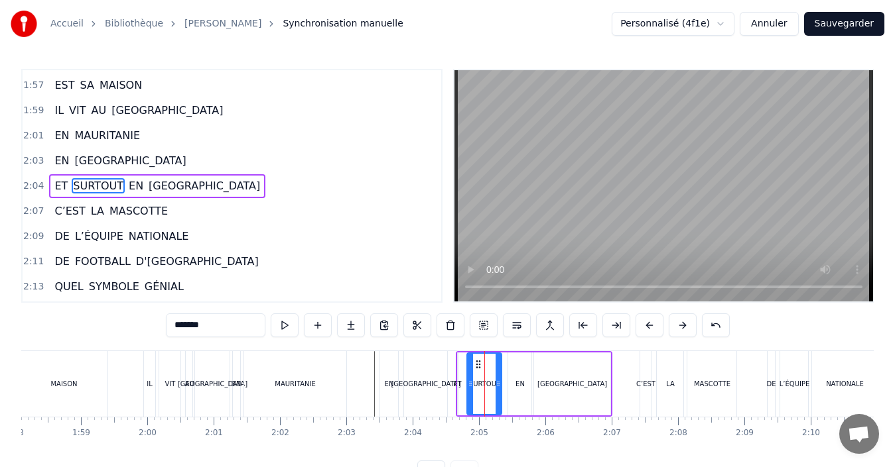
click at [468, 391] on div at bounding box center [469, 384] width 5 height 60
click at [493, 392] on div at bounding box center [492, 384] width 5 height 60
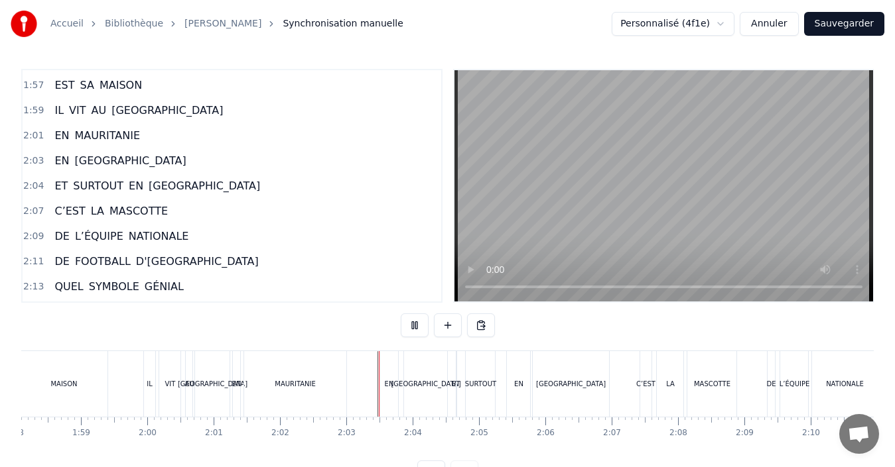
scroll to position [50, 0]
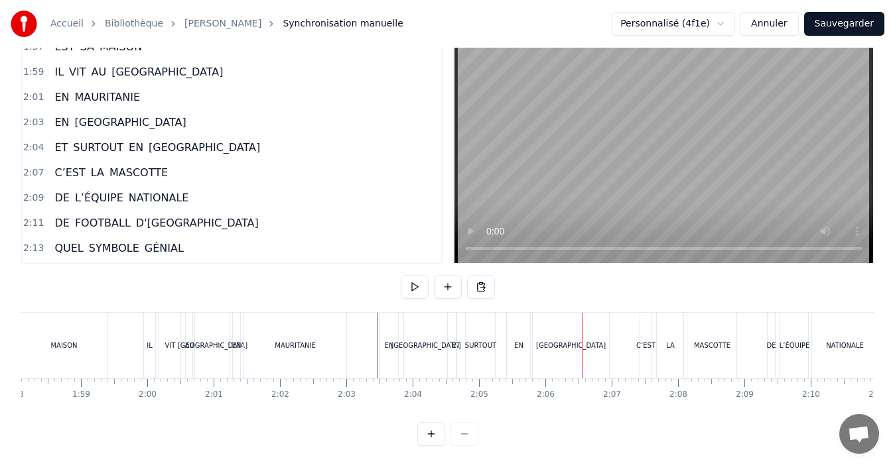
click at [560, 340] on div "[GEOGRAPHIC_DATA]" at bounding box center [570, 346] width 76 height 66
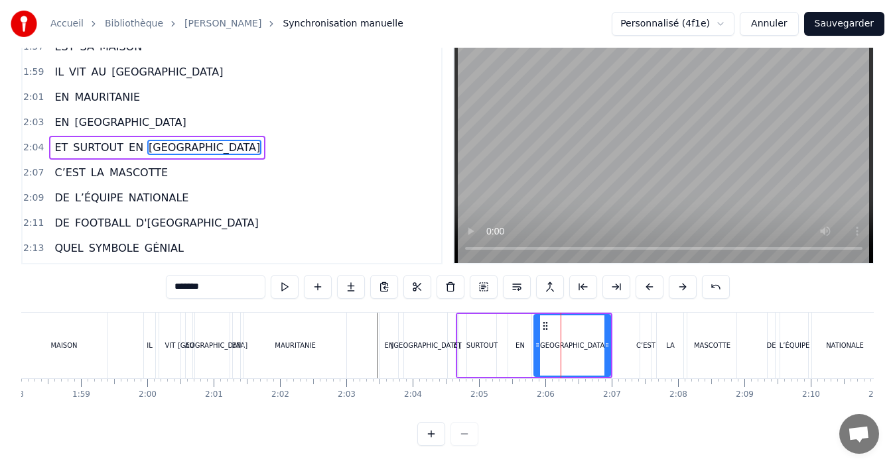
scroll to position [0, 0]
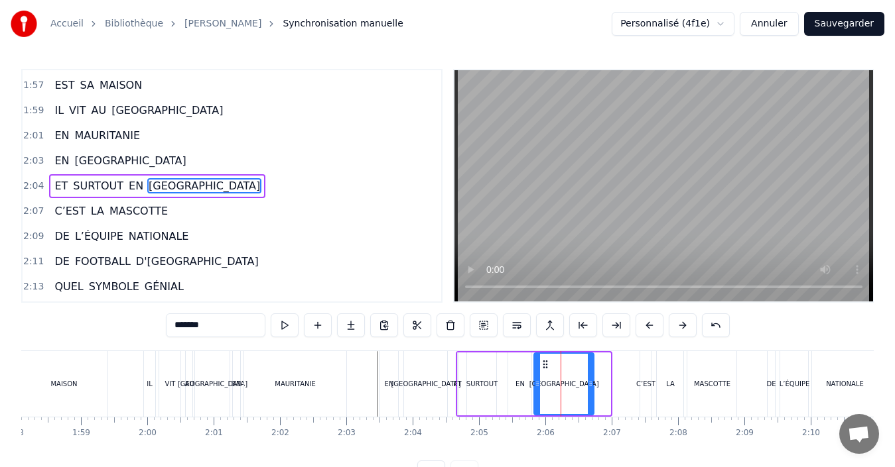
drag, startPoint x: 606, startPoint y: 389, endPoint x: 589, endPoint y: 389, distance: 16.6
click at [589, 389] on div at bounding box center [589, 384] width 5 height 60
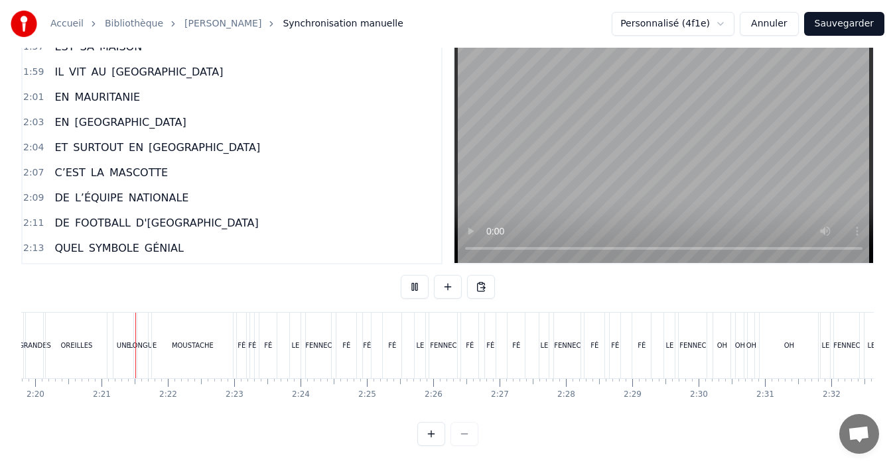
scroll to position [0, 9281]
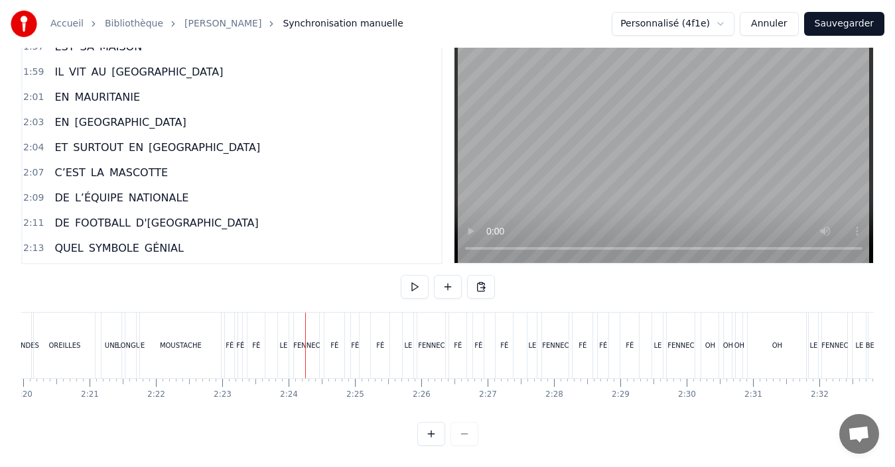
click at [184, 326] on div "MOUSTACHE" at bounding box center [180, 346] width 81 height 66
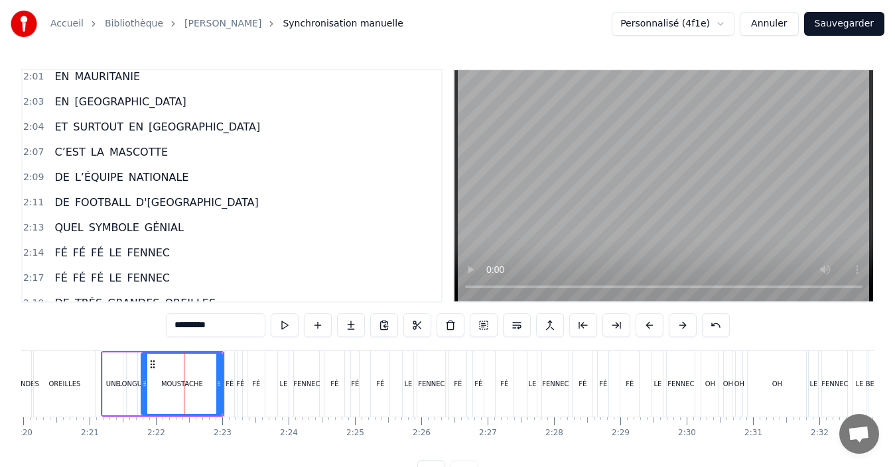
scroll to position [1459, 0]
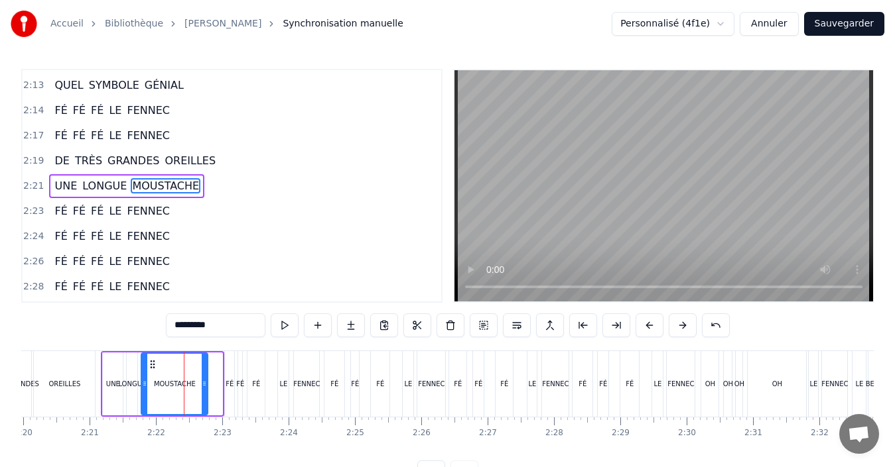
drag, startPoint x: 219, startPoint y: 385, endPoint x: 204, endPoint y: 385, distance: 14.6
click at [204, 385] on icon at bounding box center [204, 384] width 5 height 11
click at [70, 384] on div "OREILLES" at bounding box center [64, 384] width 32 height 10
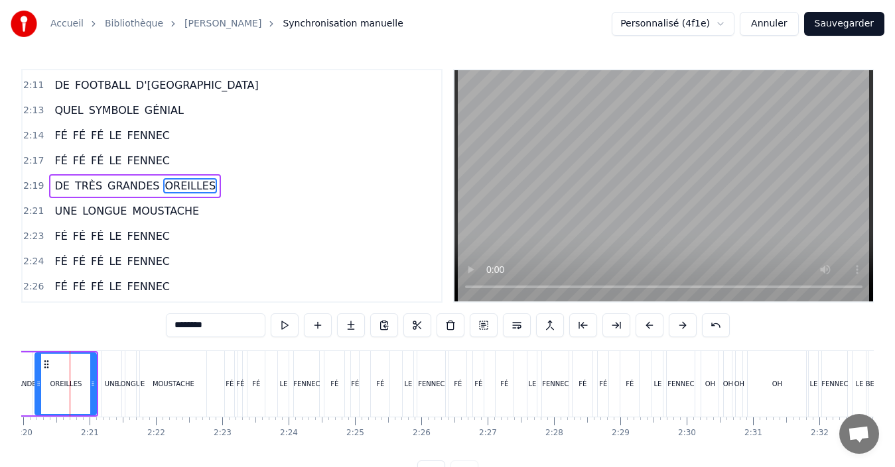
scroll to position [0, 9263]
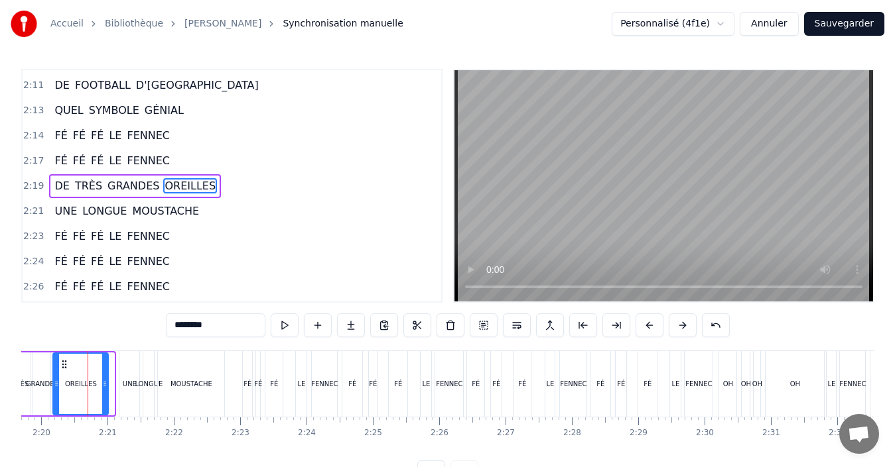
click at [105, 391] on div at bounding box center [104, 384] width 5 height 60
click at [131, 393] on div "UNE" at bounding box center [129, 384] width 20 height 66
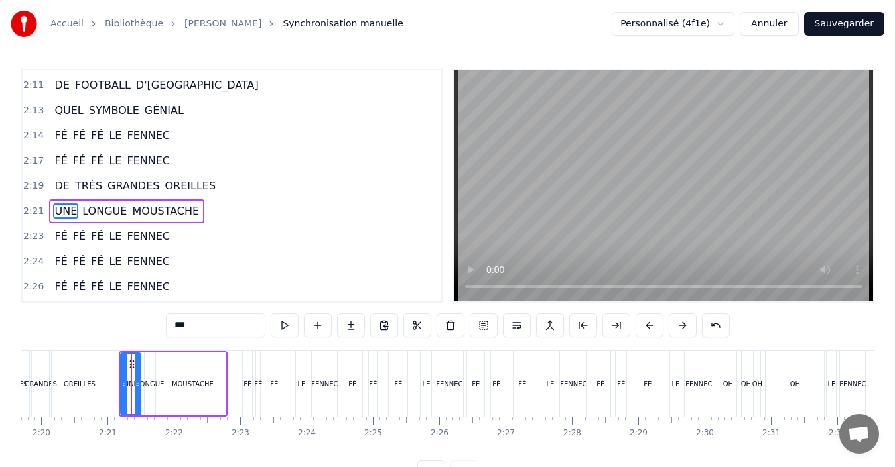
scroll to position [1459, 0]
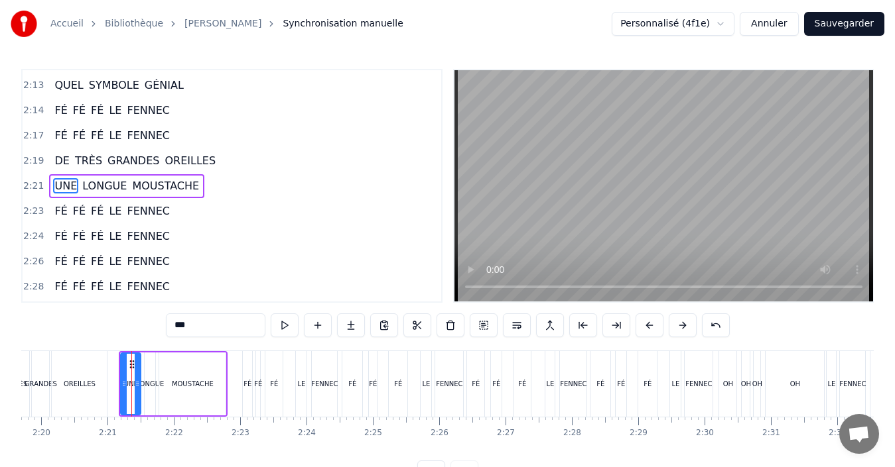
click at [109, 349] on div "0:00 FÉ FÉ FÉ LE FENNEC 0:02 FÉ FÉ FÉ LE FENNEC 0:04 DE TRÈS GRANDES OREILLES 0…" at bounding box center [447, 277] width 852 height 416
click at [107, 358] on div "OREILLES" at bounding box center [79, 384] width 56 height 66
type input "********"
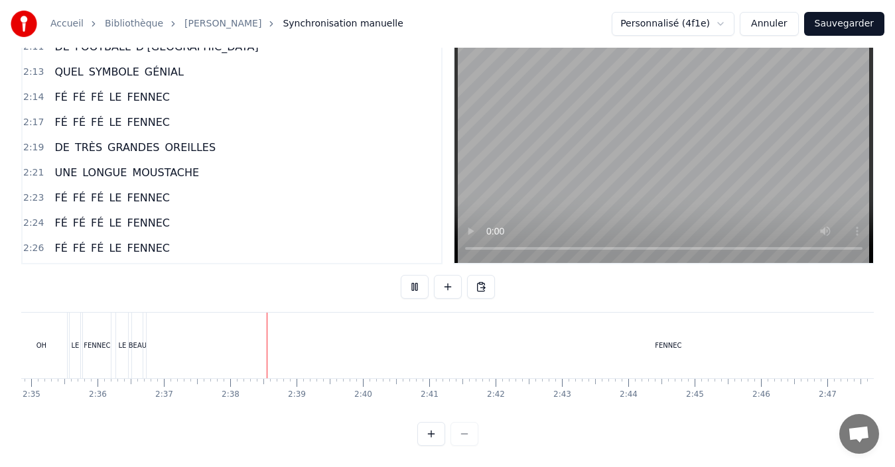
scroll to position [0, 10422]
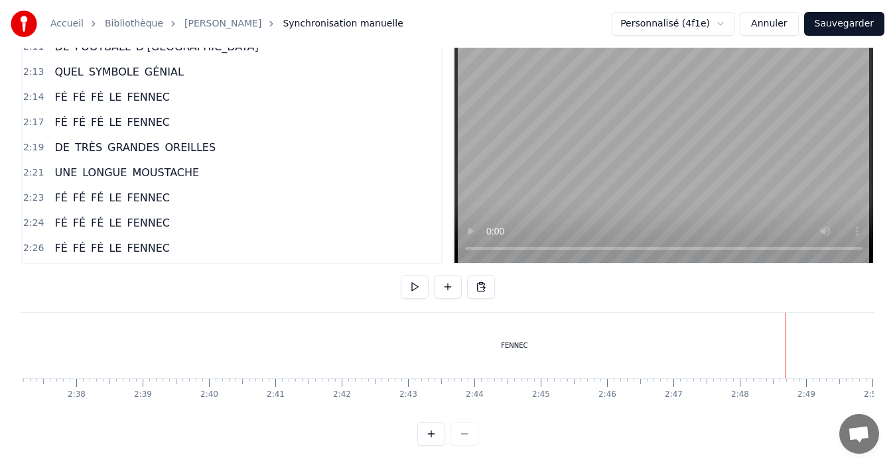
click at [850, 23] on button "Sauvegarder" at bounding box center [844, 24] width 80 height 24
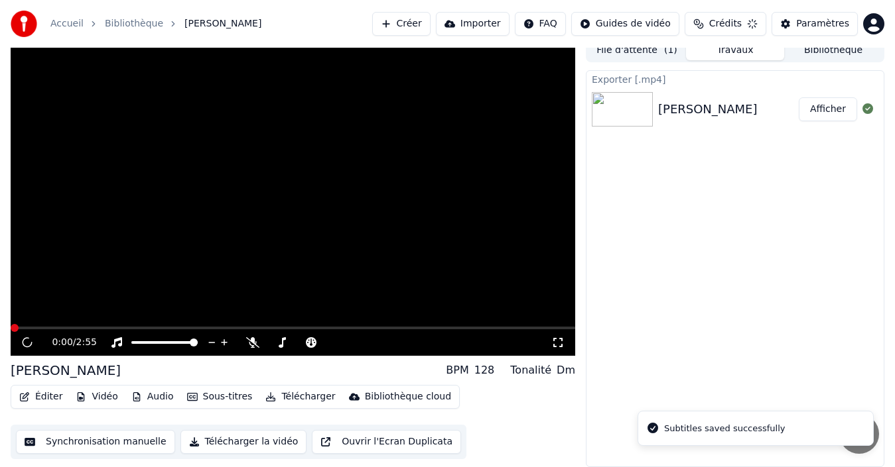
scroll to position [9, 0]
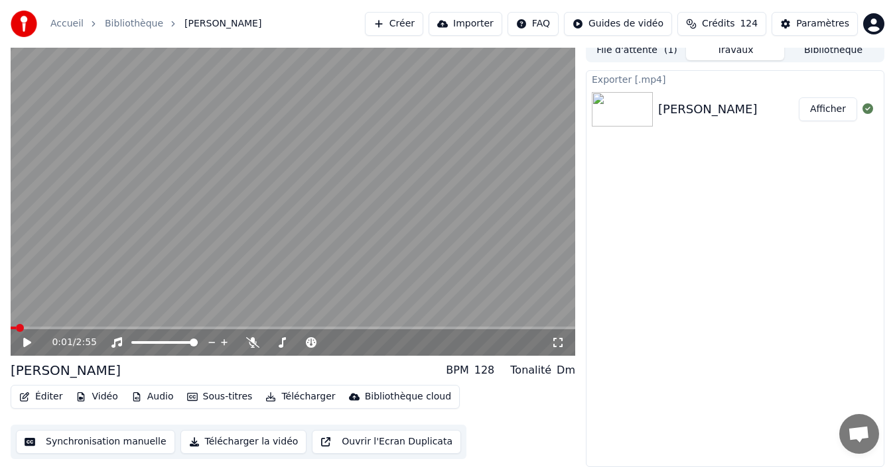
click at [834, 113] on button "Afficher" at bounding box center [827, 109] width 58 height 24
click at [225, 448] on button "Télécharger la vidéo" at bounding box center [243, 442] width 127 height 24
click at [29, 343] on icon at bounding box center [27, 342] width 8 height 9
click at [55, 330] on div "0:03 / 2:55" at bounding box center [293, 343] width 564 height 27
click at [29, 343] on icon at bounding box center [27, 343] width 7 height 8
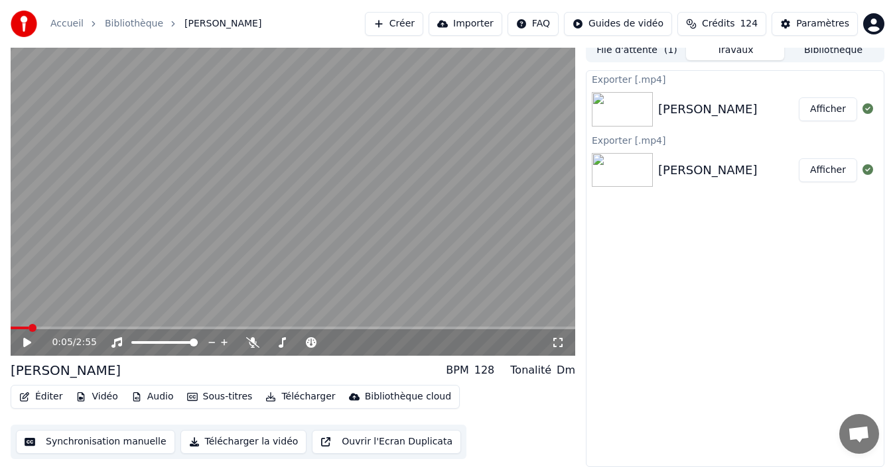
click at [65, 328] on span at bounding box center [293, 328] width 564 height 3
click at [79, 330] on div "0:17 / 2:55" at bounding box center [293, 343] width 564 height 27
click at [96, 329] on span at bounding box center [293, 328] width 564 height 3
click at [109, 328] on span at bounding box center [293, 328] width 564 height 3
click at [127, 327] on span at bounding box center [293, 328] width 564 height 3
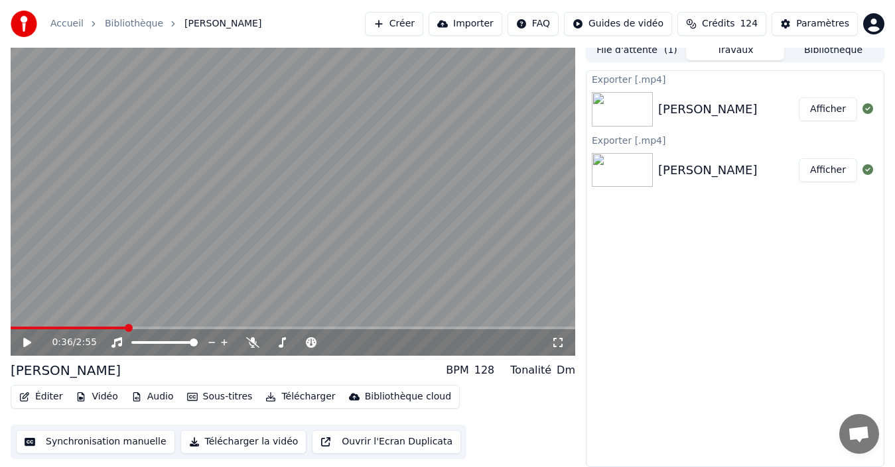
click at [23, 343] on icon at bounding box center [36, 343] width 31 height 11
click at [24, 343] on icon at bounding box center [36, 343] width 31 height 11
click at [28, 342] on icon at bounding box center [27, 342] width 8 height 9
click at [28, 342] on icon at bounding box center [36, 343] width 31 height 11
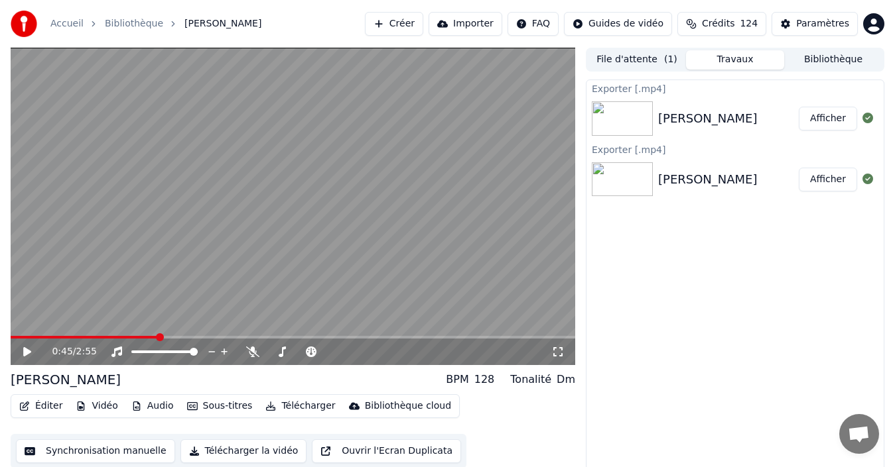
click at [632, 62] on button "File d'attente ( 1 )" at bounding box center [636, 59] width 98 height 19
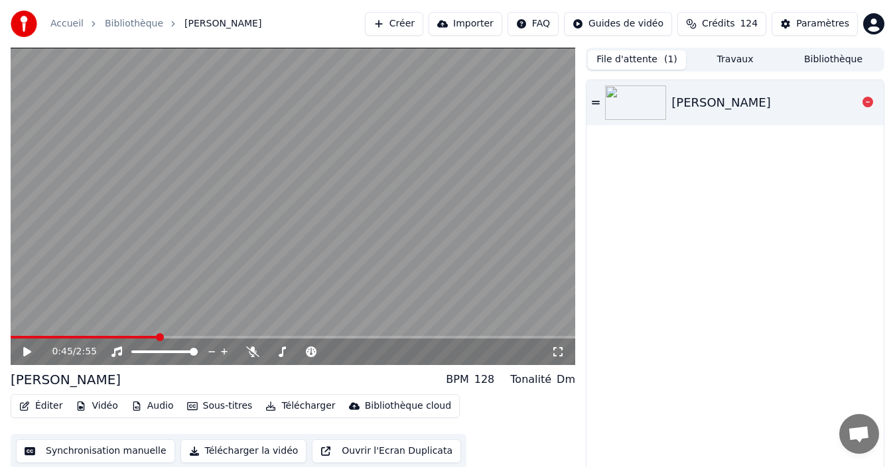
click at [781, 101] on div "[PERSON_NAME]" at bounding box center [764, 102] width 186 height 19
click at [82, 338] on span at bounding box center [293, 337] width 564 height 3
click at [128, 338] on span at bounding box center [293, 337] width 564 height 3
click at [23, 355] on icon at bounding box center [36, 352] width 31 height 11
click at [237, 452] on button "Télécharger la vidéo" at bounding box center [243, 452] width 127 height 24
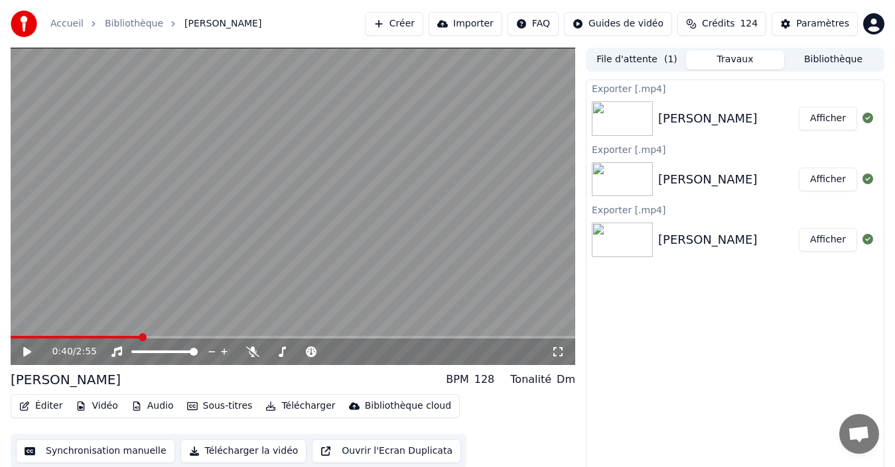
click at [90, 452] on button "Synchronisation manuelle" at bounding box center [95, 452] width 159 height 24
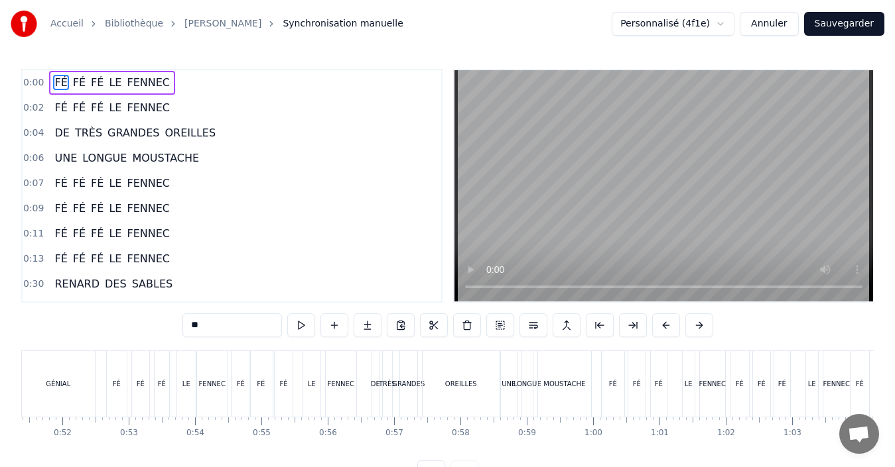
scroll to position [0, 3491]
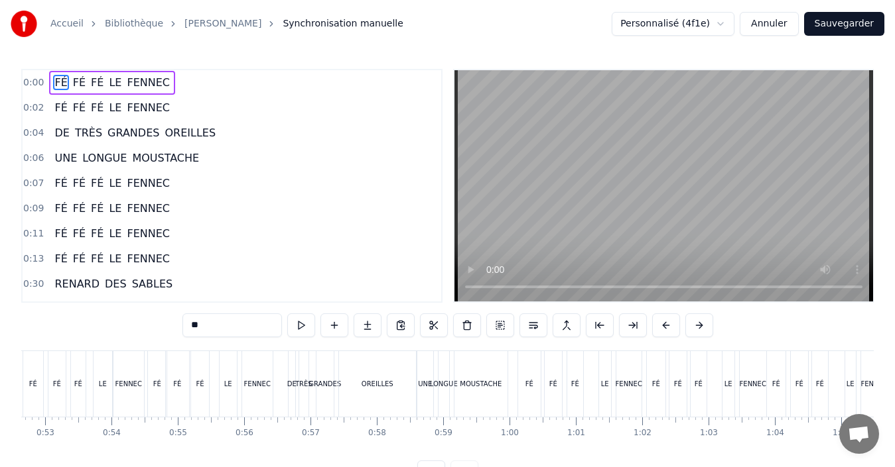
click at [215, 408] on div "FÉ FÉ FÉ LE FENNEC" at bounding box center [211, 384] width 129 height 66
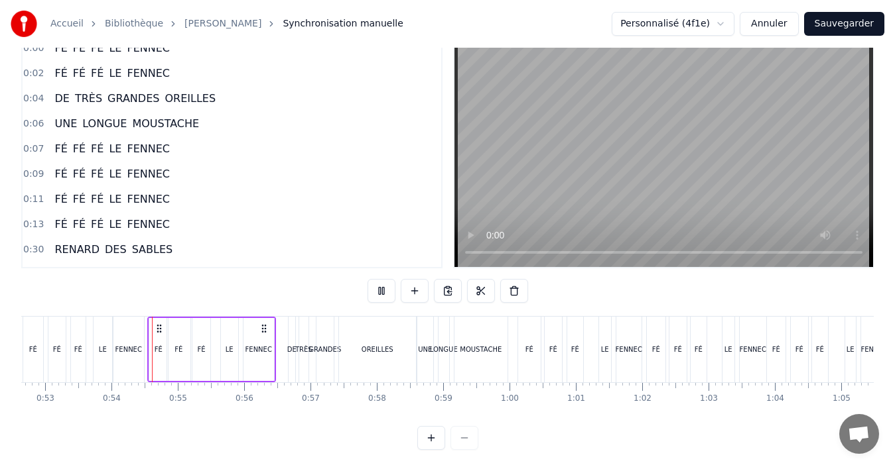
scroll to position [50, 0]
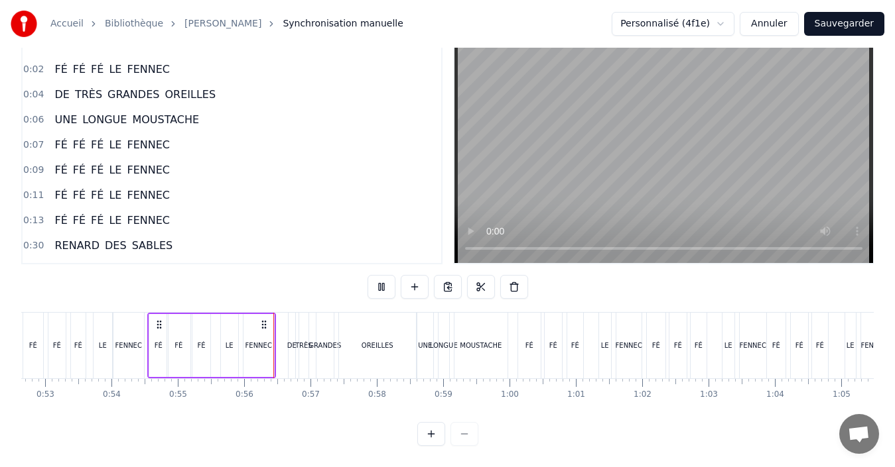
click at [288, 389] on div "FÉ FÉ [DEMOGRAPHIC_DATA] LE FENNEC FÉ FÉ FÉ LE FENNEC DE TRÈS GRANDES OREILLES …" at bounding box center [447, 361] width 852 height 99
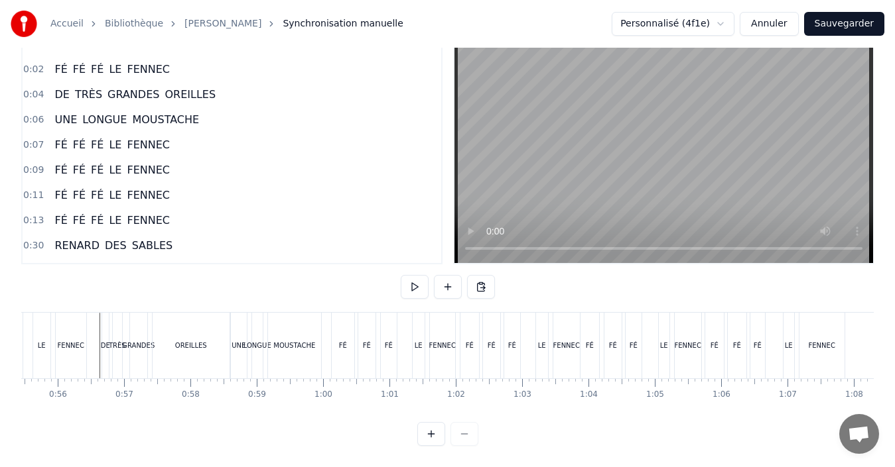
scroll to position [0, 3472]
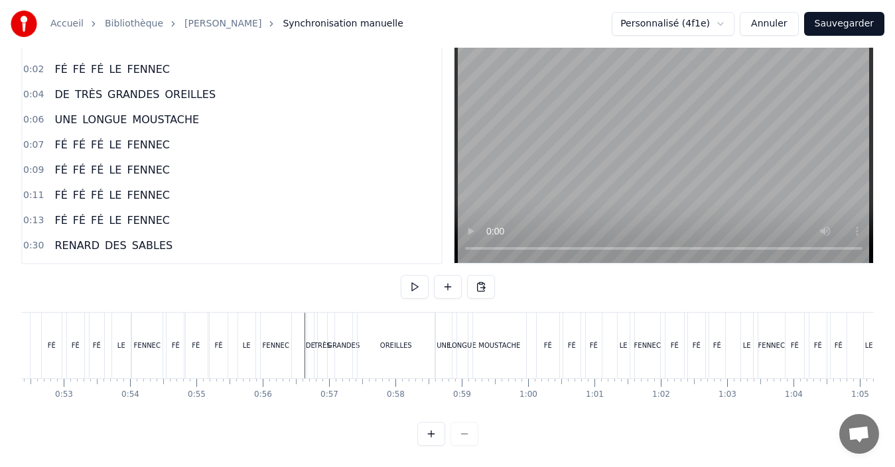
click at [351, 347] on div "GRANDES" at bounding box center [343, 346] width 17 height 66
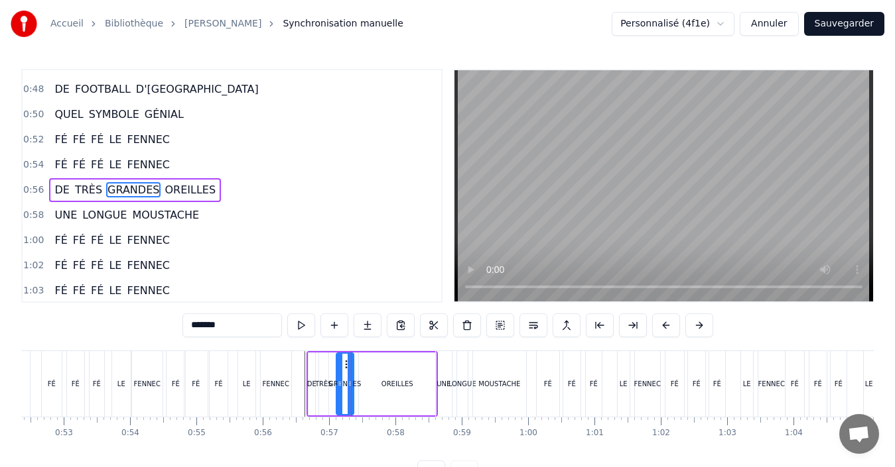
scroll to position [451, 0]
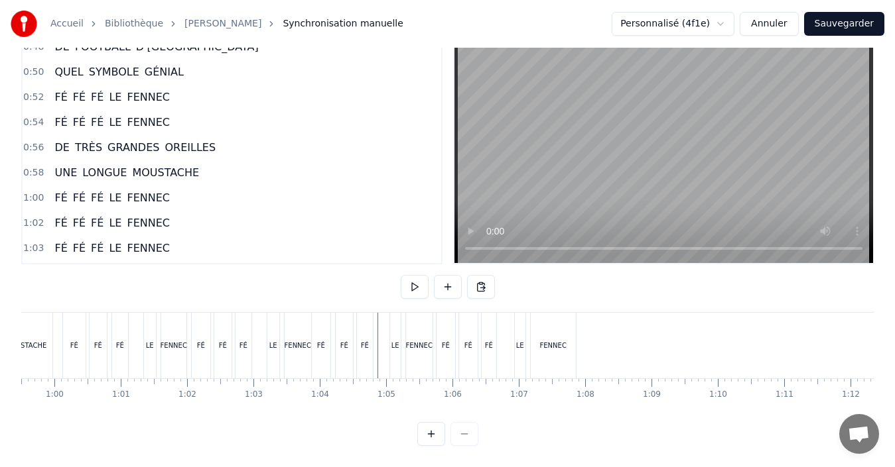
scroll to position [0, 3927]
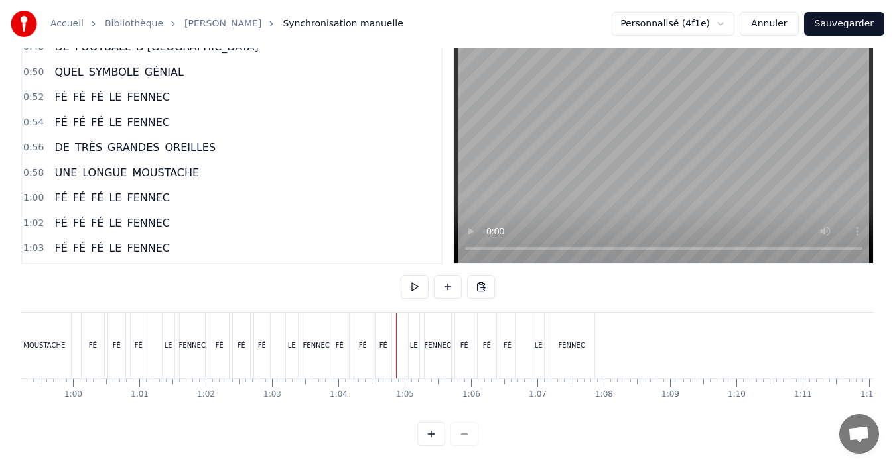
click at [386, 341] on div "FÉ" at bounding box center [383, 346] width 8 height 10
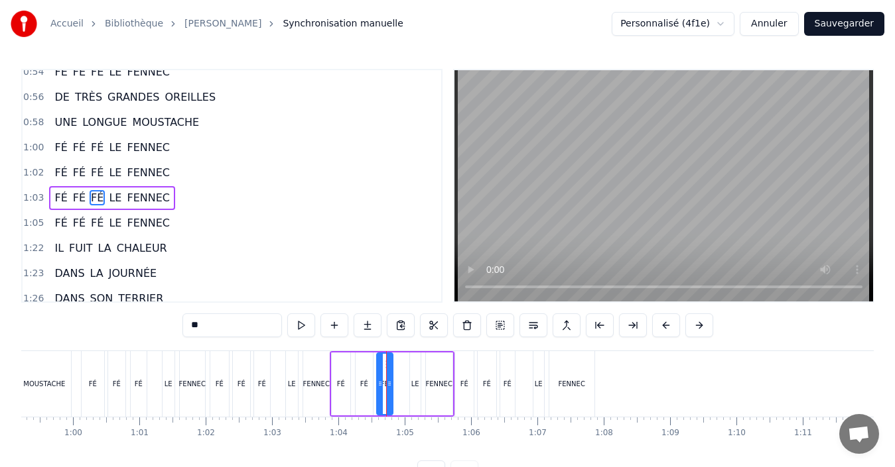
scroll to position [552, 0]
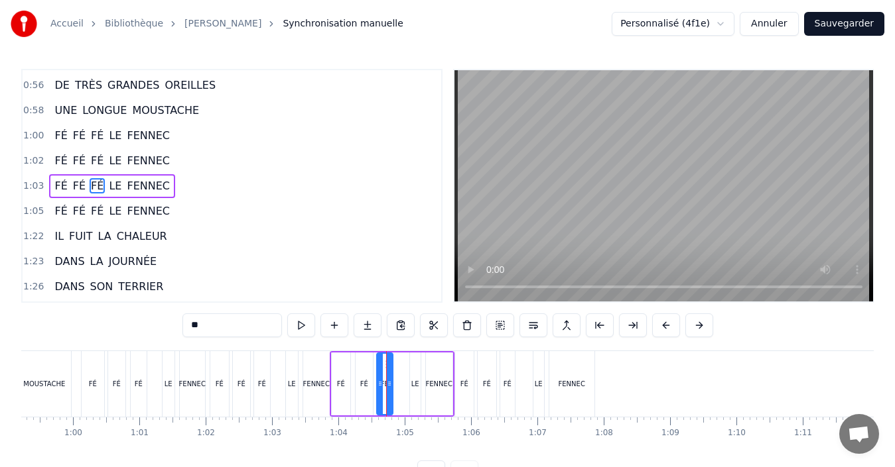
click at [341, 388] on div "FÉ" at bounding box center [341, 384] width 8 height 10
click at [303, 391] on div "FENNEC" at bounding box center [316, 384] width 27 height 66
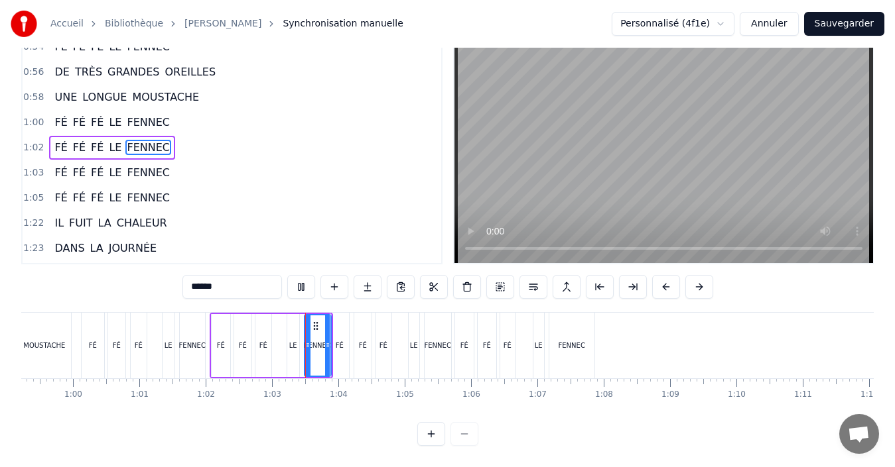
scroll to position [50, 0]
click at [342, 354] on div "FÉ" at bounding box center [339, 346] width 19 height 66
type input "**"
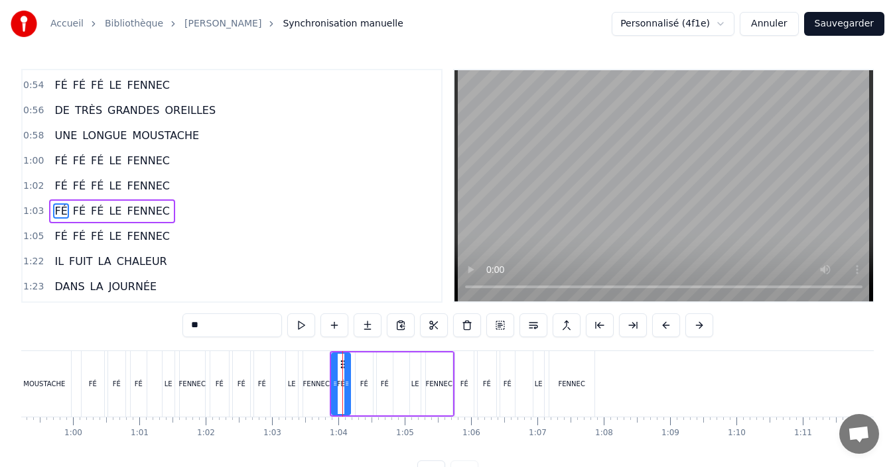
scroll to position [552, 0]
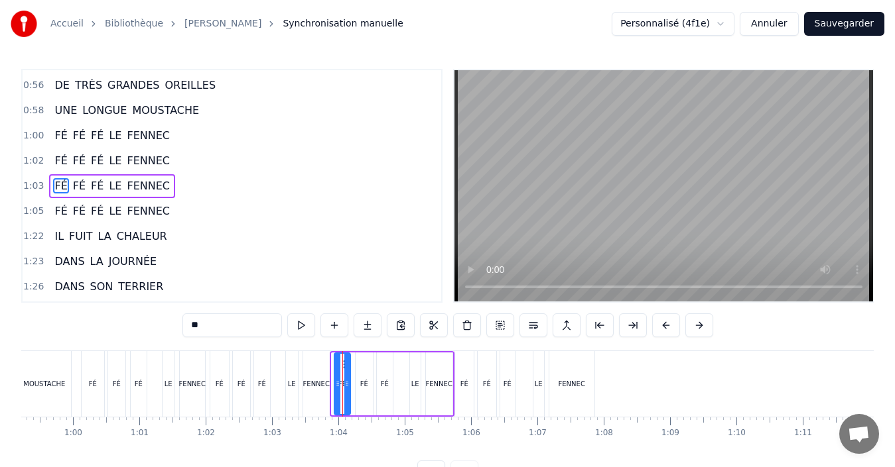
click at [336, 396] on div at bounding box center [337, 384] width 5 height 60
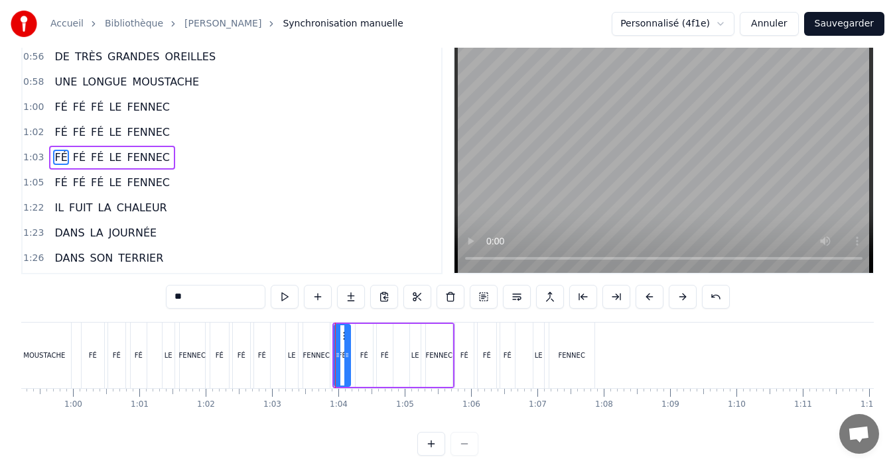
scroll to position [50, 0]
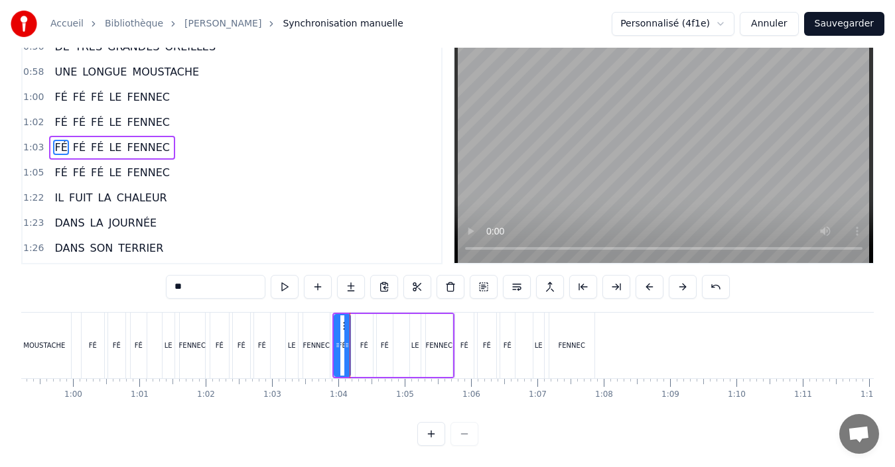
click at [361, 341] on div "FÉ" at bounding box center [363, 345] width 17 height 63
click at [383, 341] on div "FÉ" at bounding box center [385, 346] width 8 height 10
click at [400, 341] on div "FÉ FÉ FÉ LE FENNEC" at bounding box center [393, 346] width 122 height 66
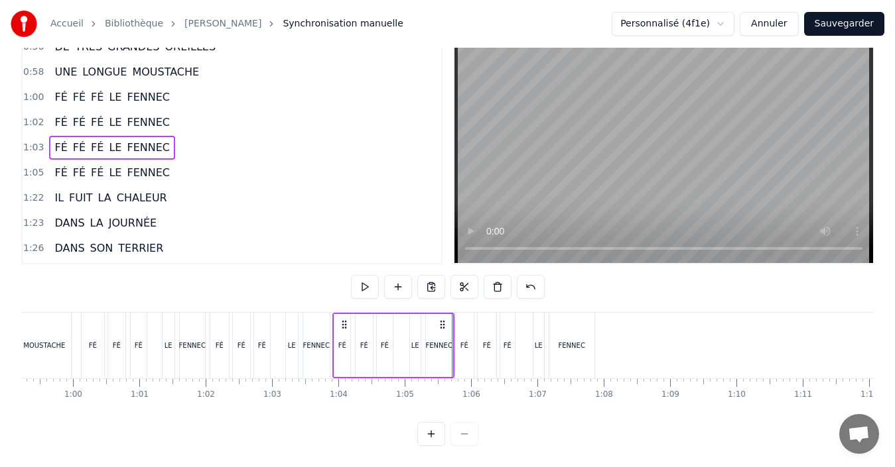
click at [153, 361] on div "FÉ FÉ FÉ LE FENNEC" at bounding box center [144, 346] width 127 height 66
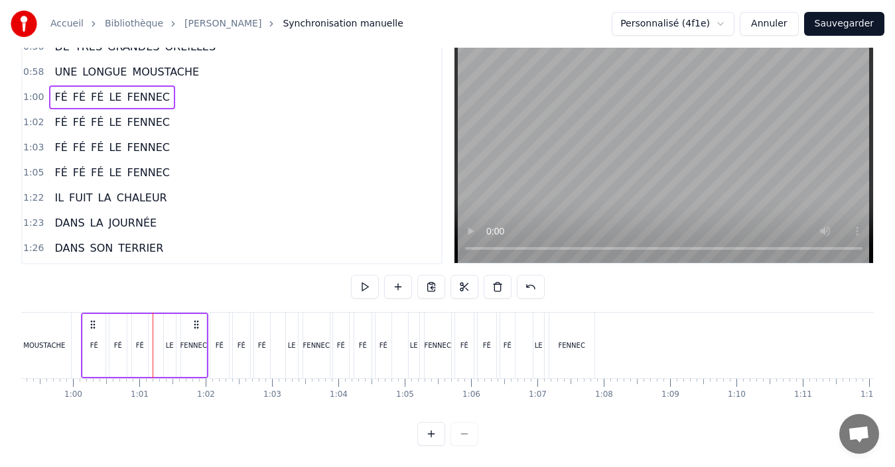
scroll to position [0, 3825]
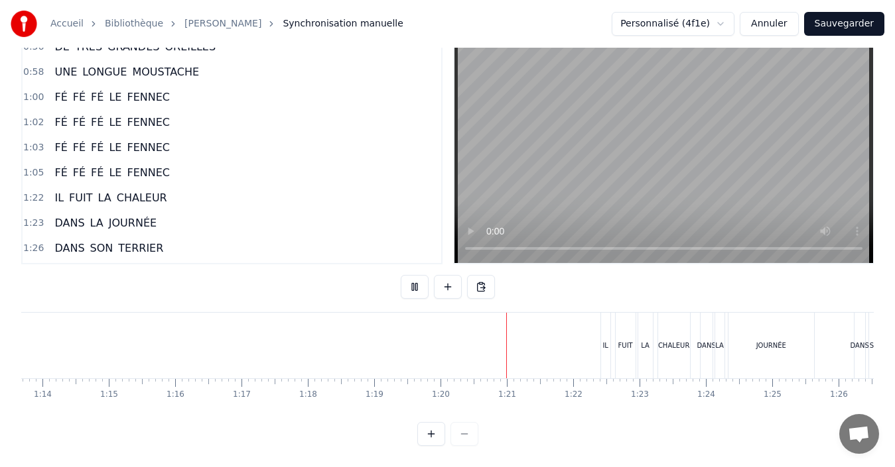
scroll to position [0, 5274]
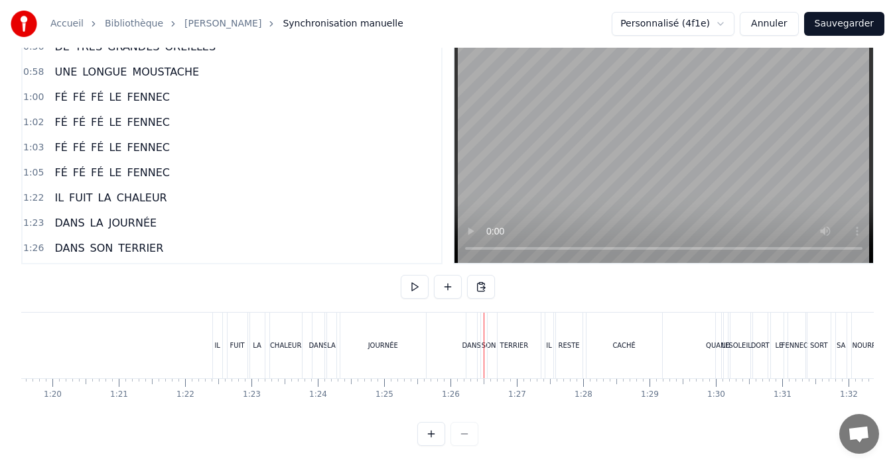
click at [388, 341] on div "JOURNÉE" at bounding box center [383, 346] width 30 height 10
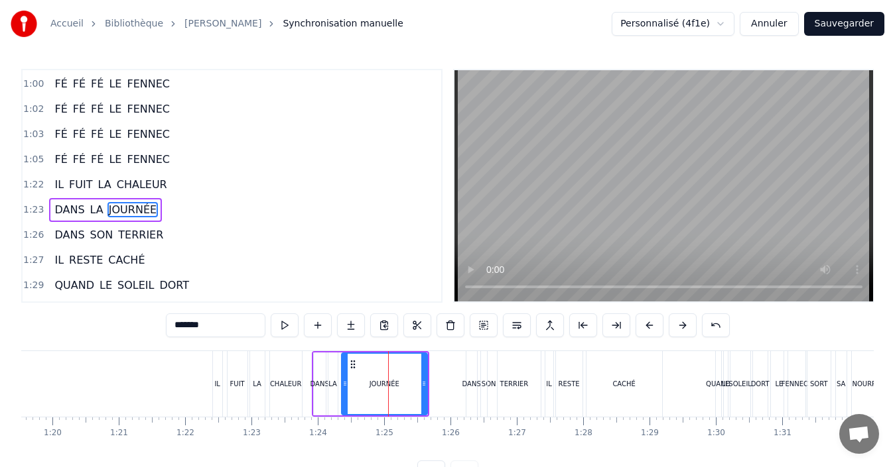
scroll to position [627, 0]
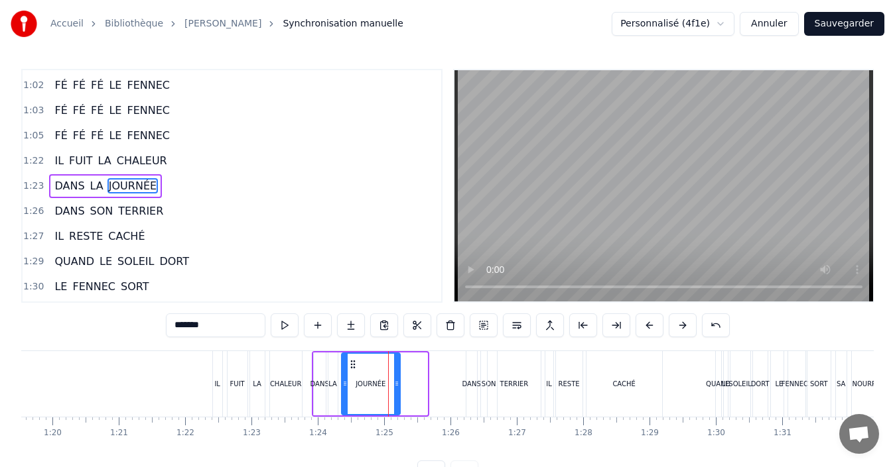
drag, startPoint x: 424, startPoint y: 388, endPoint x: 397, endPoint y: 385, distance: 27.3
click at [397, 385] on icon at bounding box center [396, 384] width 5 height 11
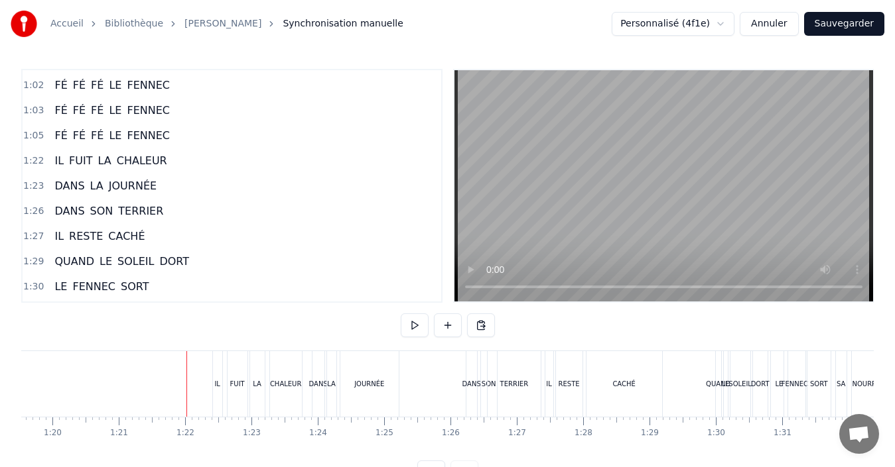
scroll to position [50, 0]
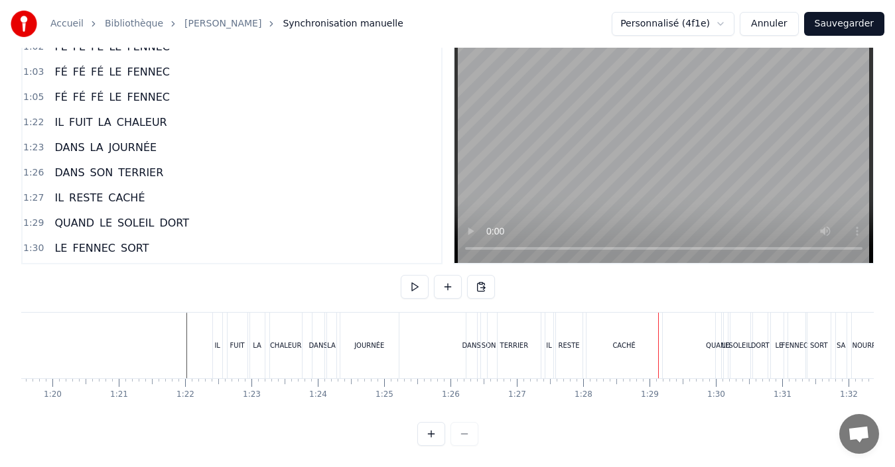
click at [614, 341] on div "CACHÉ" at bounding box center [623, 346] width 23 height 10
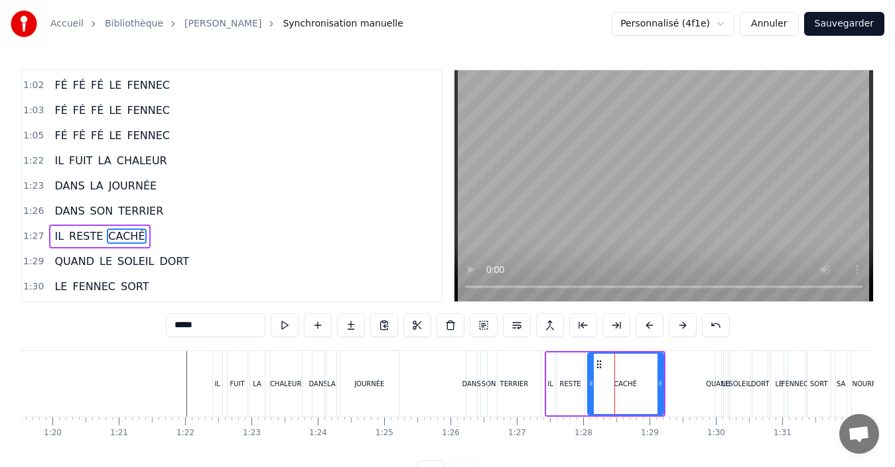
scroll to position [678, 0]
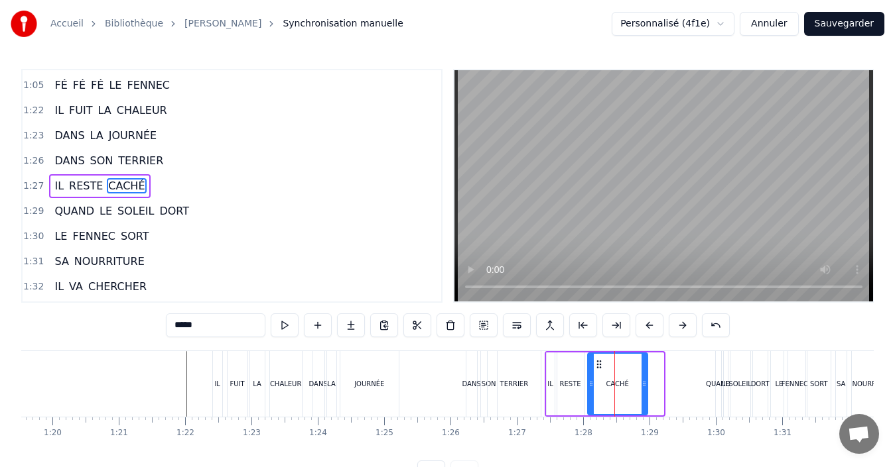
drag, startPoint x: 660, startPoint y: 391, endPoint x: 645, endPoint y: 388, distance: 16.3
click at [645, 388] on div at bounding box center [643, 384] width 5 height 60
click at [171, 374] on div at bounding box center [554, 384] width 11612 height 66
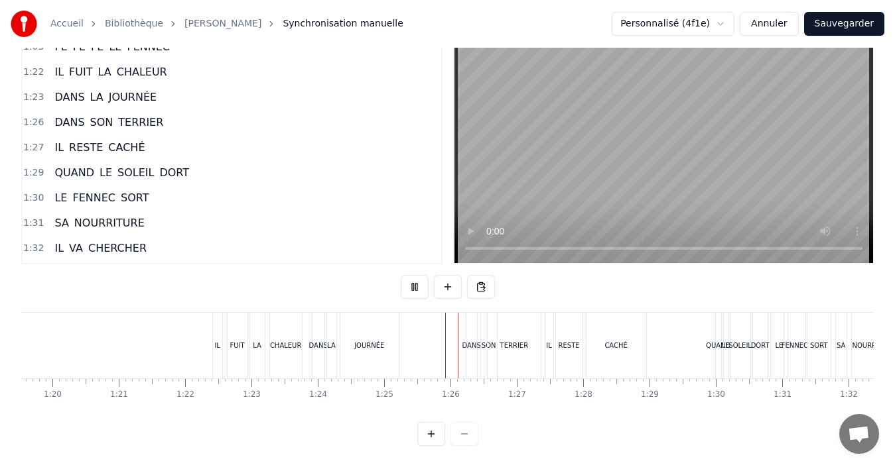
scroll to position [50, 0]
click at [514, 341] on div "TERRIER" at bounding box center [514, 346] width 29 height 10
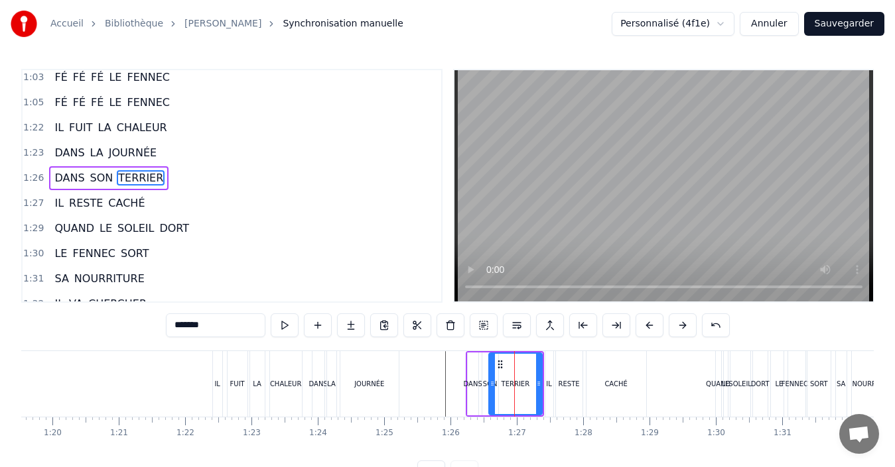
scroll to position [652, 0]
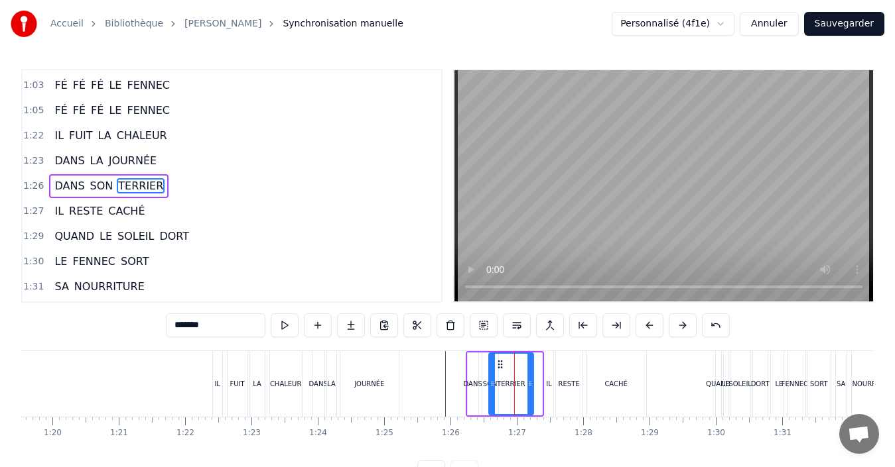
drag, startPoint x: 540, startPoint y: 391, endPoint x: 531, endPoint y: 391, distance: 8.6
click at [531, 391] on div at bounding box center [529, 384] width 5 height 60
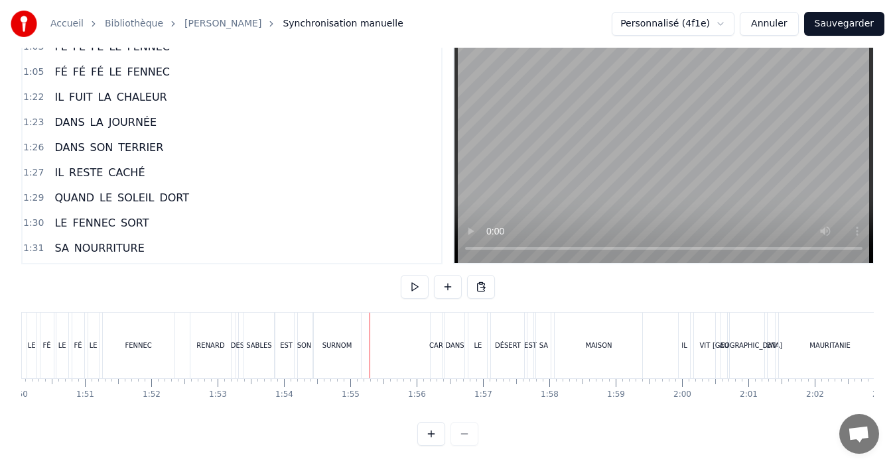
scroll to position [0, 7259]
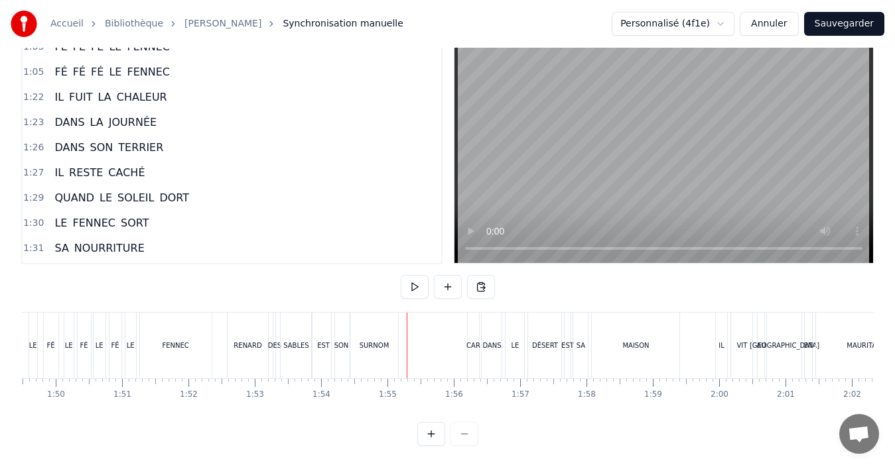
click at [297, 343] on div "SABLES" at bounding box center [295, 346] width 31 height 66
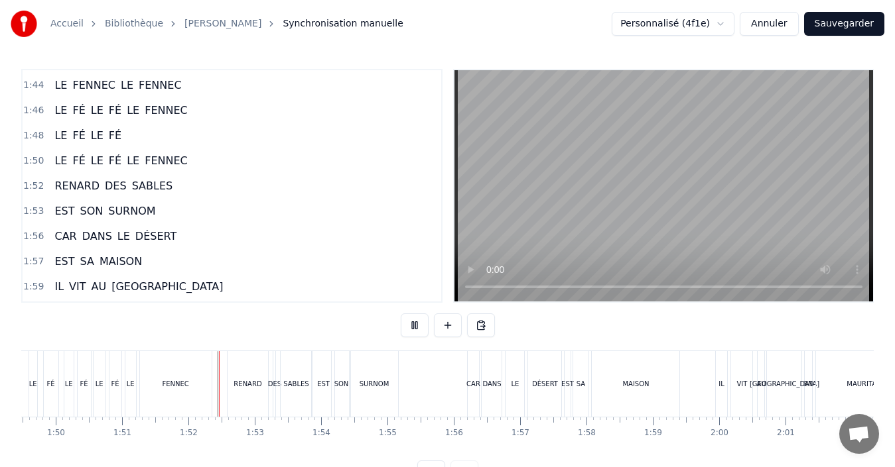
scroll to position [50, 0]
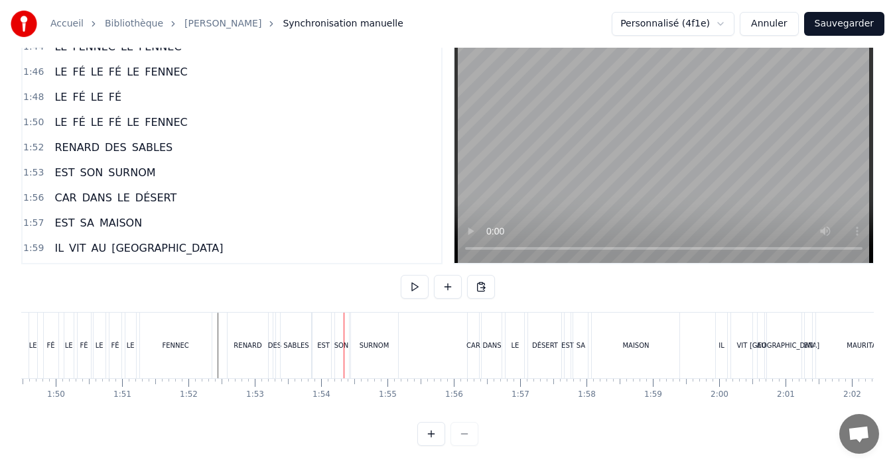
click at [328, 346] on div "EST" at bounding box center [323, 346] width 23 height 66
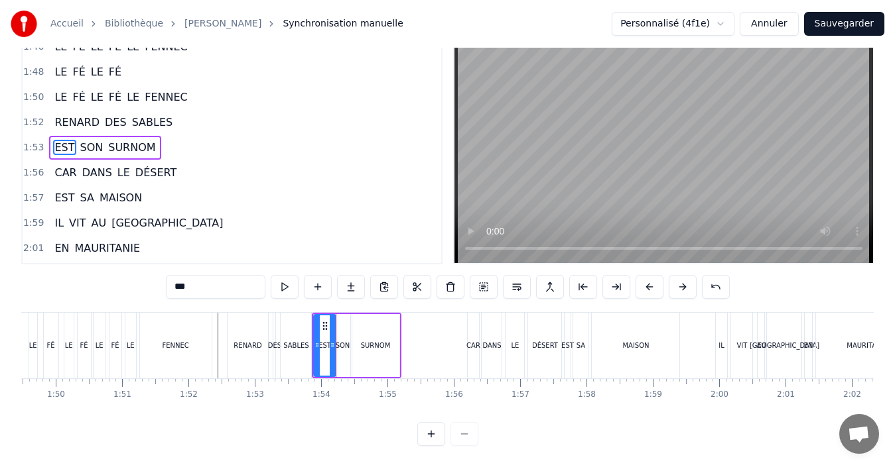
click at [297, 341] on div "SABLES" at bounding box center [295, 346] width 25 height 10
type input "******"
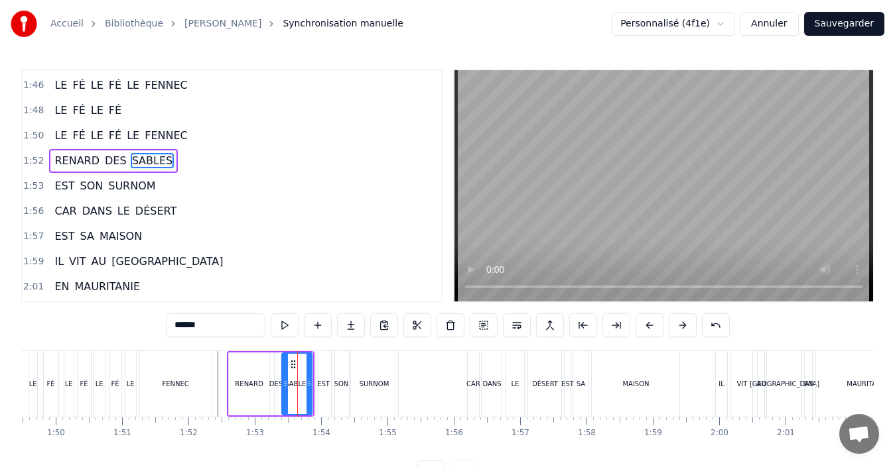
scroll to position [1081, 0]
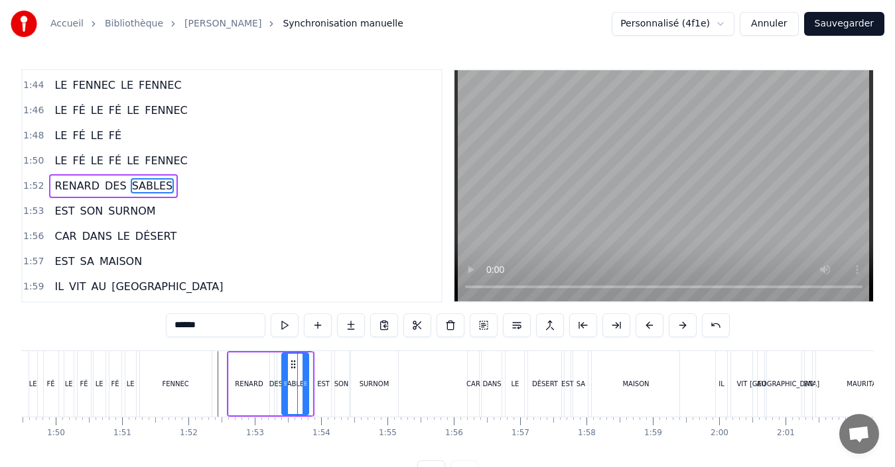
click at [306, 381] on icon at bounding box center [304, 384] width 5 height 11
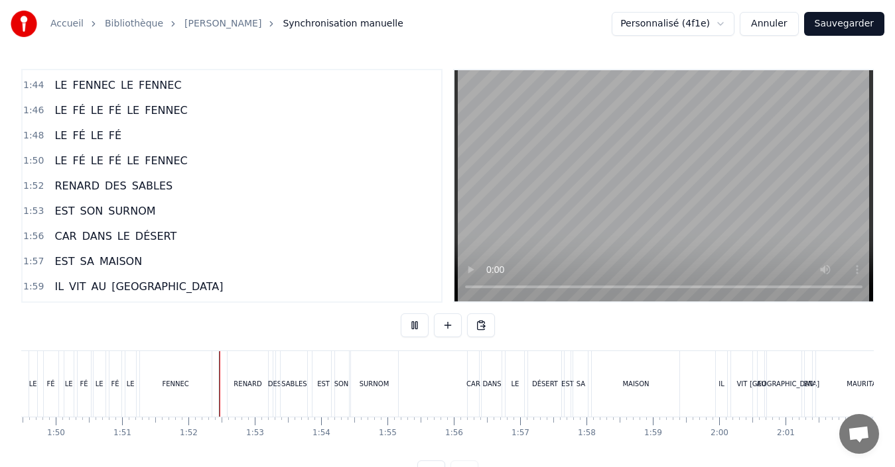
scroll to position [50, 0]
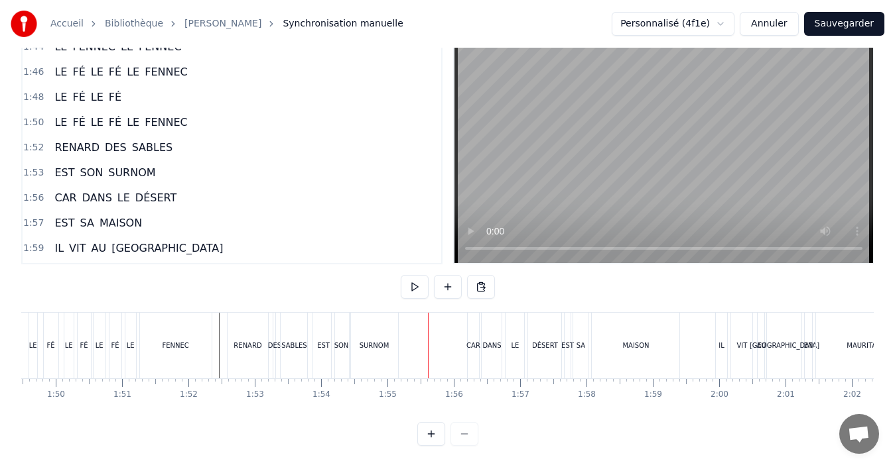
click at [381, 341] on div "SURNOM" at bounding box center [374, 346] width 30 height 10
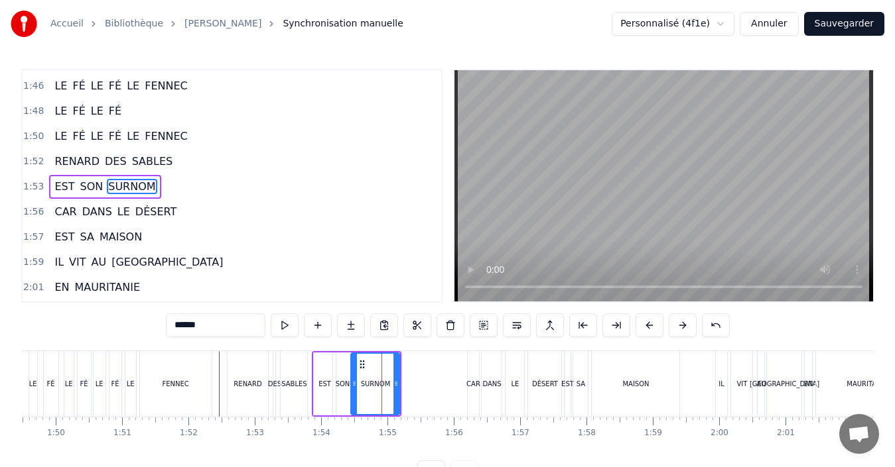
scroll to position [1106, 0]
click at [390, 376] on div at bounding box center [390, 384] width 5 height 60
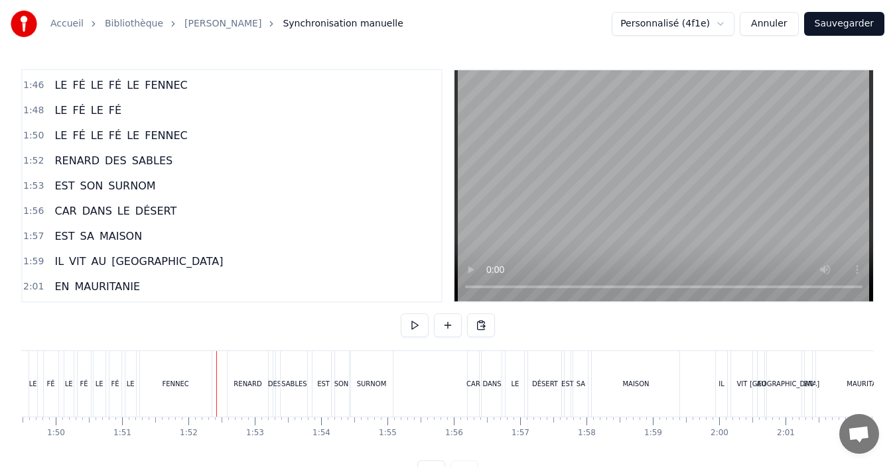
scroll to position [50, 0]
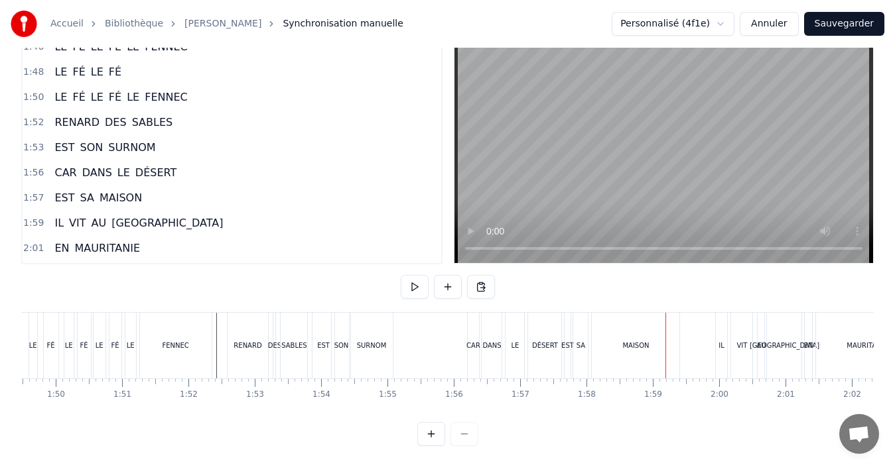
click at [646, 341] on div "MAISON" at bounding box center [635, 346] width 27 height 10
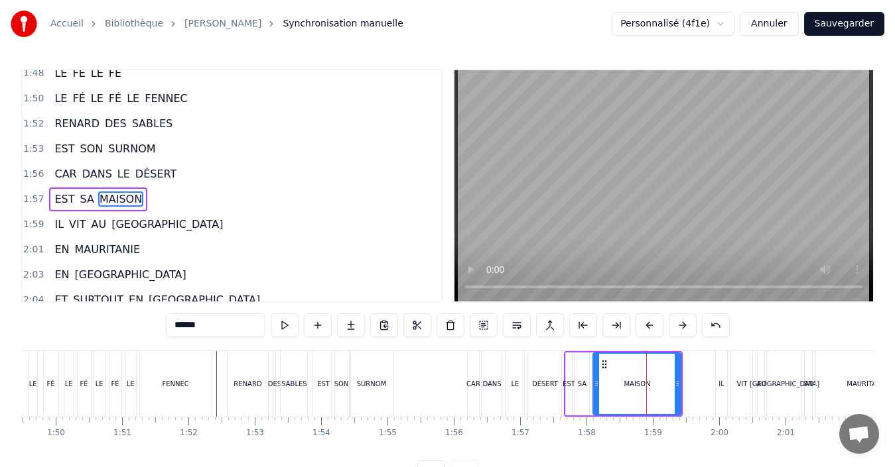
scroll to position [1156, 0]
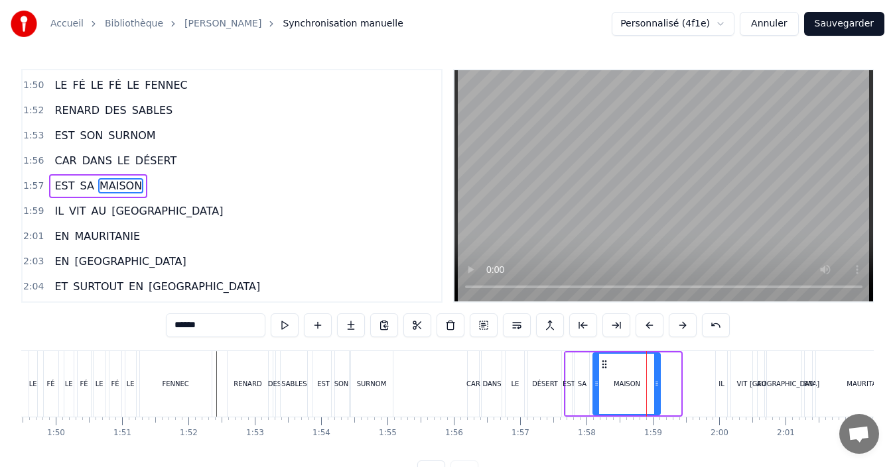
drag, startPoint x: 676, startPoint y: 375, endPoint x: 656, endPoint y: 375, distance: 20.6
click at [656, 375] on div at bounding box center [656, 384] width 5 height 60
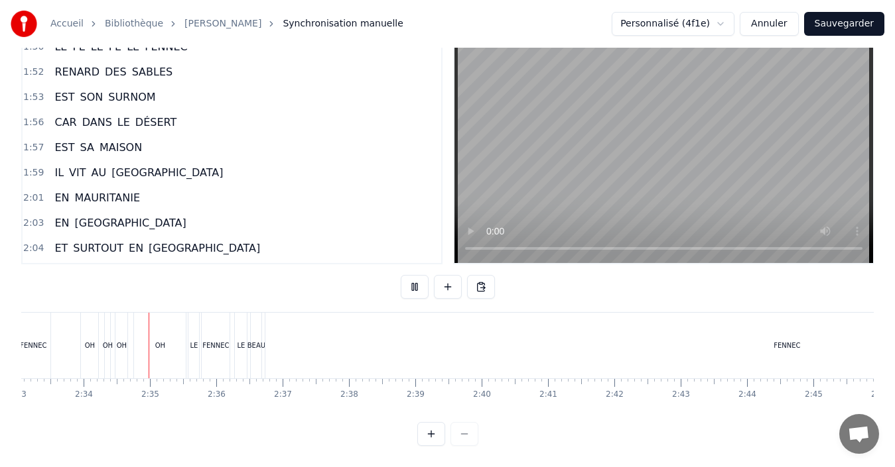
scroll to position [0, 10163]
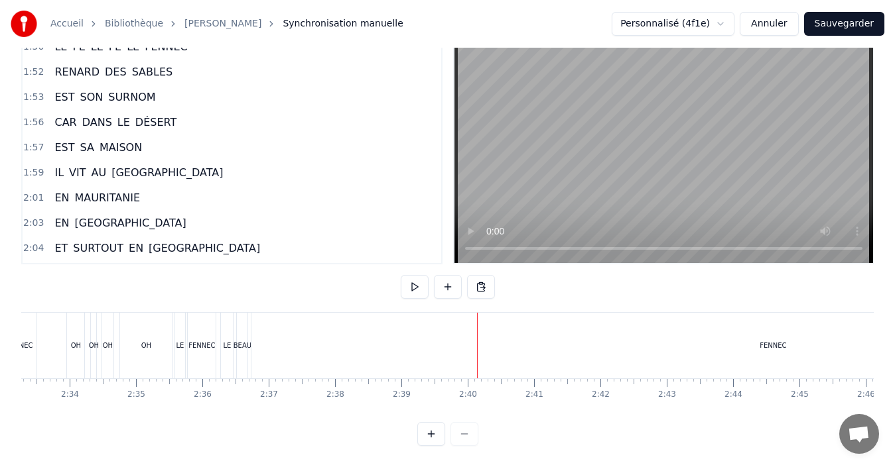
click at [314, 330] on div "FENNEC" at bounding box center [772, 346] width 1042 height 66
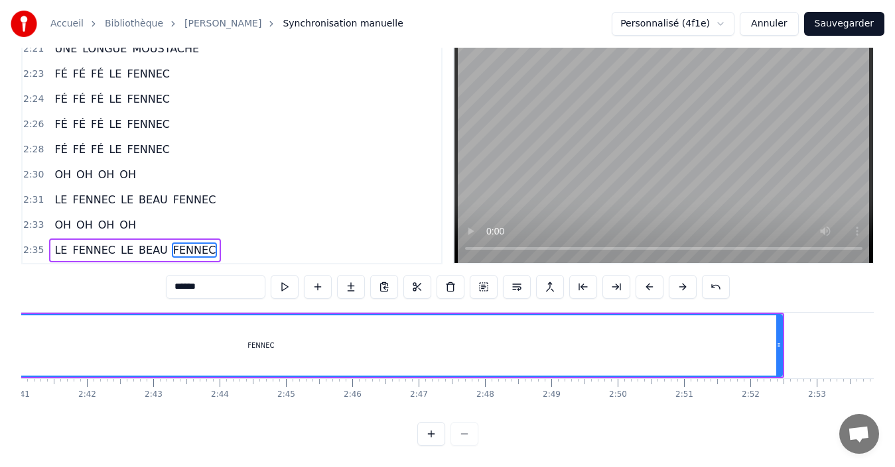
scroll to position [0, 10686]
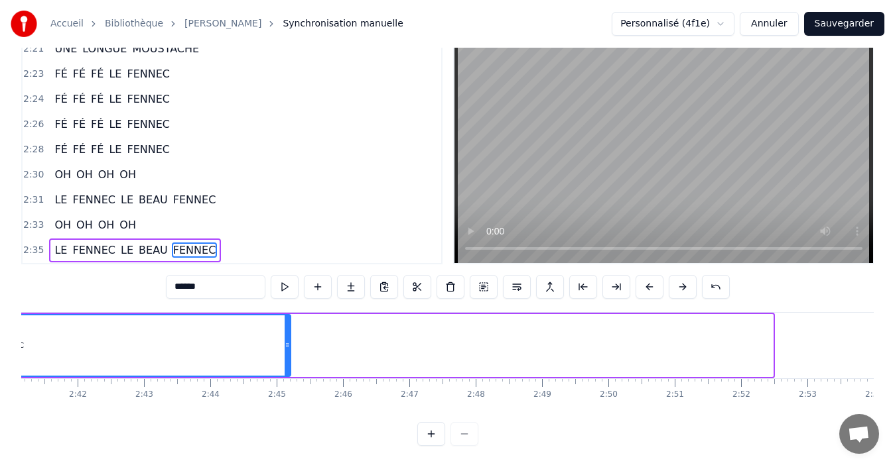
drag, startPoint x: 771, startPoint y: 349, endPoint x: 288, endPoint y: 310, distance: 483.7
click at [288, 316] on div at bounding box center [286, 346] width 5 height 60
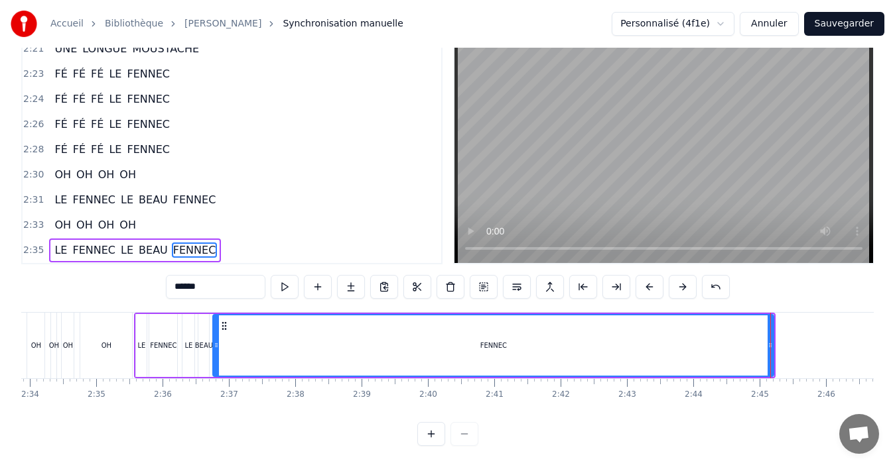
scroll to position [0, 10193]
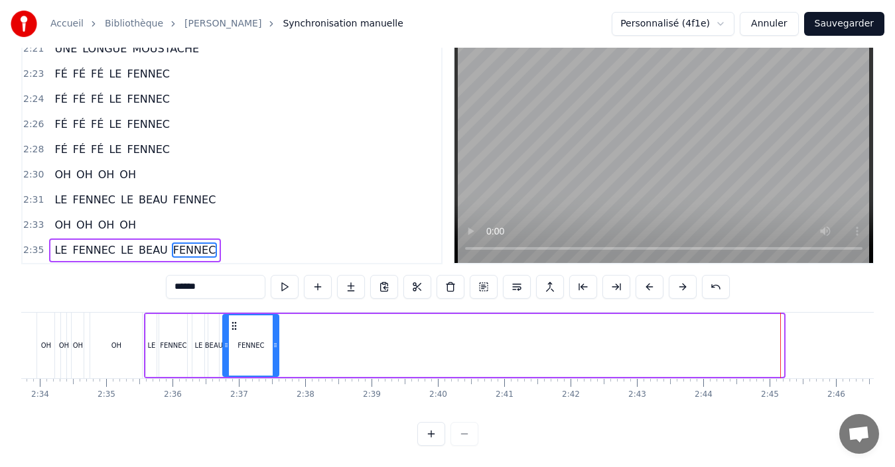
drag, startPoint x: 782, startPoint y: 341, endPoint x: 278, endPoint y: 331, distance: 504.7
click at [278, 331] on div at bounding box center [275, 346] width 5 height 60
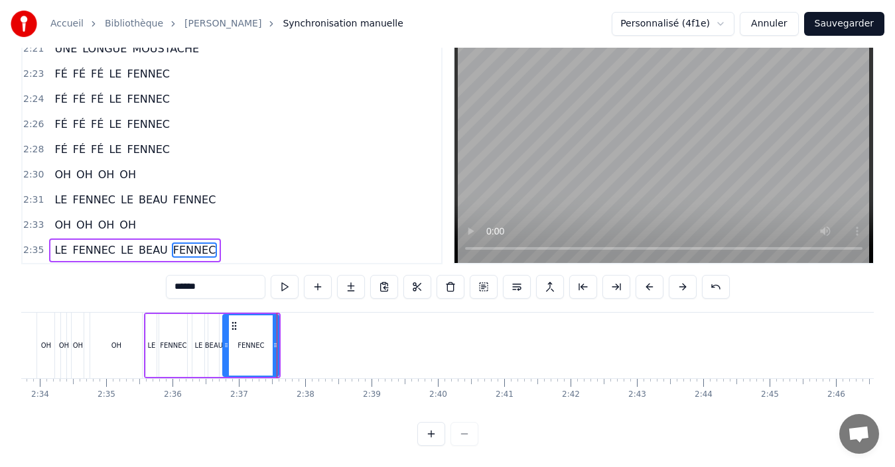
click at [22, 344] on div "Accueil Bibliothèque Chanson Fennec Synchronisation manuelle Personnalisé (4f1e…" at bounding box center [447, 204] width 895 height 485
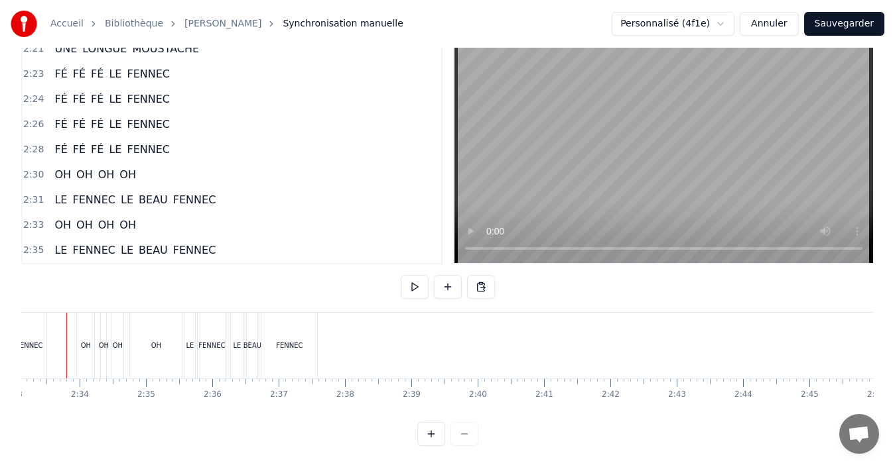
scroll to position [0, 10132]
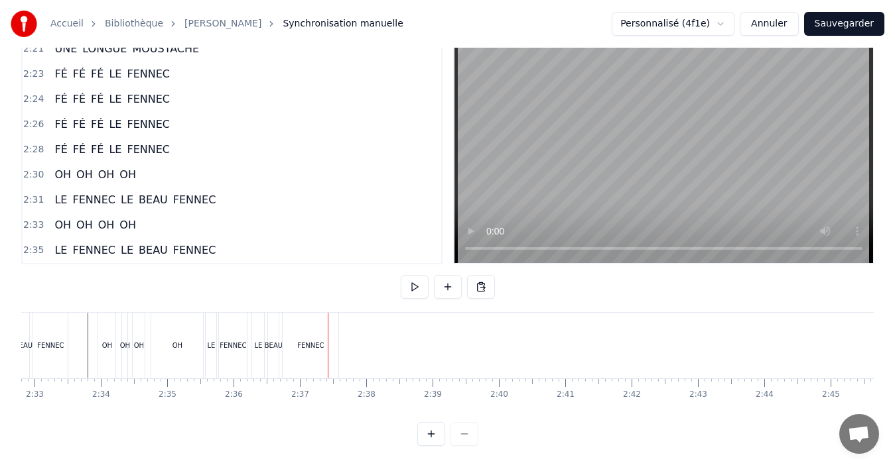
click at [317, 359] on div "FENNEC" at bounding box center [310, 346] width 56 height 66
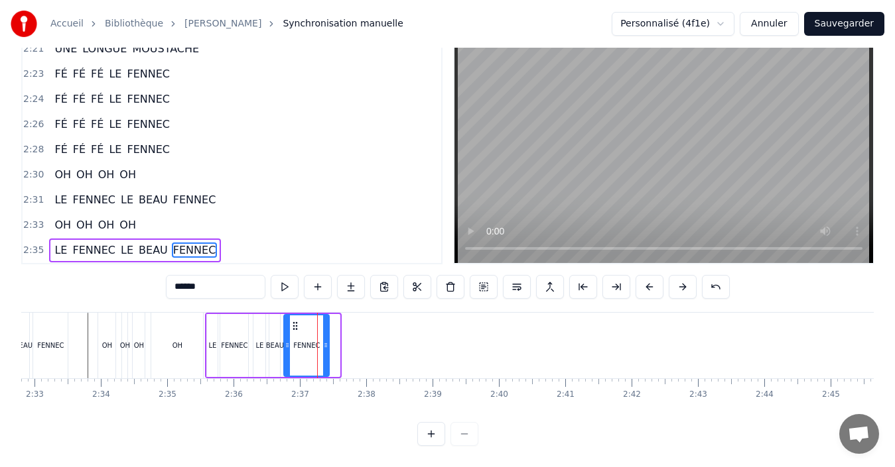
drag, startPoint x: 338, startPoint y: 351, endPoint x: 328, endPoint y: 349, distance: 10.8
click at [328, 349] on div at bounding box center [325, 346] width 5 height 60
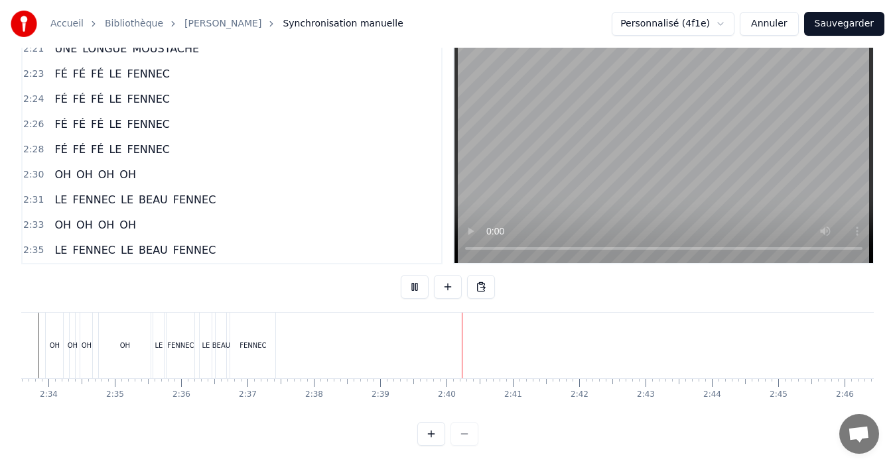
scroll to position [0, 10240]
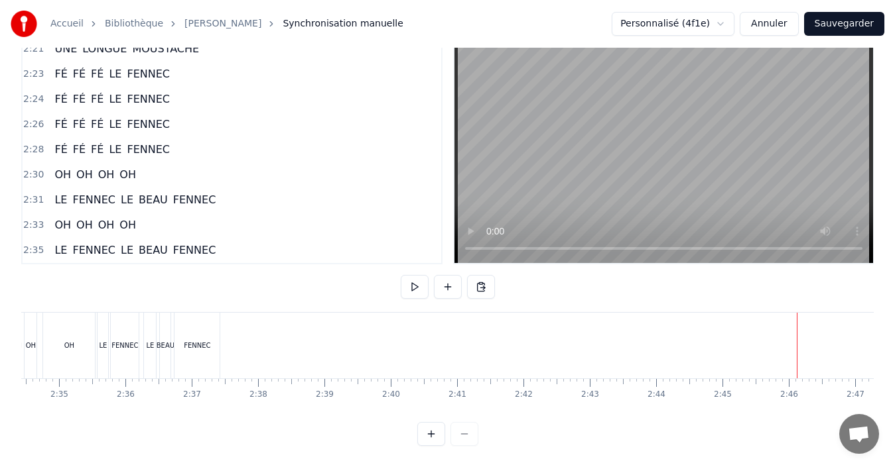
click at [838, 23] on button "Sauvegarder" at bounding box center [844, 24] width 80 height 24
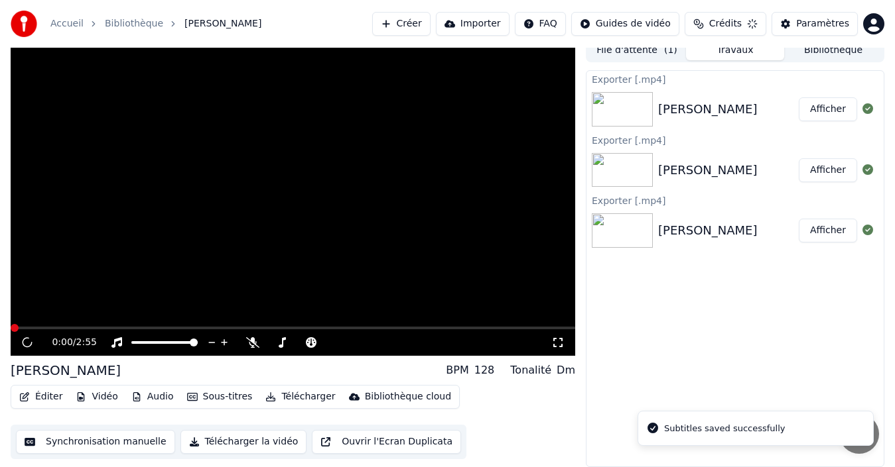
scroll to position [9, 0]
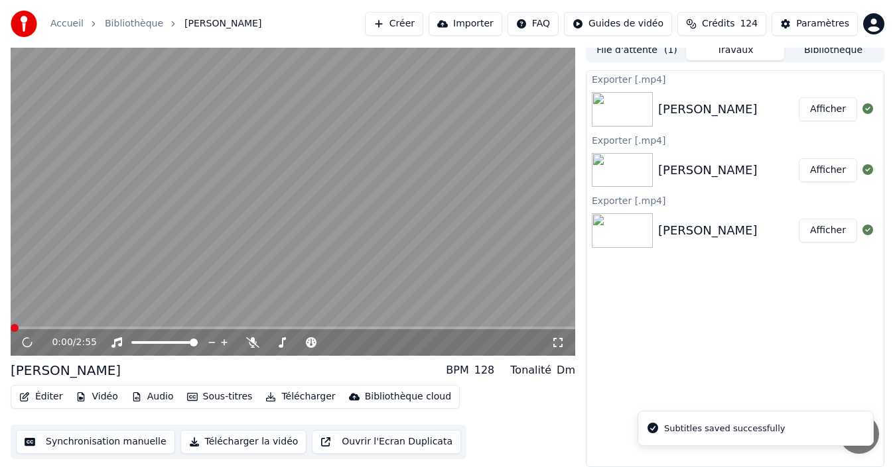
click at [637, 54] on button "File d'attente ( 1 )" at bounding box center [636, 50] width 98 height 19
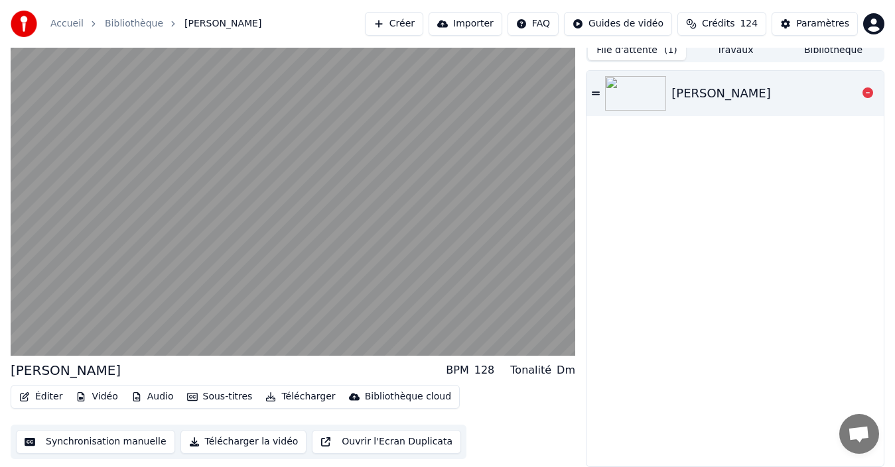
click at [711, 95] on div "[PERSON_NAME]" at bounding box center [720, 93] width 99 height 19
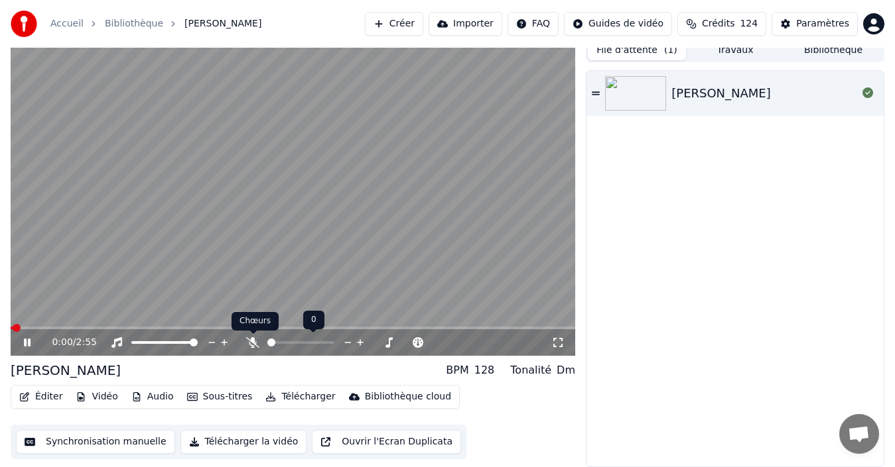
click at [249, 347] on icon at bounding box center [252, 343] width 13 height 11
drag, startPoint x: 558, startPoint y: 345, endPoint x: 558, endPoint y: 361, distance: 15.3
click at [558, 345] on icon at bounding box center [557, 343] width 13 height 11
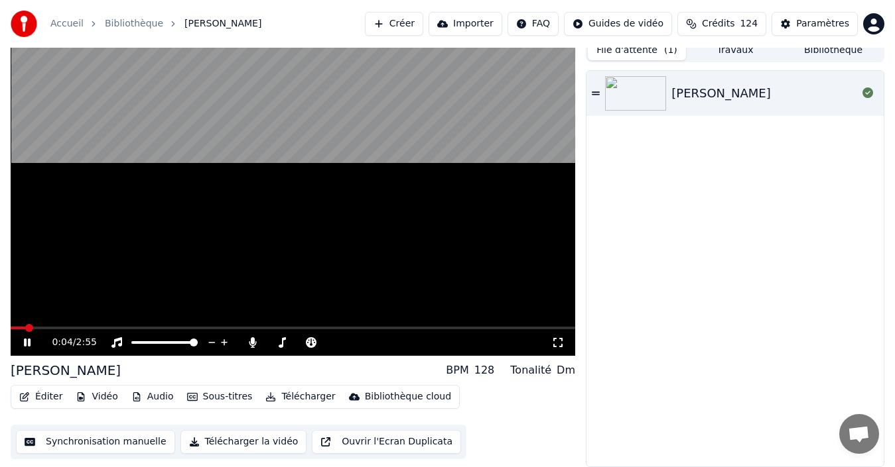
scroll to position [3, 0]
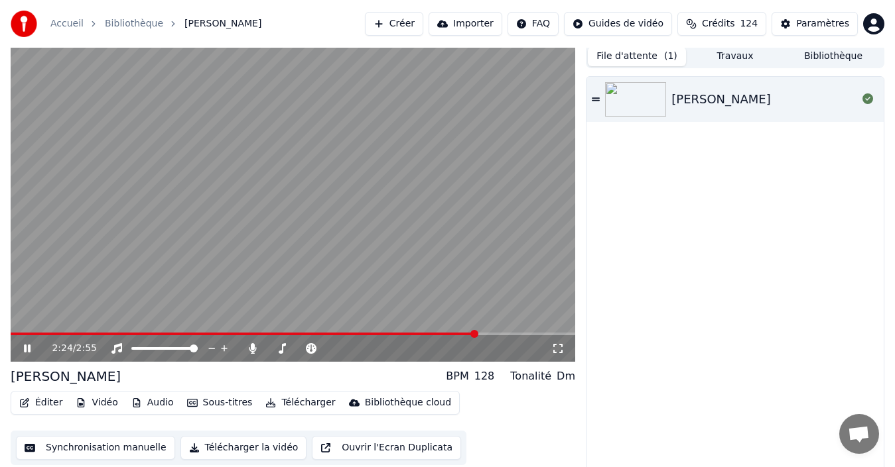
click at [27, 347] on icon at bounding box center [27, 349] width 7 height 8
click at [254, 450] on button "Télécharger la vidéo" at bounding box center [243, 448] width 127 height 24
